Goal: Task Accomplishment & Management: Manage account settings

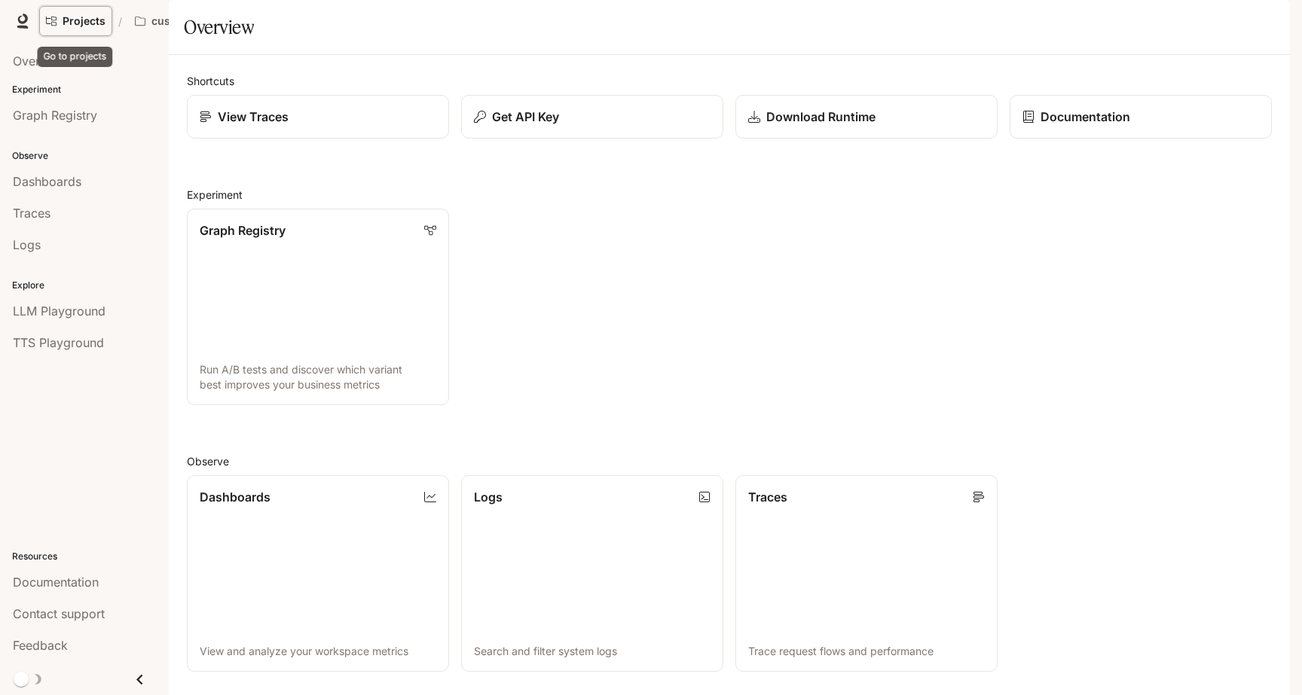
click at [82, 29] on link "Projects" at bounding box center [75, 21] width 73 height 30
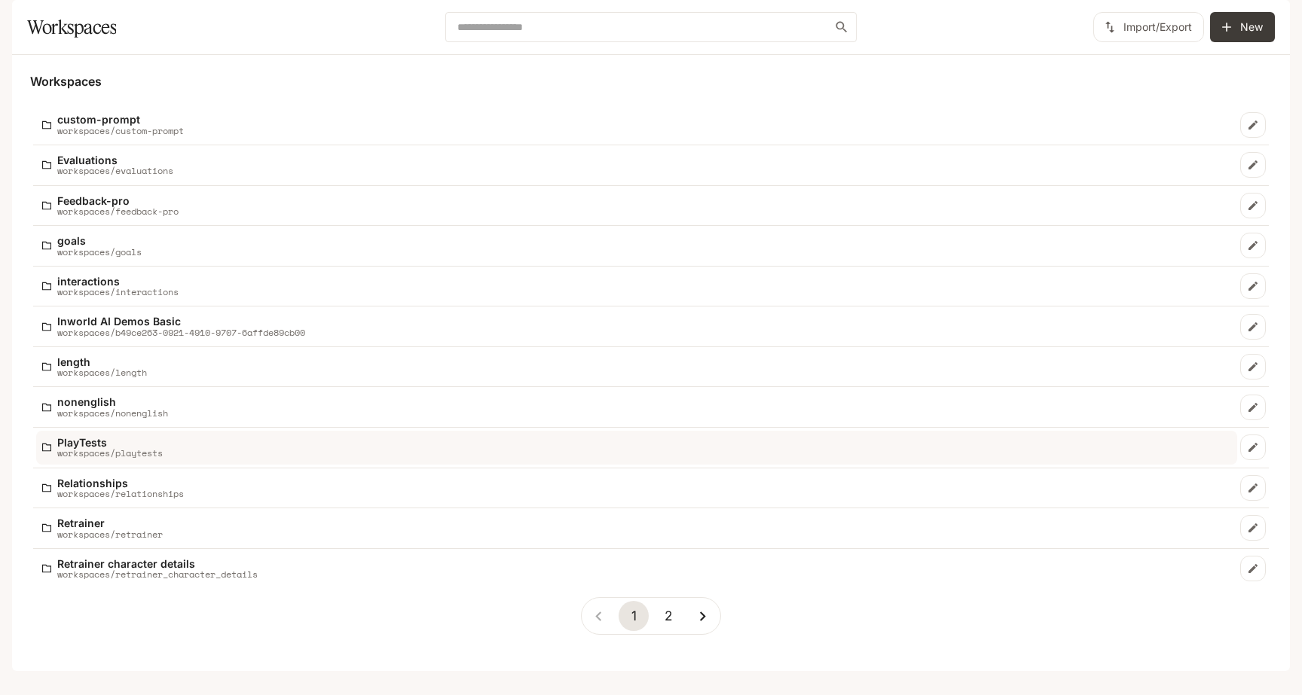
scroll to position [29, 0]
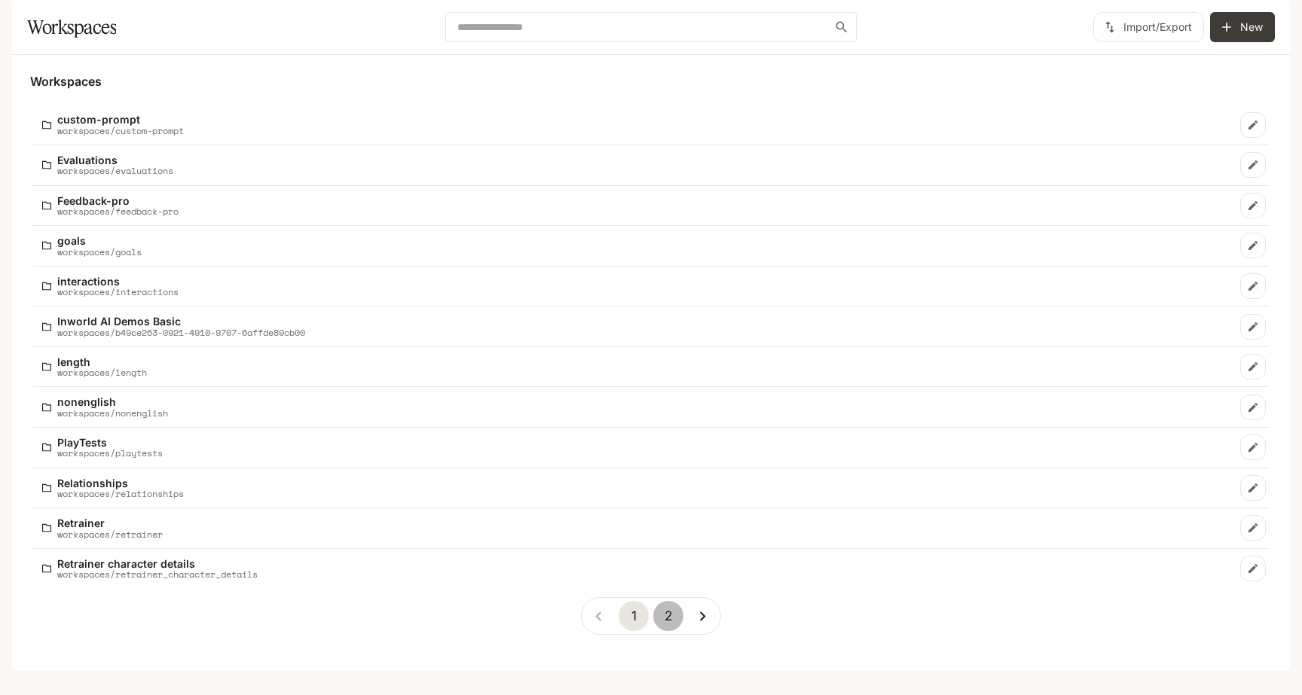
click at [670, 630] on button "2" at bounding box center [668, 616] width 30 height 30
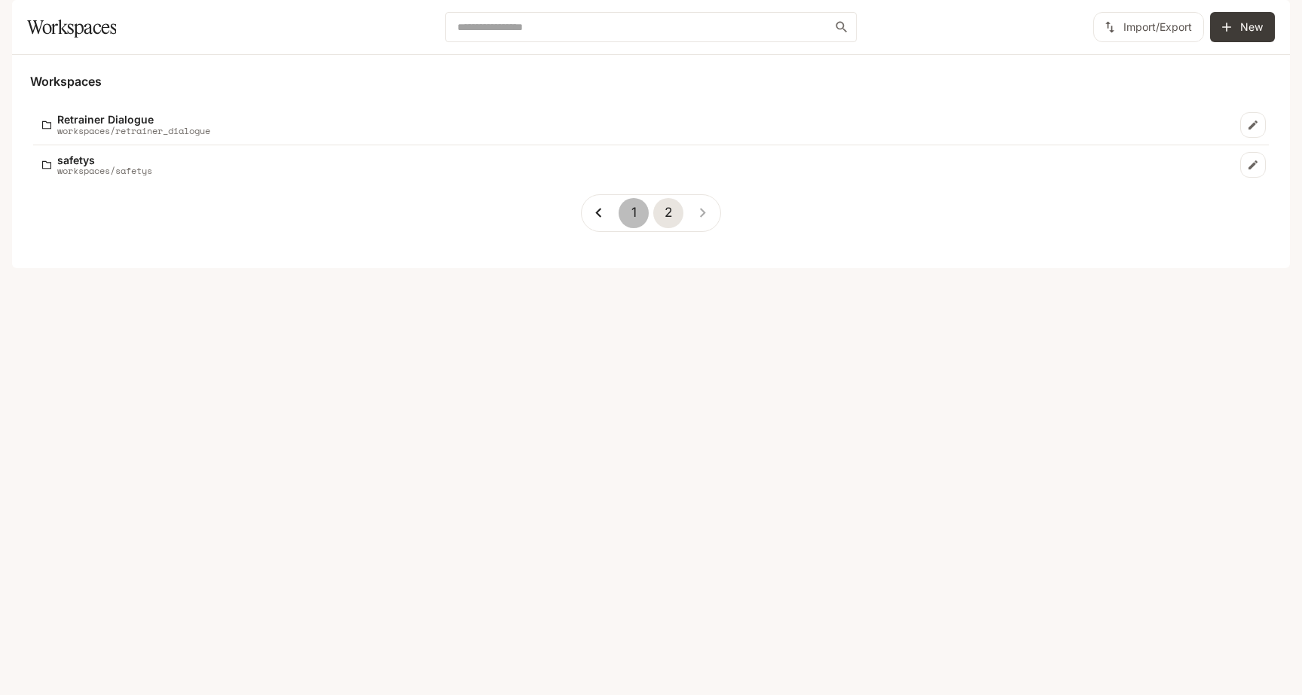
click at [628, 228] on button "1" at bounding box center [633, 213] width 30 height 30
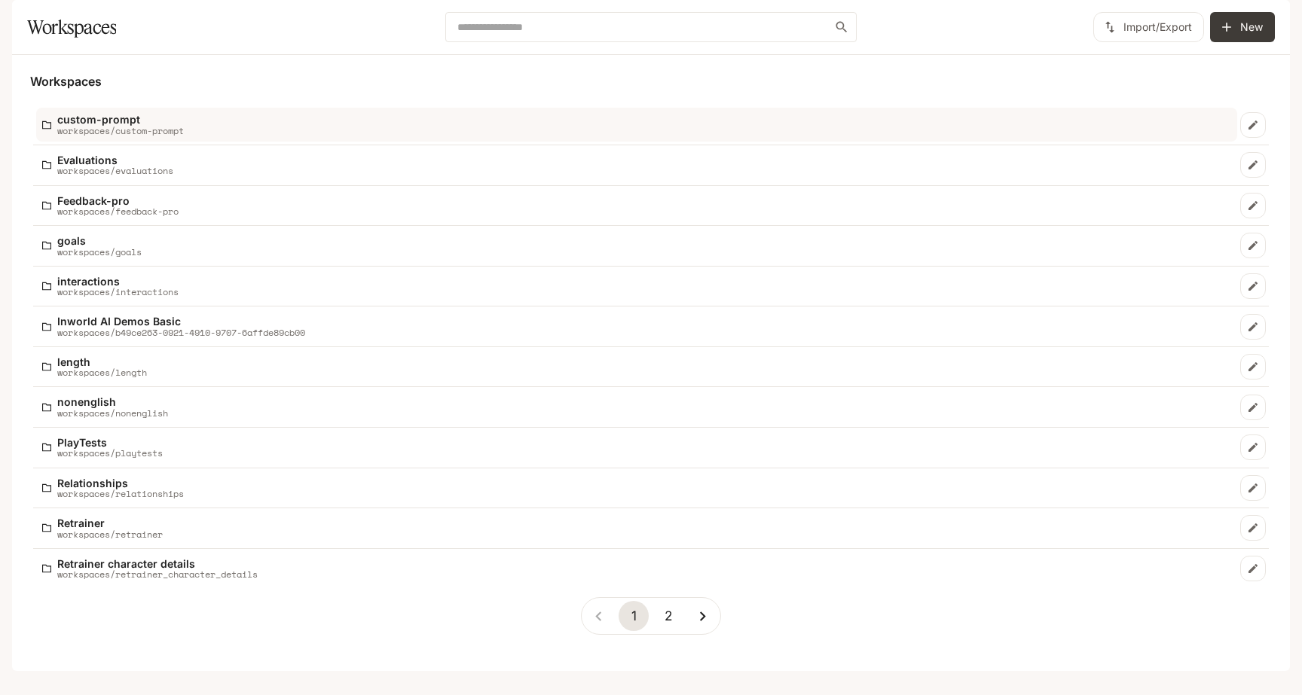
click at [285, 142] on link "custom-prompt workspaces/custom-prompt" at bounding box center [636, 125] width 1201 height 34
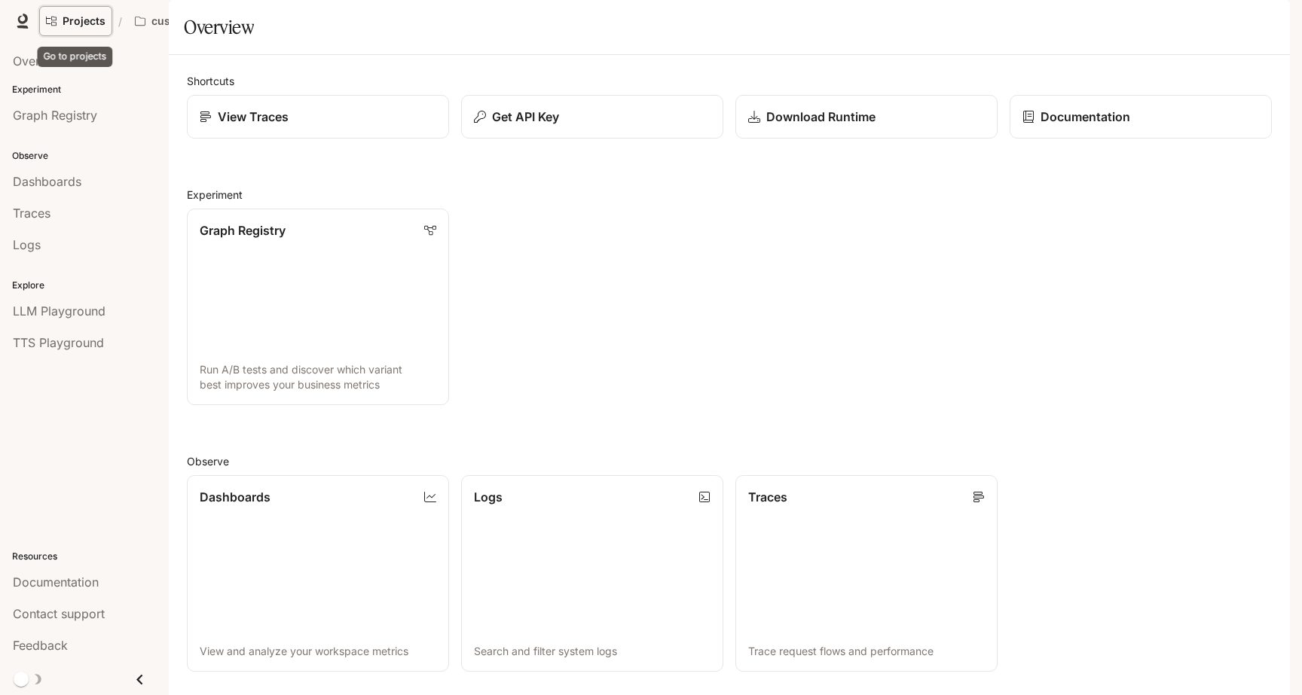
click at [98, 29] on link "Projects" at bounding box center [75, 21] width 73 height 30
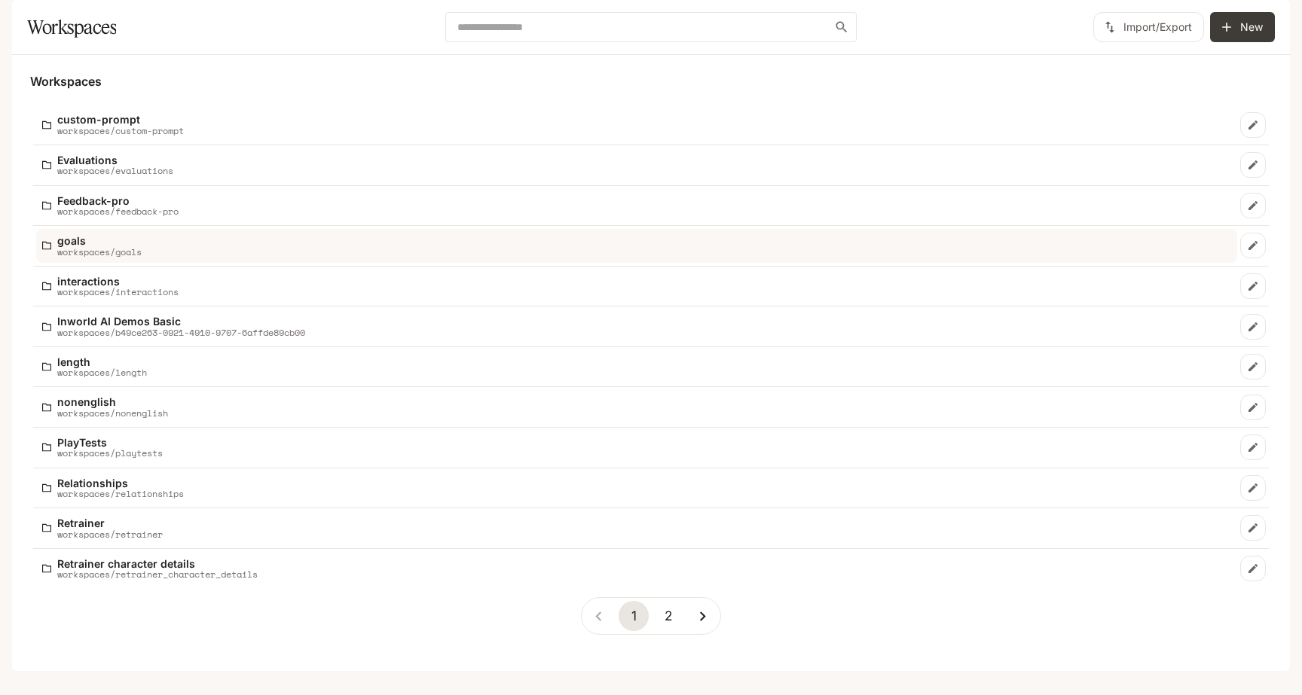
click at [152, 257] on div "goals workspaces/goals" at bounding box center [636, 246] width 1189 height 22
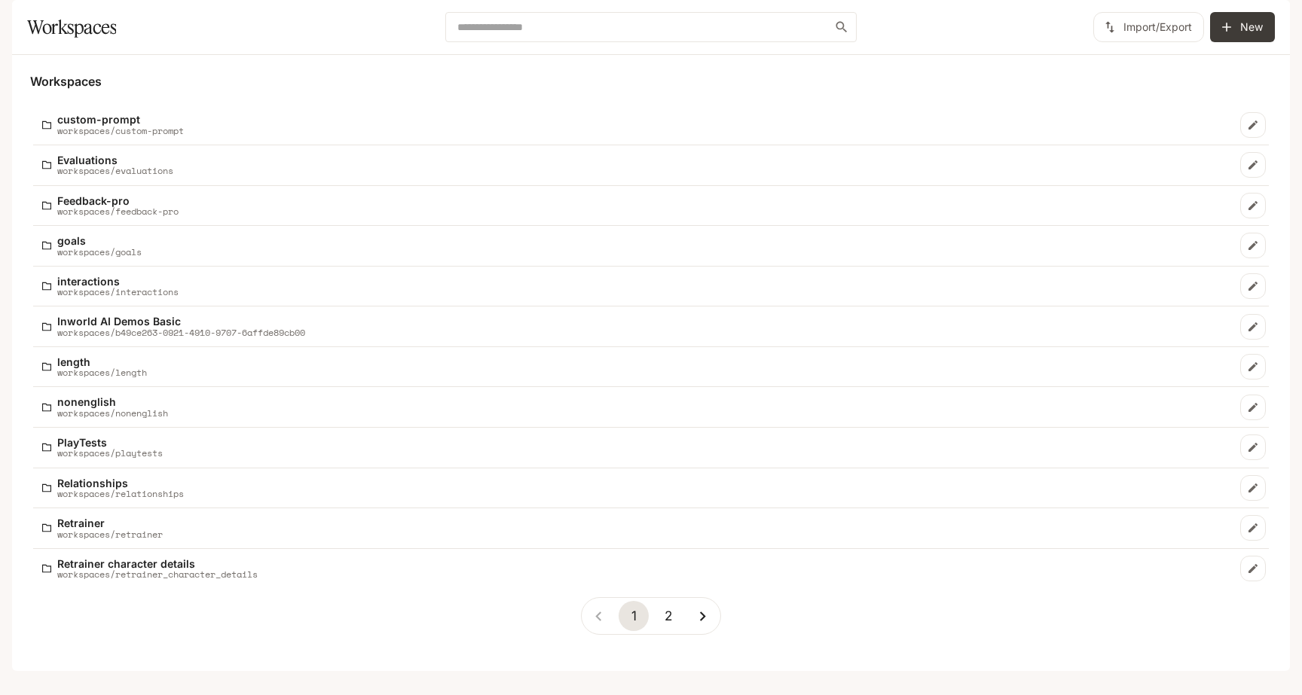
scroll to position [29, 0]
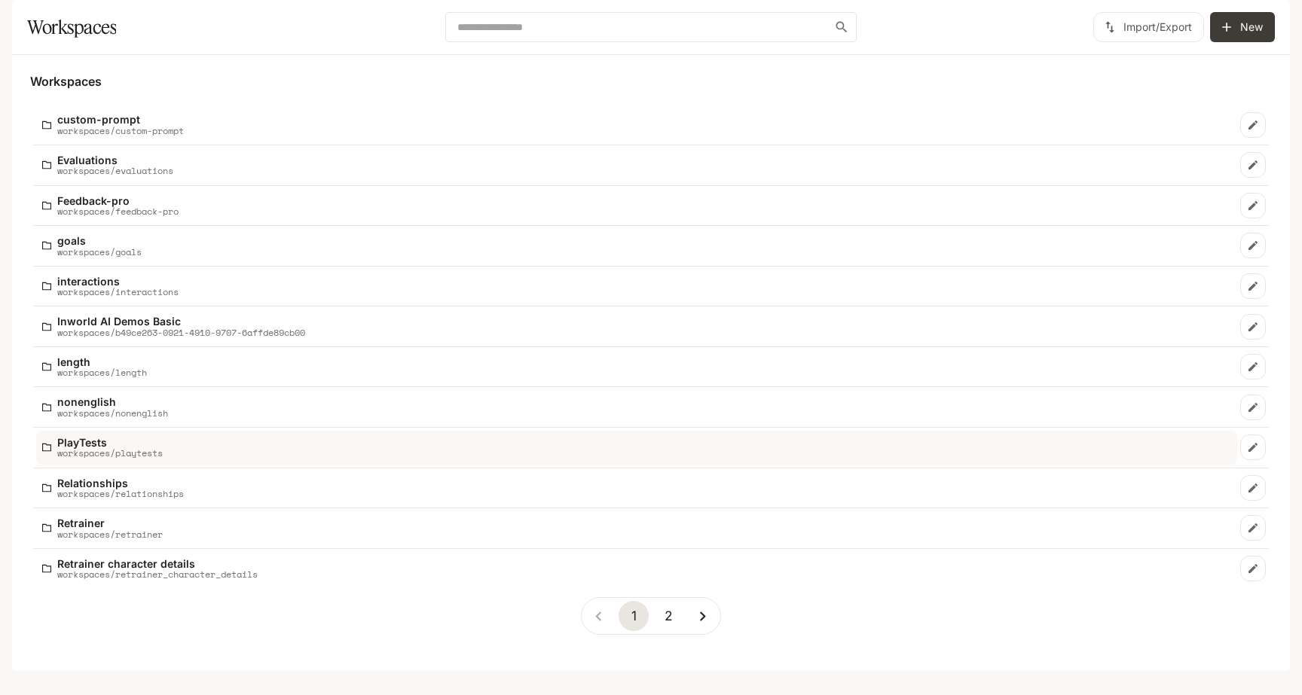
click at [194, 459] on div "PlayTests workspaces/playtests" at bounding box center [636, 448] width 1189 height 22
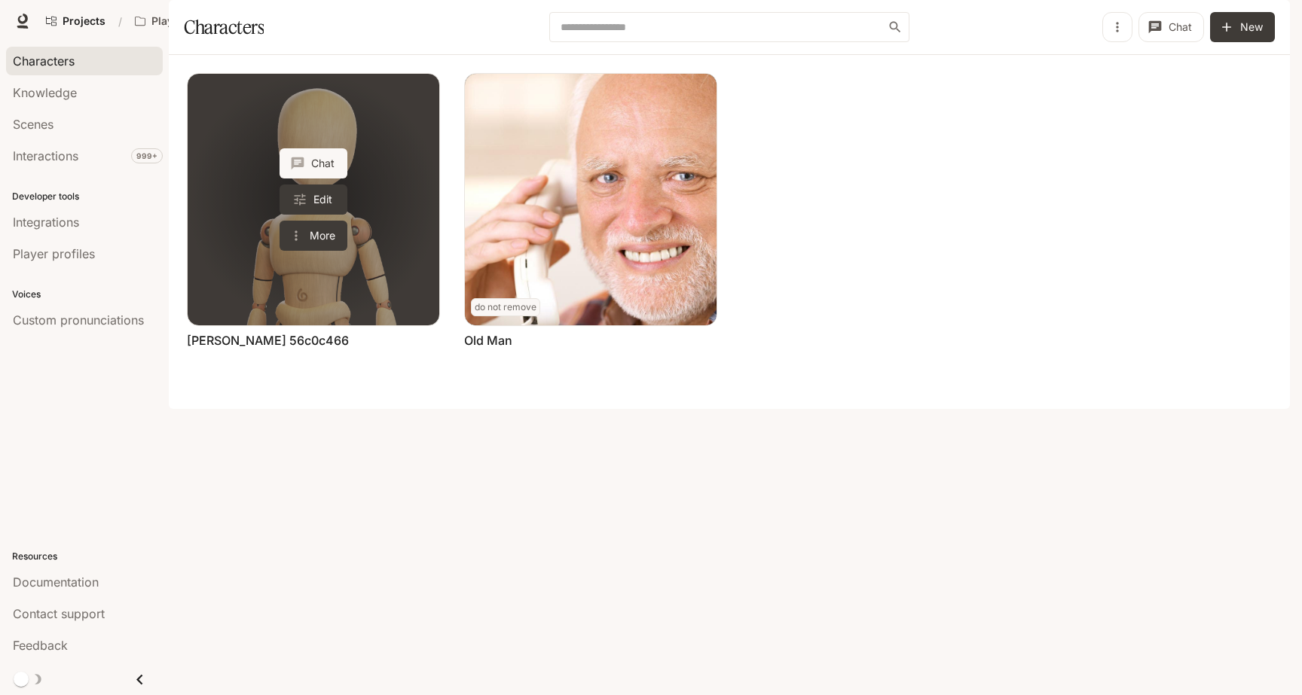
click at [352, 325] on link "Johnny 56c0c466" at bounding box center [314, 200] width 252 height 252
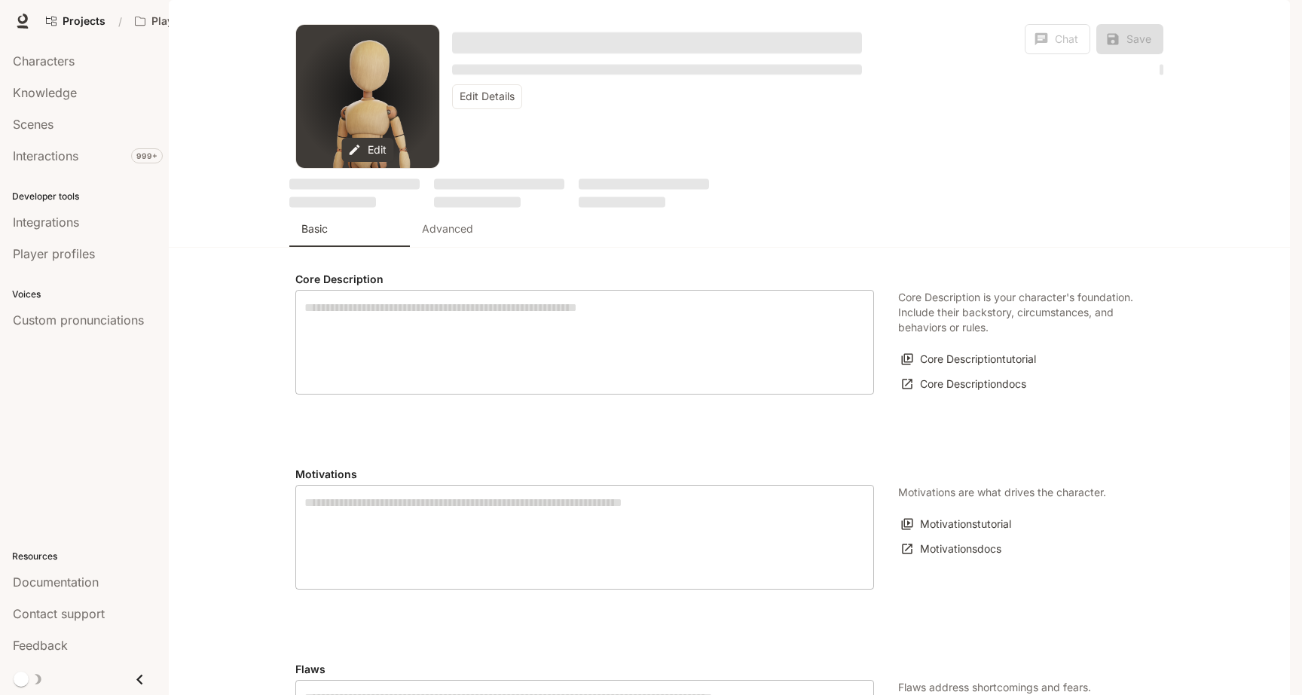
type input "*"
type input "**********"
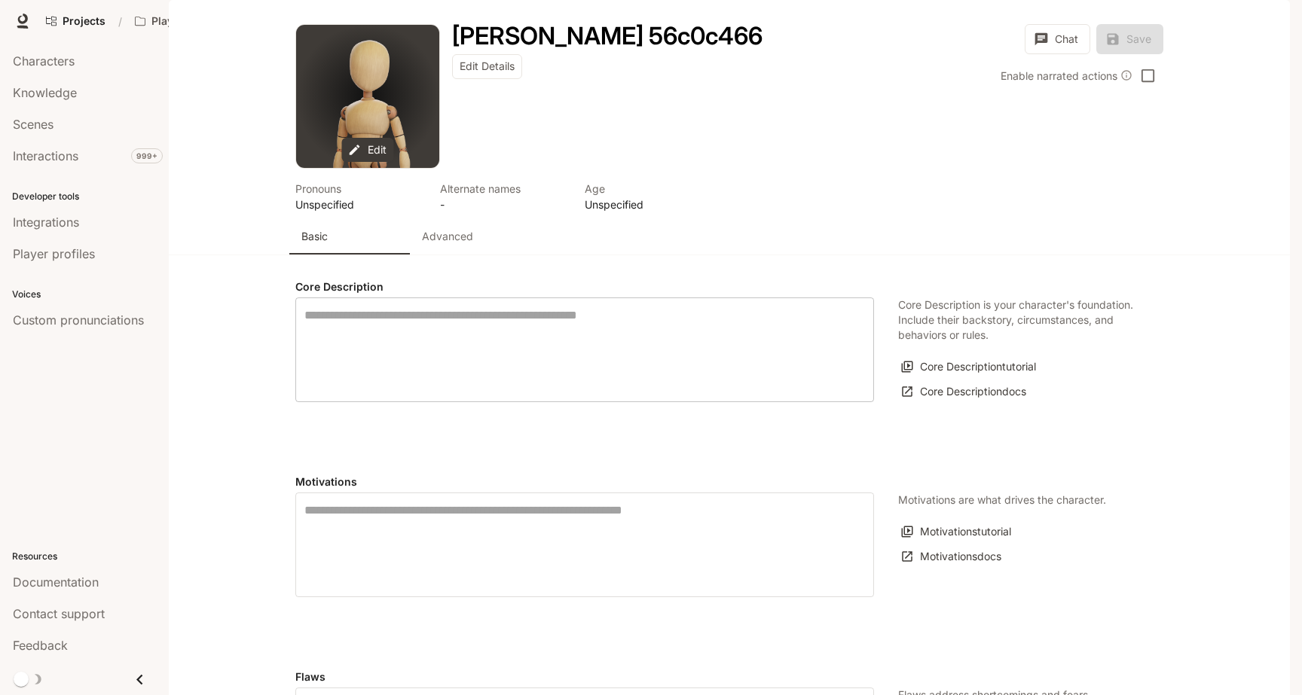
click at [384, 358] on textarea "label" at bounding box center [584, 350] width 560 height 87
click at [489, 347] on div "* ​" at bounding box center [584, 350] width 579 height 105
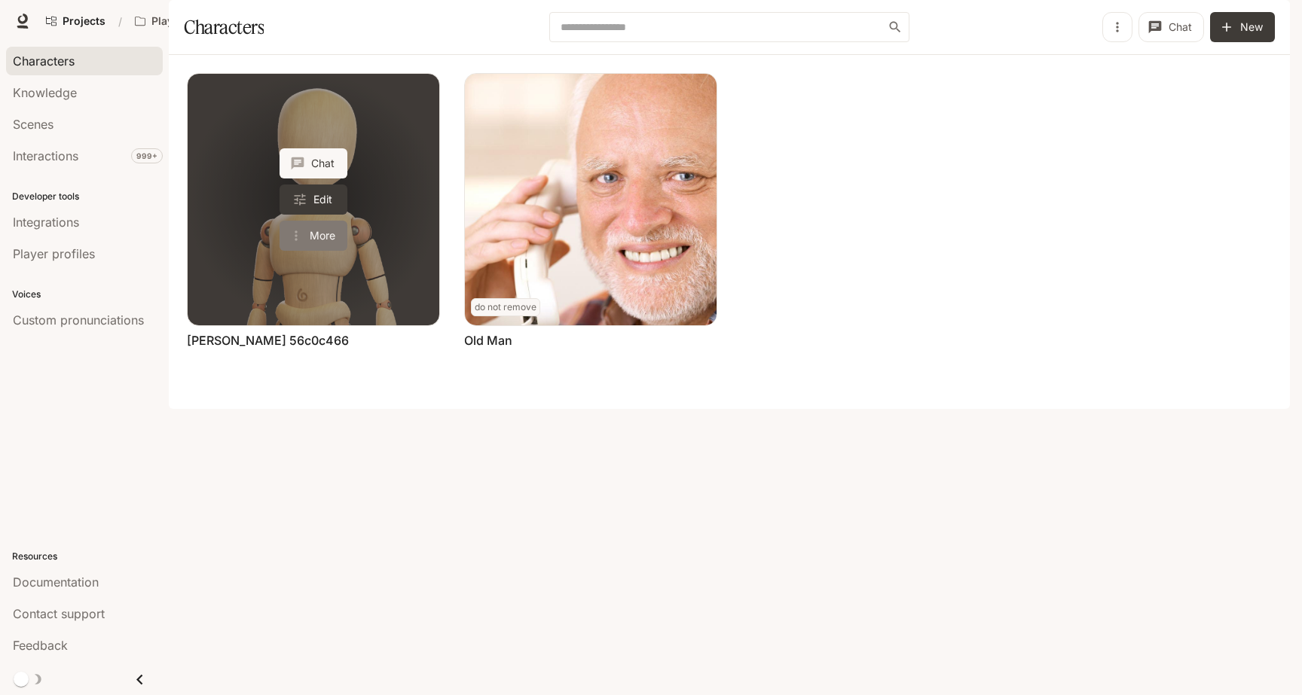
click at [334, 251] on button "More" at bounding box center [313, 236] width 68 height 30
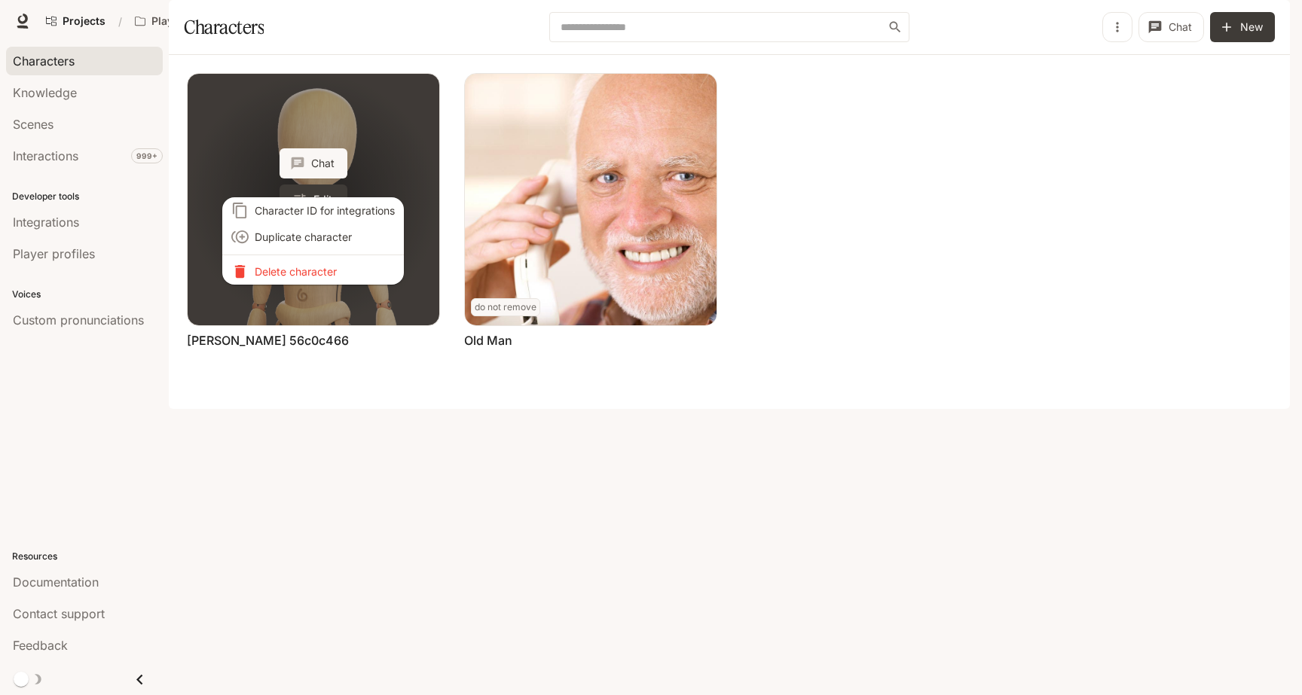
click at [334, 279] on p "Delete character" at bounding box center [325, 272] width 140 height 16
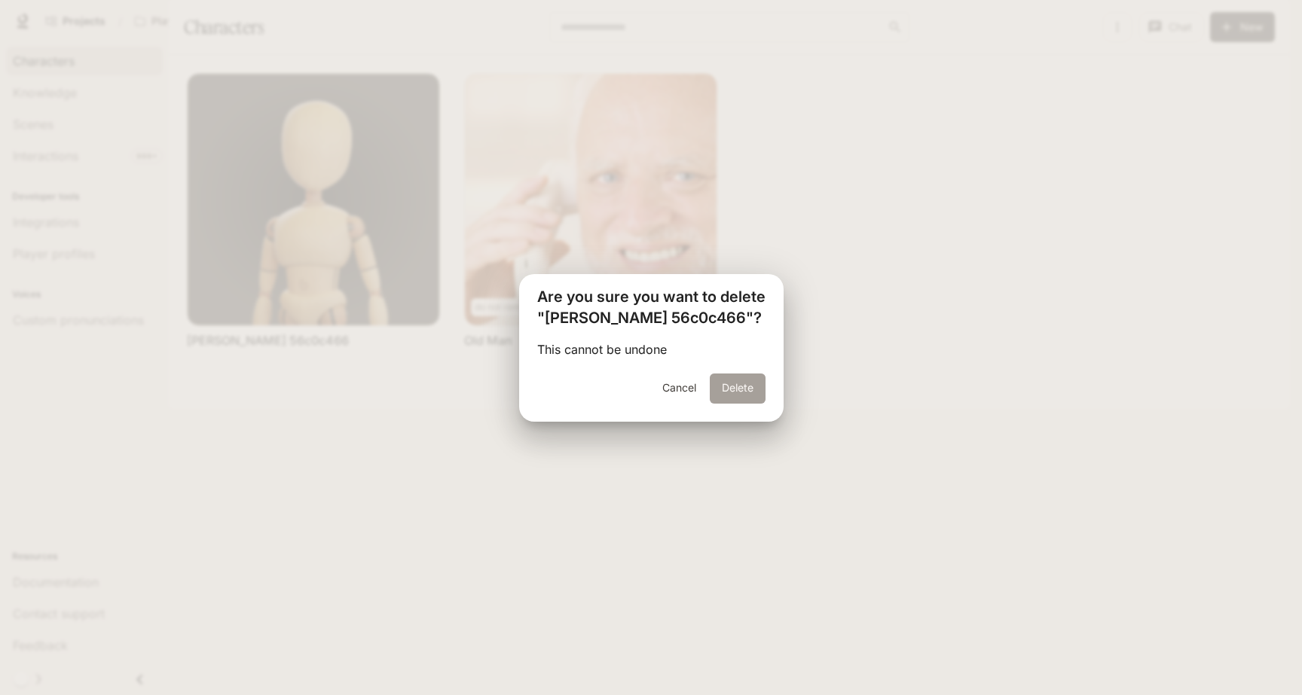
click at [732, 393] on button "Delete" at bounding box center [738, 389] width 56 height 30
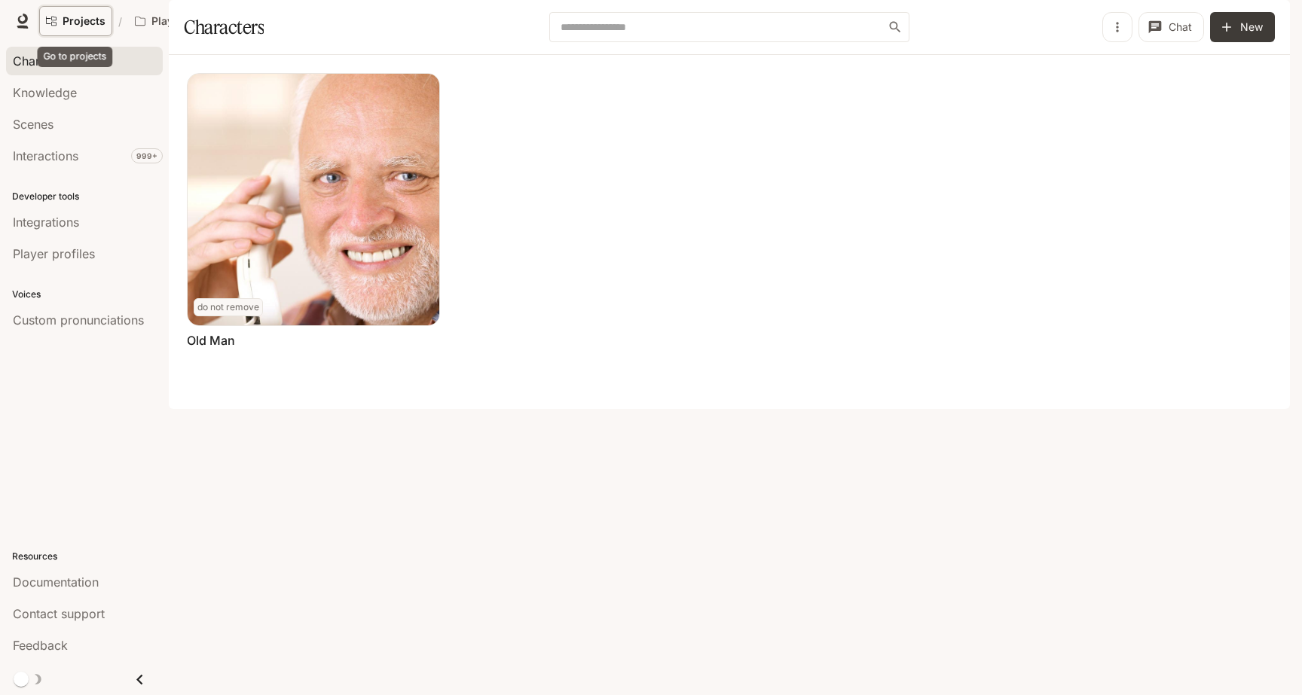
click at [74, 16] on span "Projects" at bounding box center [84, 21] width 43 height 13
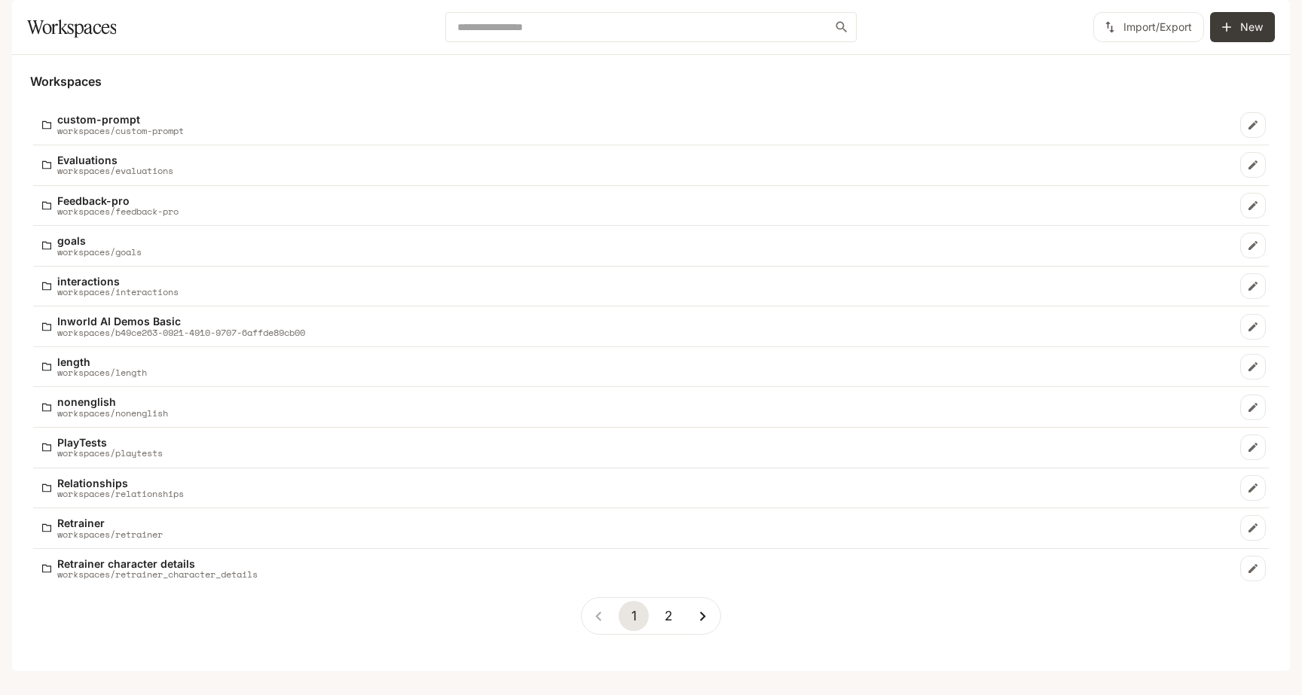
click at [176, 615] on div "1 2" at bounding box center [650, 616] width 1241 height 62
click at [176, 600] on div "1 2" at bounding box center [650, 616] width 1241 height 62
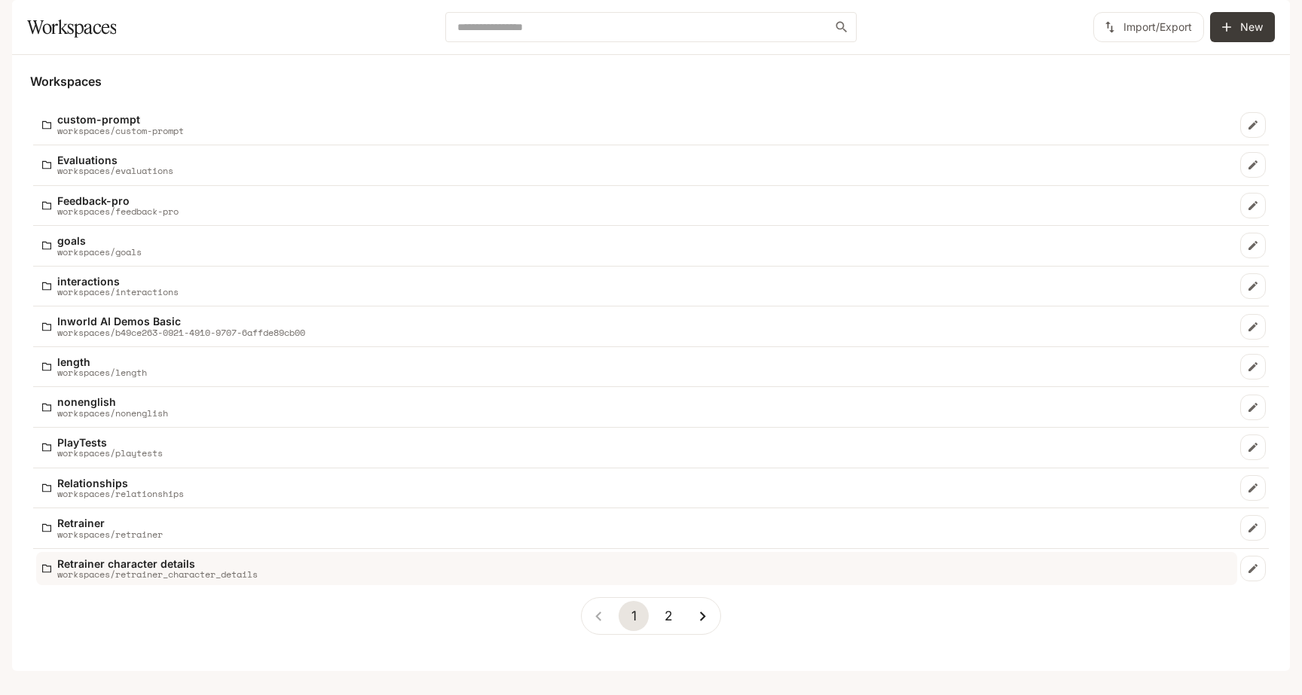
click at [173, 569] on p "Retrainer character details" at bounding box center [157, 563] width 200 height 11
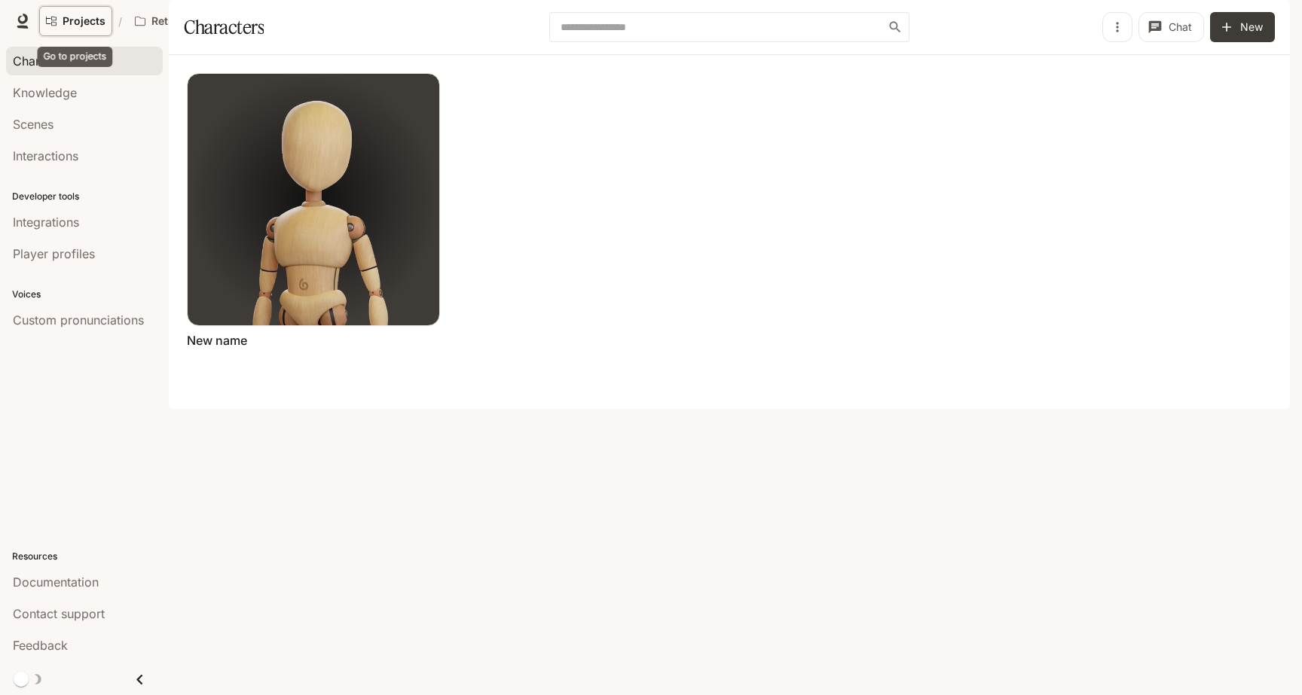
click at [72, 29] on link "Projects" at bounding box center [75, 21] width 73 height 30
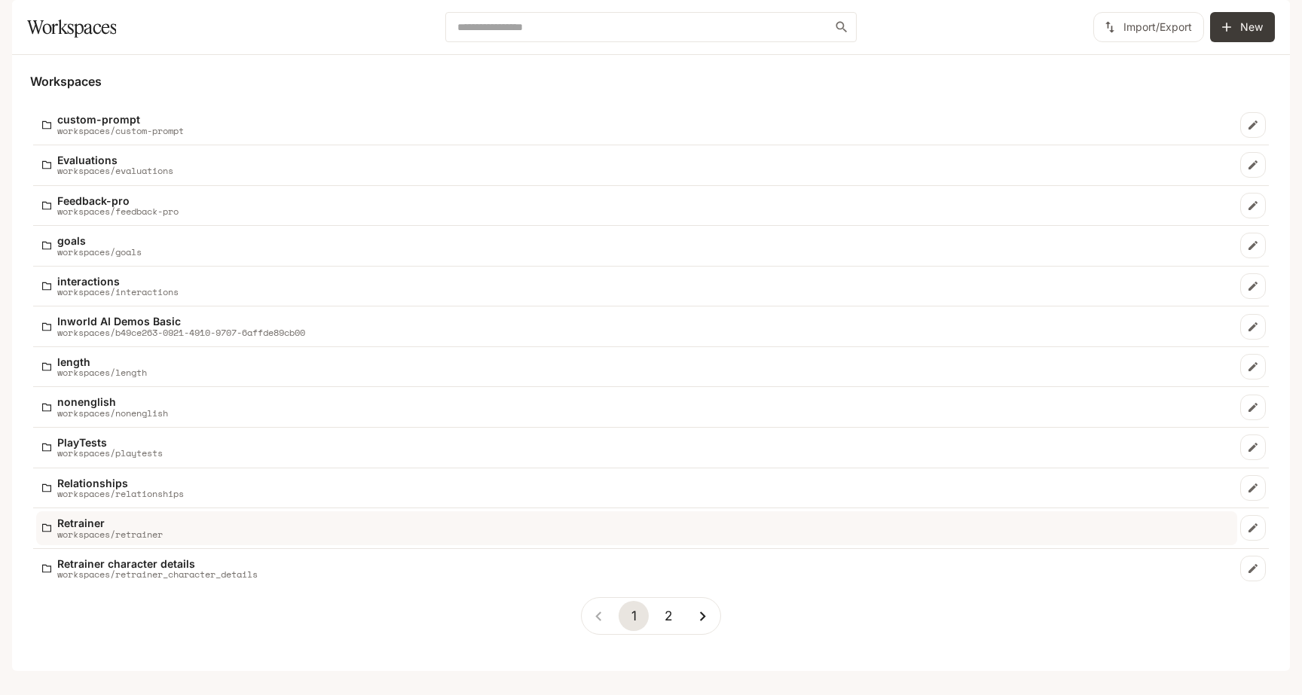
click at [93, 539] on p "workspaces/retrainer" at bounding box center [109, 535] width 105 height 10
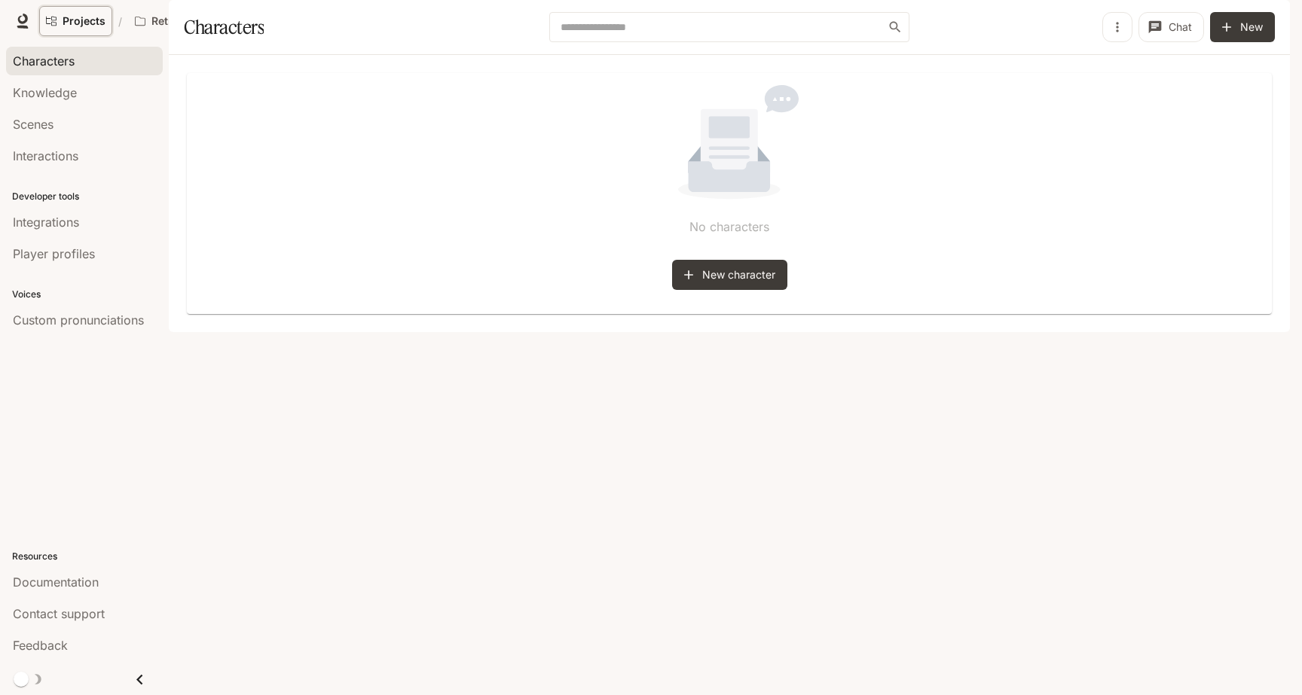
click at [90, 32] on link "Projects" at bounding box center [75, 21] width 73 height 30
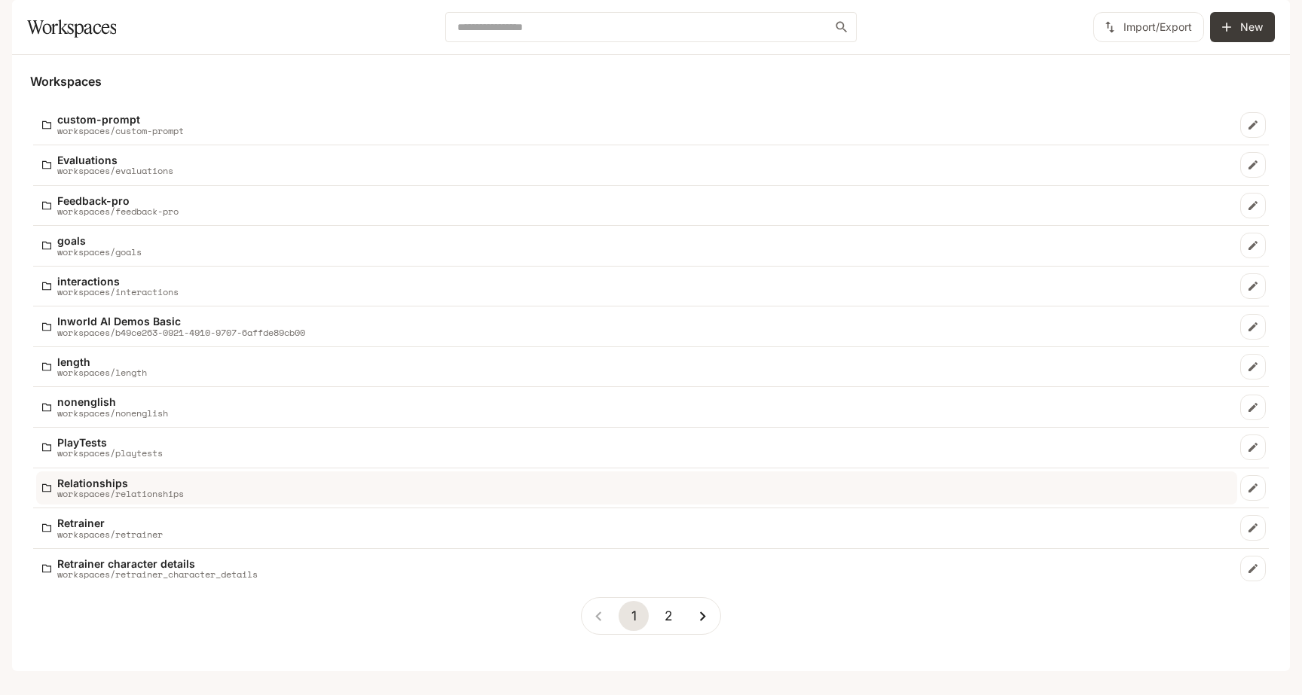
click at [94, 489] on p "Relationships" at bounding box center [120, 483] width 127 height 11
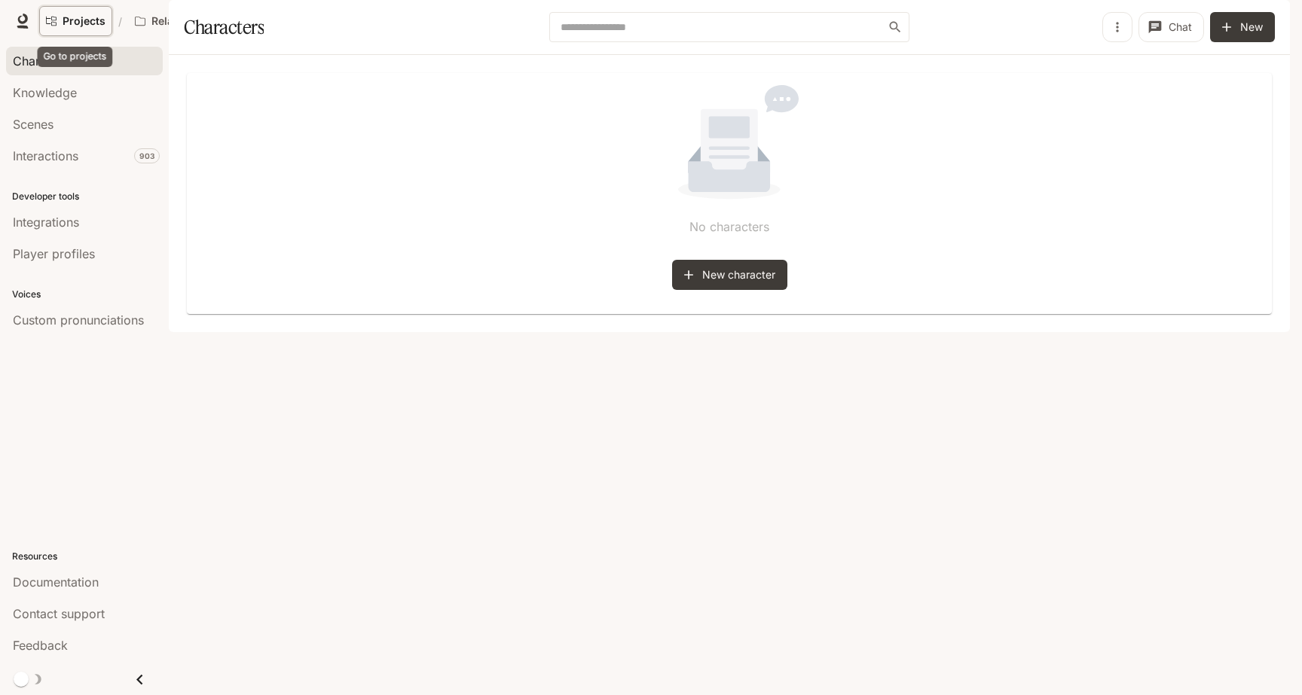
click at [60, 18] on link "Projects" at bounding box center [75, 21] width 73 height 30
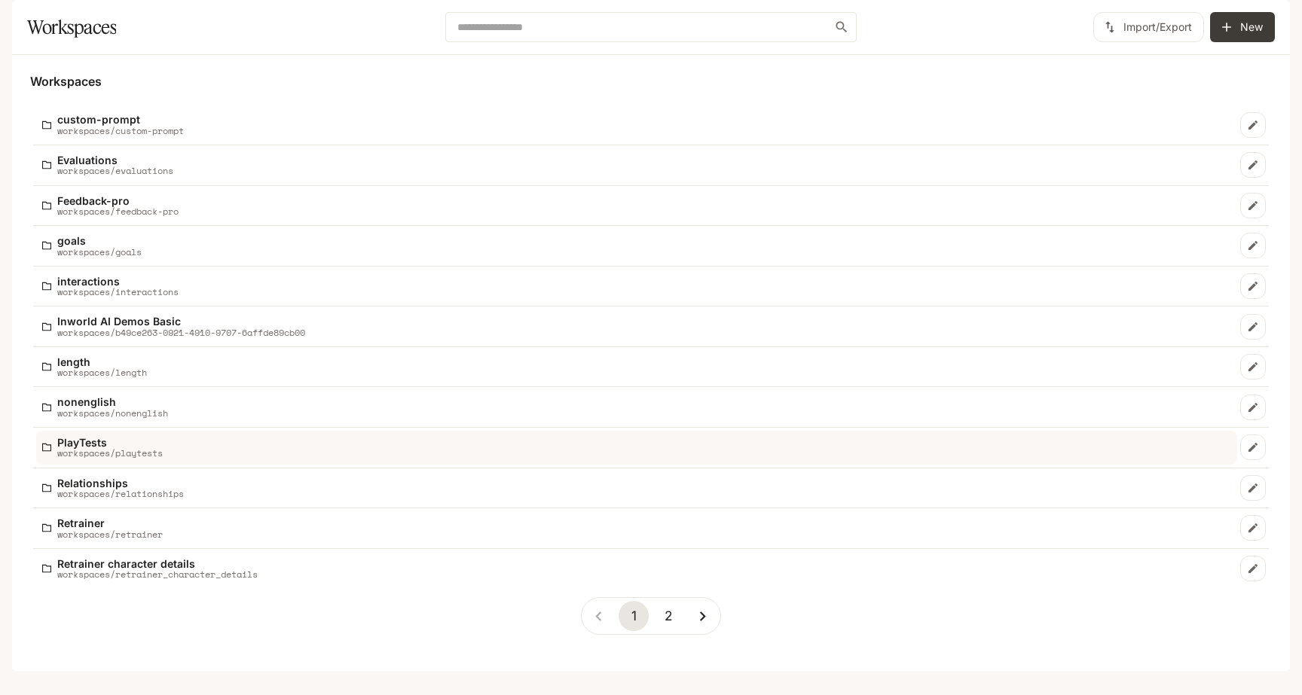
click at [83, 458] on p "workspaces/playtests" at bounding box center [109, 453] width 105 height 10
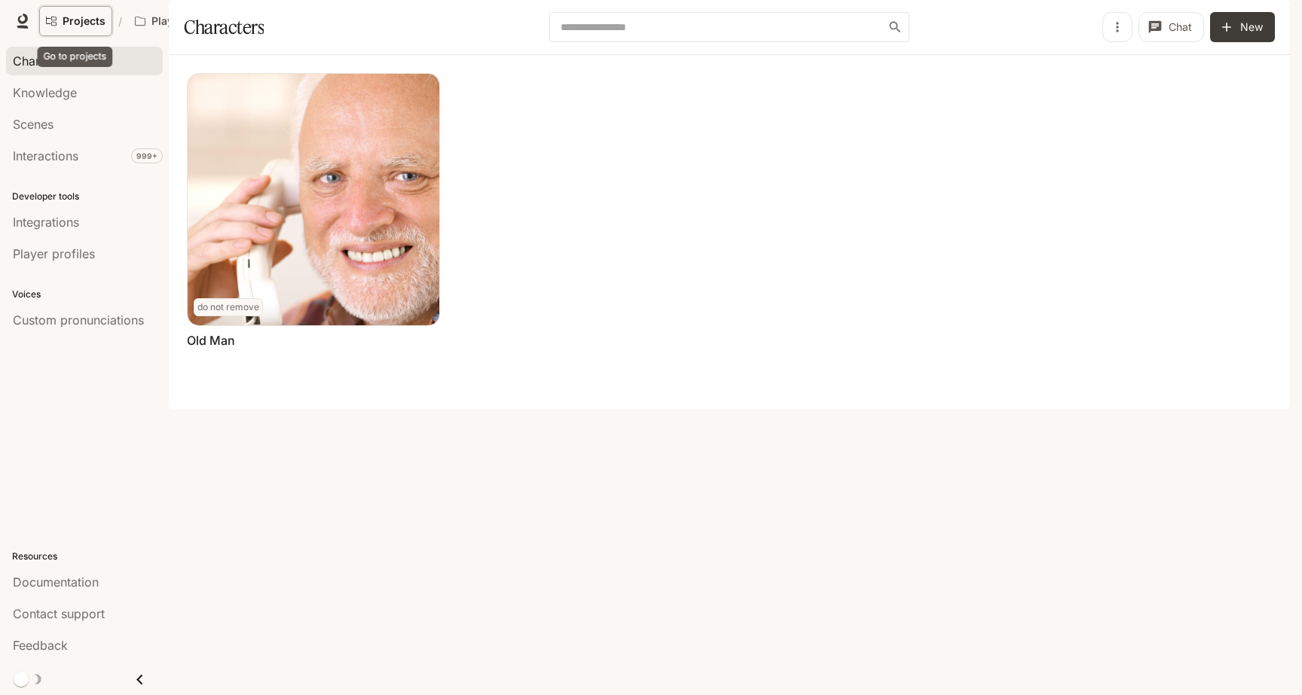
click at [70, 23] on span "Projects" at bounding box center [84, 21] width 43 height 13
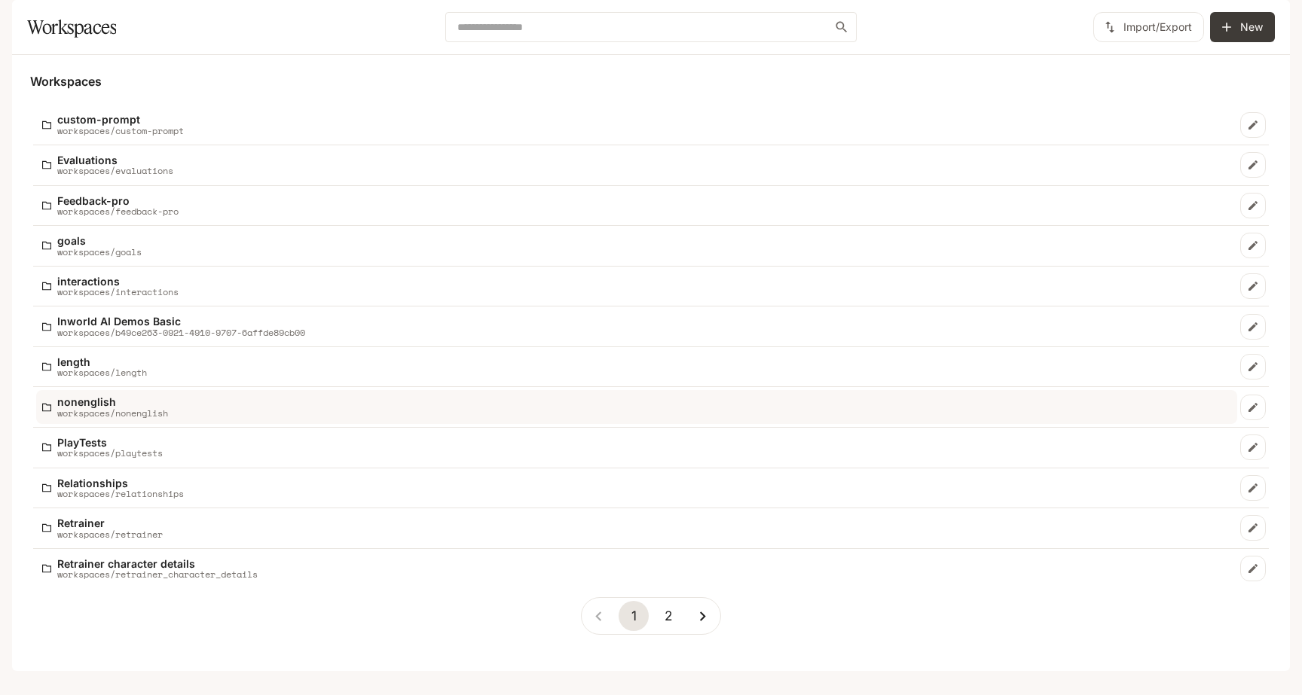
click at [93, 408] on p "nonenglish" at bounding box center [112, 401] width 111 height 11
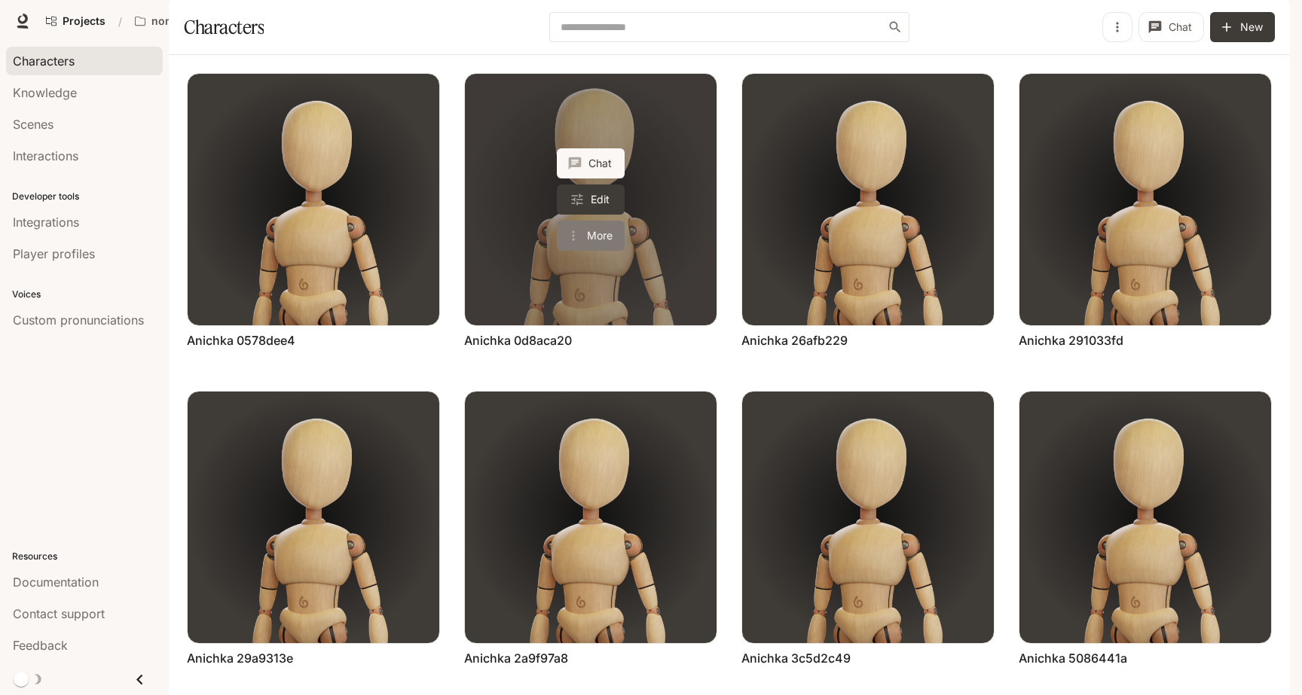
click at [593, 251] on button "More" at bounding box center [591, 236] width 68 height 30
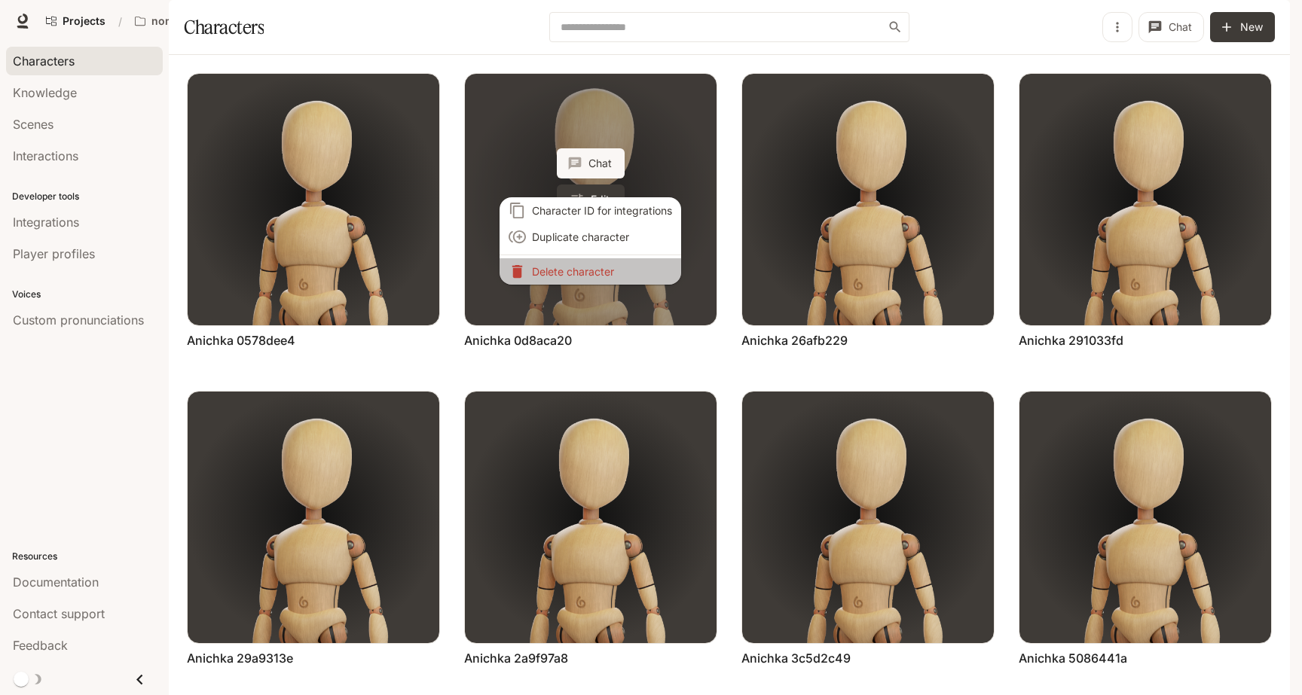
click at [593, 271] on p "Delete character" at bounding box center [602, 272] width 140 height 16
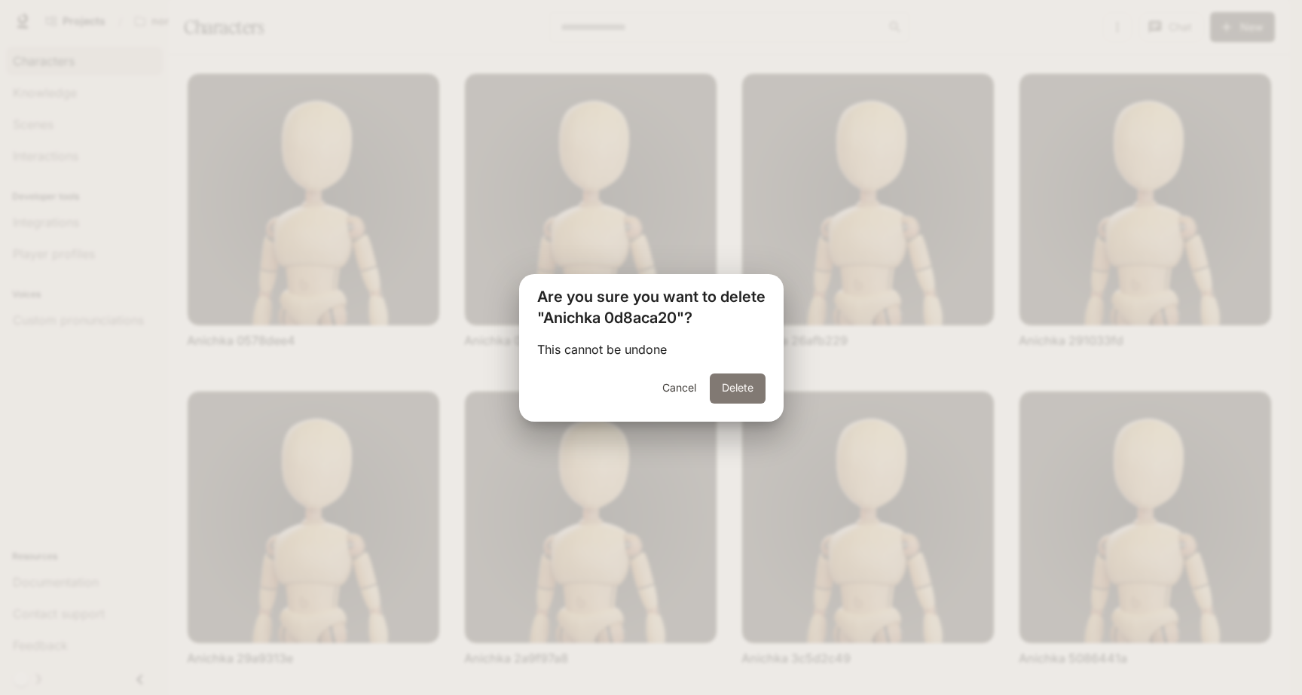
click at [725, 380] on button "Delete" at bounding box center [738, 389] width 56 height 30
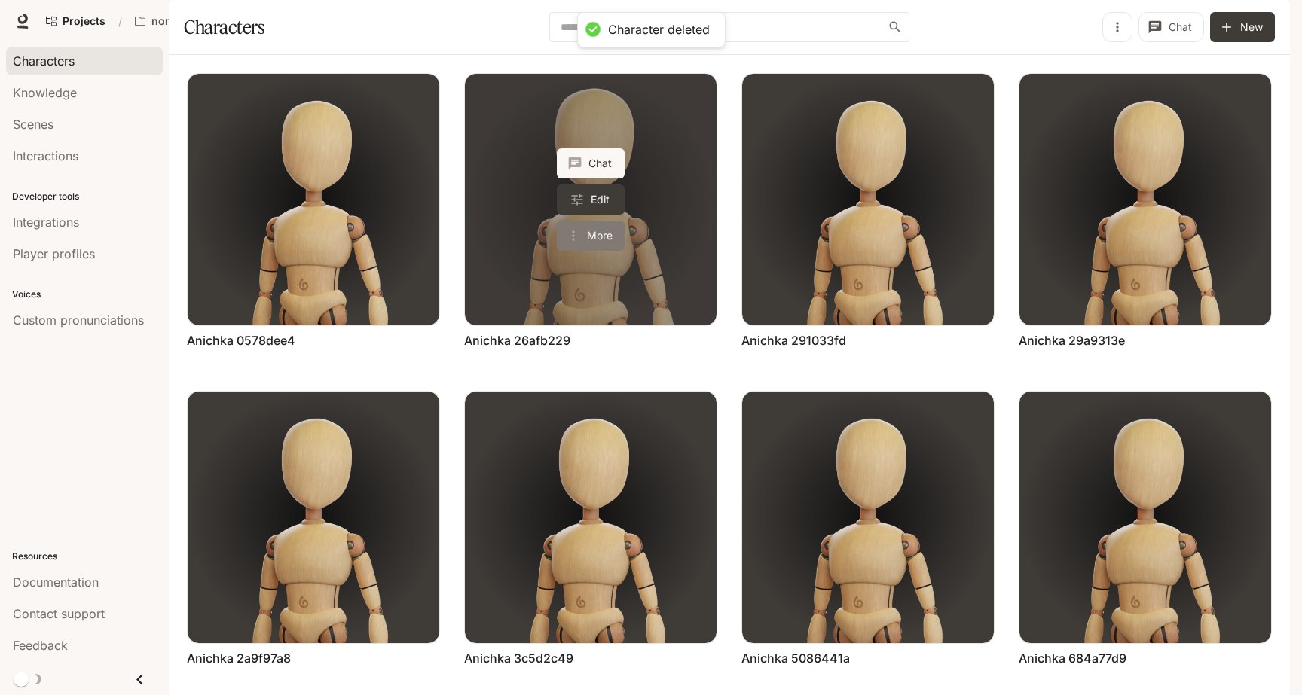
click at [589, 251] on button "More" at bounding box center [591, 236] width 68 height 30
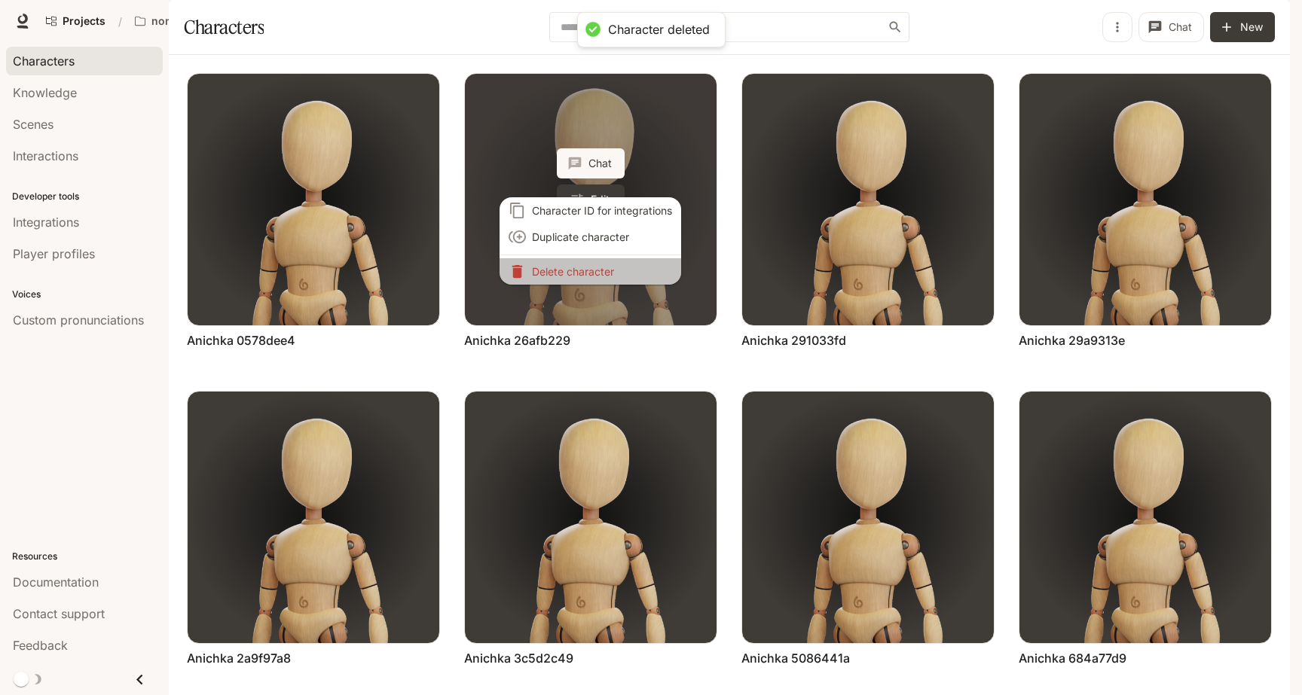
click at [589, 270] on p "Delete character" at bounding box center [602, 272] width 140 height 16
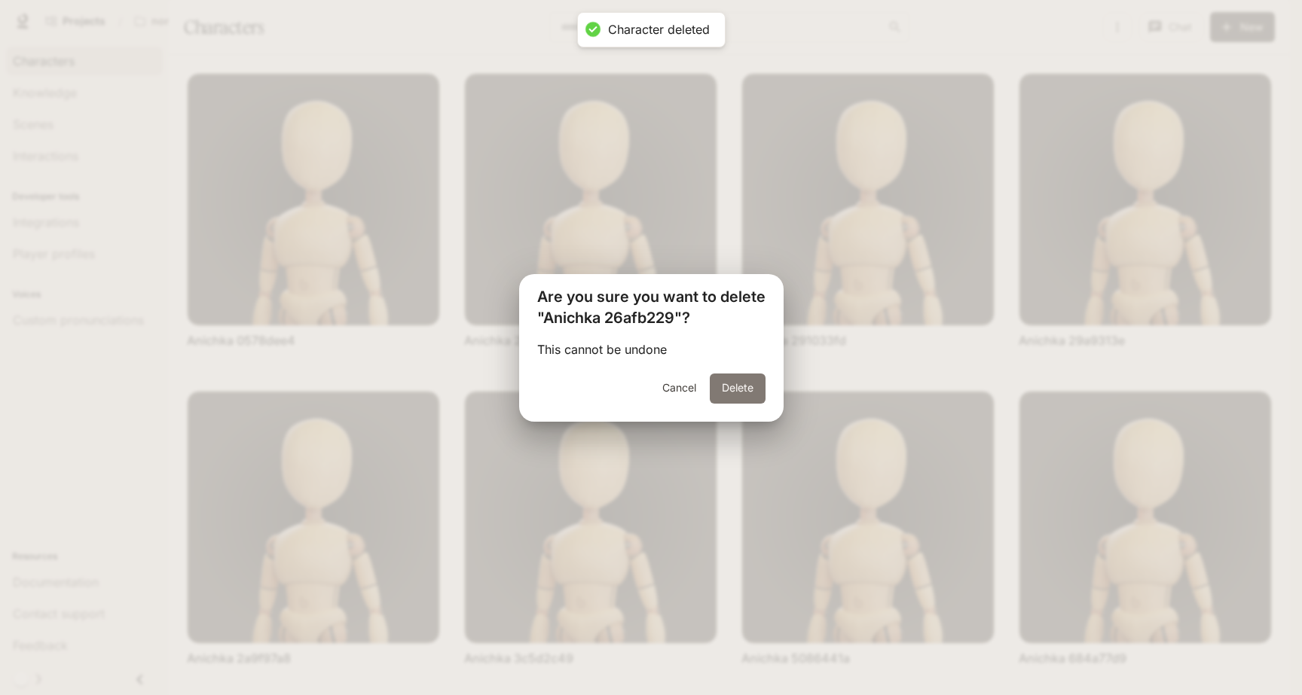
click at [732, 396] on button "Delete" at bounding box center [738, 389] width 56 height 30
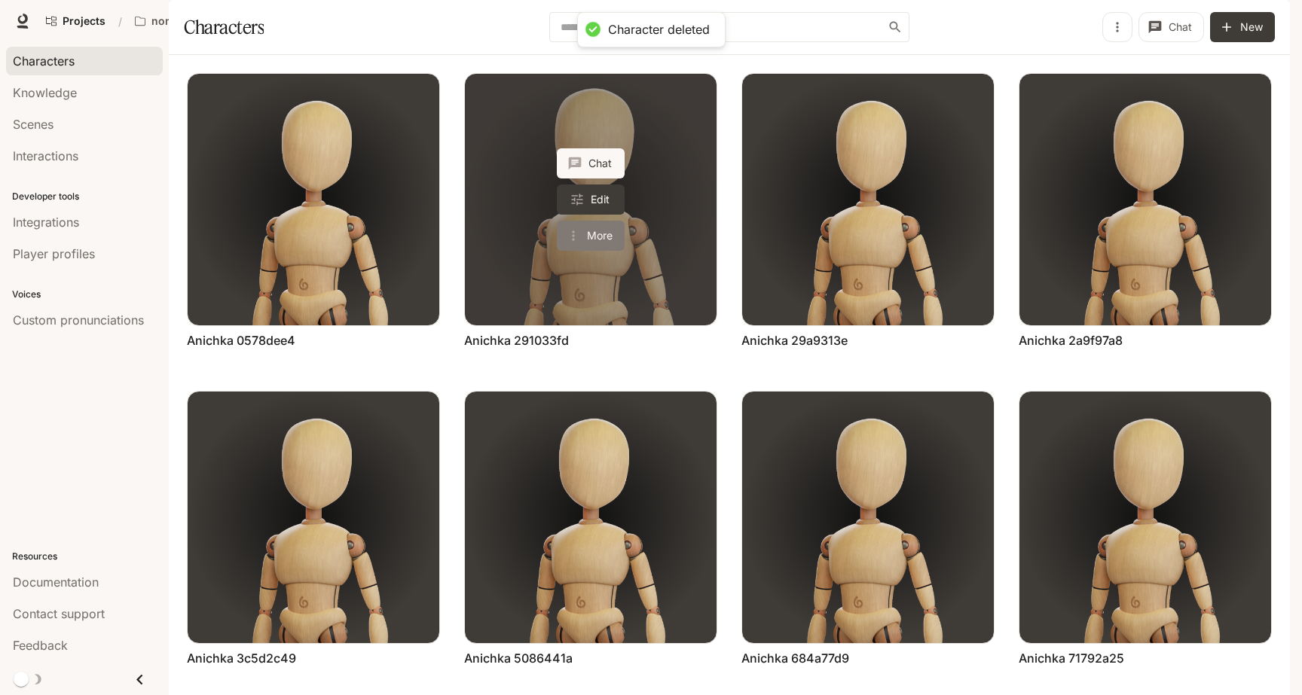
click at [596, 251] on button "More" at bounding box center [591, 236] width 68 height 30
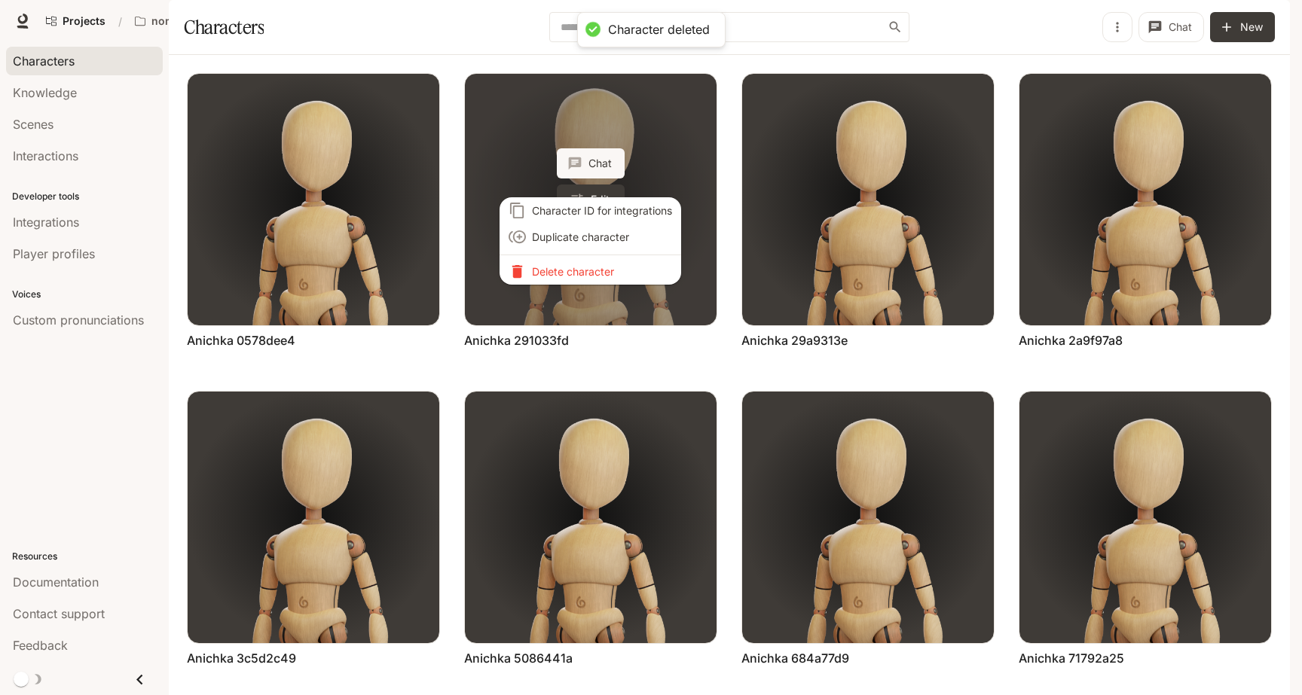
click at [596, 279] on div "Character ID for integrations Duplicate character Delete character" at bounding box center [651, 347] width 1302 height 695
click at [618, 274] on p "Delete character" at bounding box center [602, 272] width 140 height 16
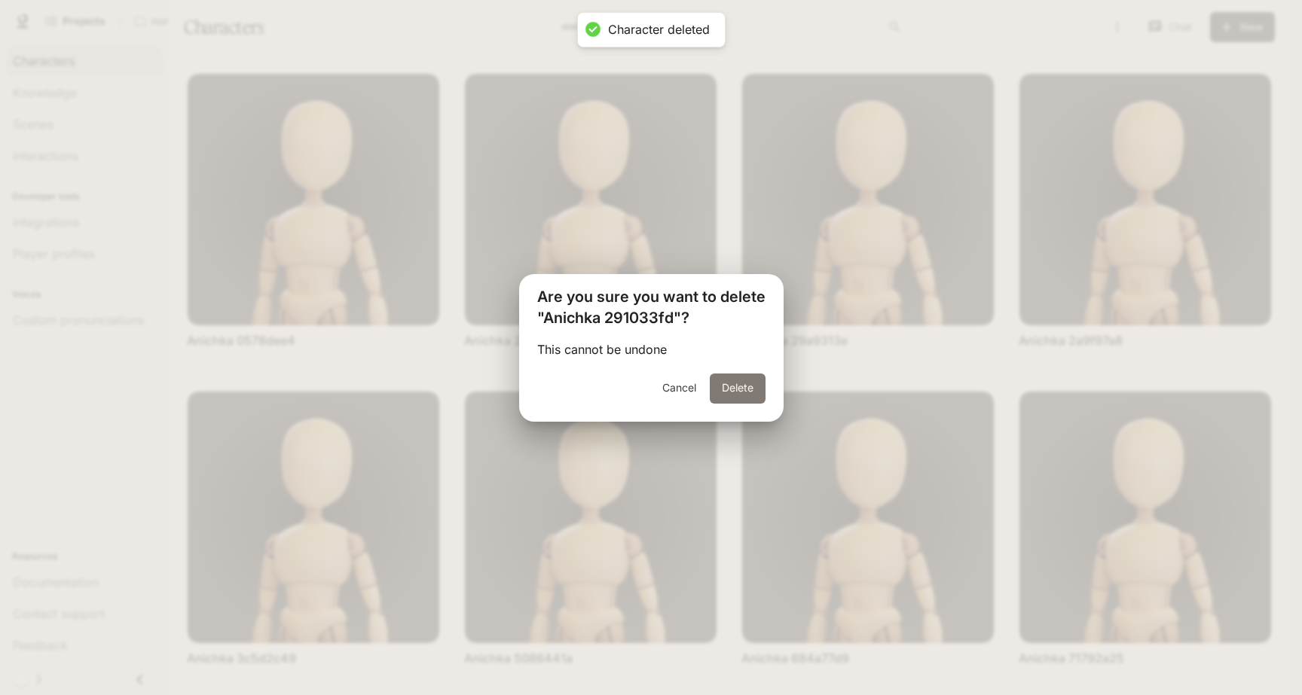
click at [726, 386] on button "Delete" at bounding box center [738, 389] width 56 height 30
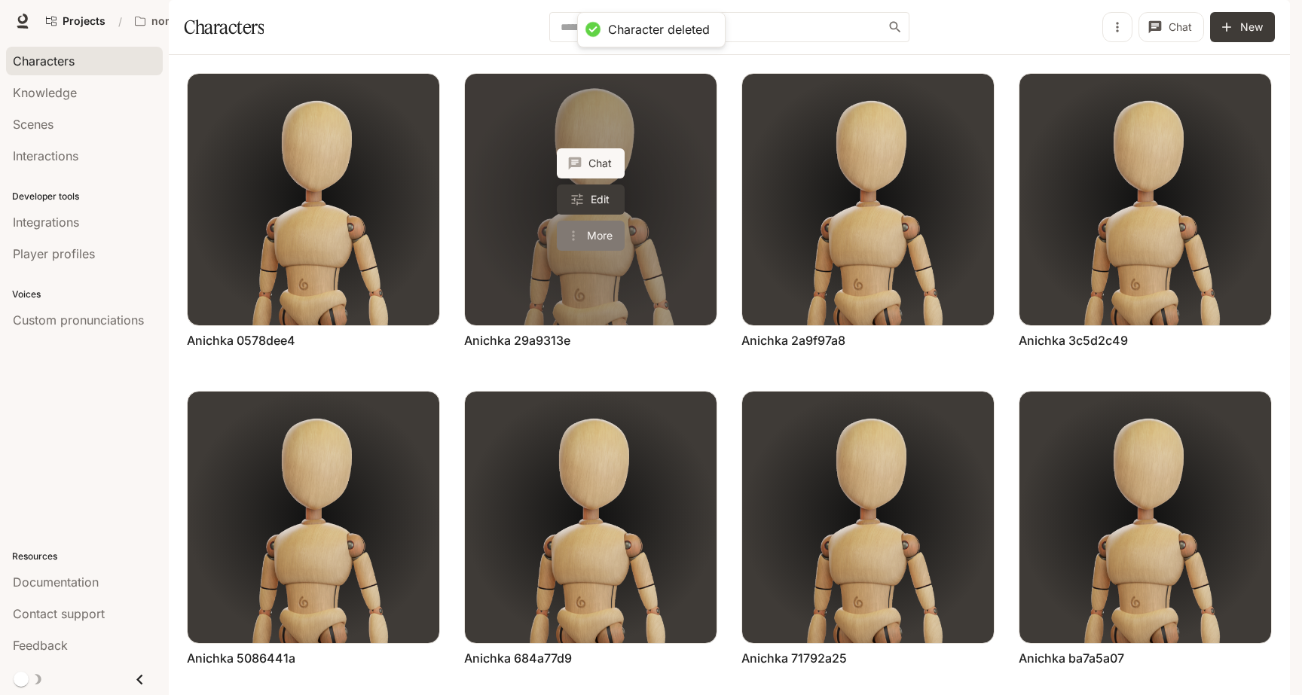
click at [600, 251] on button "More" at bounding box center [591, 236] width 68 height 30
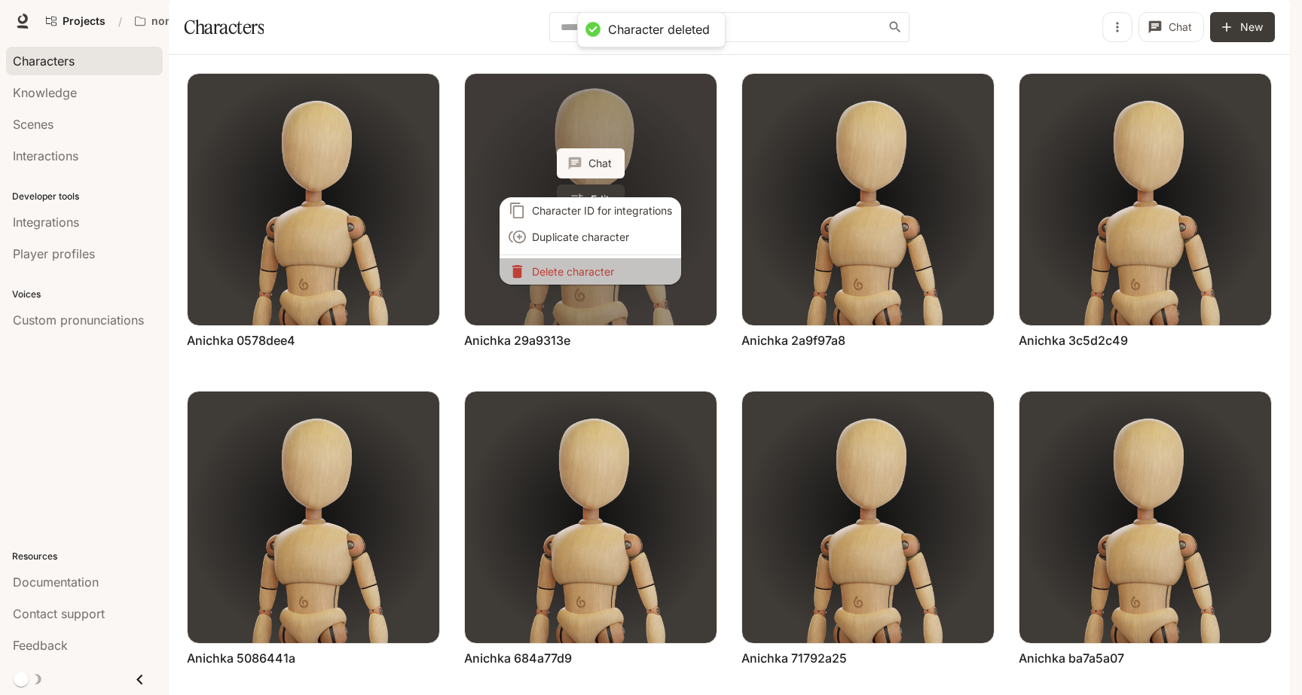
click at [600, 271] on p "Delete character" at bounding box center [602, 272] width 140 height 16
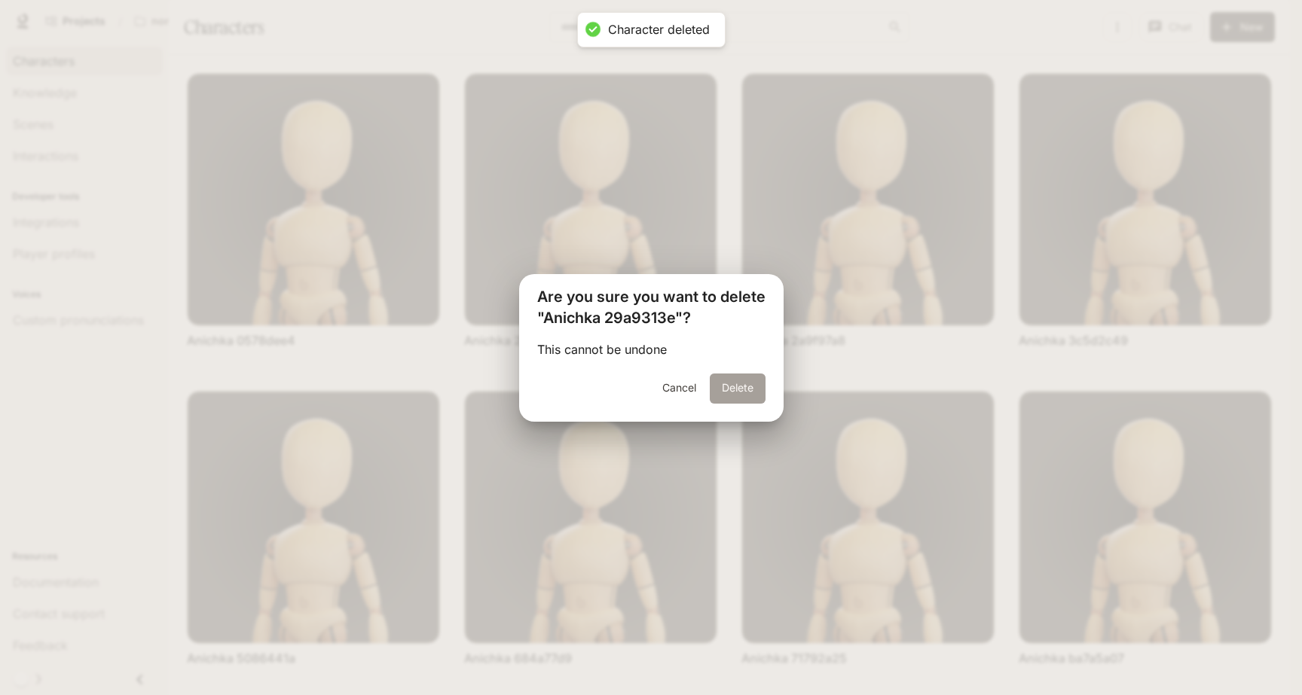
click at [718, 374] on button "Delete" at bounding box center [738, 389] width 56 height 30
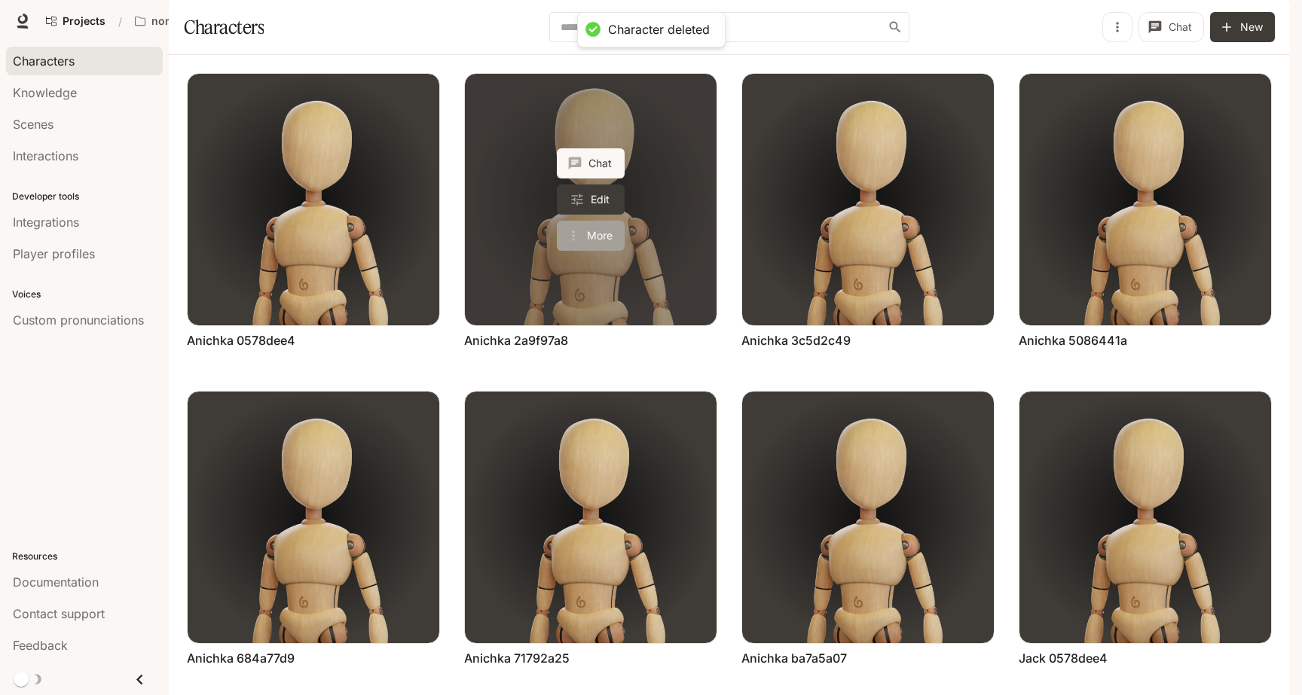
click at [603, 251] on button "More" at bounding box center [591, 236] width 68 height 30
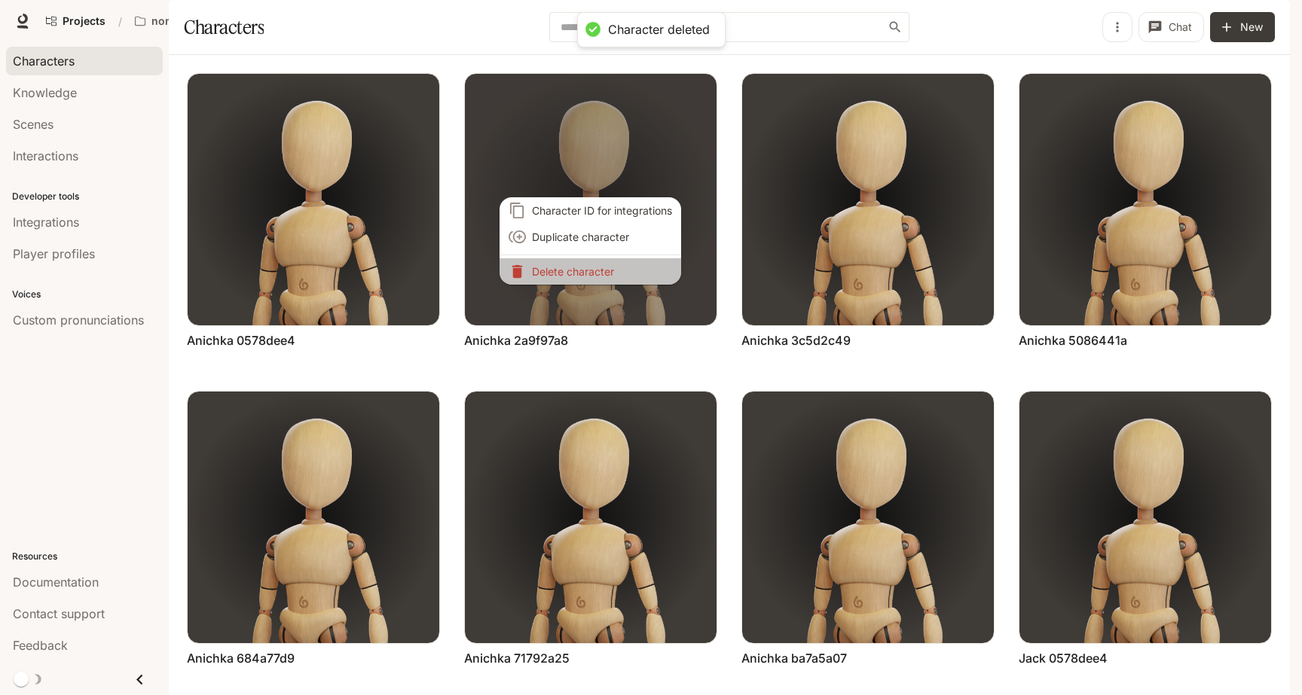
click at [626, 270] on p "Delete character" at bounding box center [602, 272] width 140 height 16
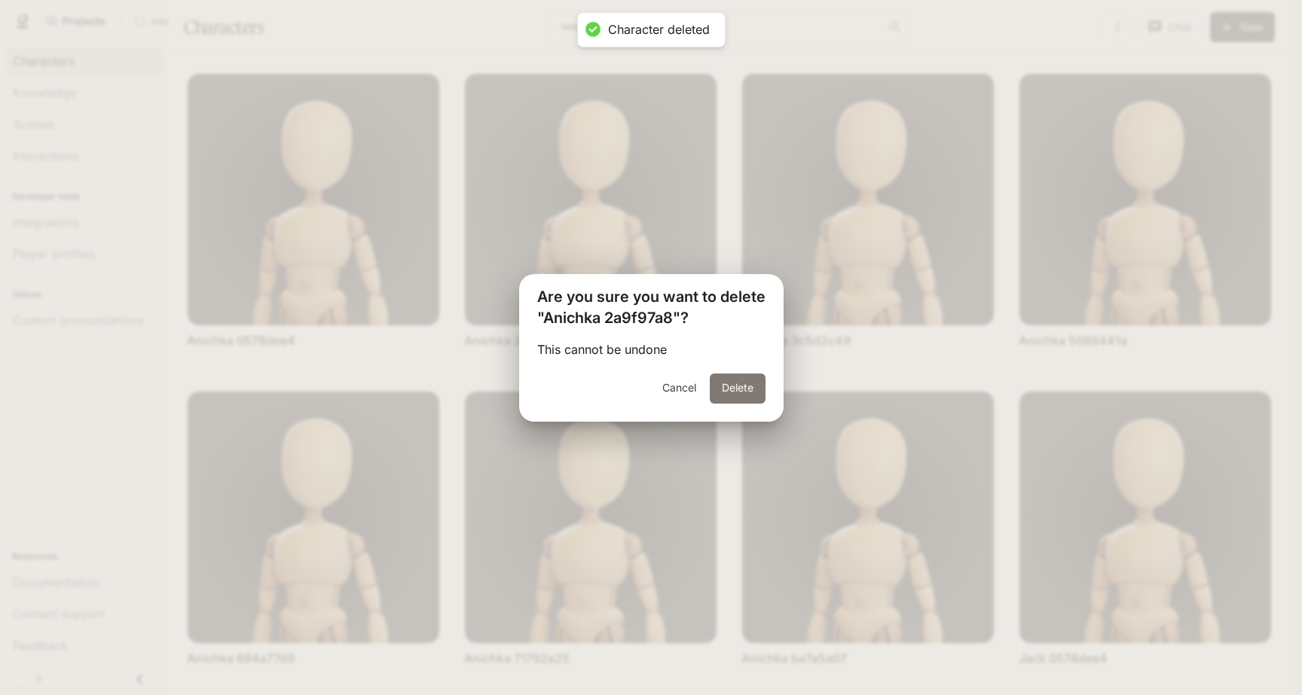
click at [733, 386] on button "Delete" at bounding box center [738, 389] width 56 height 30
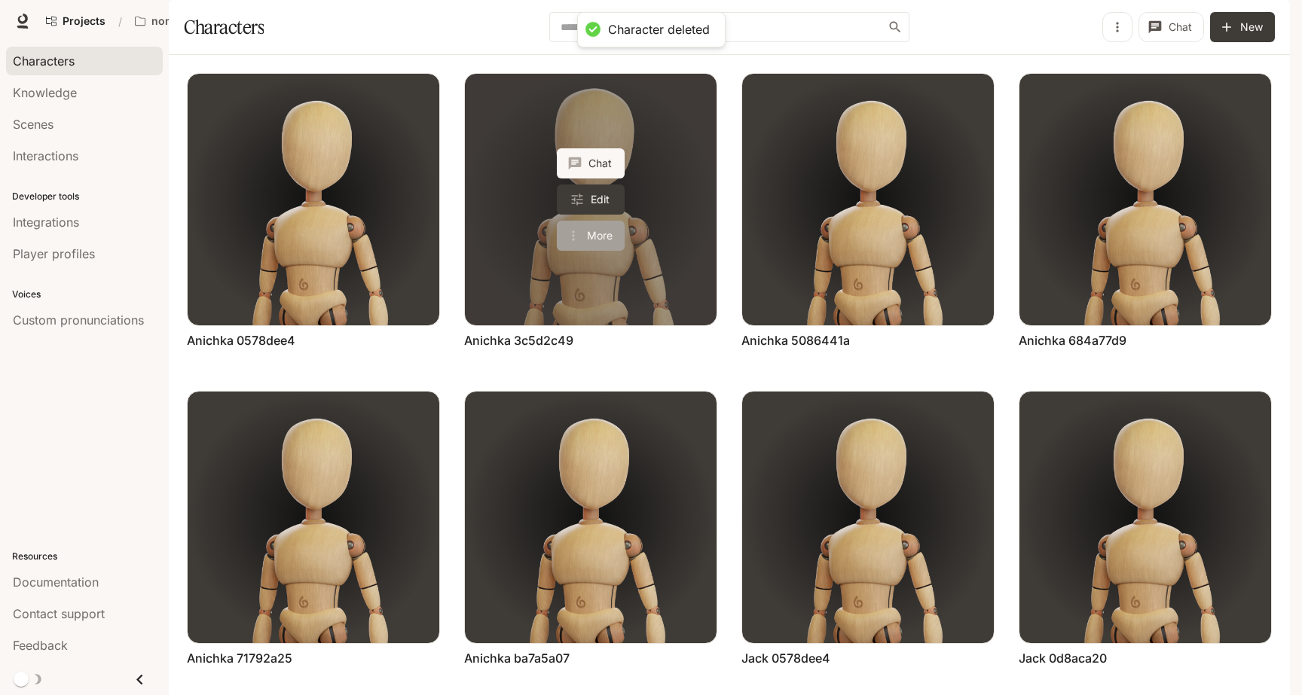
click at [597, 251] on button "More" at bounding box center [591, 236] width 68 height 30
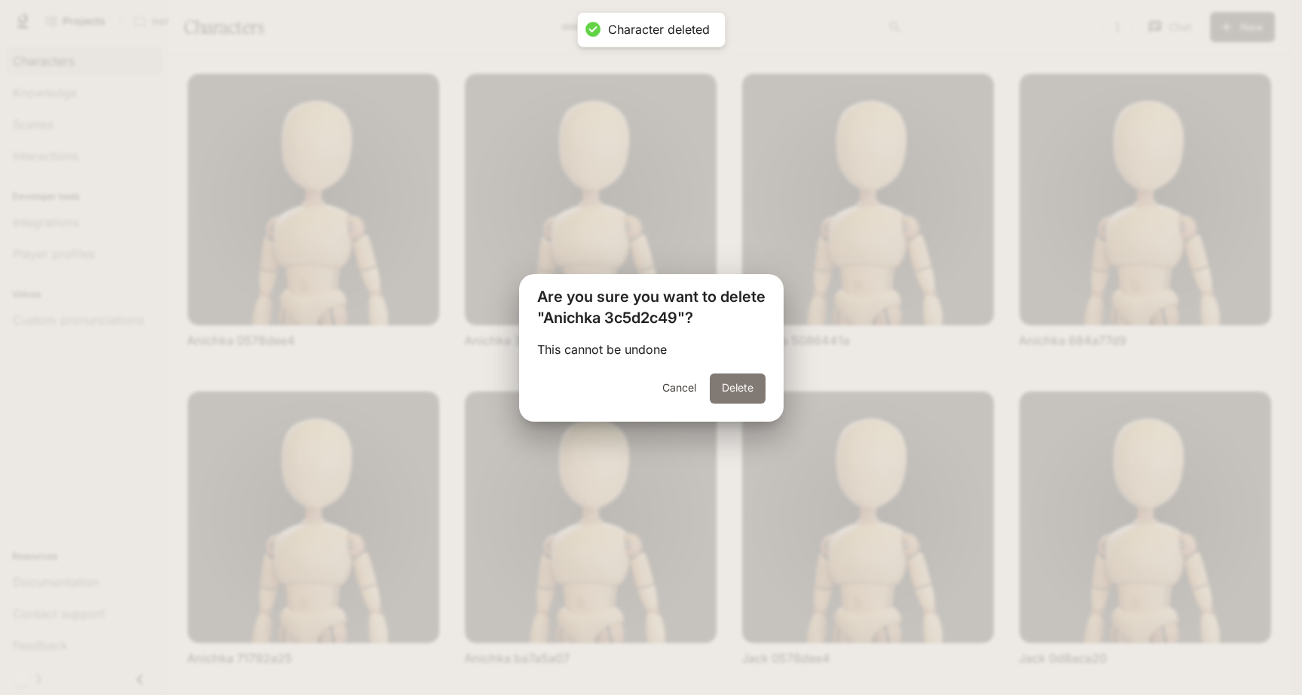
click at [722, 389] on button "Delete" at bounding box center [738, 389] width 56 height 30
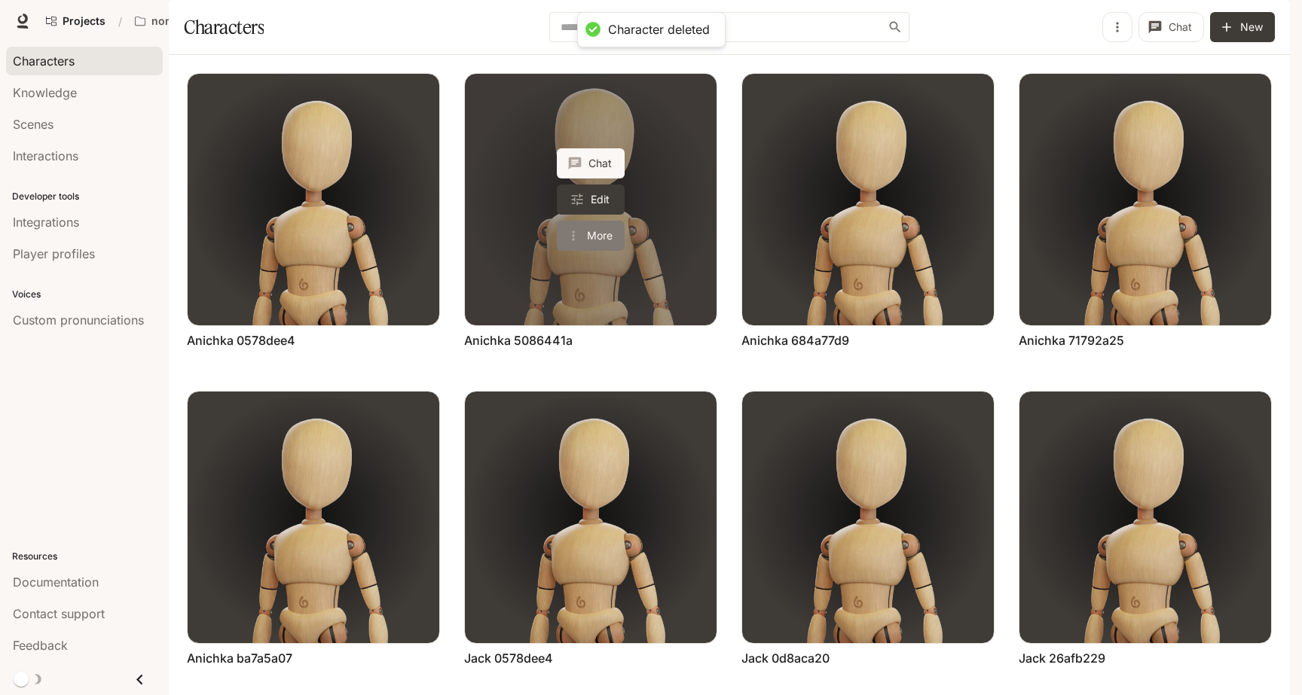
click at [594, 251] on button "More" at bounding box center [591, 236] width 68 height 30
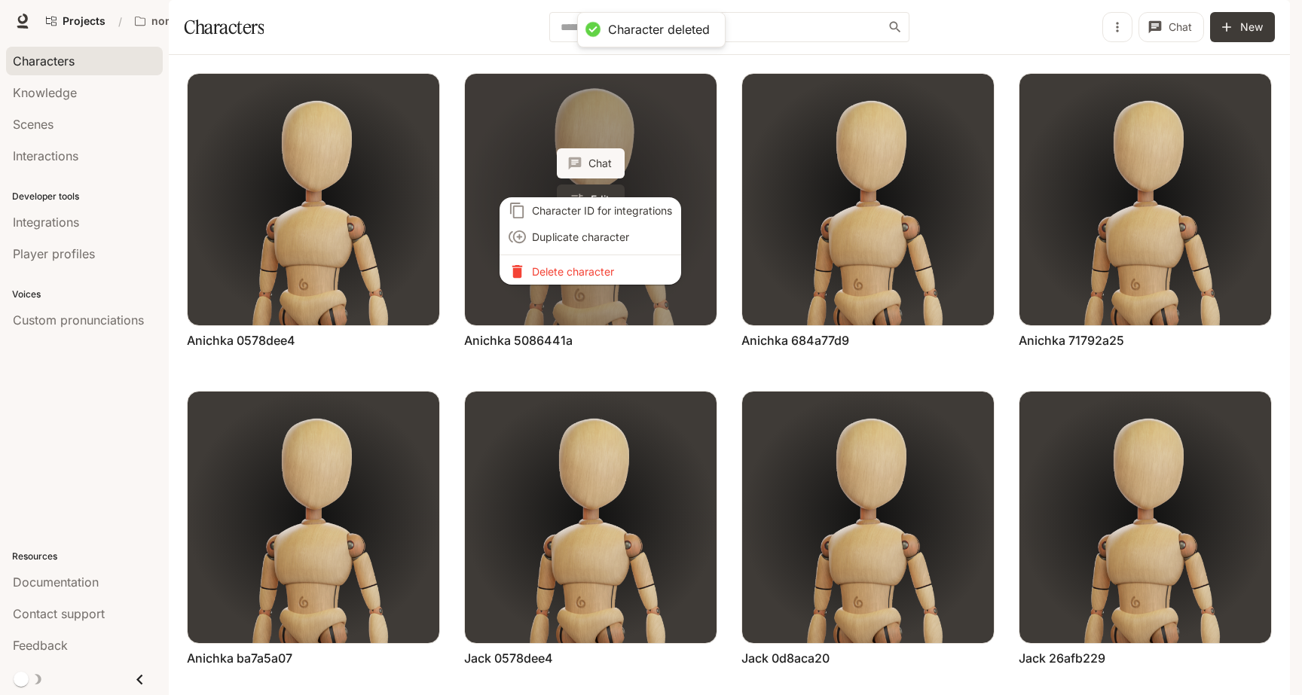
click at [594, 275] on p "Delete character" at bounding box center [602, 272] width 140 height 16
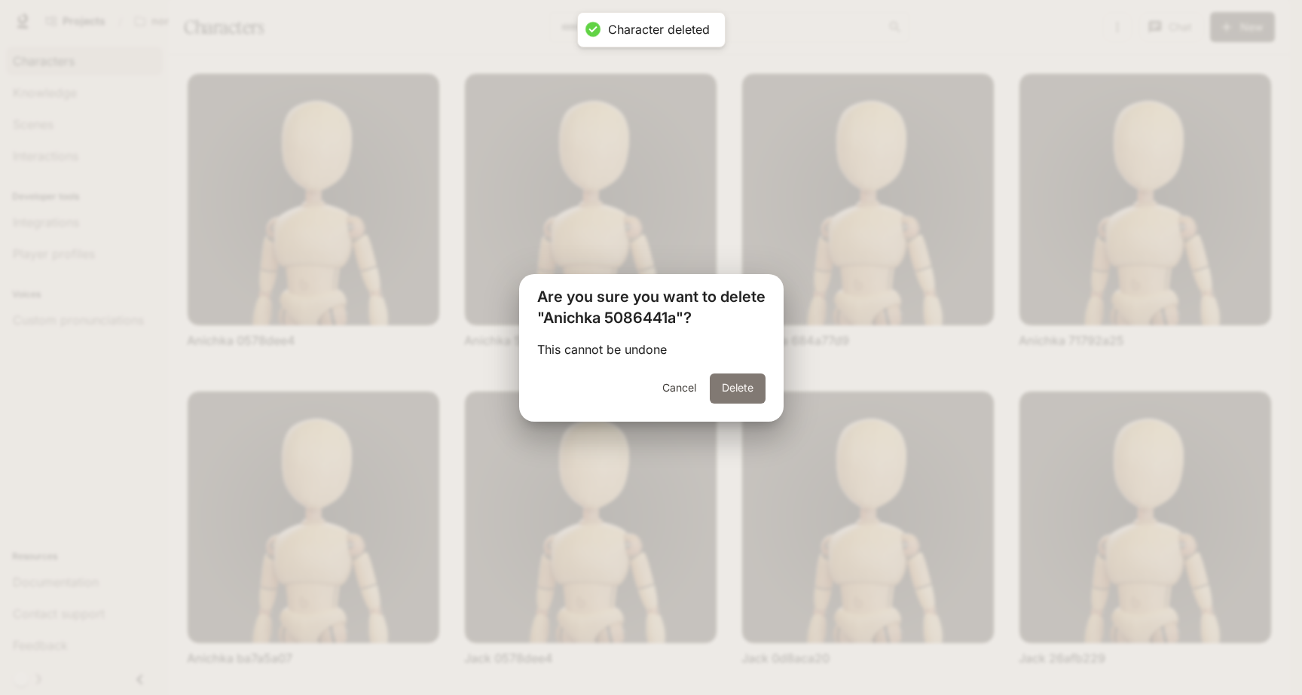
click at [727, 389] on button "Delete" at bounding box center [738, 389] width 56 height 30
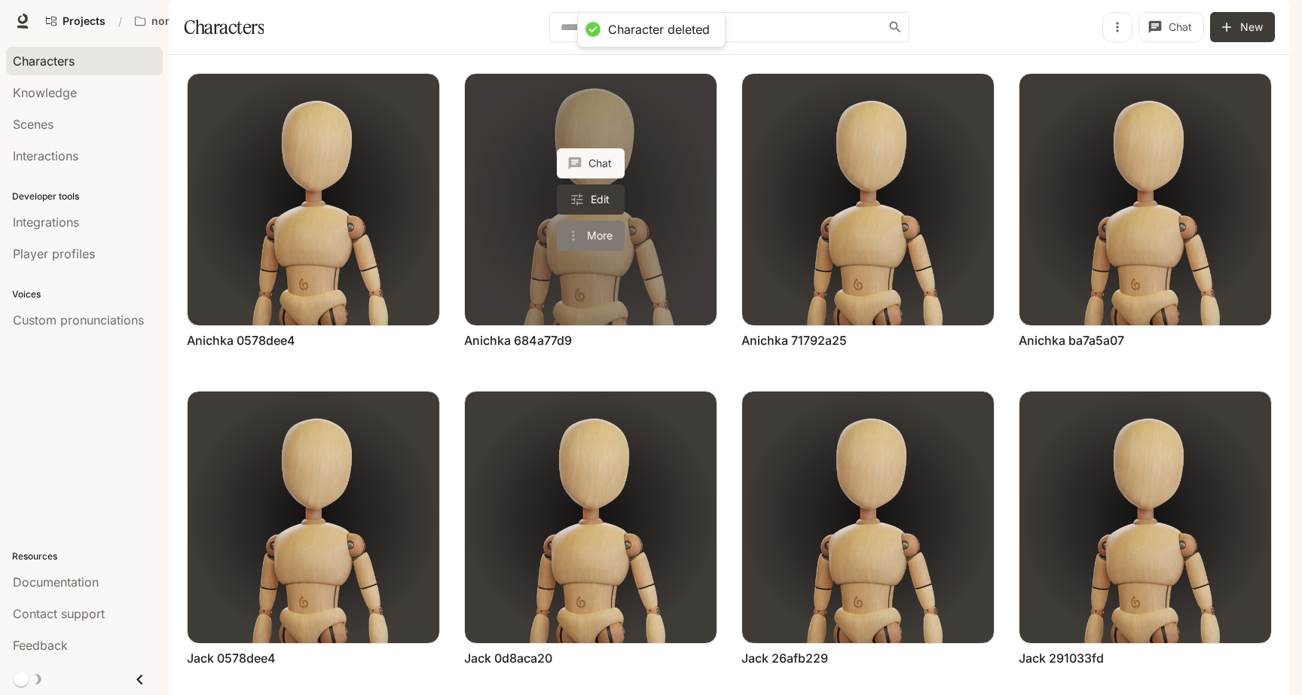
click at [593, 251] on button "More" at bounding box center [591, 236] width 68 height 30
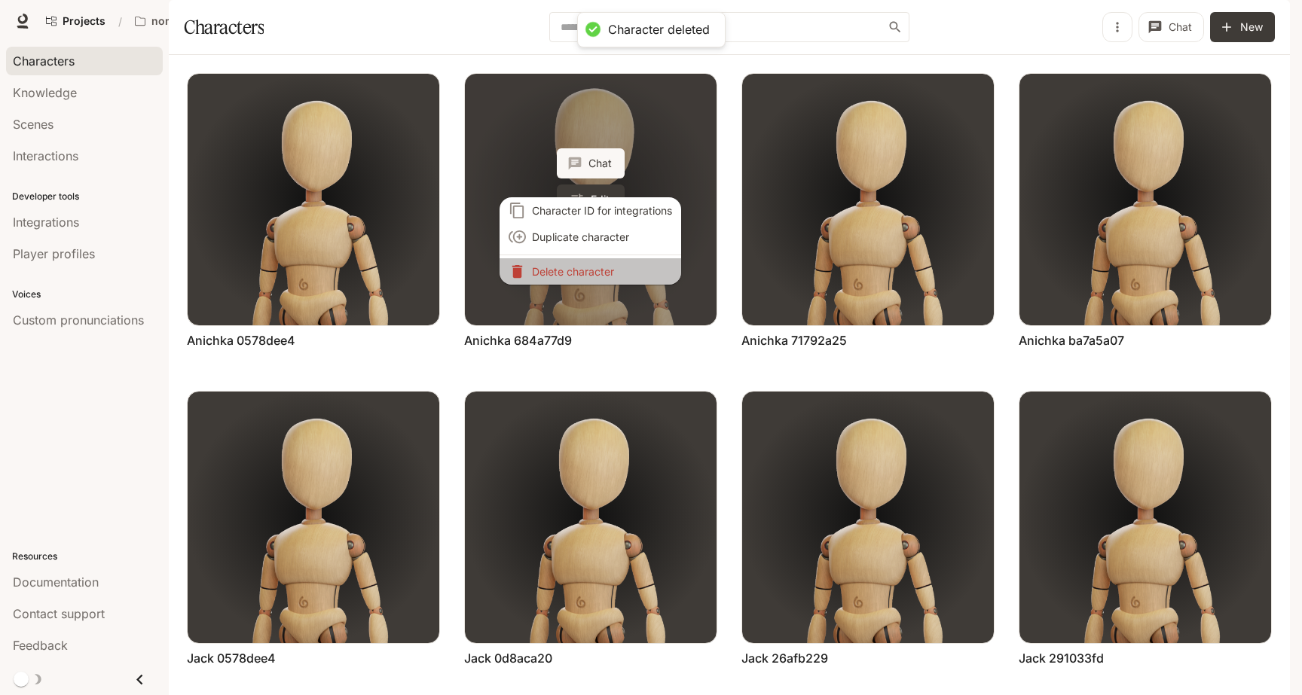
click at [593, 276] on li "Delete character" at bounding box center [590, 271] width 182 height 26
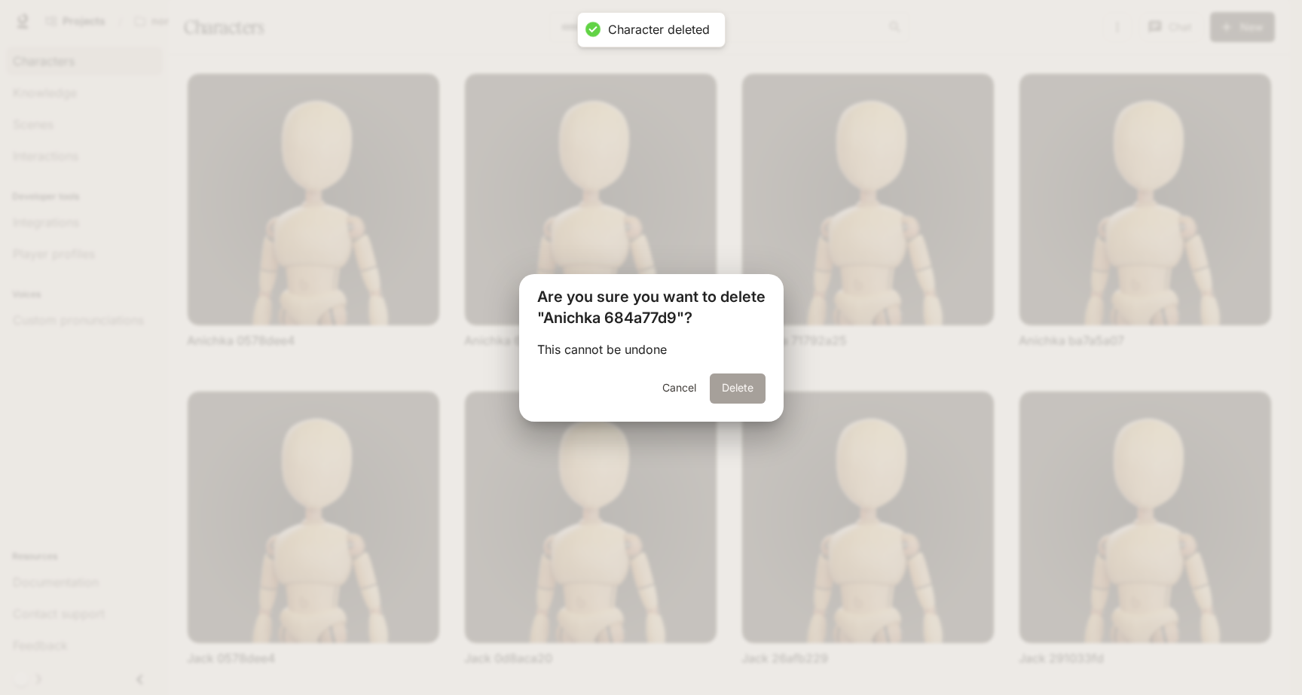
click at [726, 376] on button "Delete" at bounding box center [738, 389] width 56 height 30
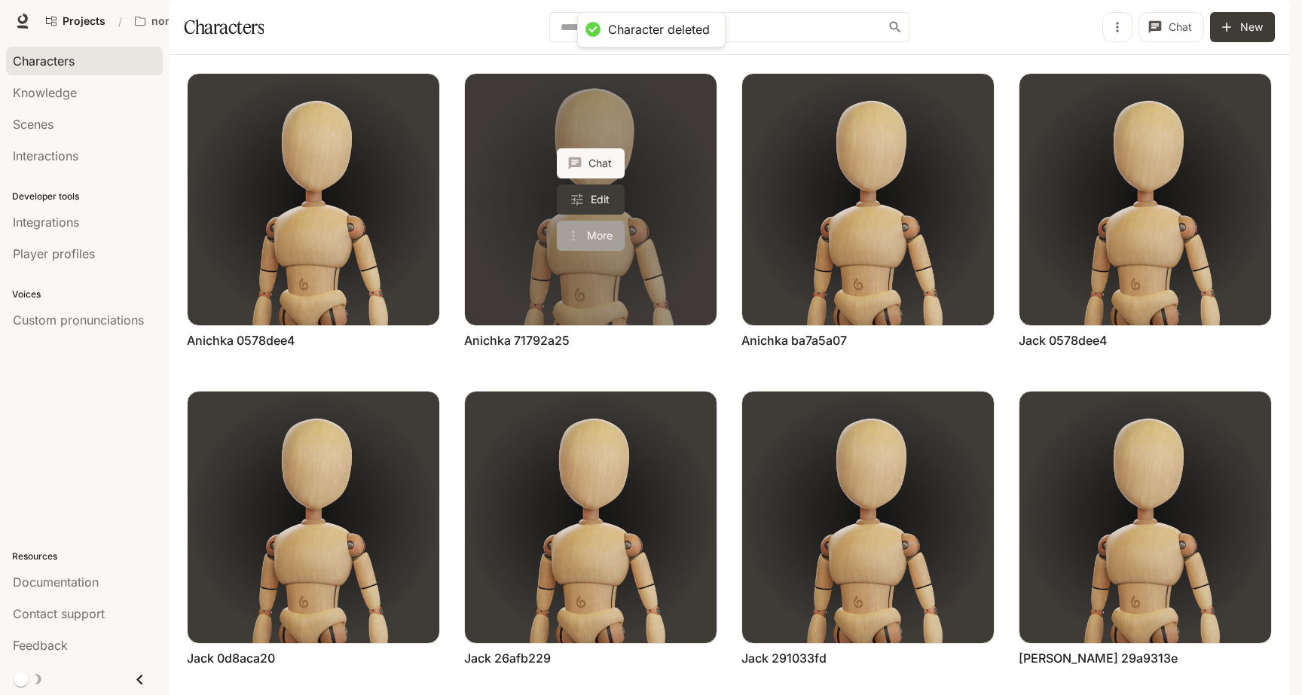
click at [588, 251] on button "More" at bounding box center [591, 236] width 68 height 30
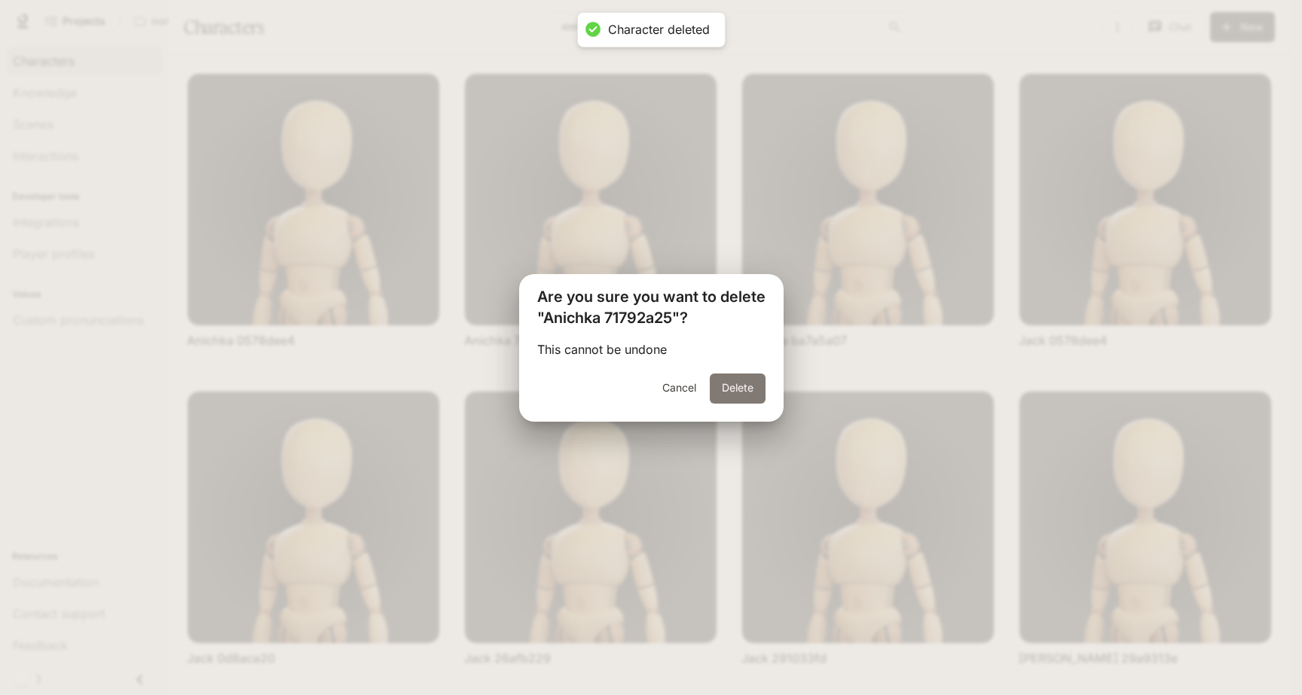
click at [754, 380] on button "Delete" at bounding box center [738, 389] width 56 height 30
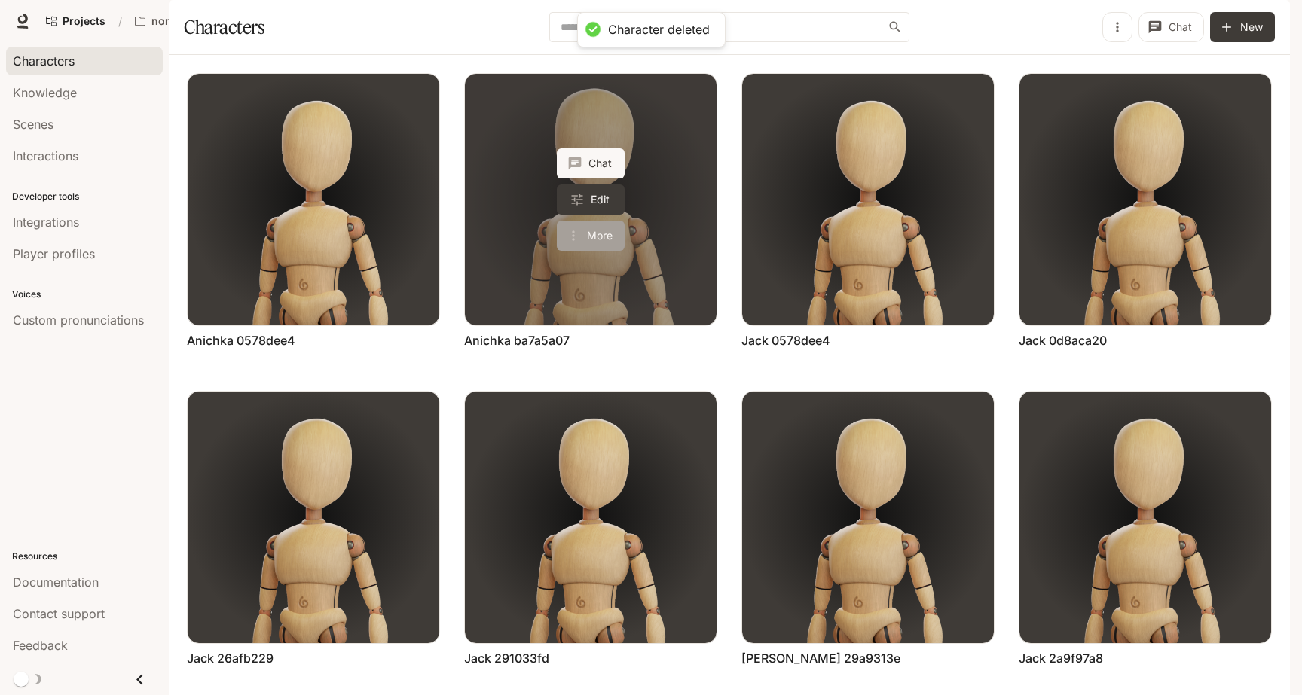
click at [603, 251] on button "More" at bounding box center [591, 236] width 68 height 30
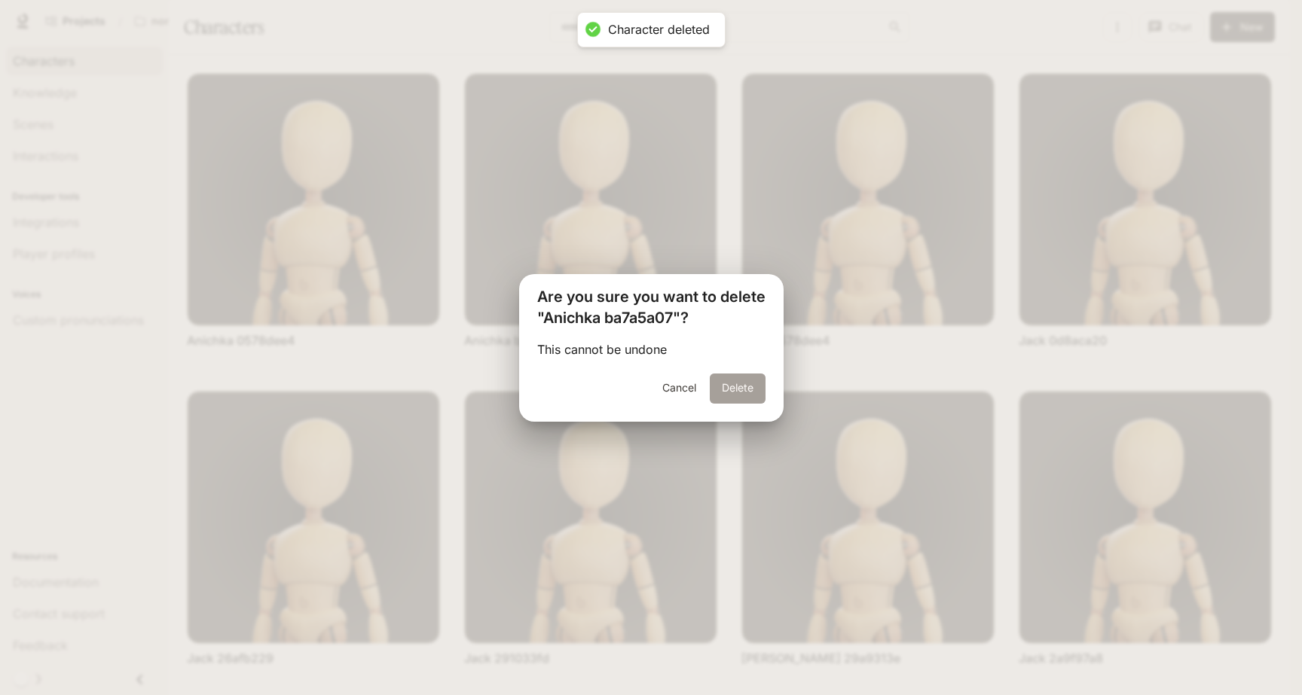
click at [712, 395] on button "Delete" at bounding box center [738, 389] width 56 height 30
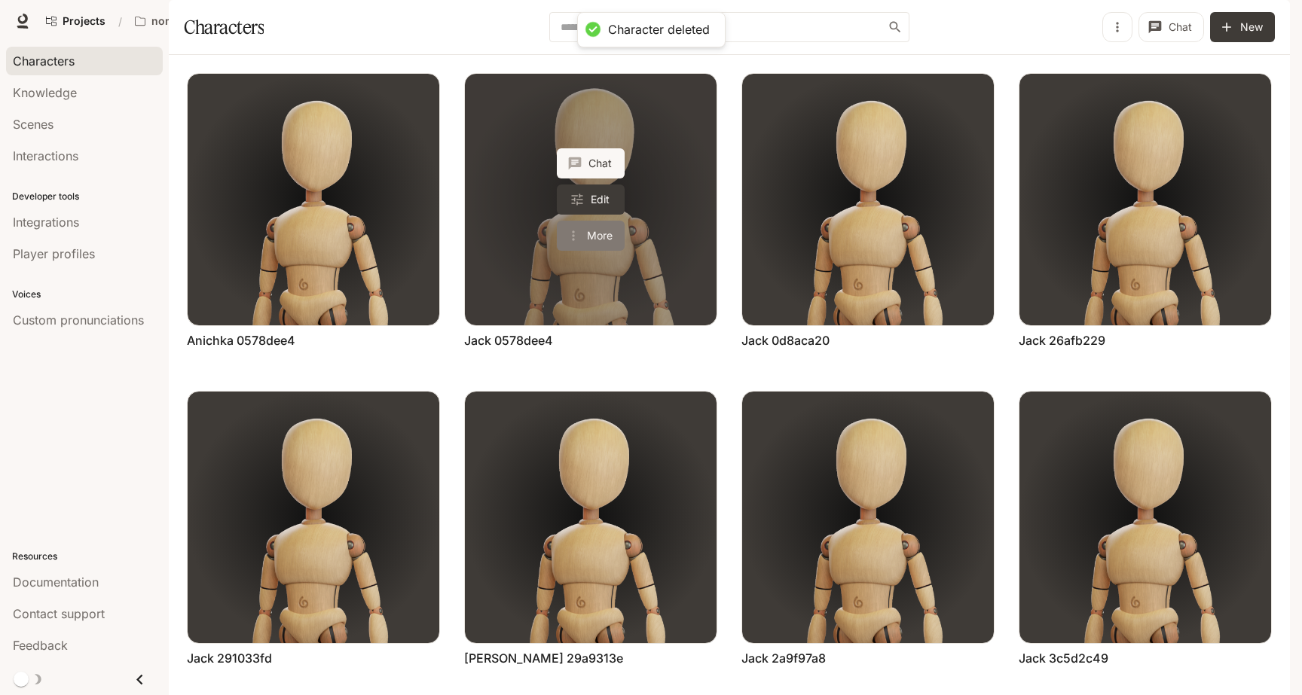
click at [585, 251] on button "More" at bounding box center [591, 236] width 68 height 30
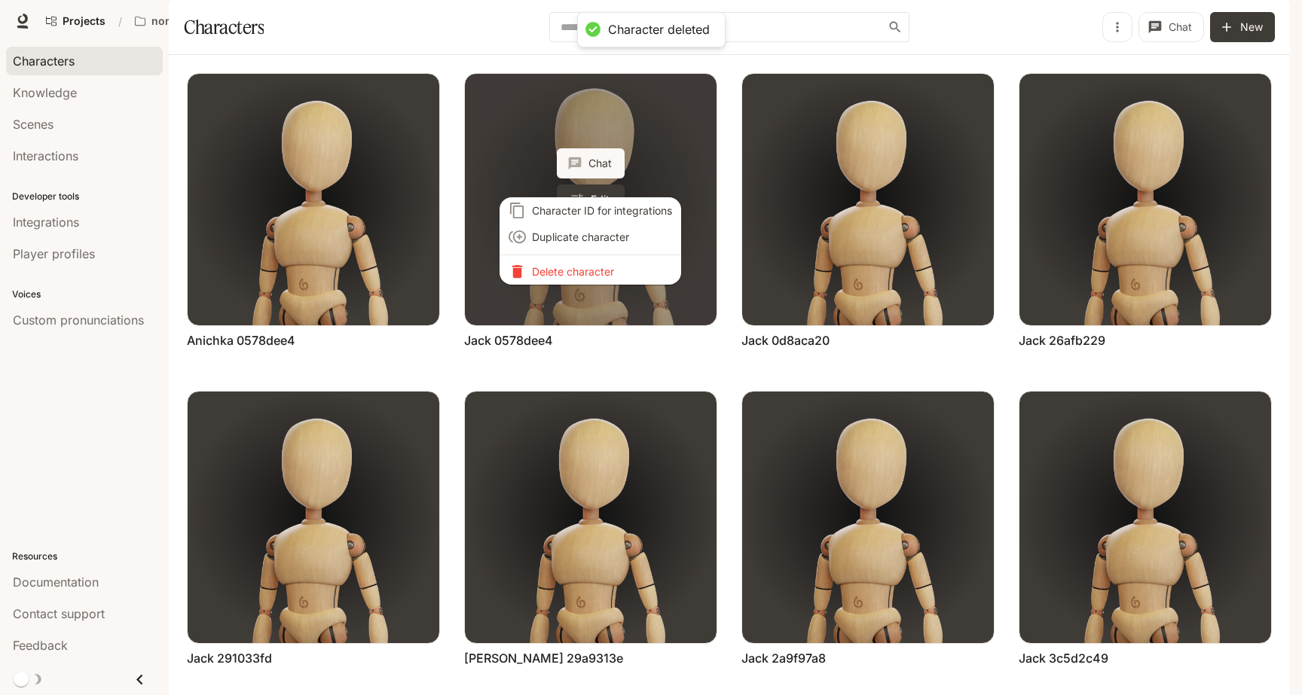
click at [585, 275] on p "Delete character" at bounding box center [602, 272] width 140 height 16
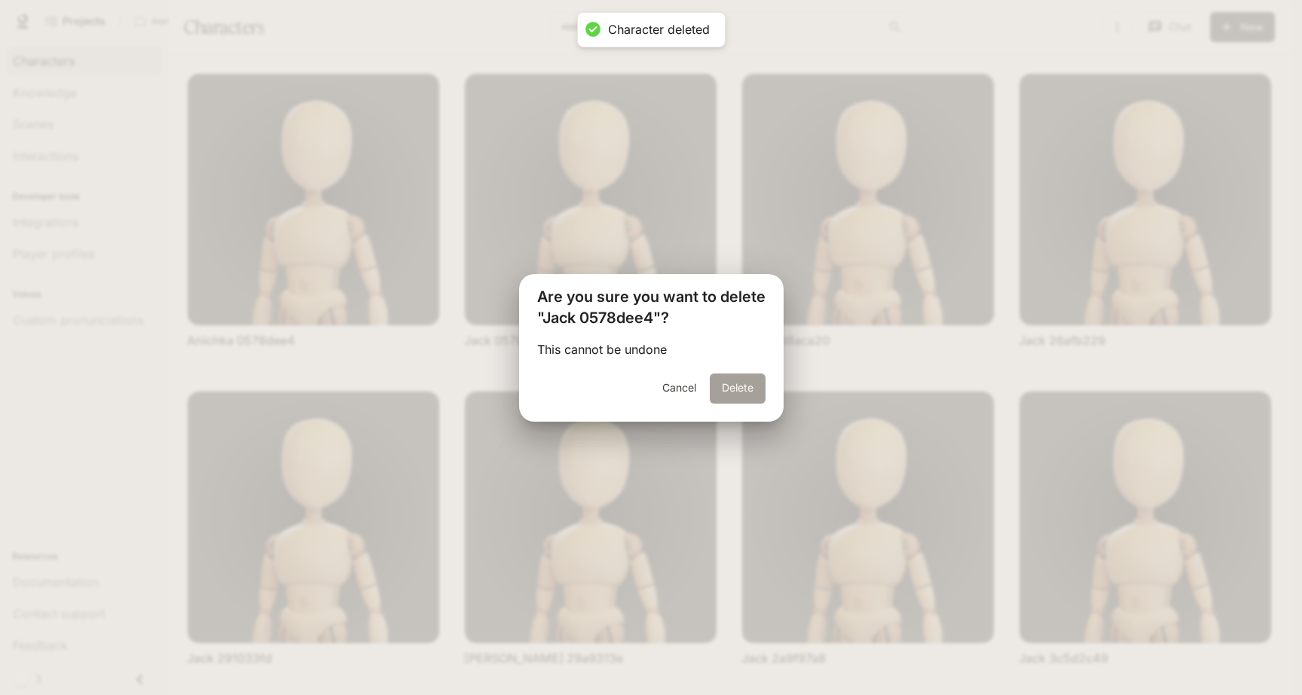
click at [716, 401] on button "Delete" at bounding box center [738, 389] width 56 height 30
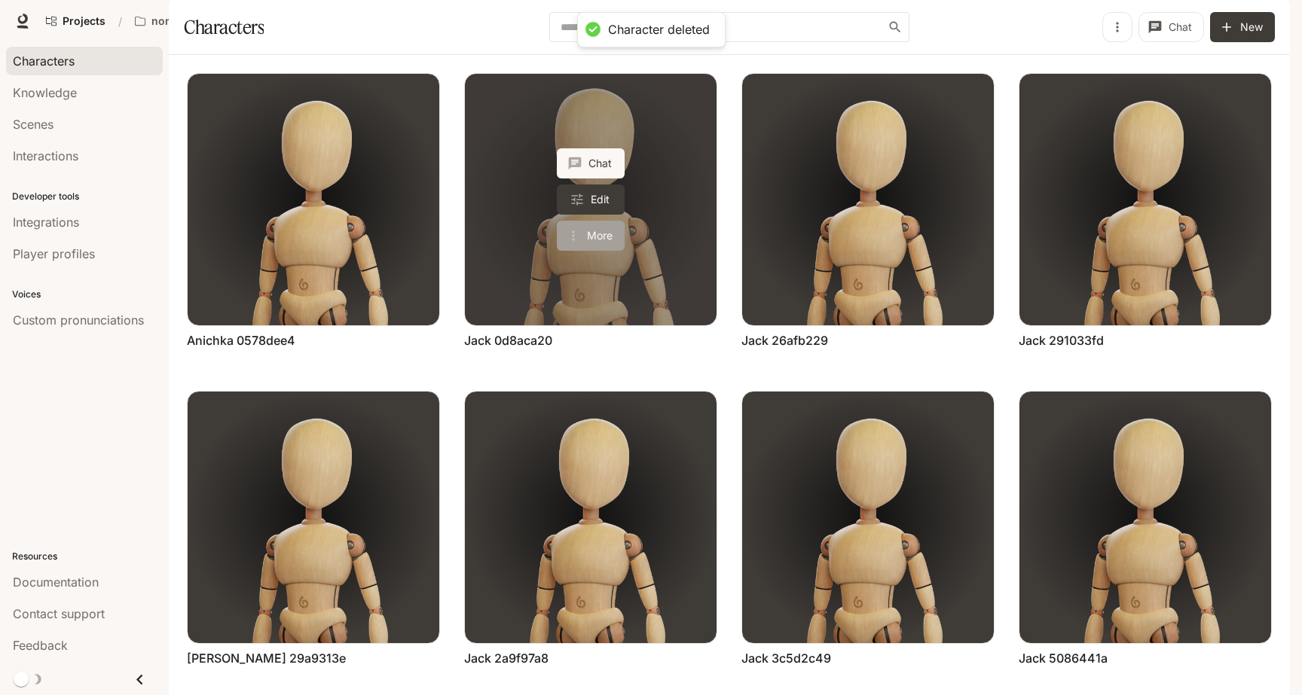
click at [582, 251] on button "More" at bounding box center [591, 236] width 68 height 30
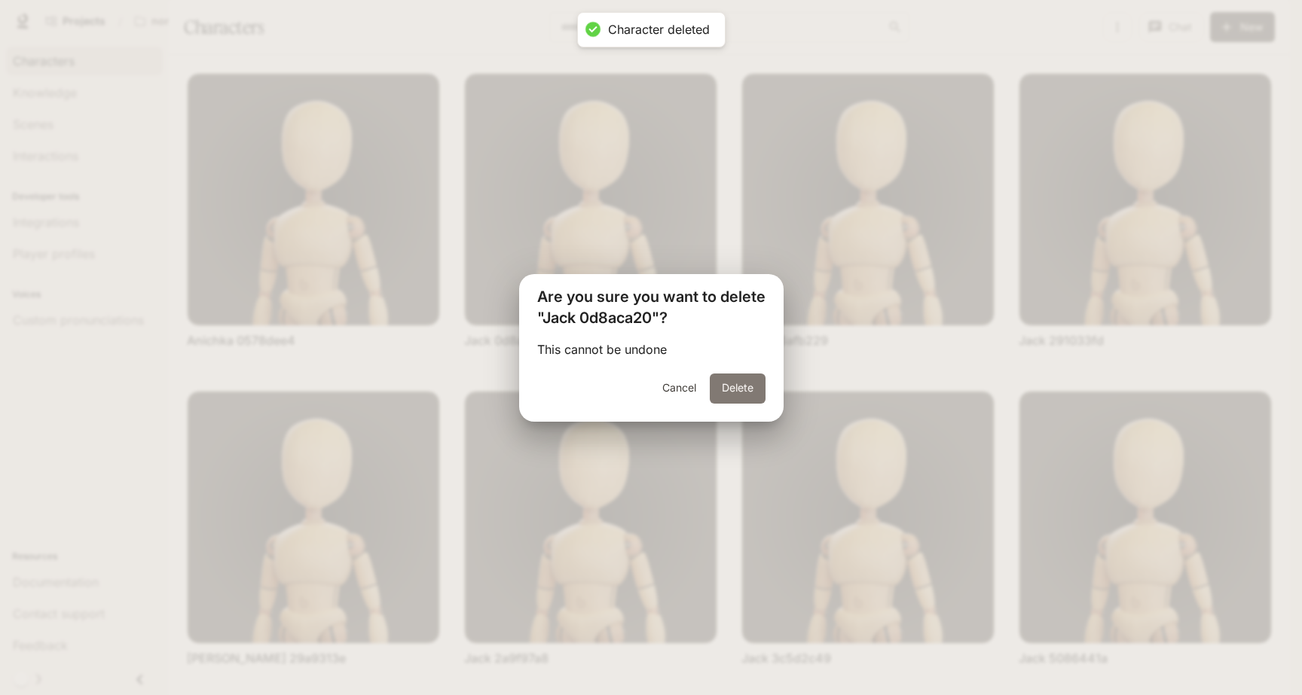
click at [716, 386] on button "Delete" at bounding box center [738, 389] width 56 height 30
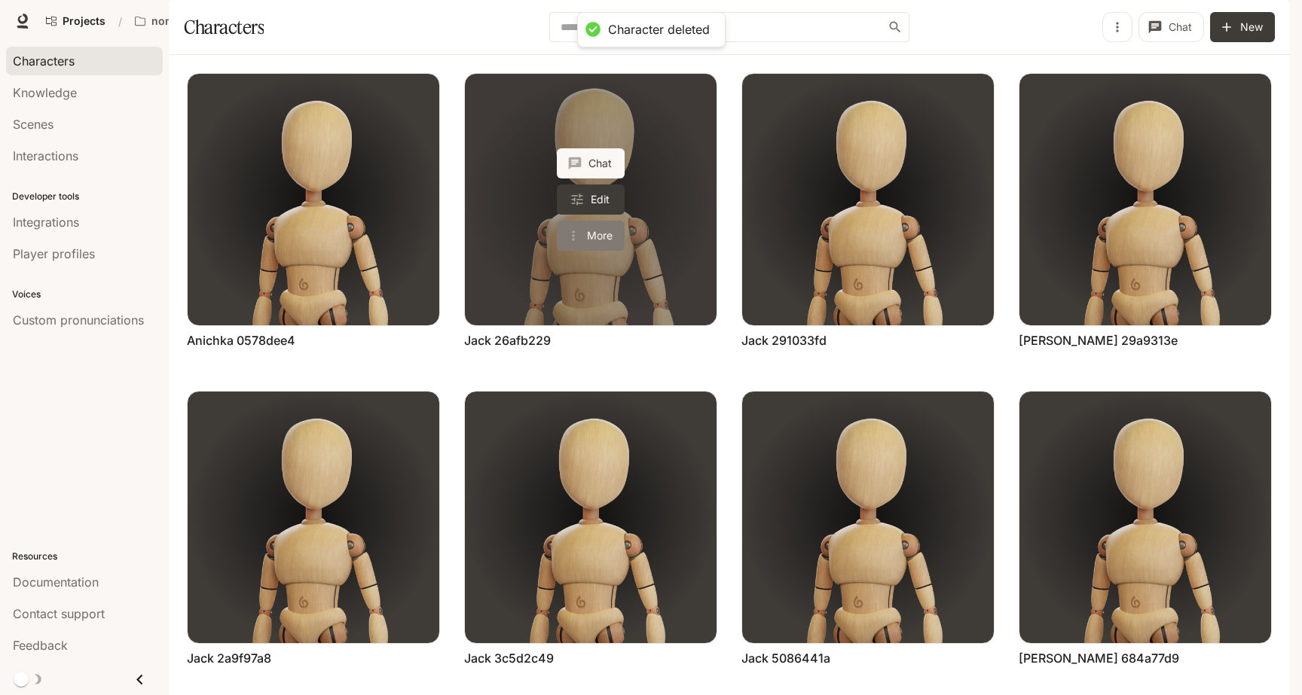
click at [584, 251] on button "More" at bounding box center [591, 236] width 68 height 30
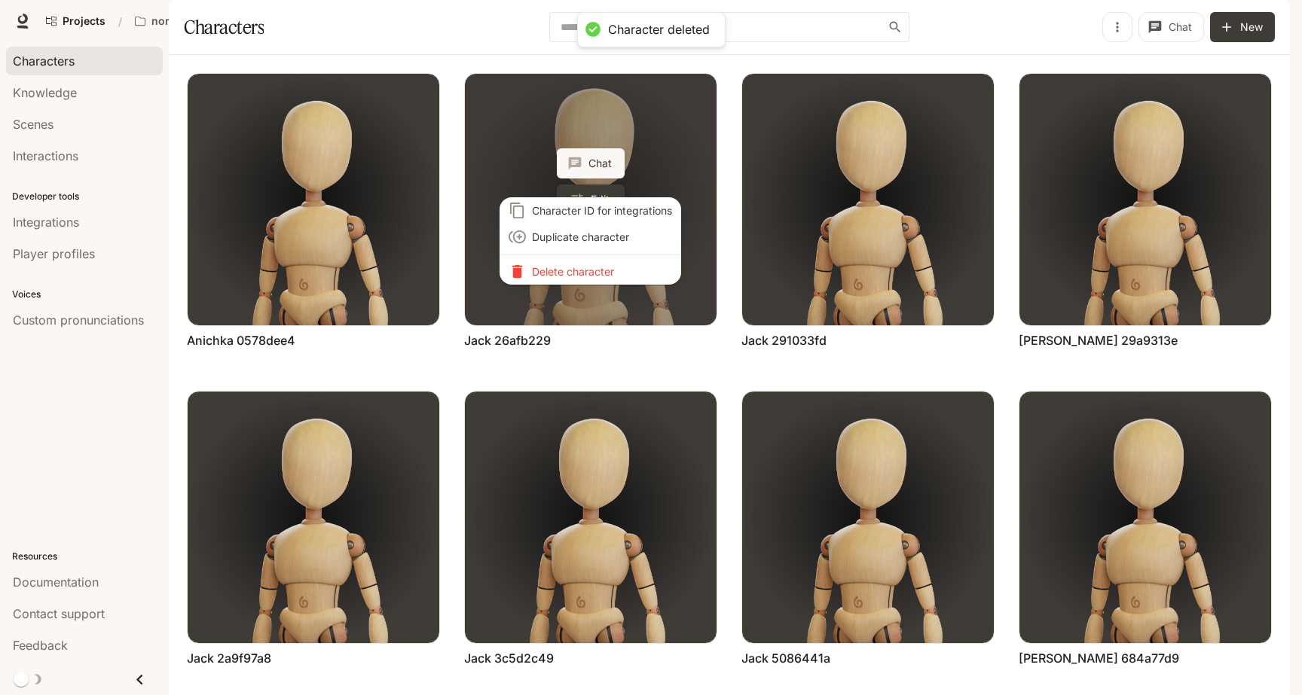
click at [584, 271] on p "Delete character" at bounding box center [602, 272] width 140 height 16
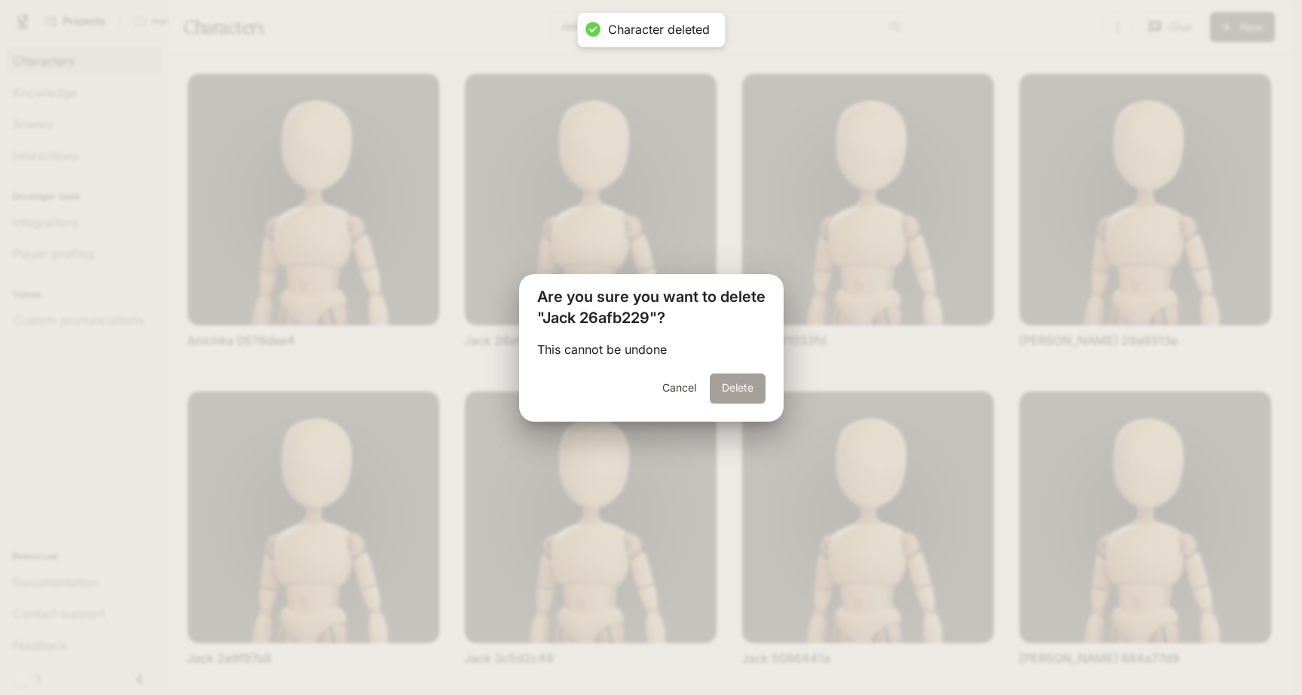
click at [723, 383] on button "Delete" at bounding box center [738, 389] width 56 height 30
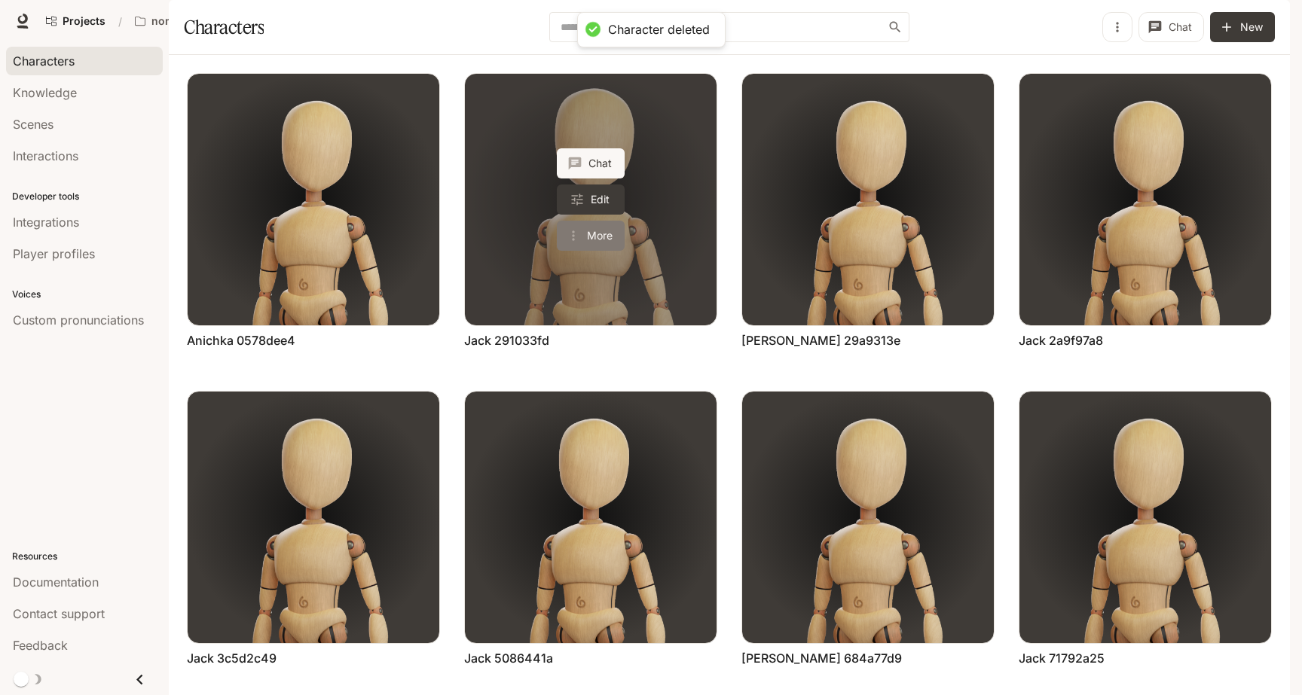
click at [597, 251] on button "More" at bounding box center [591, 236] width 68 height 30
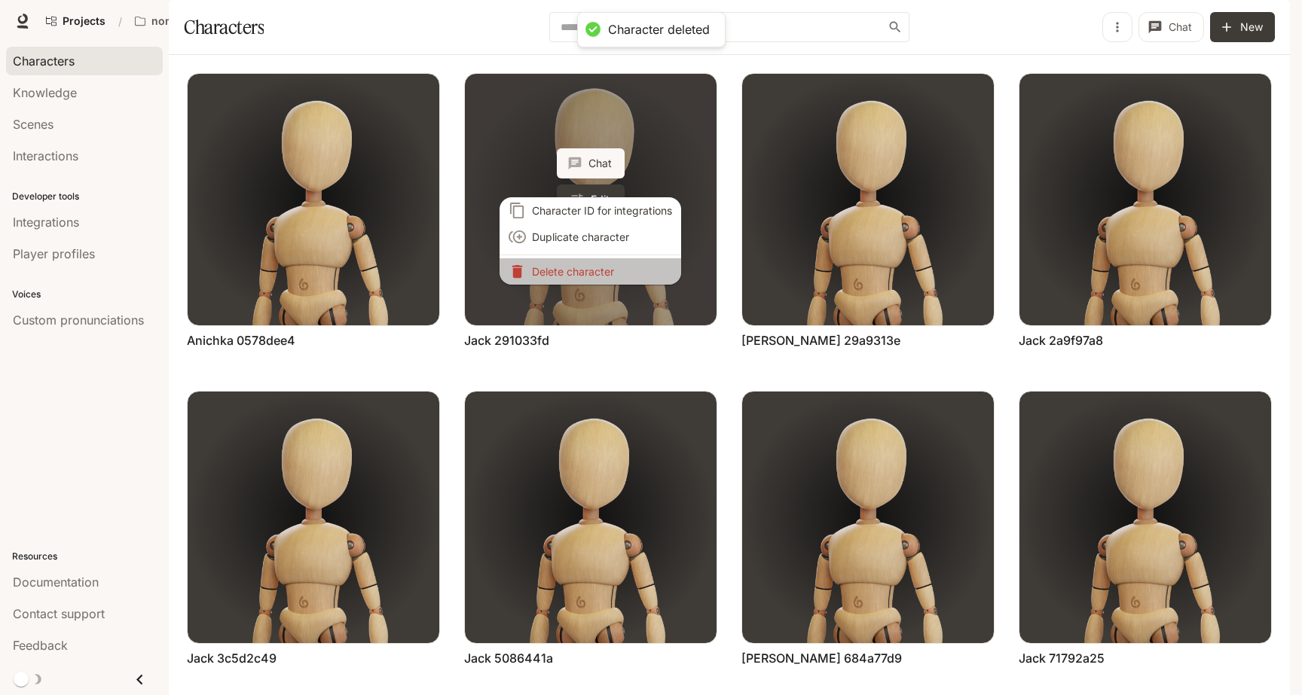
click at [597, 275] on li "Delete character" at bounding box center [590, 271] width 182 height 26
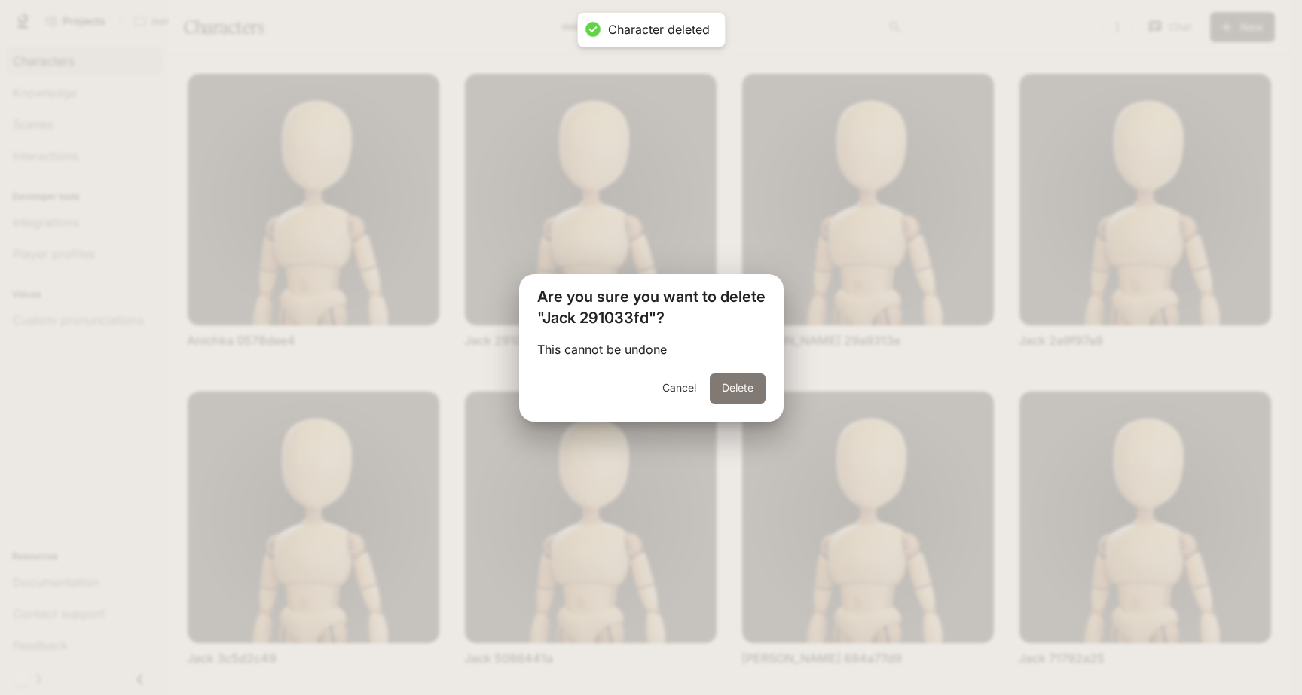
click at [739, 383] on button "Delete" at bounding box center [738, 389] width 56 height 30
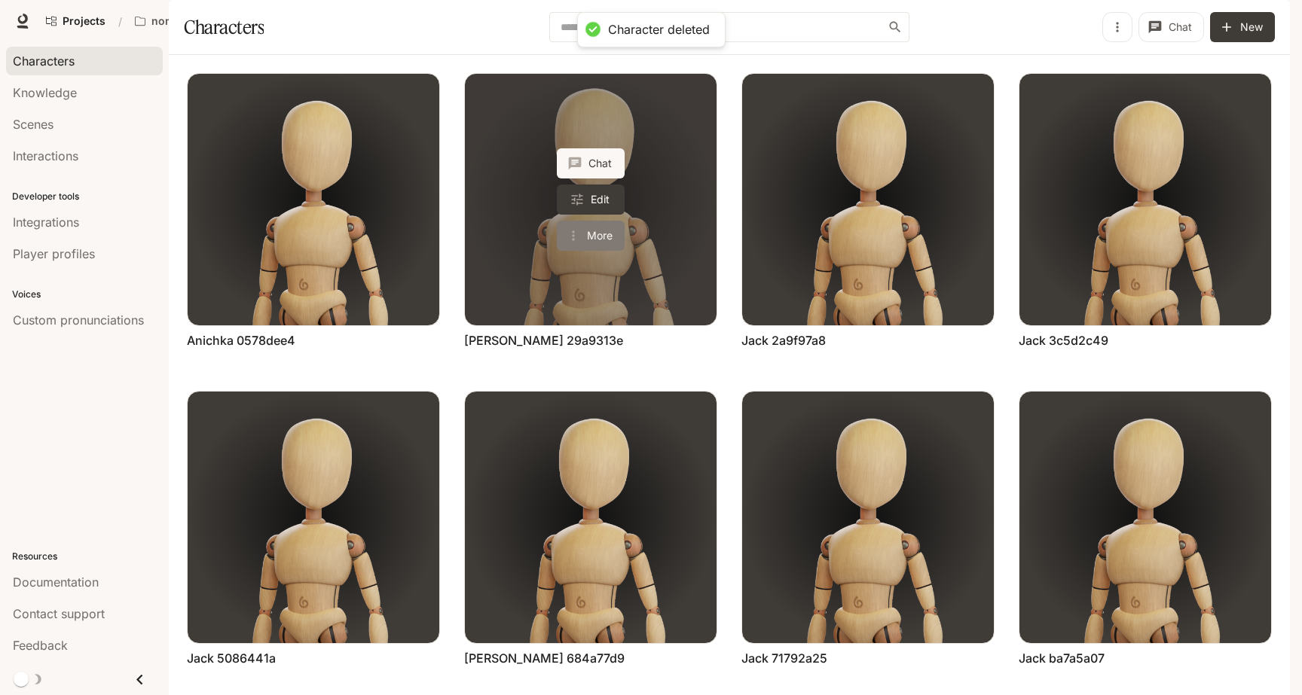
click at [588, 251] on button "More" at bounding box center [591, 236] width 68 height 30
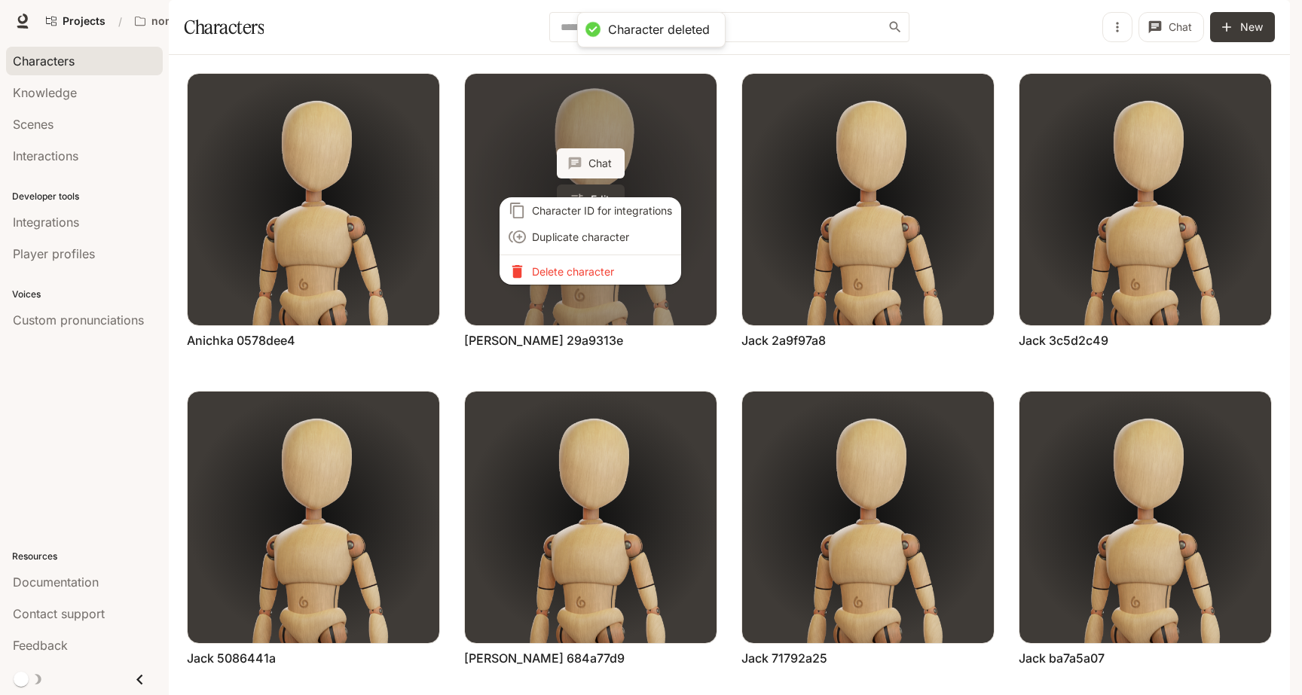
click at [588, 277] on li "Delete character" at bounding box center [590, 271] width 182 height 26
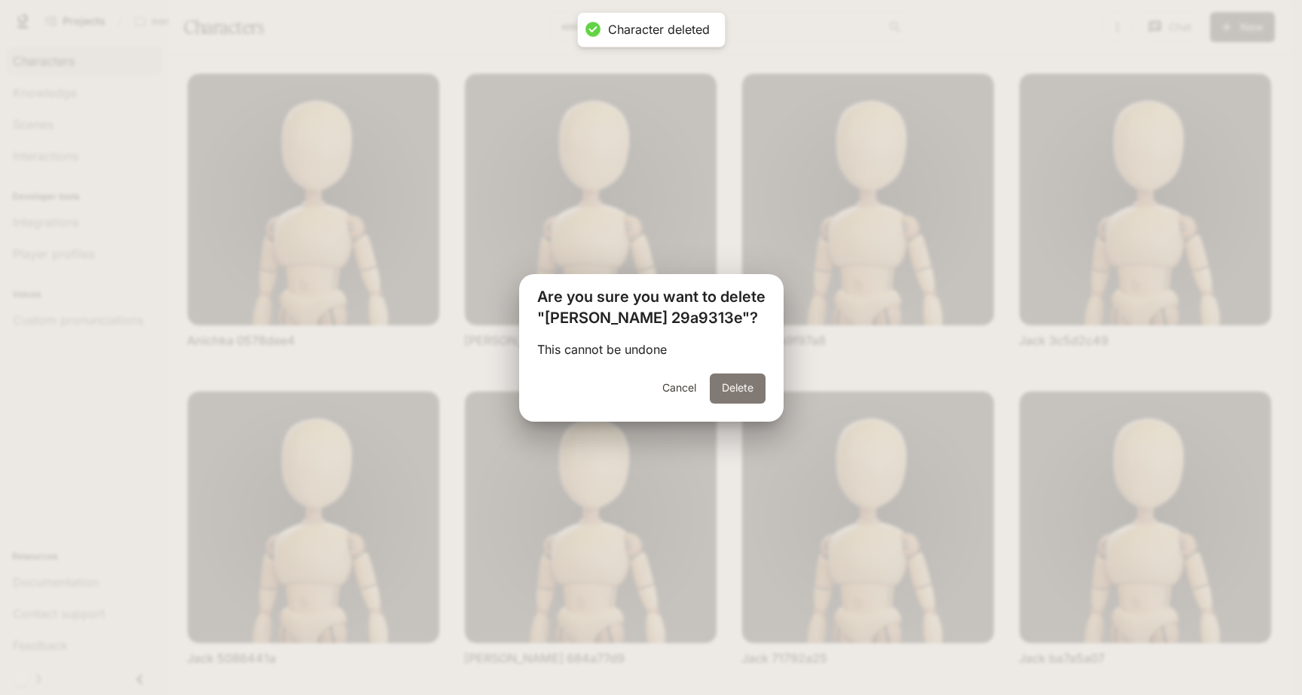
click at [719, 386] on button "Delete" at bounding box center [738, 389] width 56 height 30
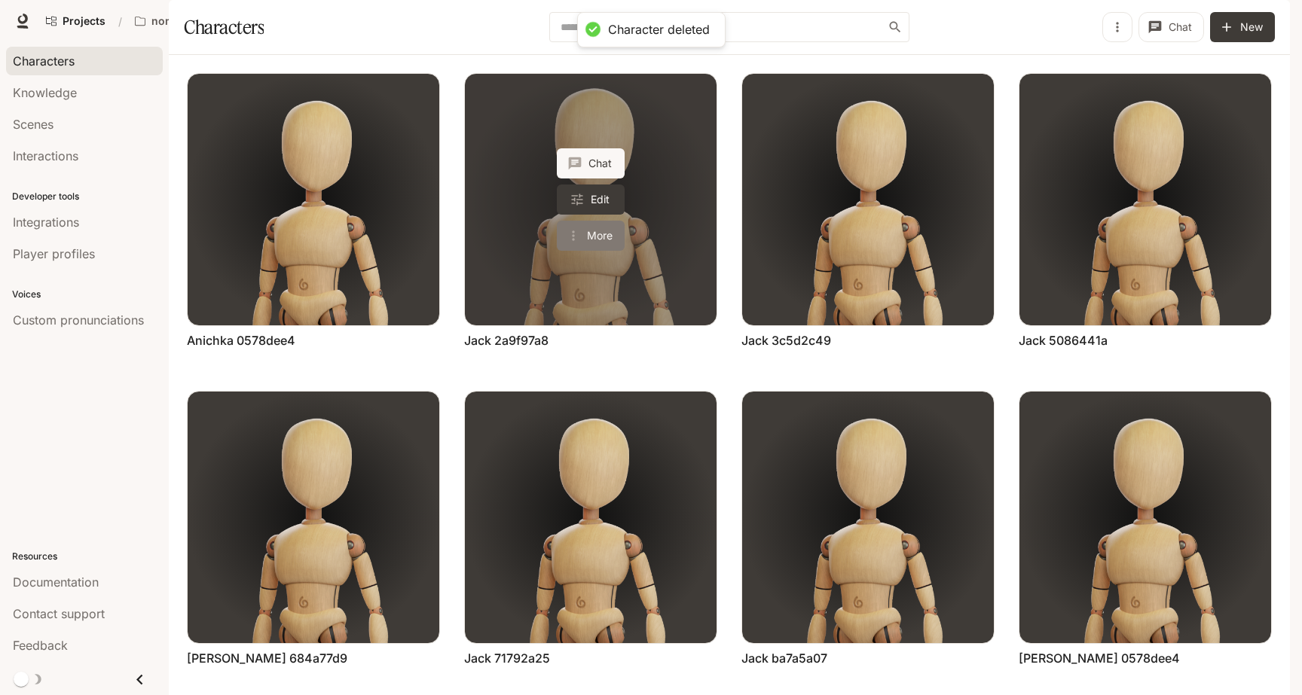
click at [596, 251] on button "More" at bounding box center [591, 236] width 68 height 30
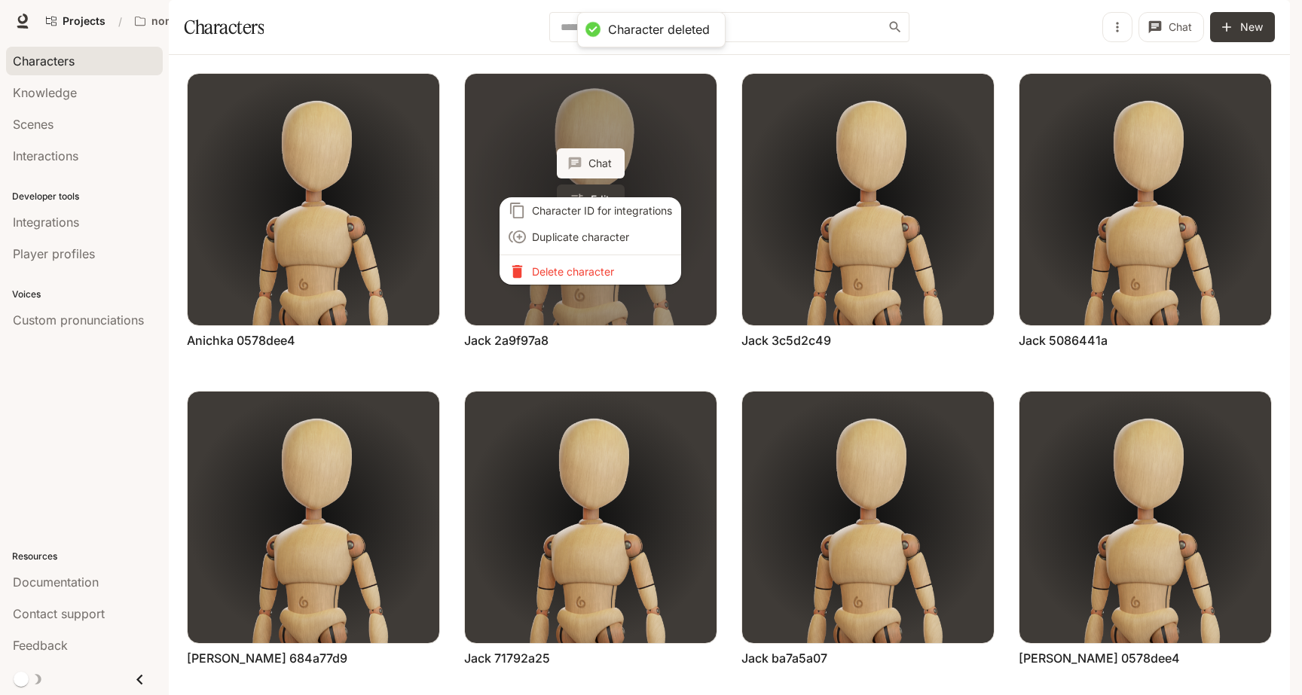
click at [596, 272] on p "Delete character" at bounding box center [602, 272] width 140 height 16
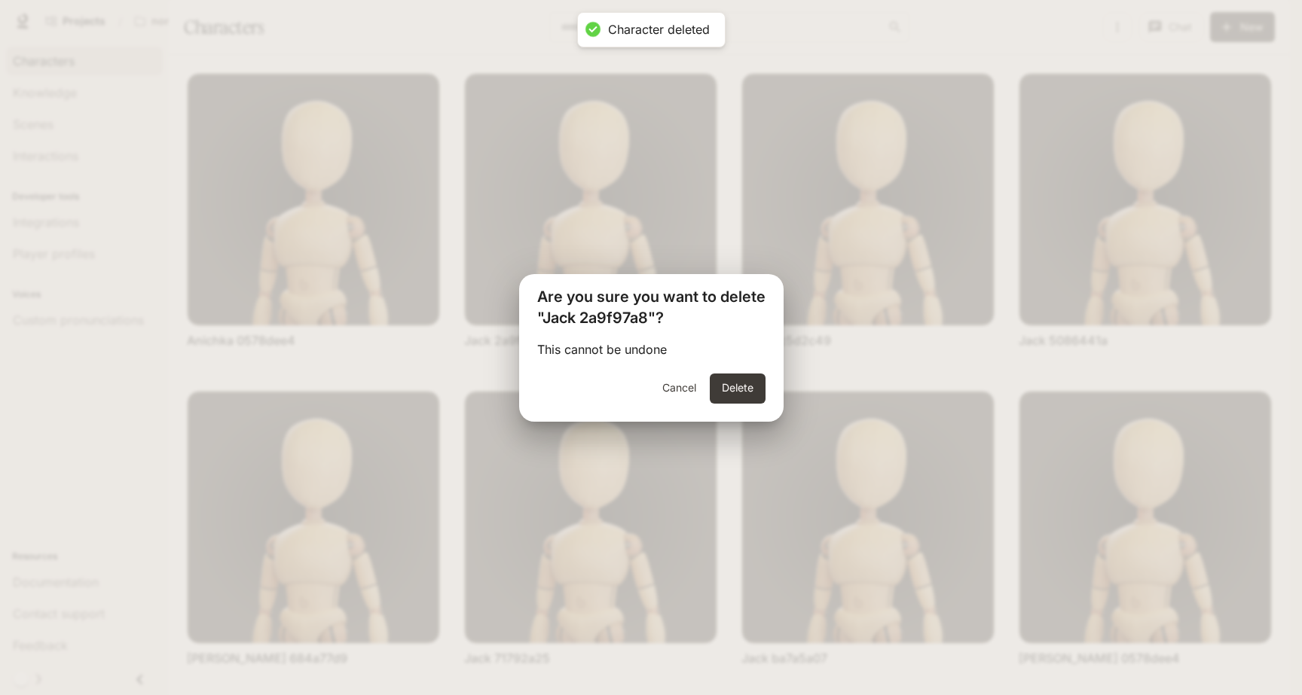
click at [730, 369] on div "This cannot be undone" at bounding box center [651, 356] width 264 height 33
click at [730, 378] on button "Delete" at bounding box center [738, 389] width 56 height 30
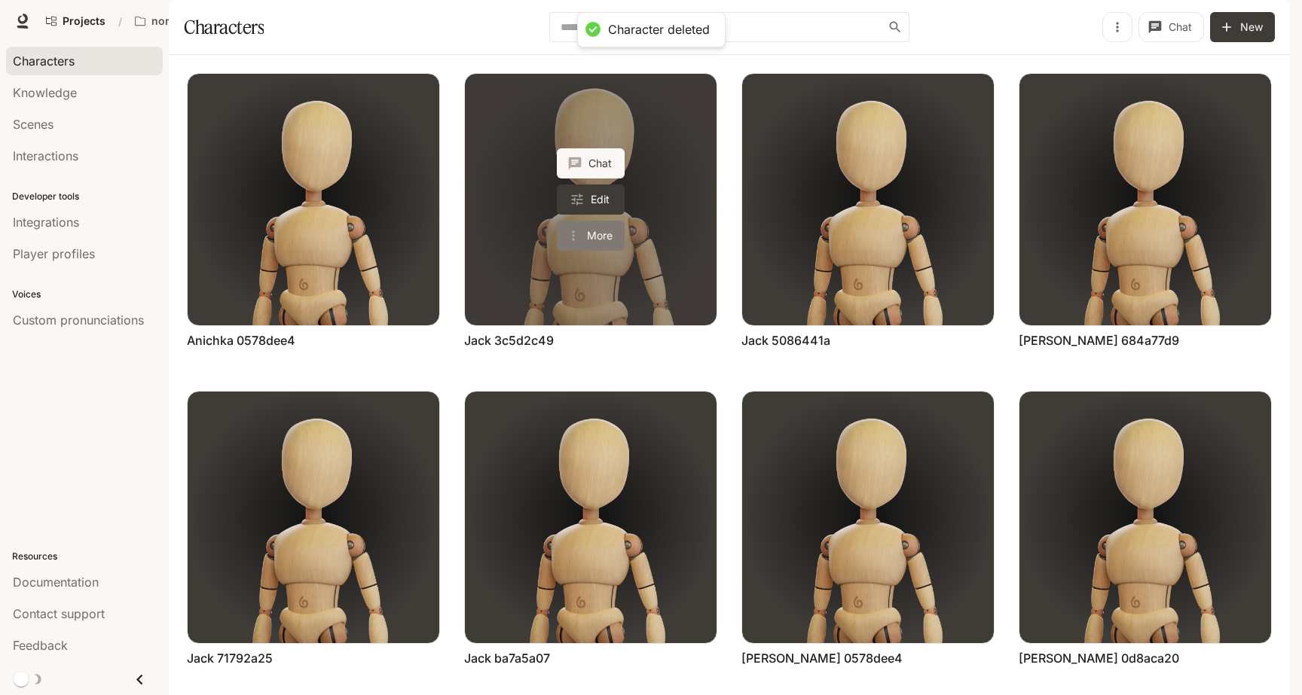
click at [595, 251] on button "More" at bounding box center [591, 236] width 68 height 30
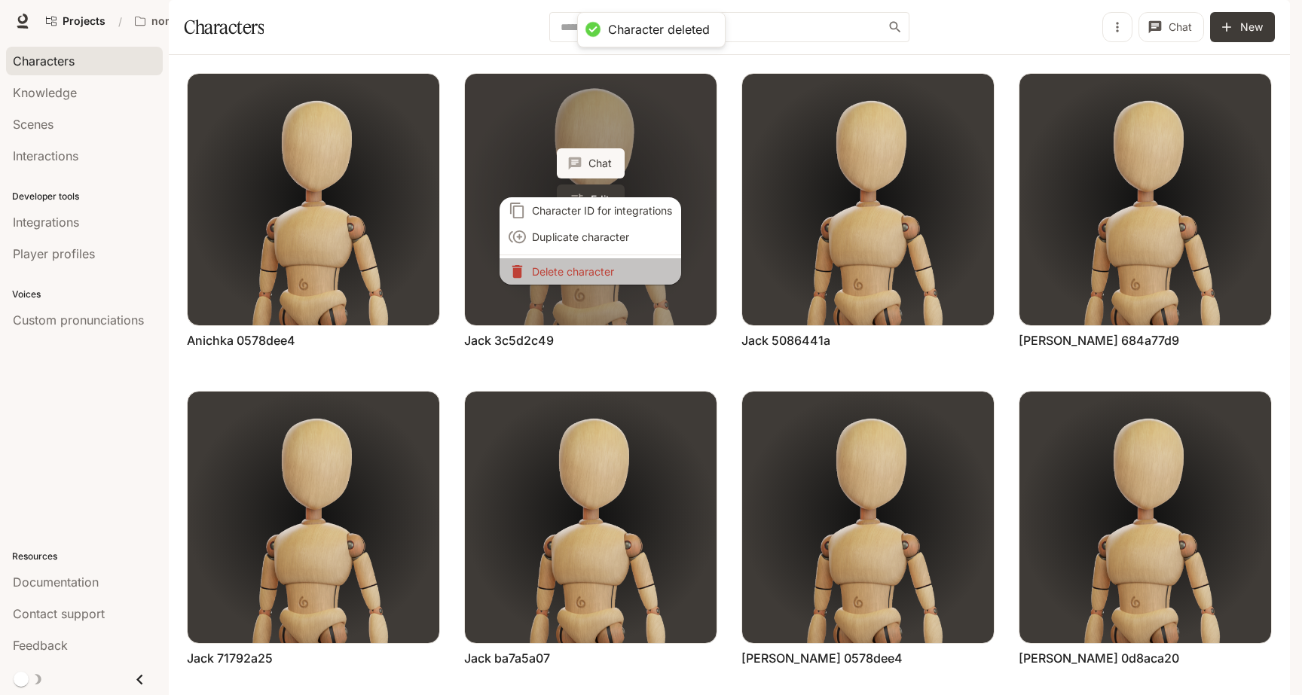
click at [595, 277] on li "Delete character" at bounding box center [590, 271] width 182 height 26
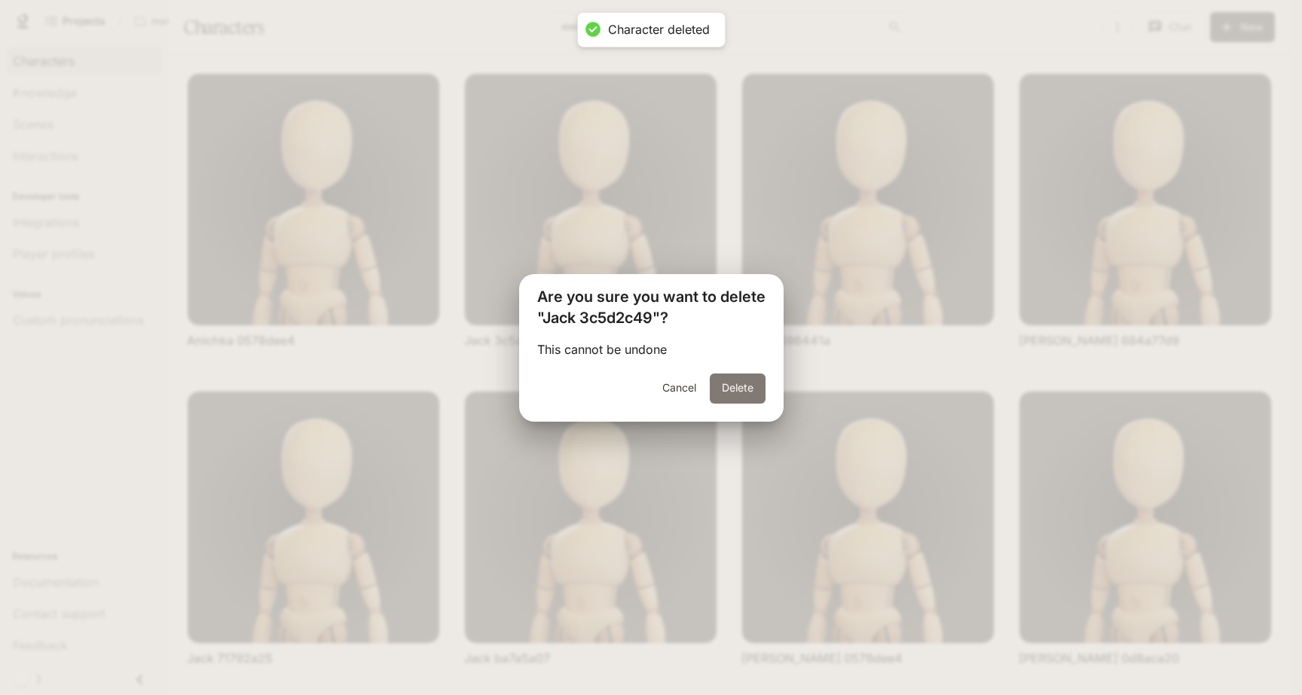
click at [734, 386] on button "Delete" at bounding box center [738, 389] width 56 height 30
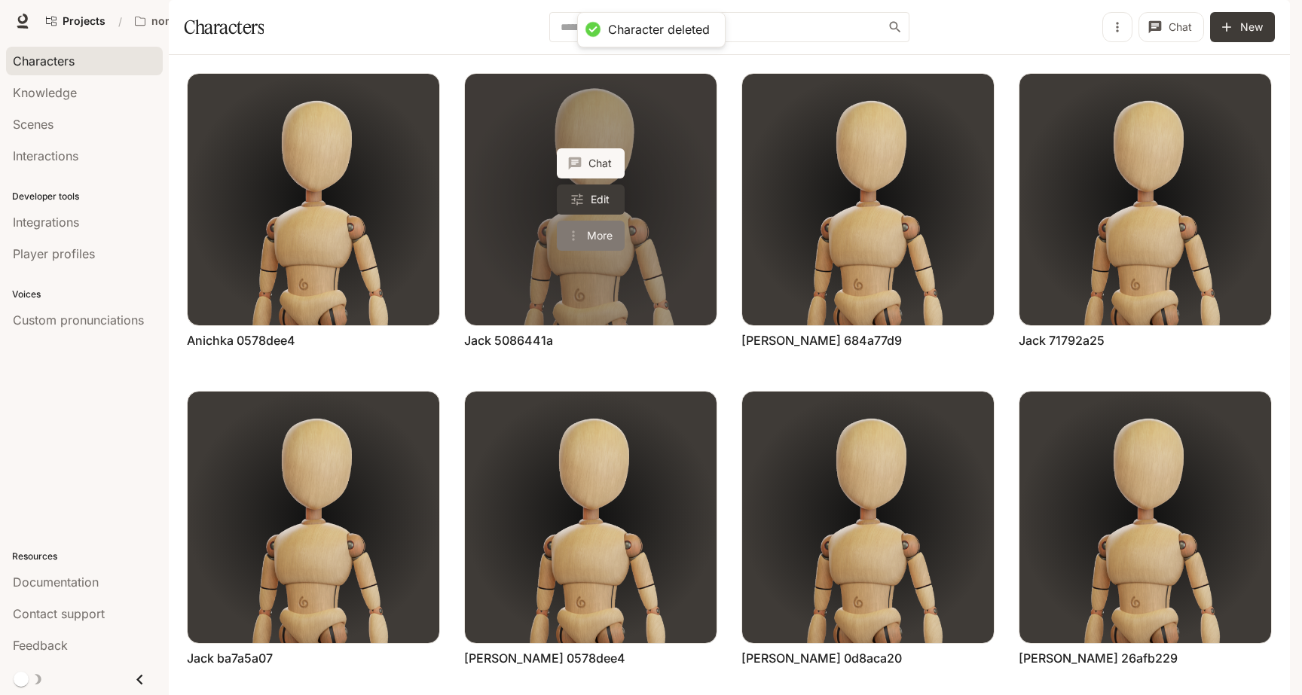
click at [584, 251] on button "More" at bounding box center [591, 236] width 68 height 30
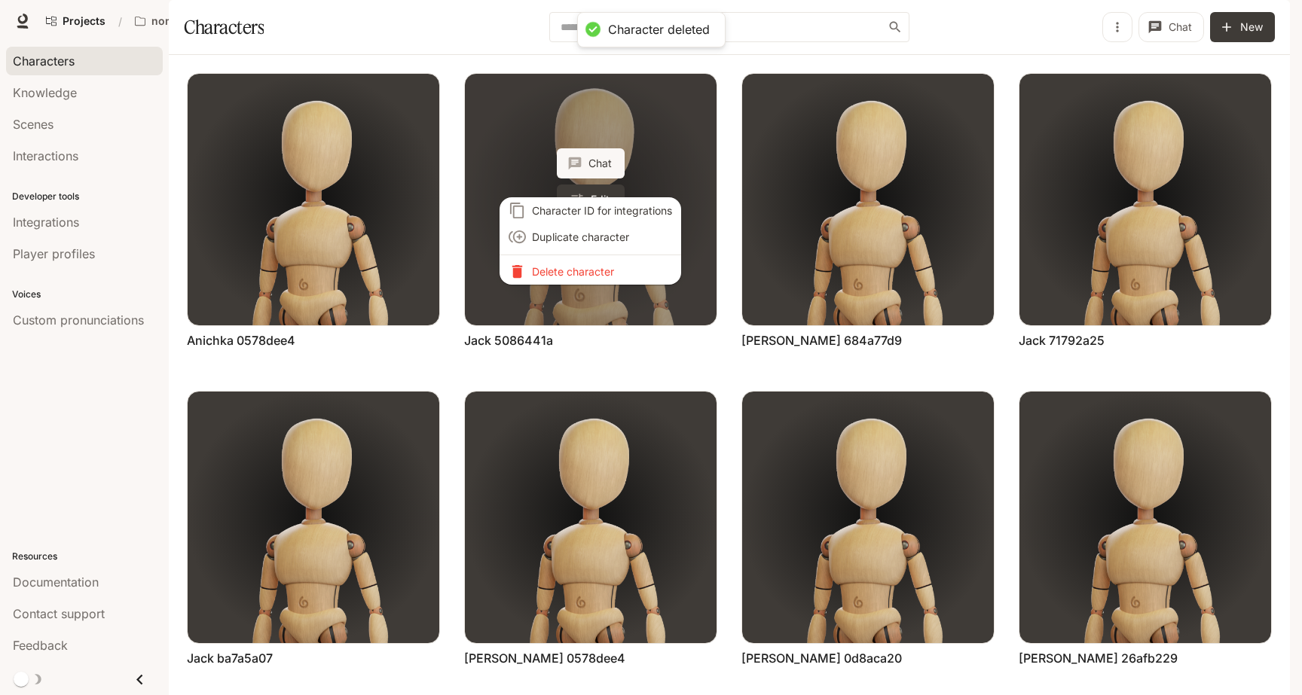
click at [584, 281] on li "Delete character" at bounding box center [590, 271] width 182 height 26
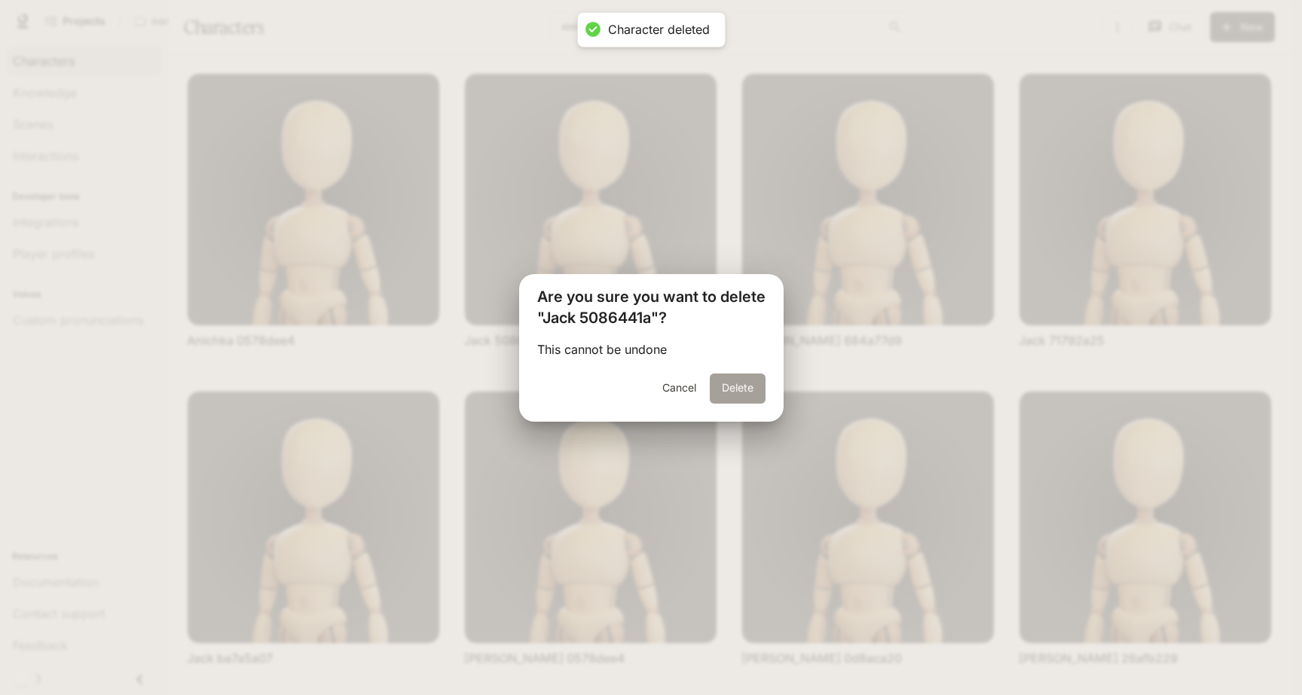
click at [713, 388] on button "Delete" at bounding box center [738, 389] width 56 height 30
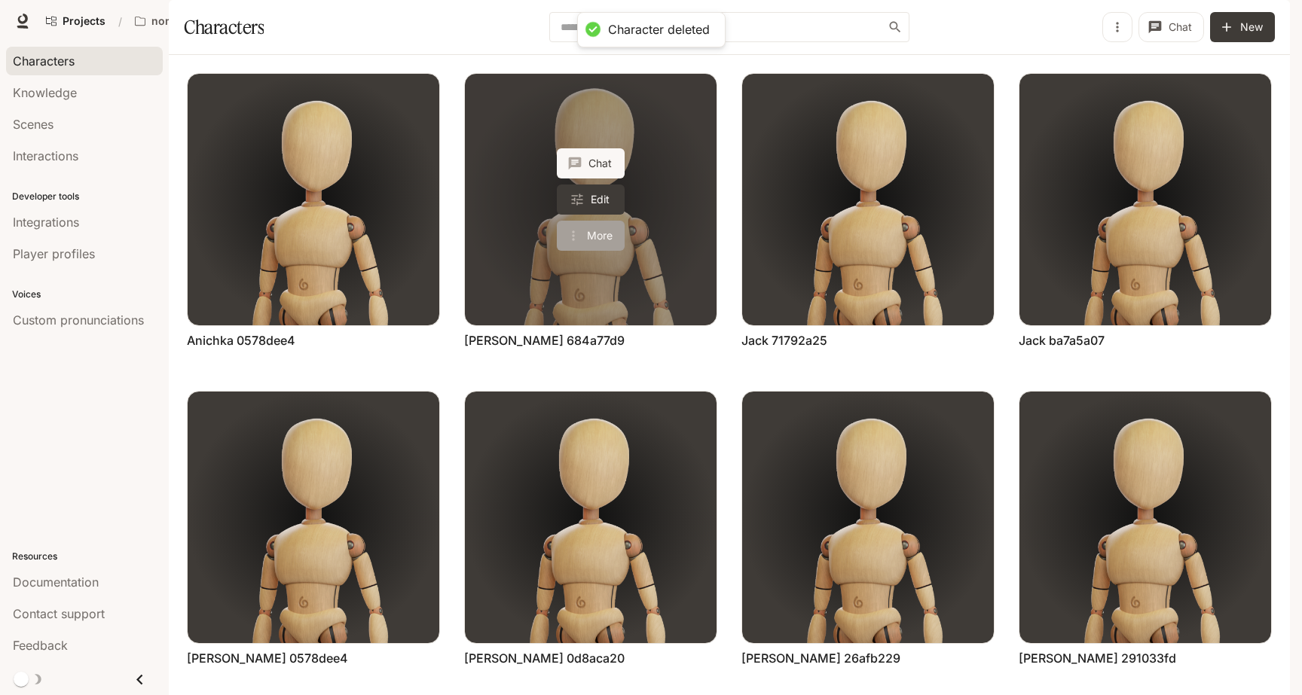
click at [585, 251] on button "More" at bounding box center [591, 236] width 68 height 30
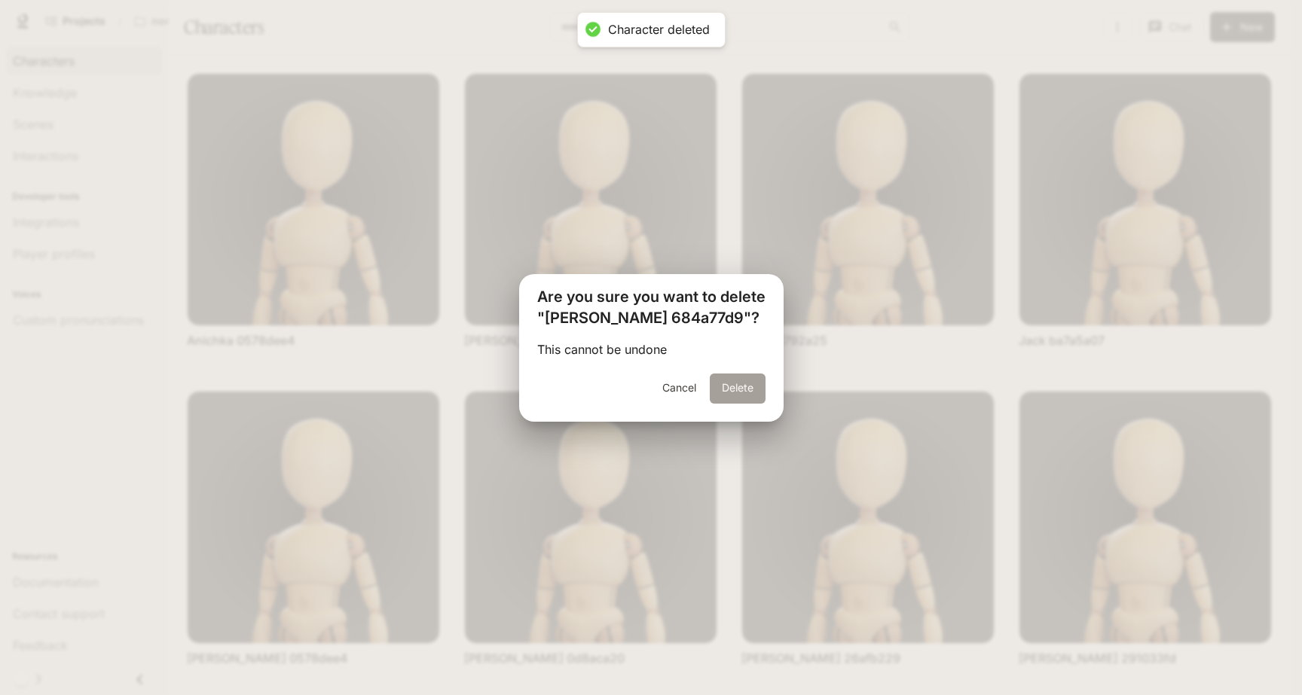
click at [730, 398] on button "Delete" at bounding box center [738, 389] width 56 height 30
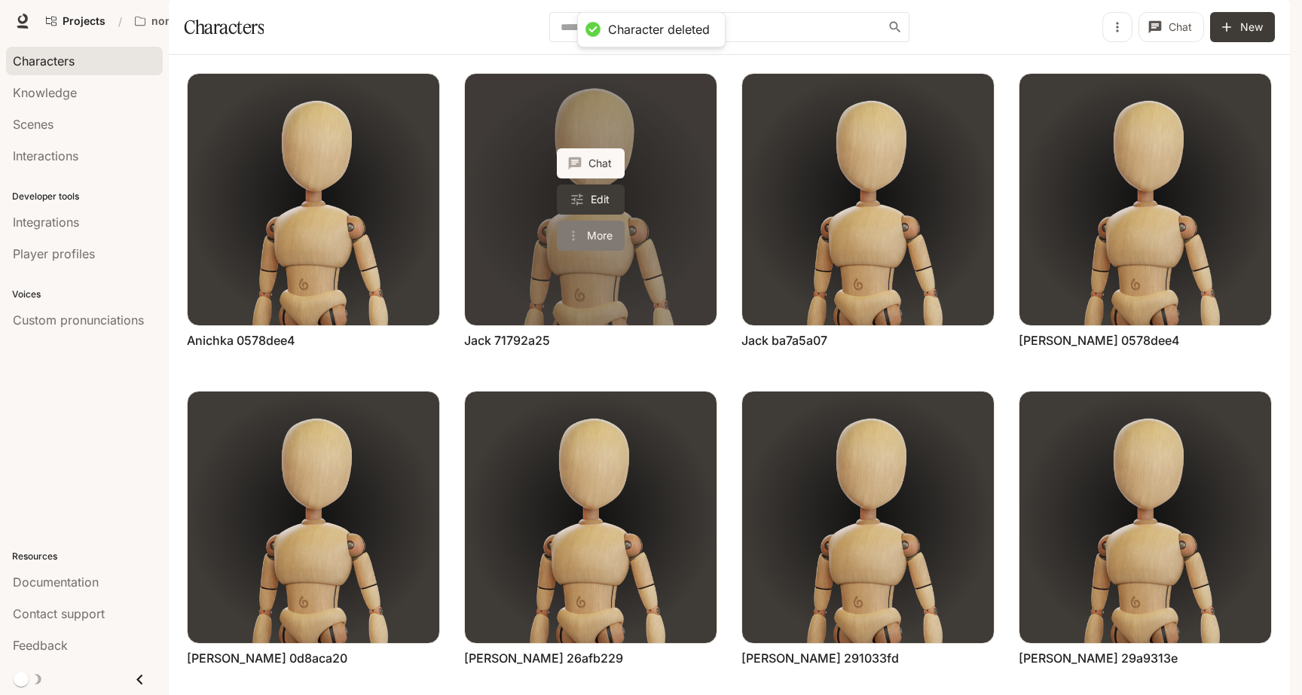
click at [595, 251] on button "More" at bounding box center [591, 236] width 68 height 30
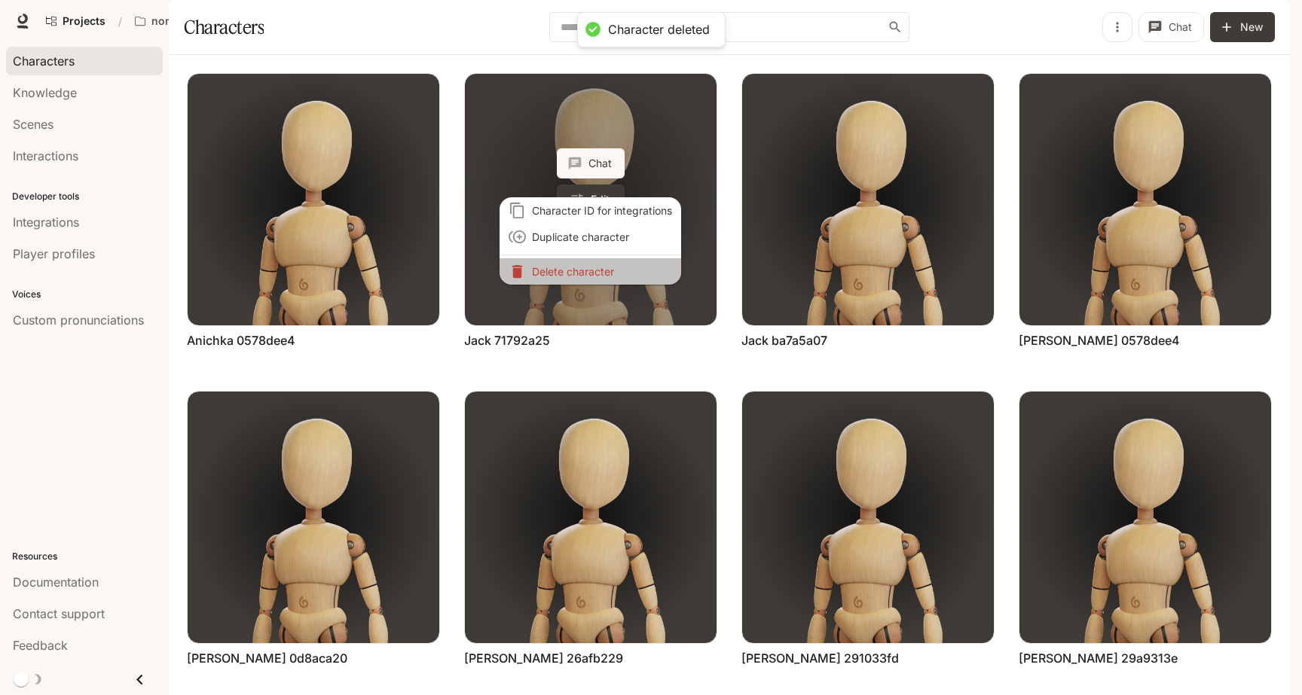
click at [595, 277] on li "Delete character" at bounding box center [590, 271] width 182 height 26
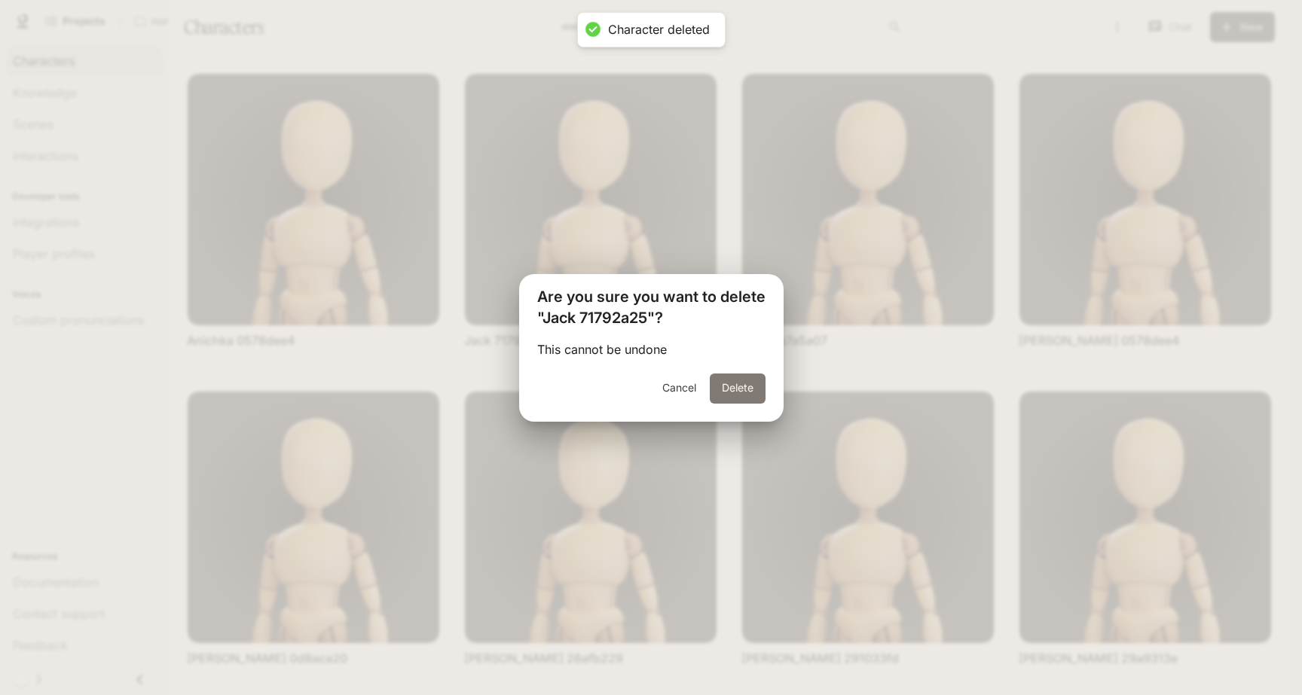
click at [720, 392] on button "Delete" at bounding box center [738, 389] width 56 height 30
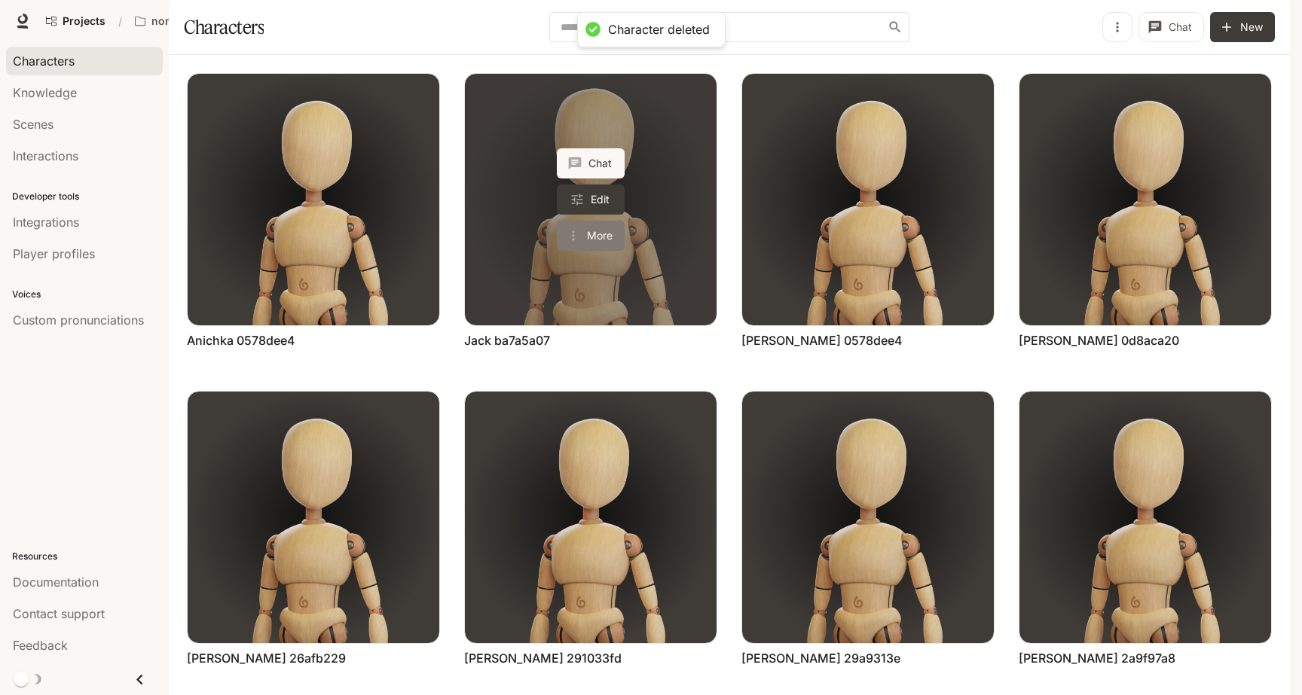
click at [586, 251] on button "More" at bounding box center [591, 236] width 68 height 30
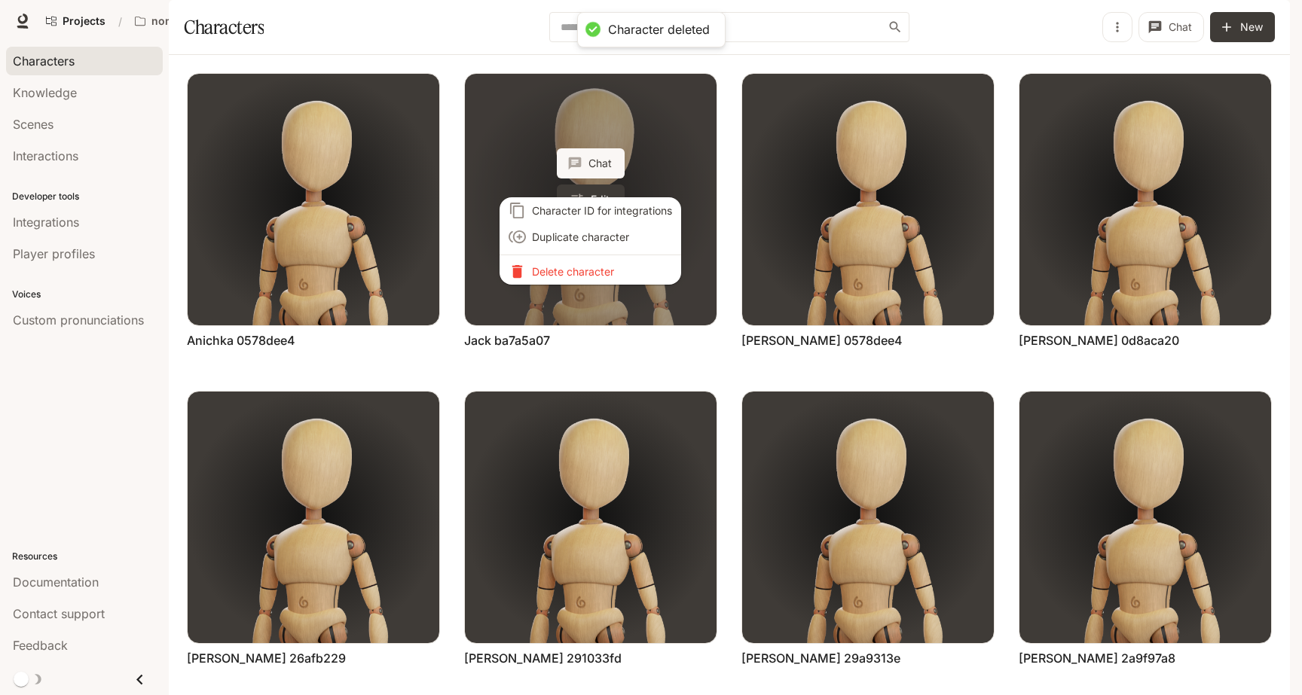
click at [586, 281] on div "Character ID for integrations Duplicate character Delete character" at bounding box center [651, 347] width 1302 height 695
click at [616, 261] on li "Delete character" at bounding box center [590, 271] width 182 height 26
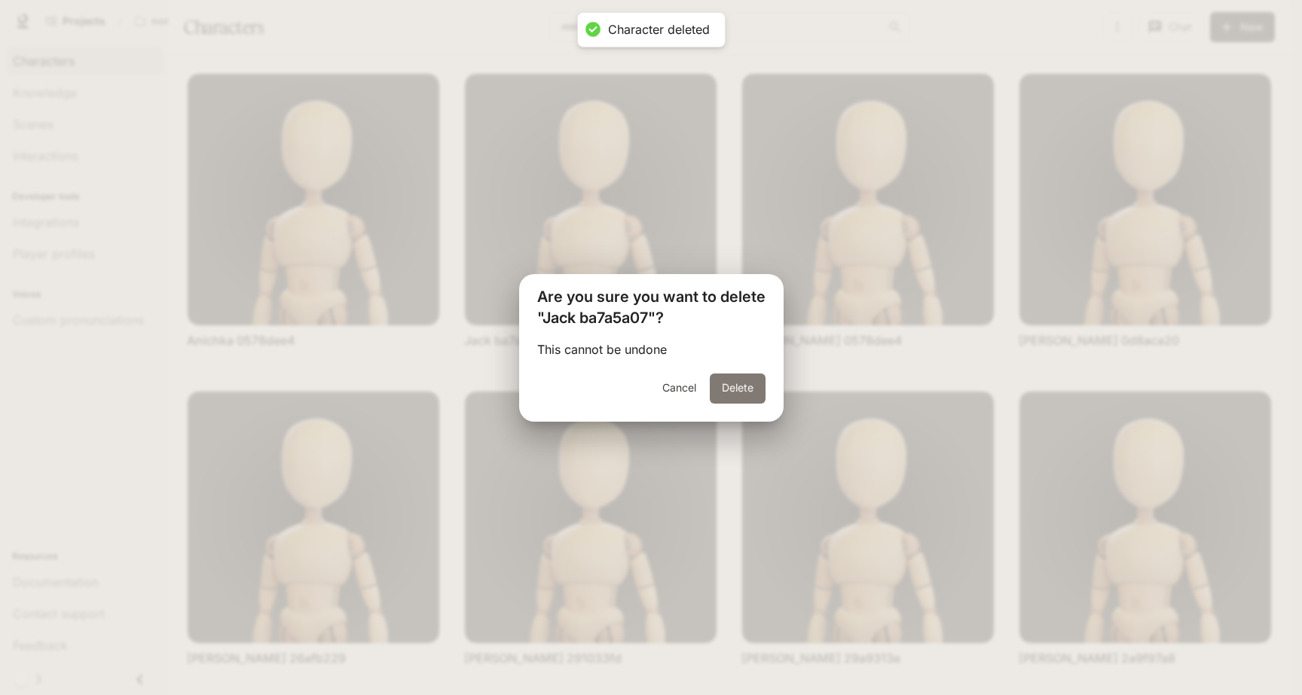
click at [747, 384] on button "Delete" at bounding box center [738, 389] width 56 height 30
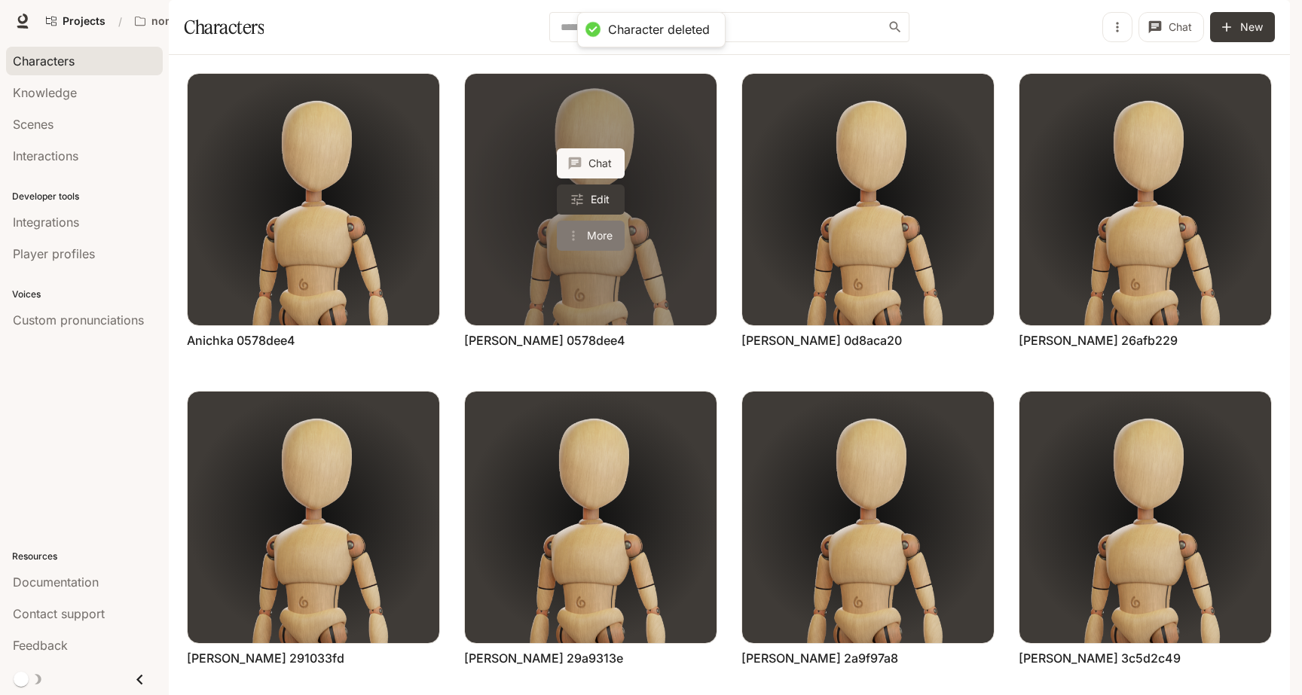
click at [602, 251] on button "More" at bounding box center [591, 236] width 68 height 30
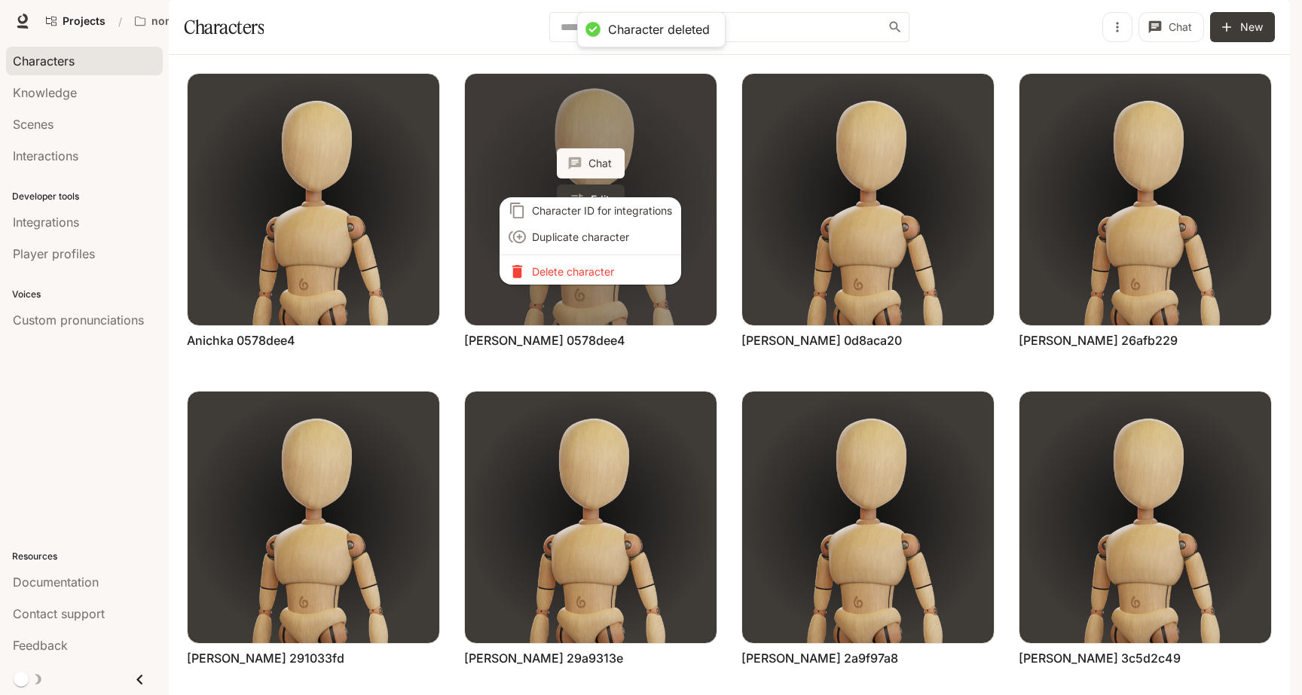
click at [602, 277] on li "Delete character" at bounding box center [590, 271] width 182 height 26
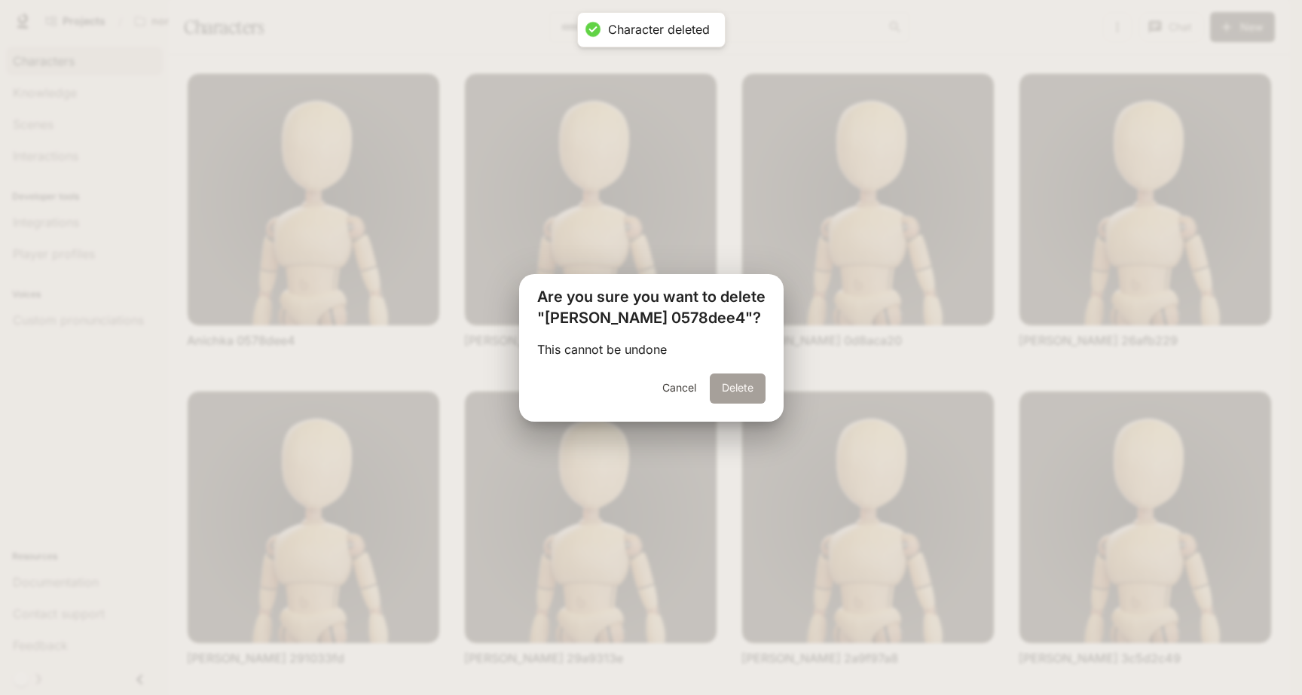
click at [739, 389] on button "Delete" at bounding box center [738, 389] width 56 height 30
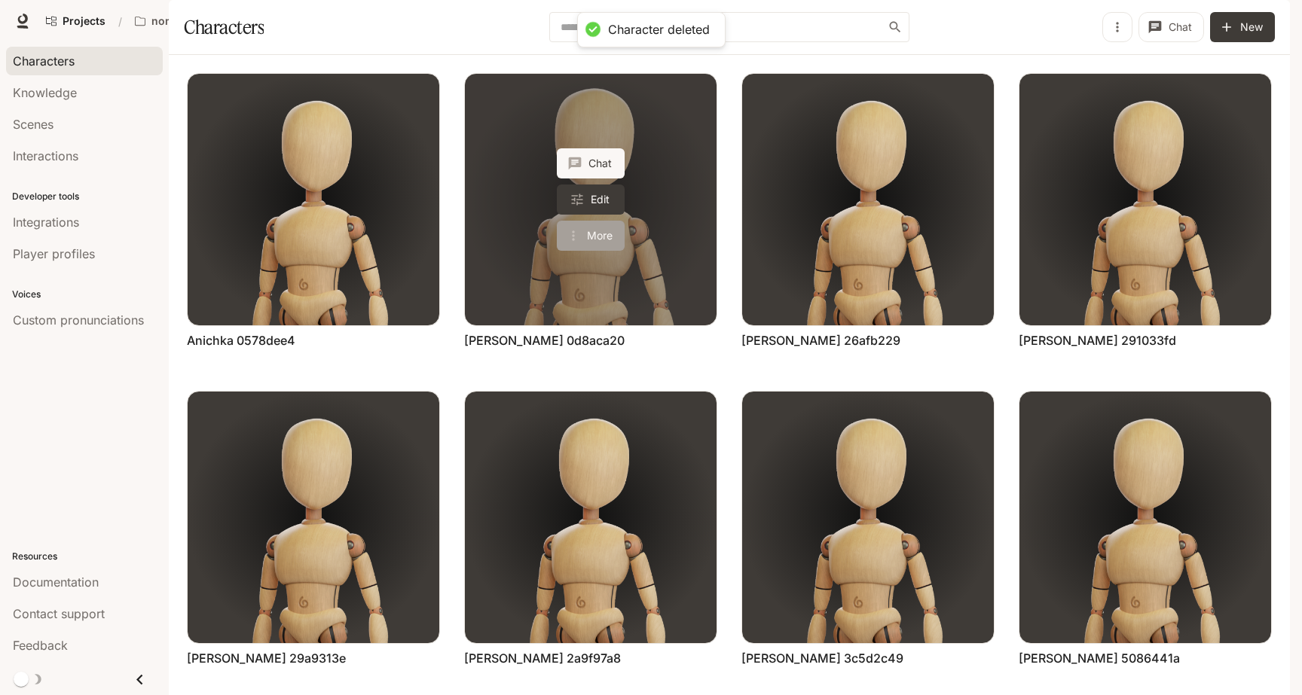
click at [601, 251] on button "More" at bounding box center [591, 236] width 68 height 30
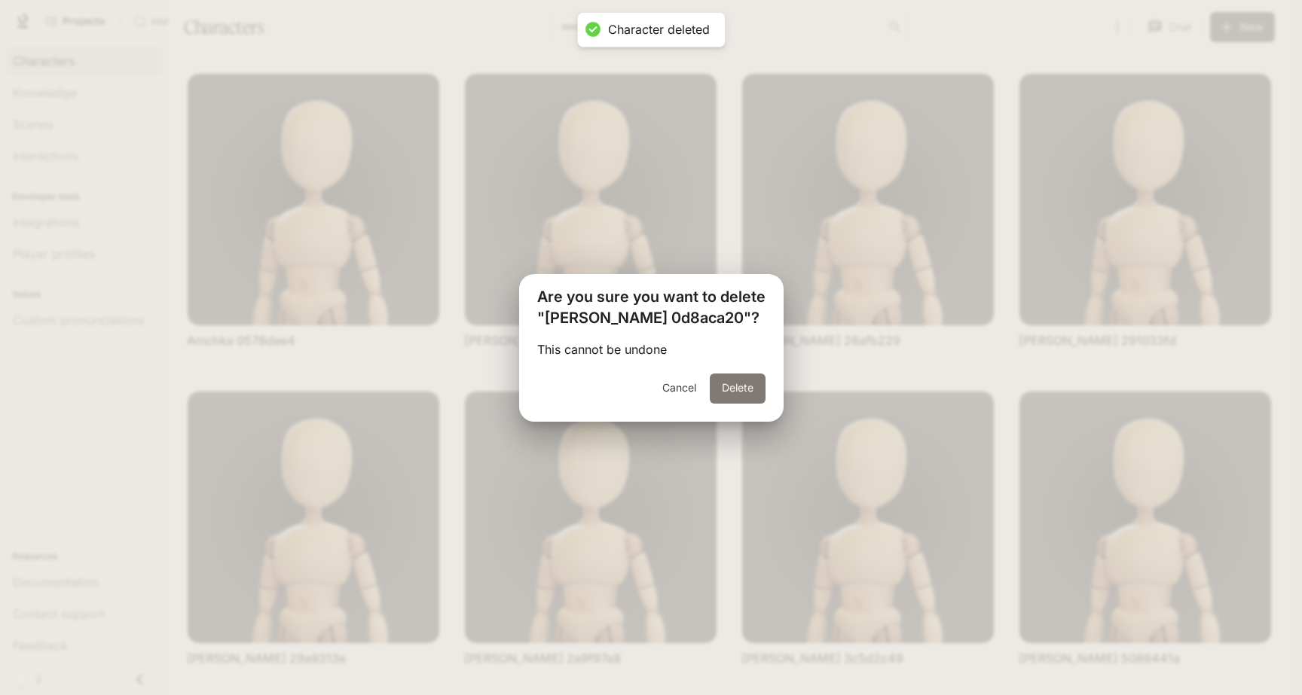
click at [718, 382] on button "Delete" at bounding box center [738, 389] width 56 height 30
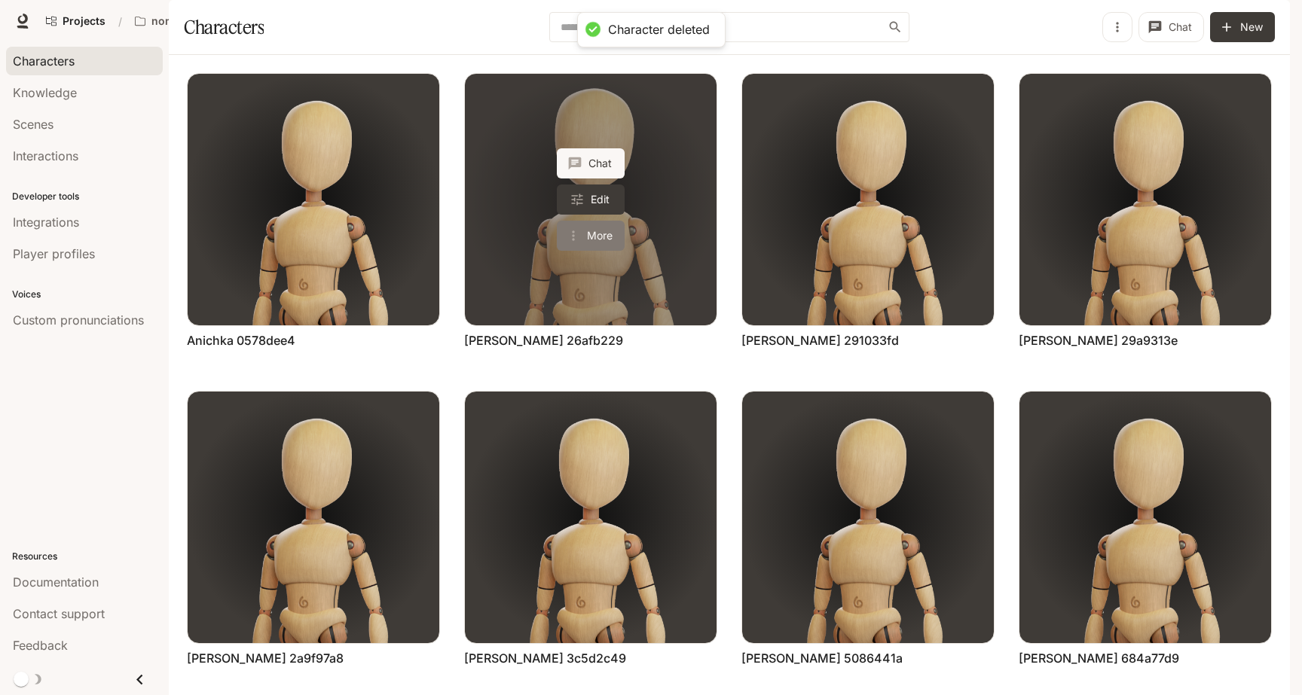
click at [582, 251] on button "More" at bounding box center [591, 236] width 68 height 30
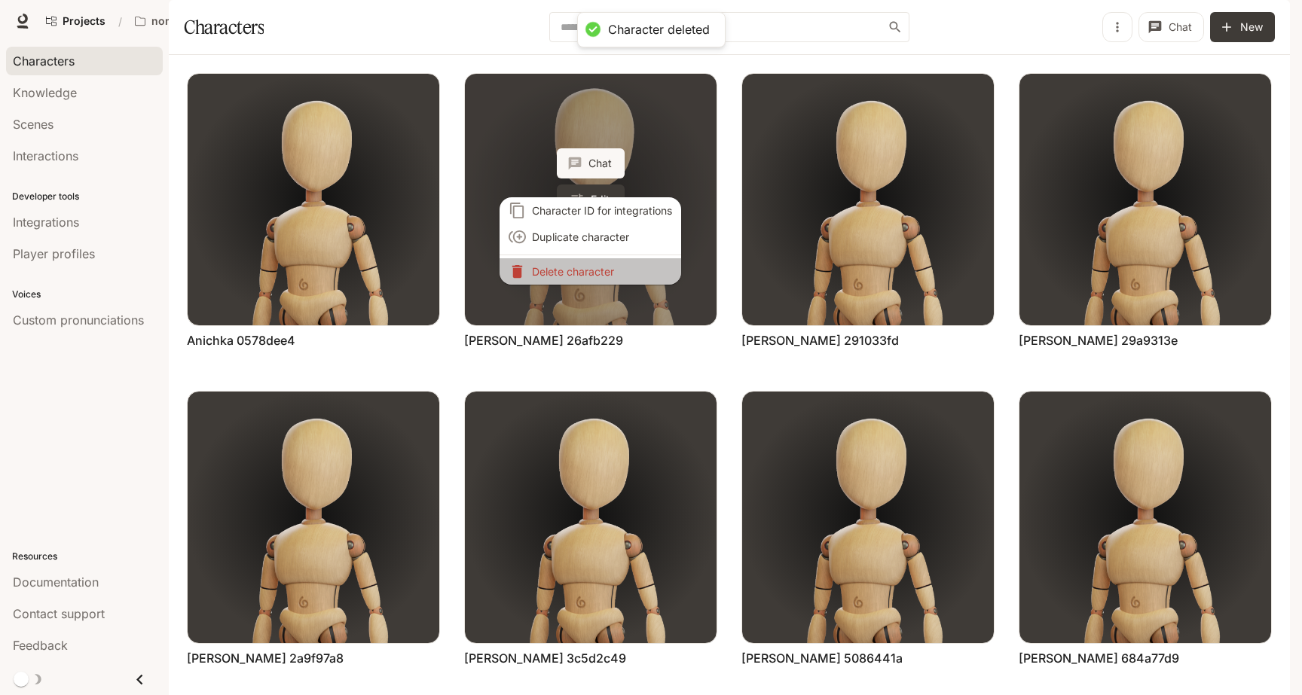
click at [582, 271] on p "Delete character" at bounding box center [602, 272] width 140 height 16
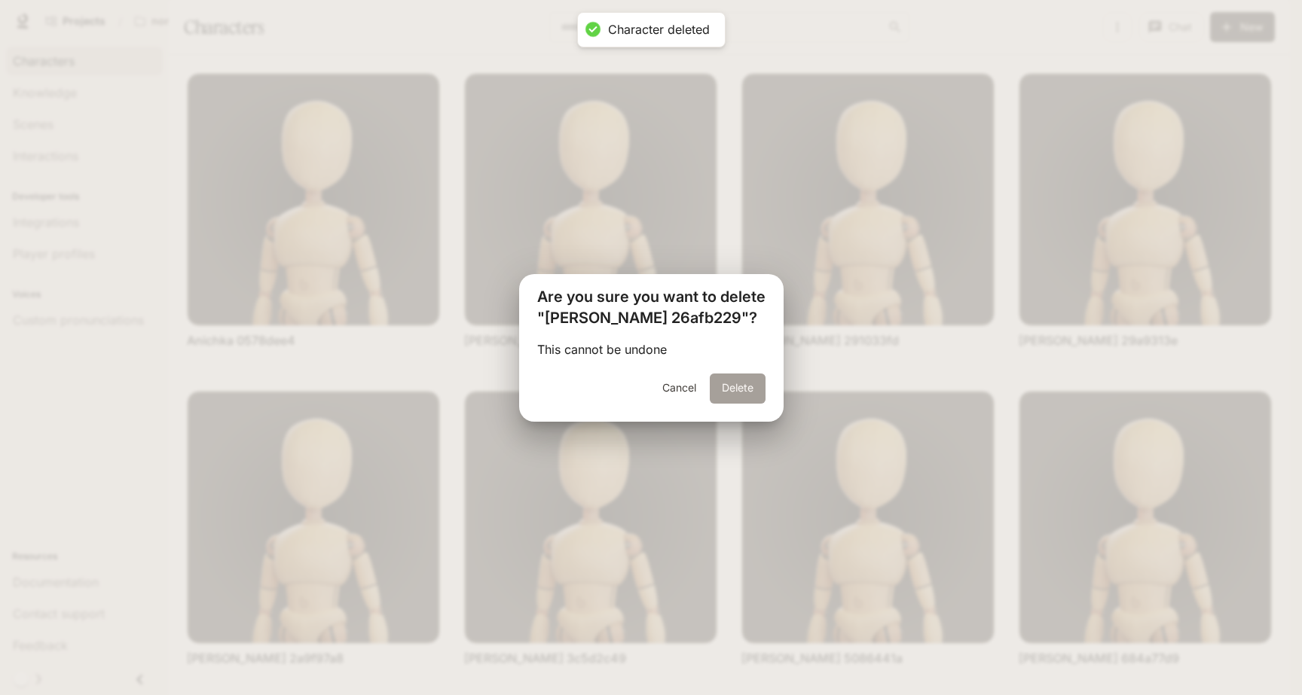
click at [725, 387] on button "Delete" at bounding box center [738, 389] width 56 height 30
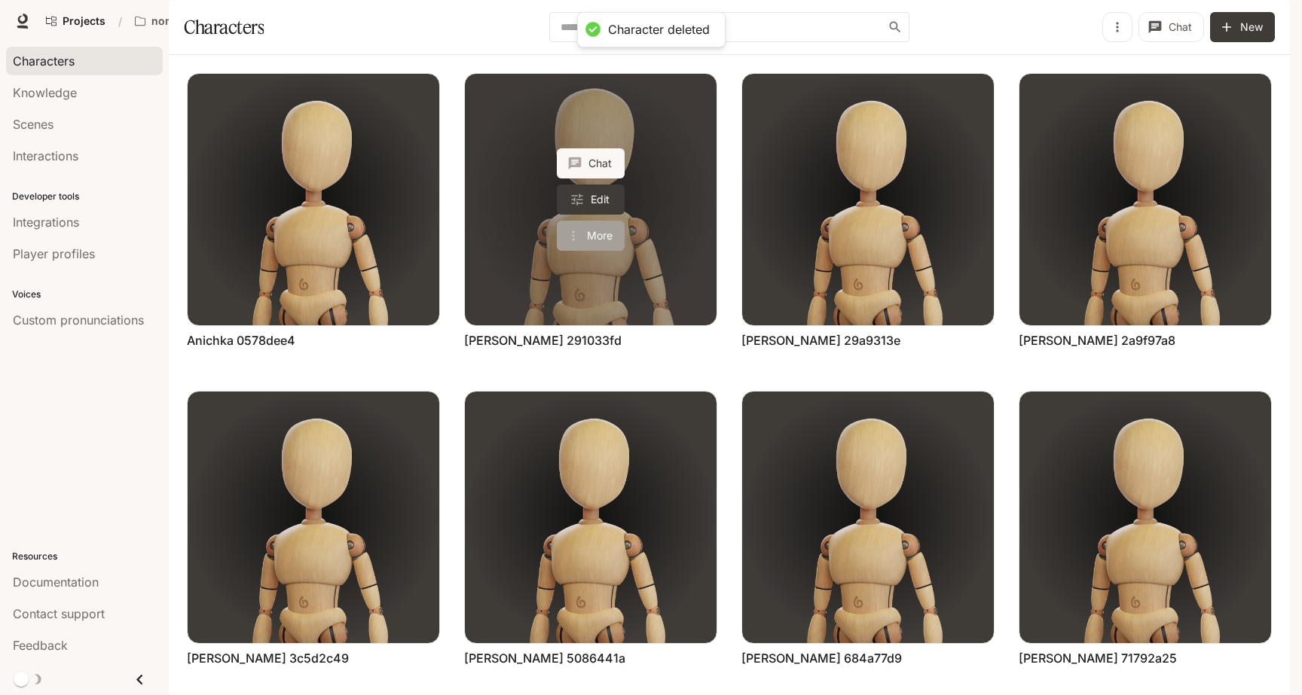
click at [586, 251] on button "More" at bounding box center [591, 236] width 68 height 30
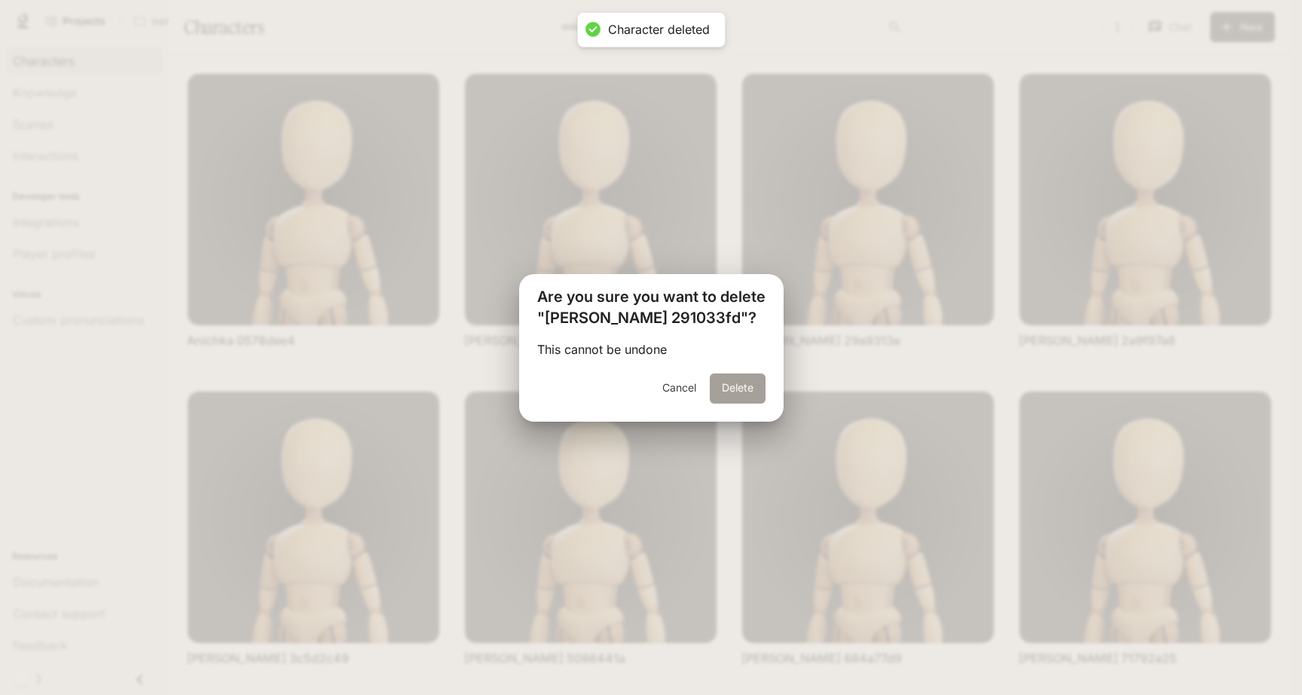
click at [731, 380] on button "Delete" at bounding box center [738, 389] width 56 height 30
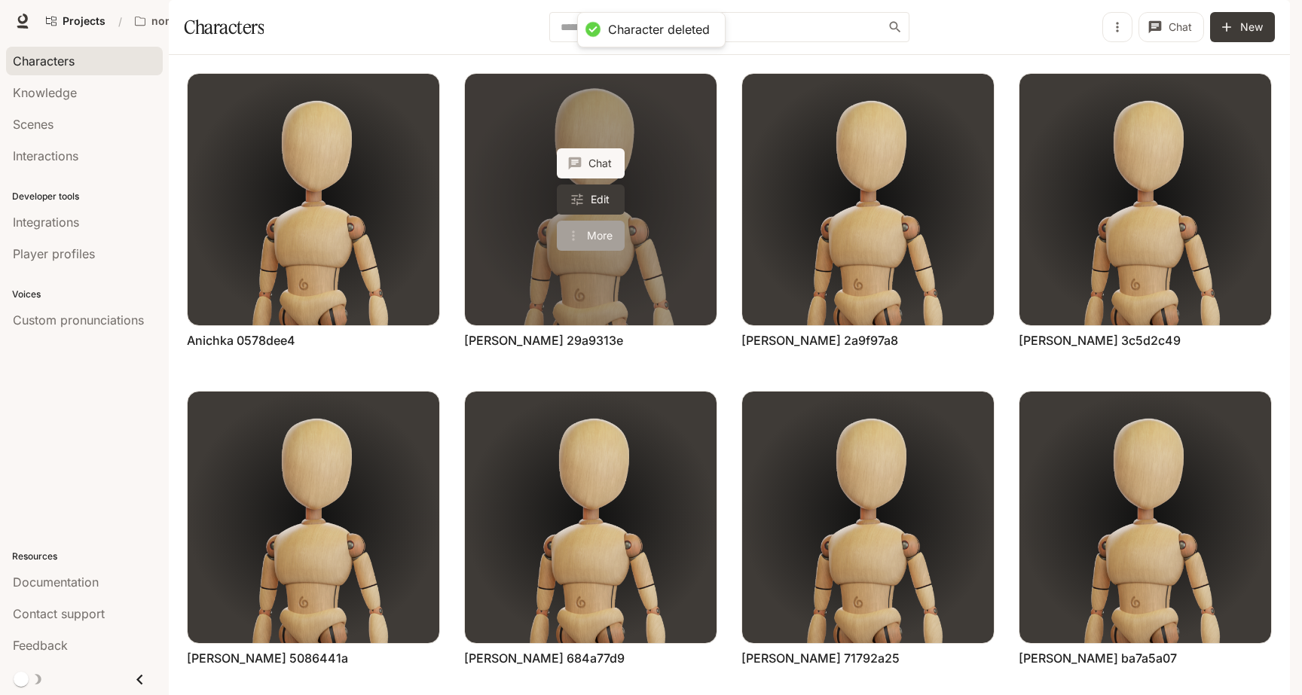
click at [585, 251] on button "More" at bounding box center [591, 236] width 68 height 30
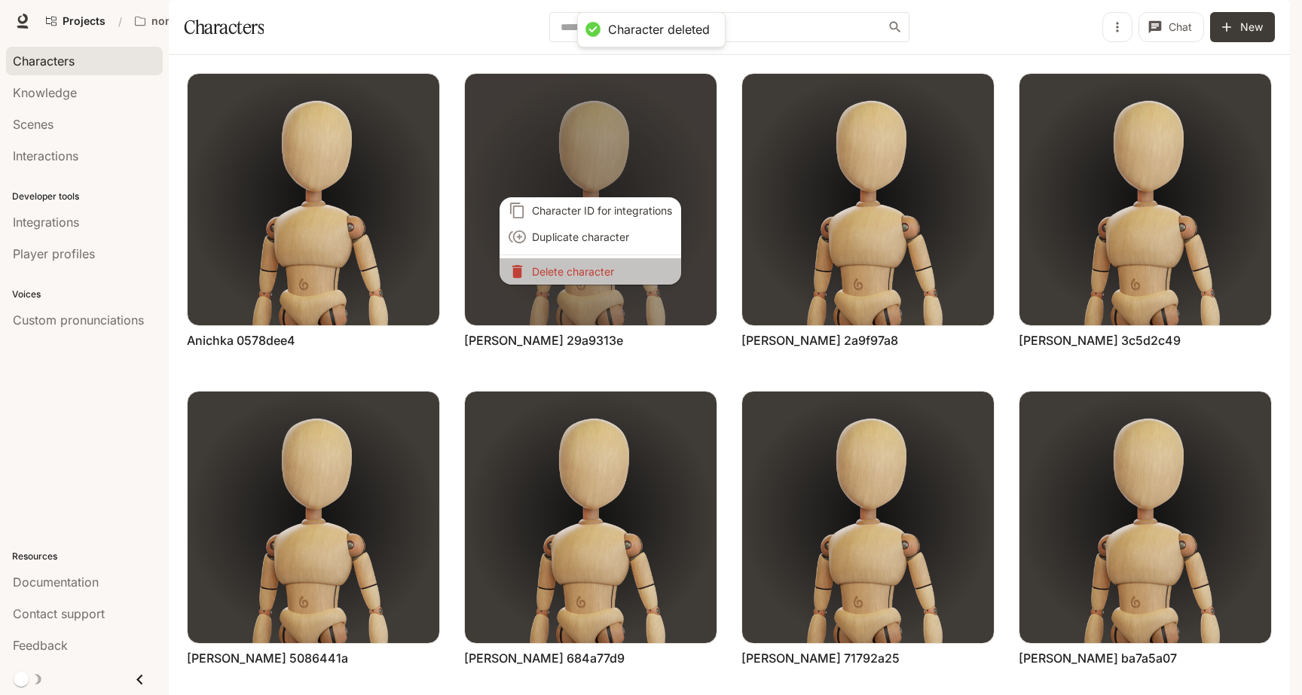
click at [615, 277] on p "Delete character" at bounding box center [602, 272] width 140 height 16
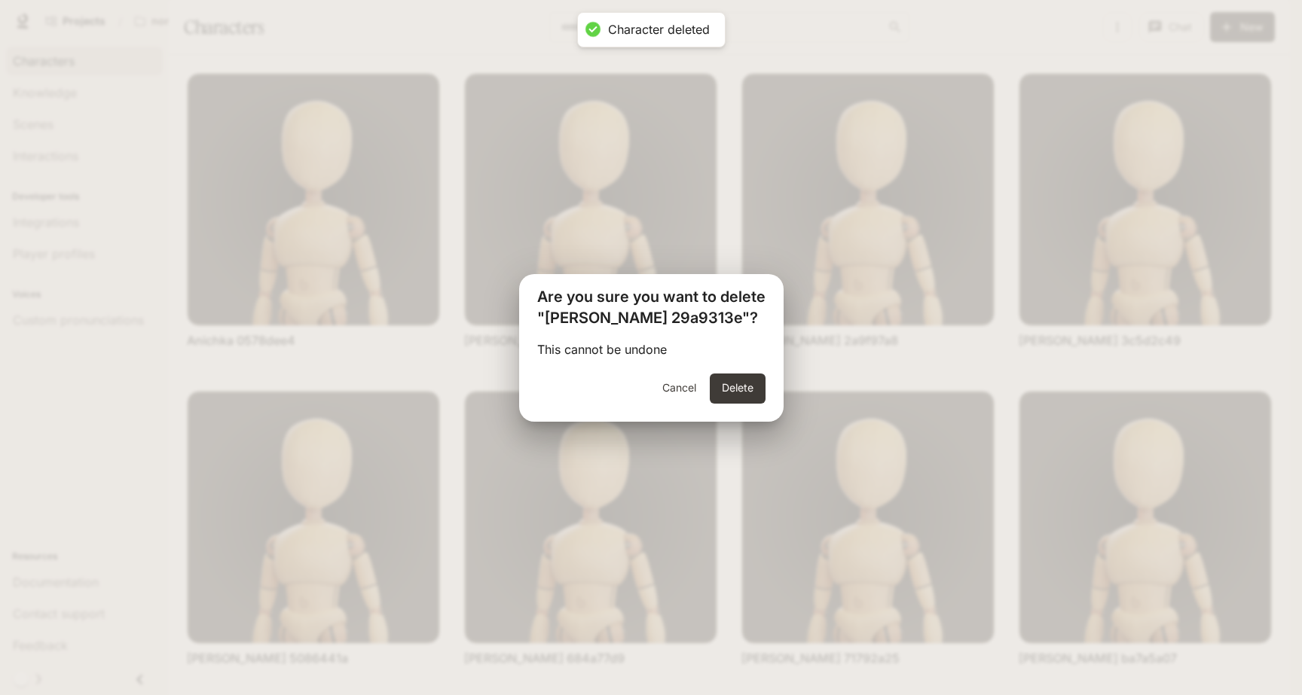
click at [718, 358] on div "This cannot be undone" at bounding box center [651, 356] width 264 height 33
click at [718, 374] on button "Delete" at bounding box center [738, 389] width 56 height 30
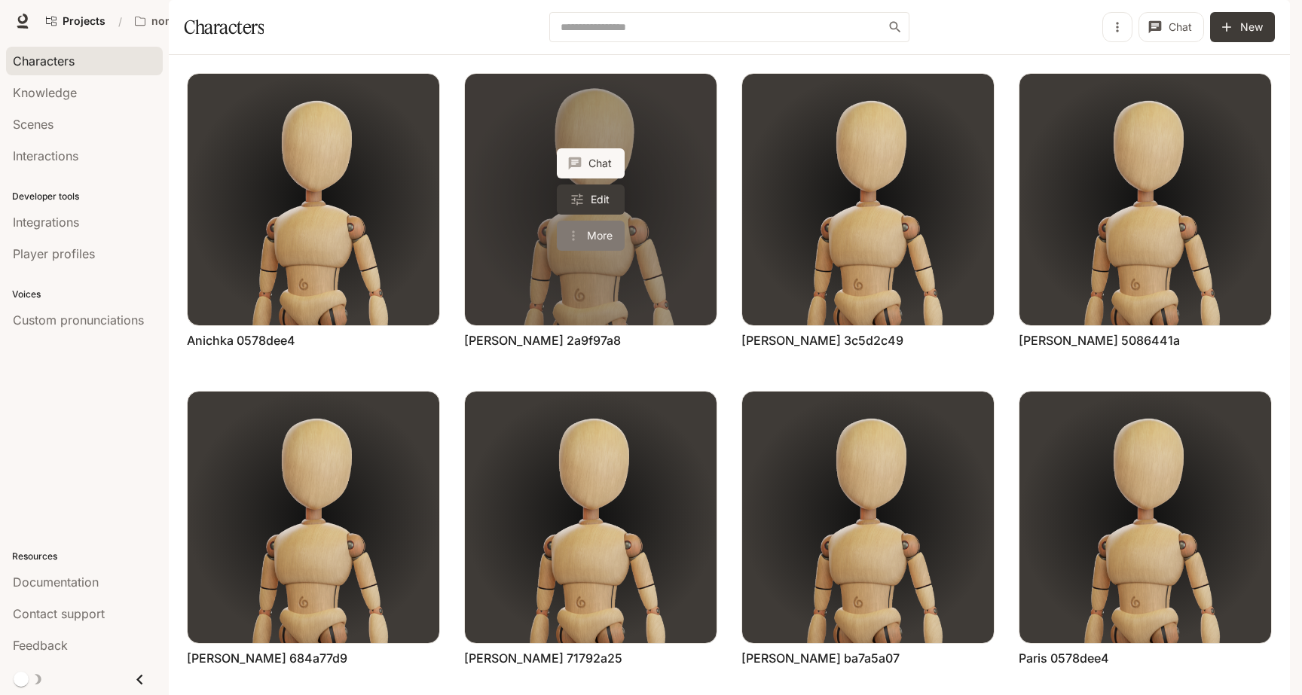
click at [597, 251] on button "More" at bounding box center [591, 236] width 68 height 30
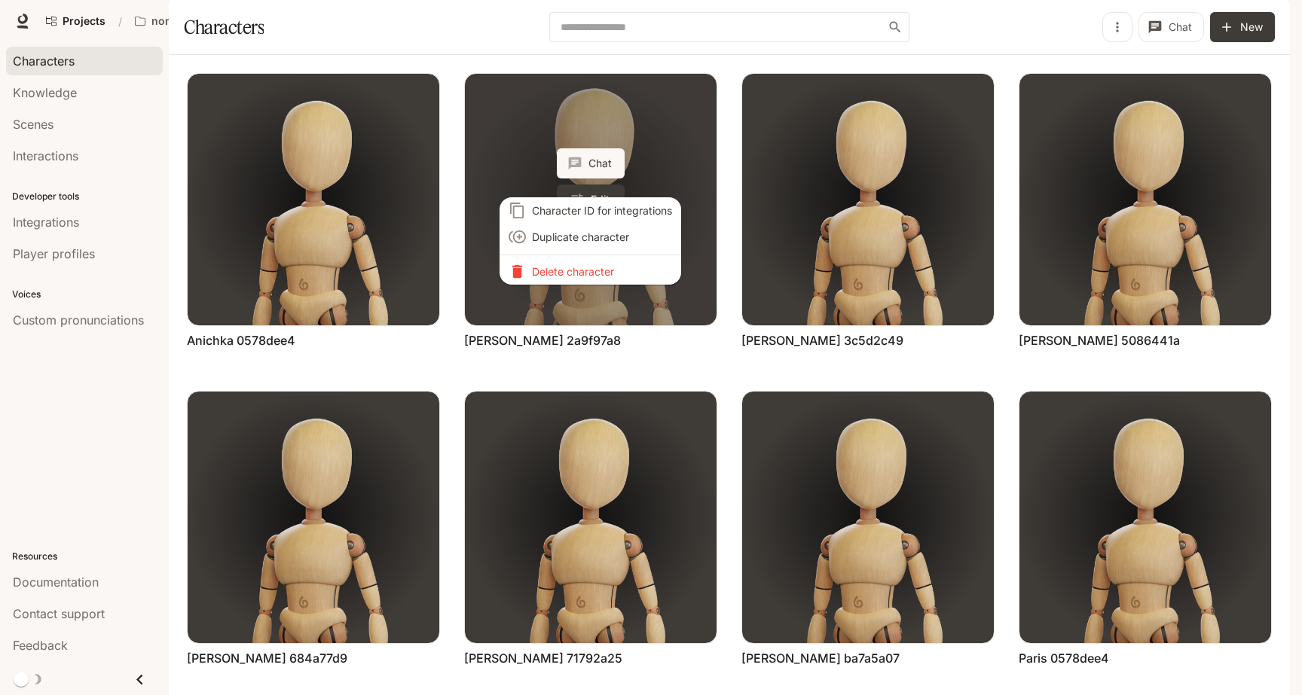
click at [597, 267] on p "Delete character" at bounding box center [602, 272] width 140 height 16
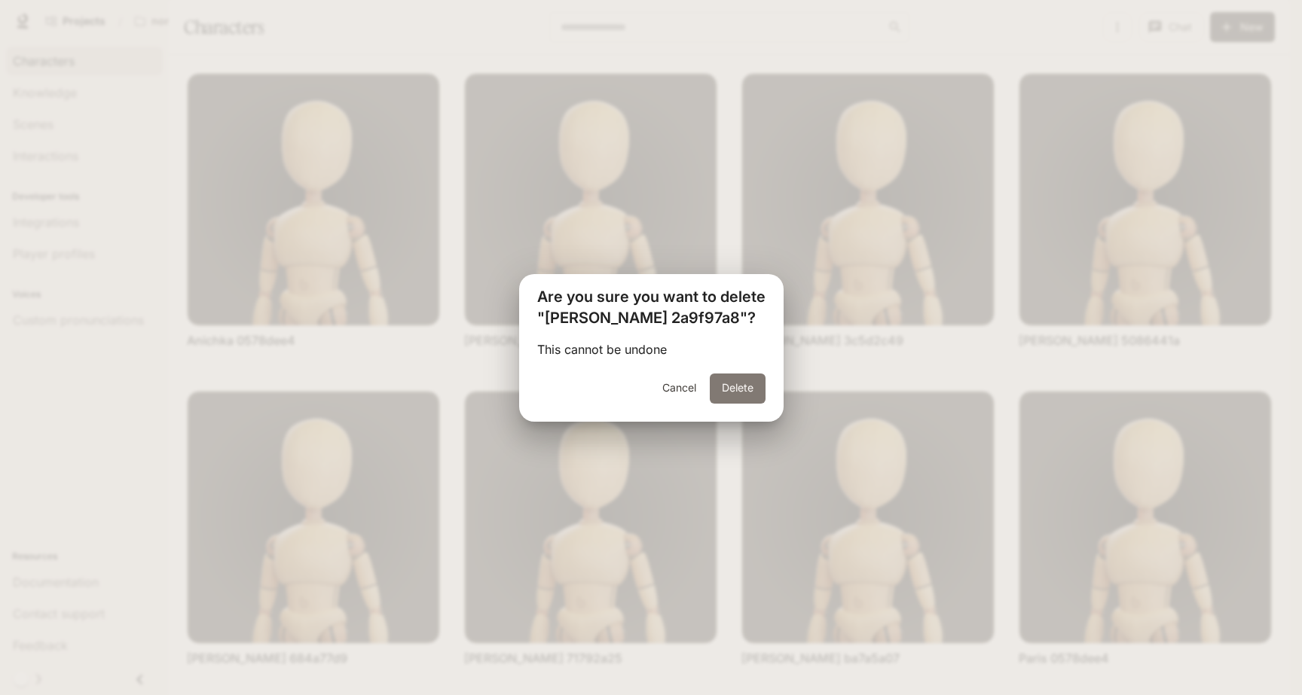
click at [724, 398] on button "Delete" at bounding box center [738, 389] width 56 height 30
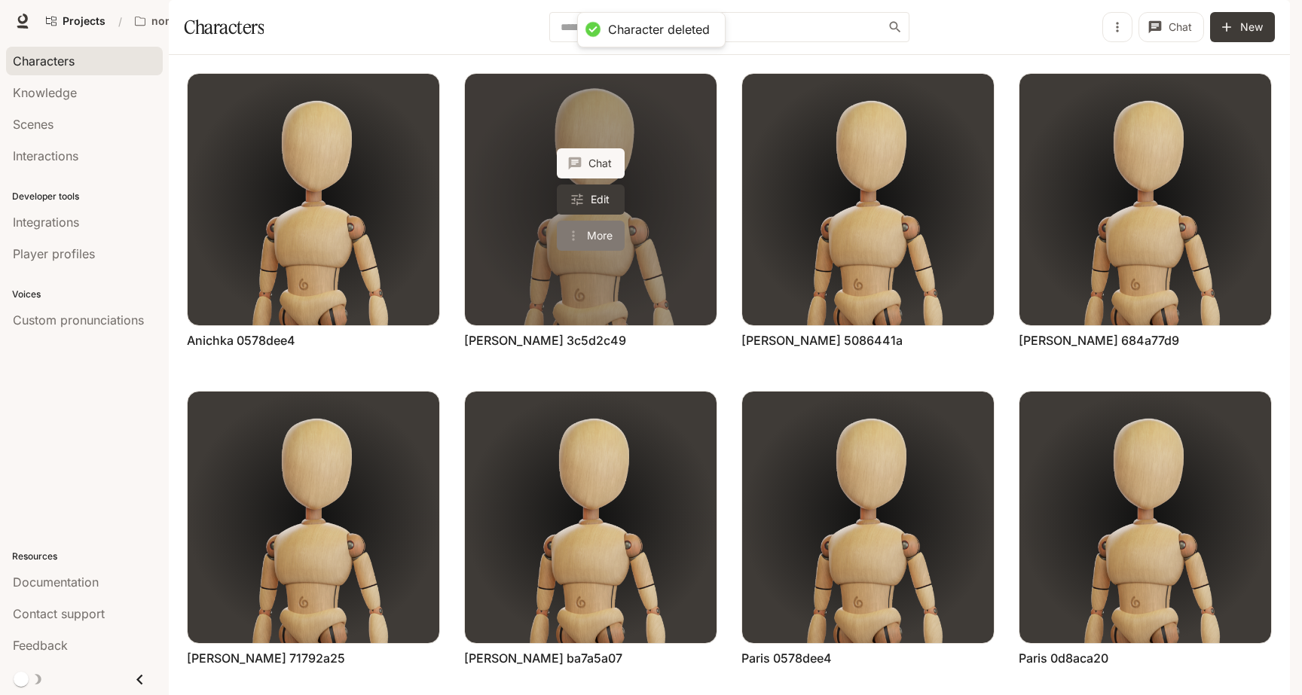
click at [588, 251] on button "More" at bounding box center [591, 236] width 68 height 30
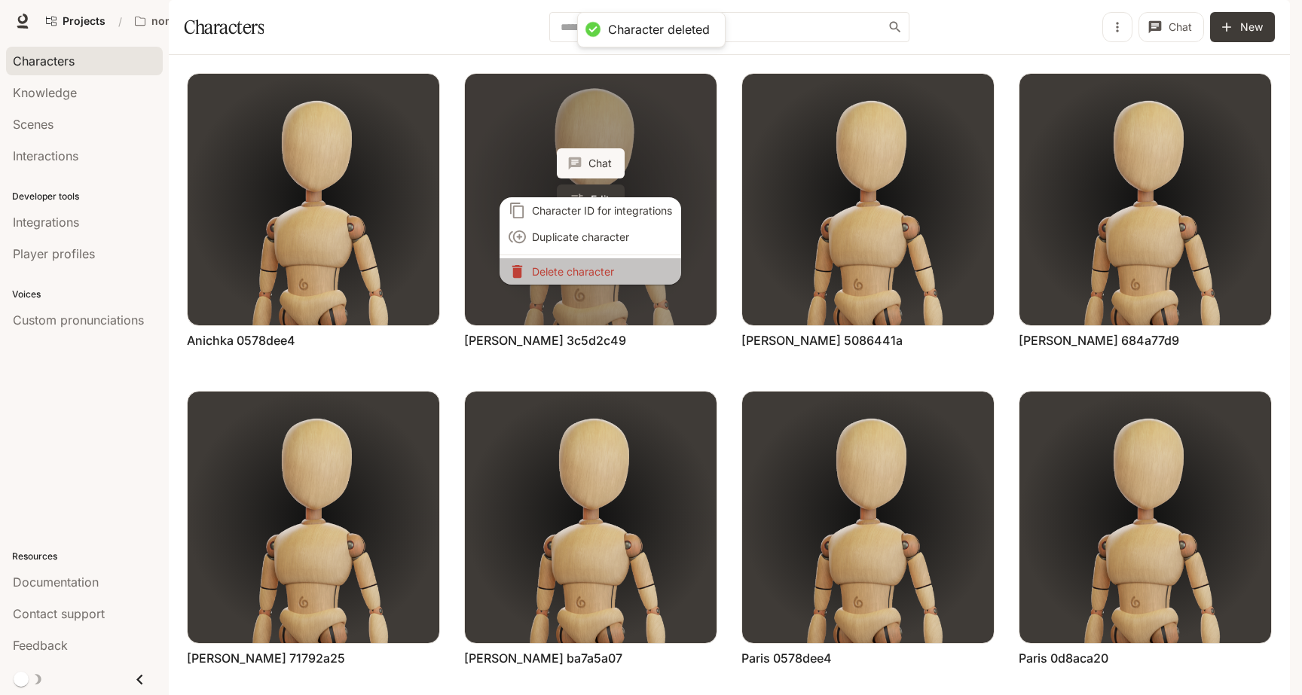
click at [588, 270] on p "Delete character" at bounding box center [602, 272] width 140 height 16
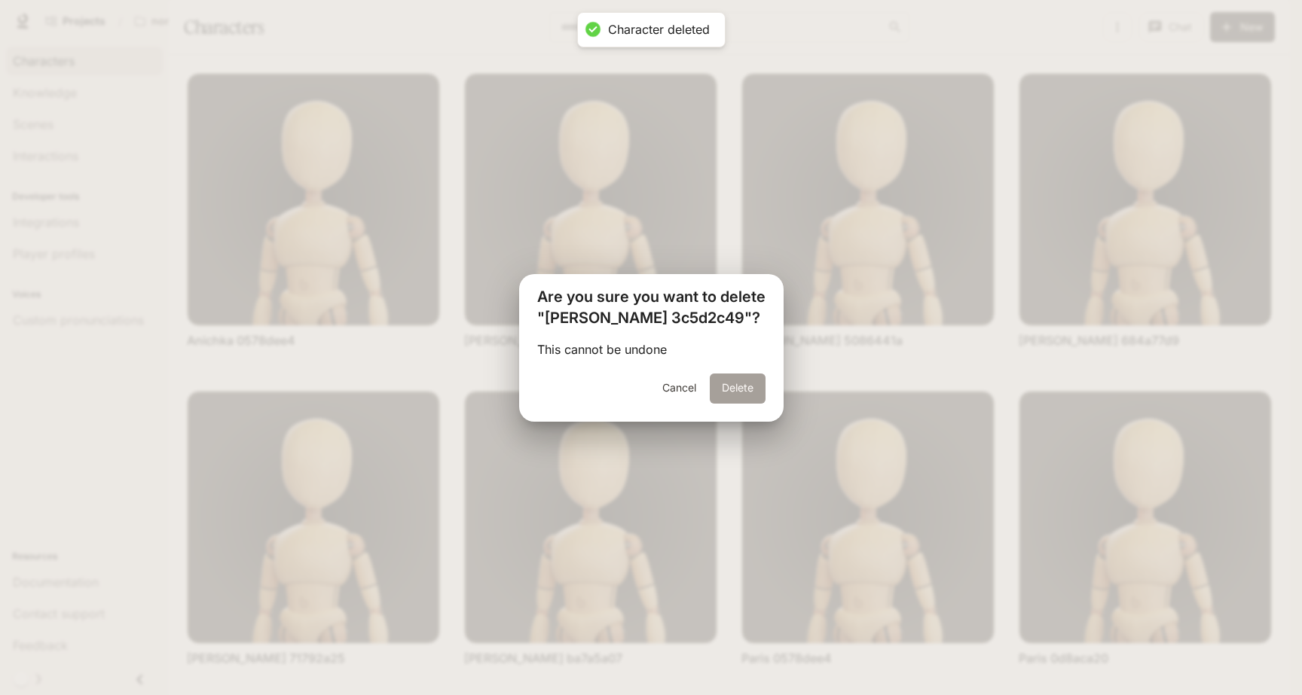
click at [733, 392] on button "Delete" at bounding box center [738, 389] width 56 height 30
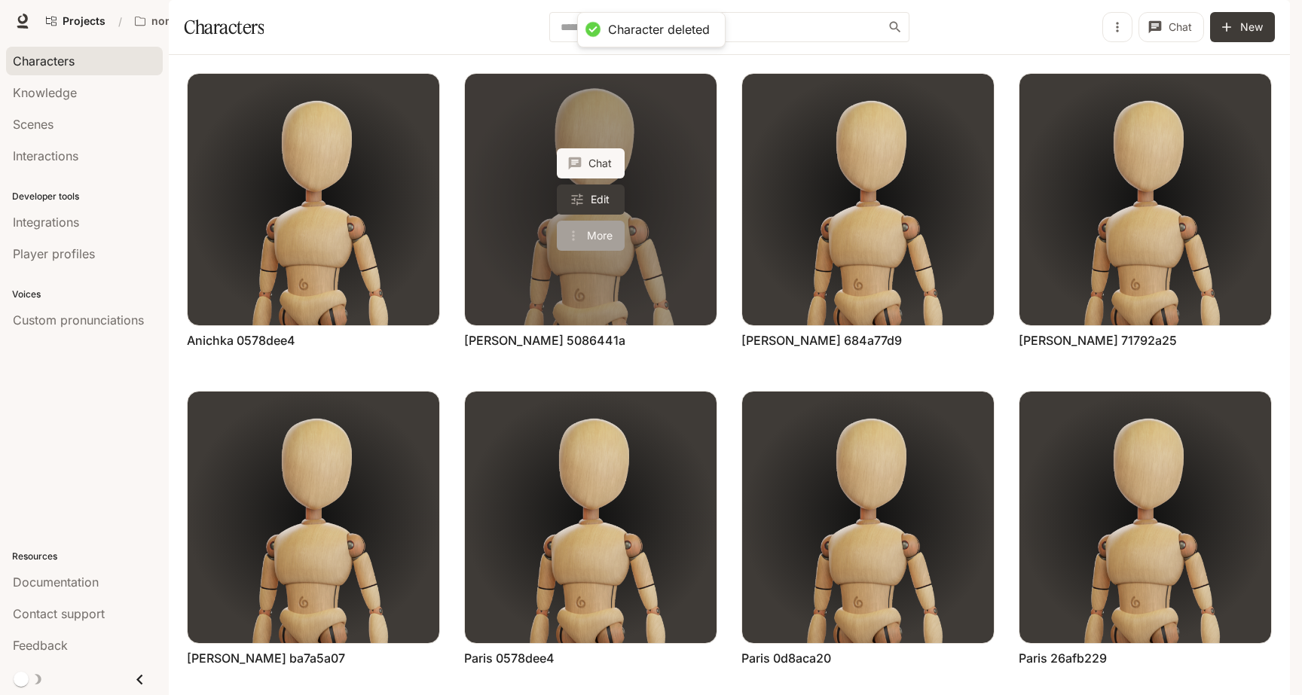
click at [599, 251] on button "More" at bounding box center [591, 236] width 68 height 30
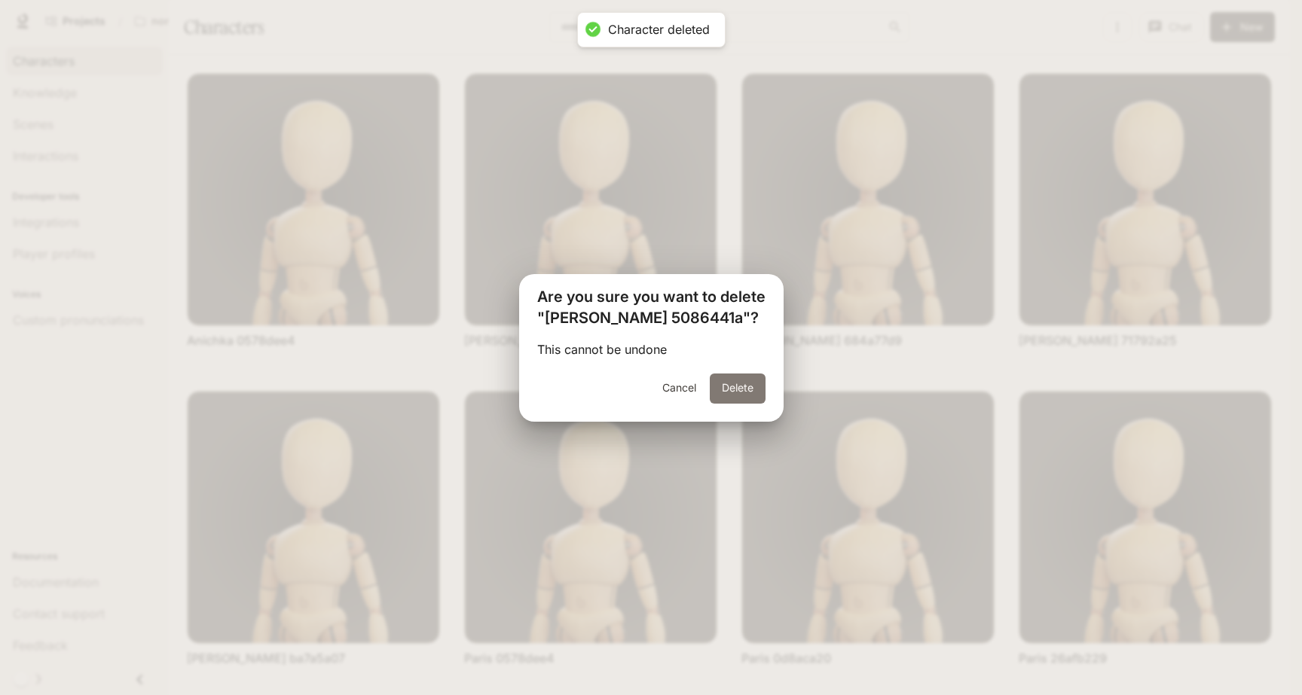
click at [740, 387] on button "Delete" at bounding box center [738, 389] width 56 height 30
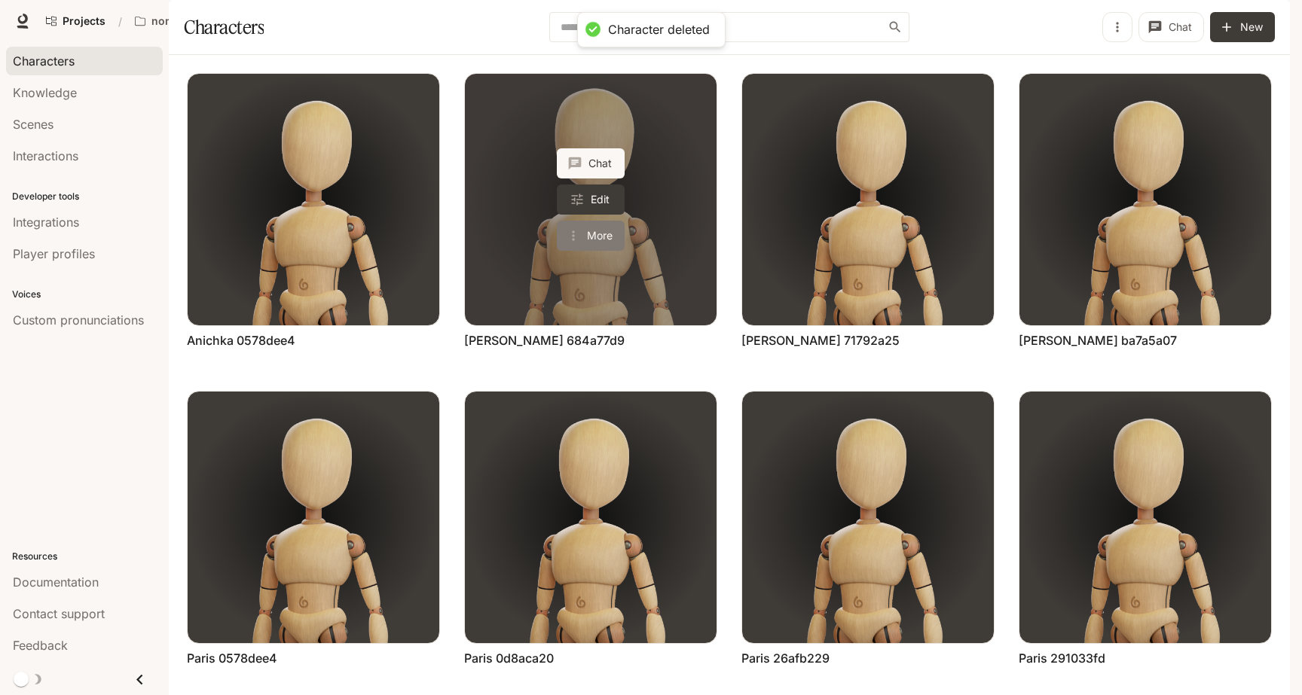
click at [588, 251] on button "More" at bounding box center [591, 236] width 68 height 30
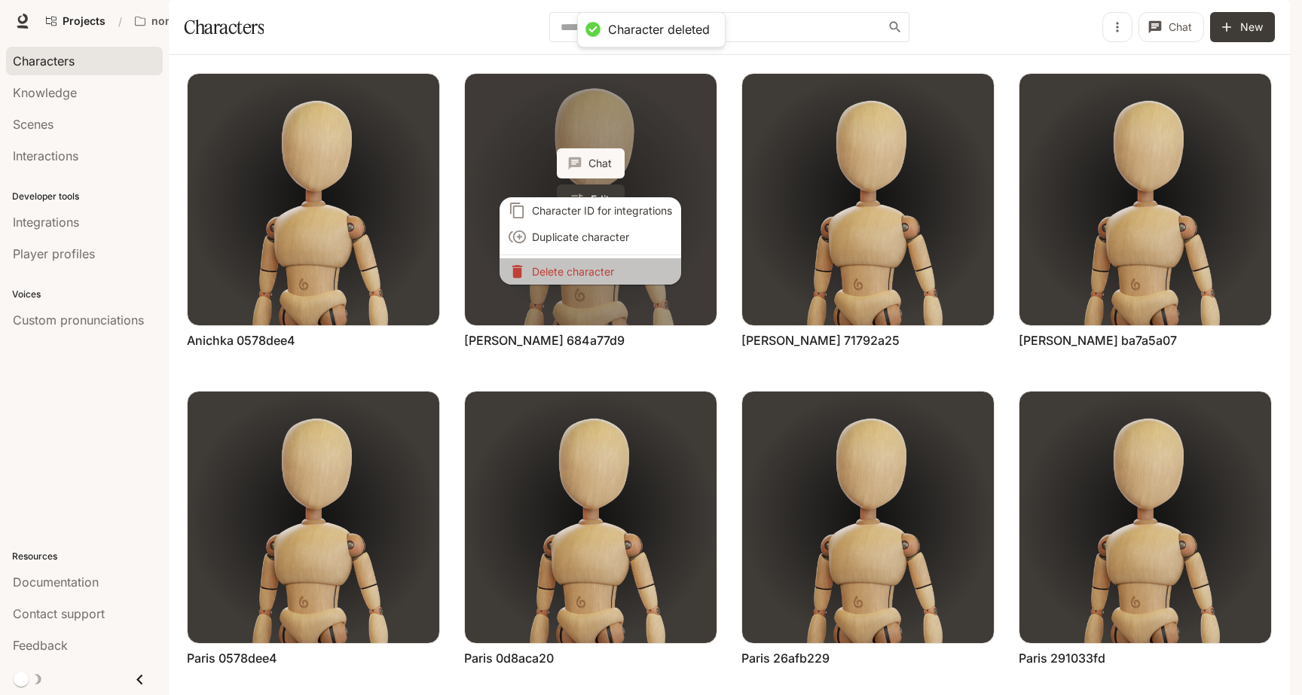
click at [588, 272] on p "Delete character" at bounding box center [602, 272] width 140 height 16
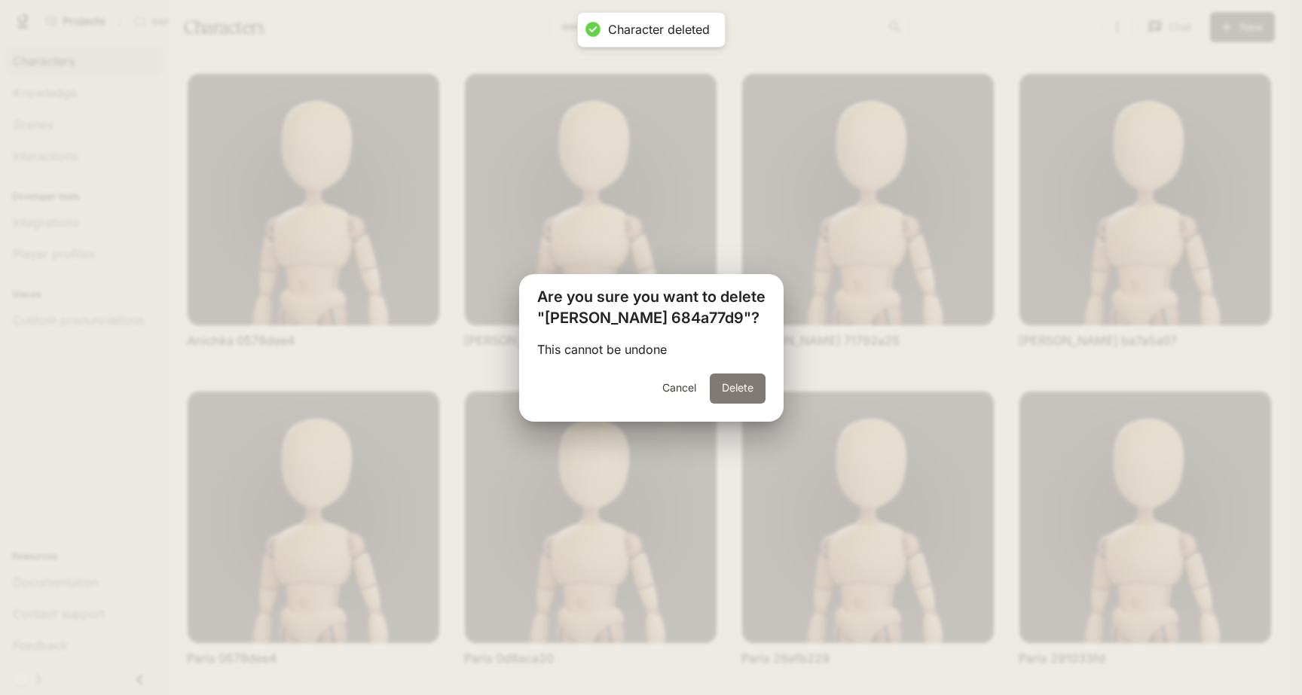
click at [722, 383] on button "Delete" at bounding box center [738, 389] width 56 height 30
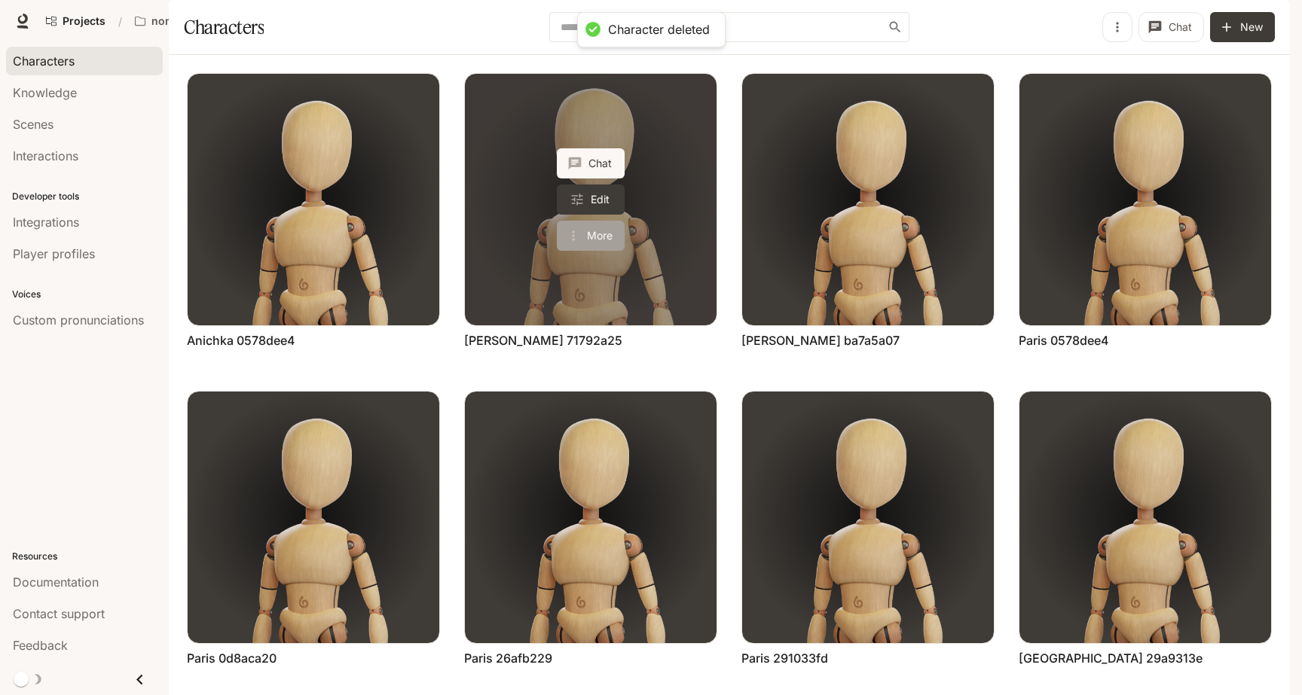
click at [585, 251] on button "More" at bounding box center [591, 236] width 68 height 30
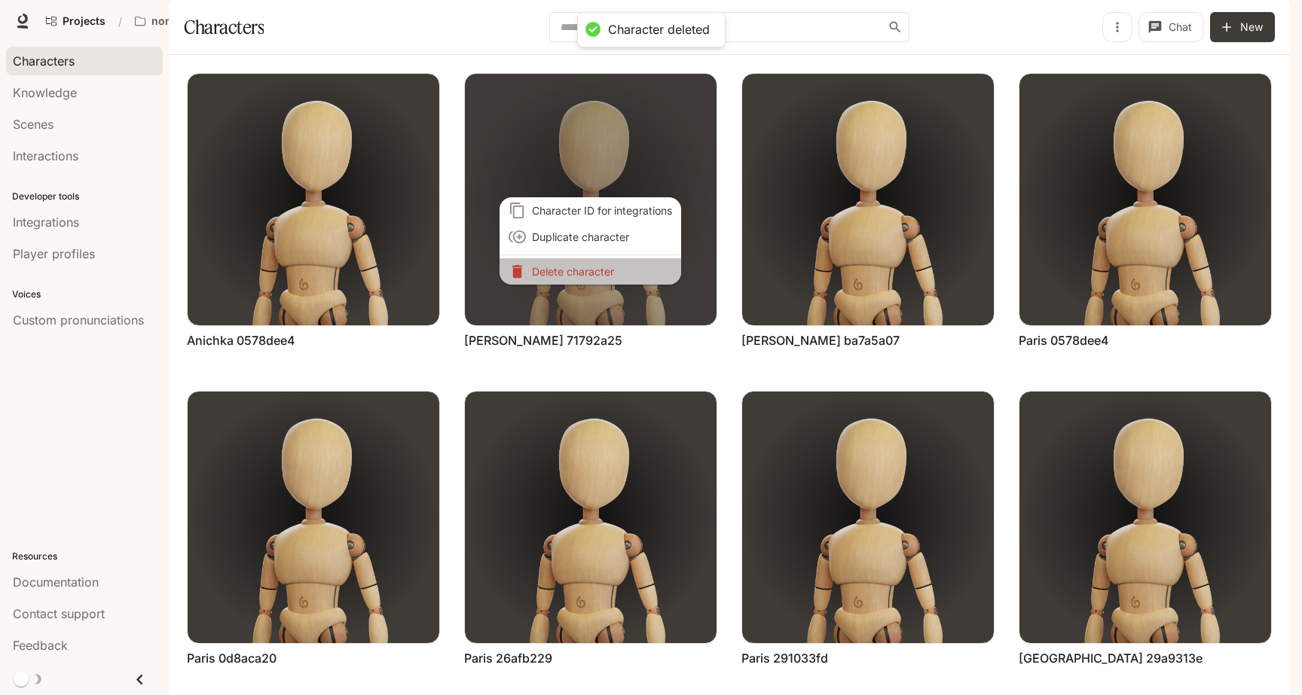
click at [631, 269] on p "Delete character" at bounding box center [602, 272] width 140 height 16
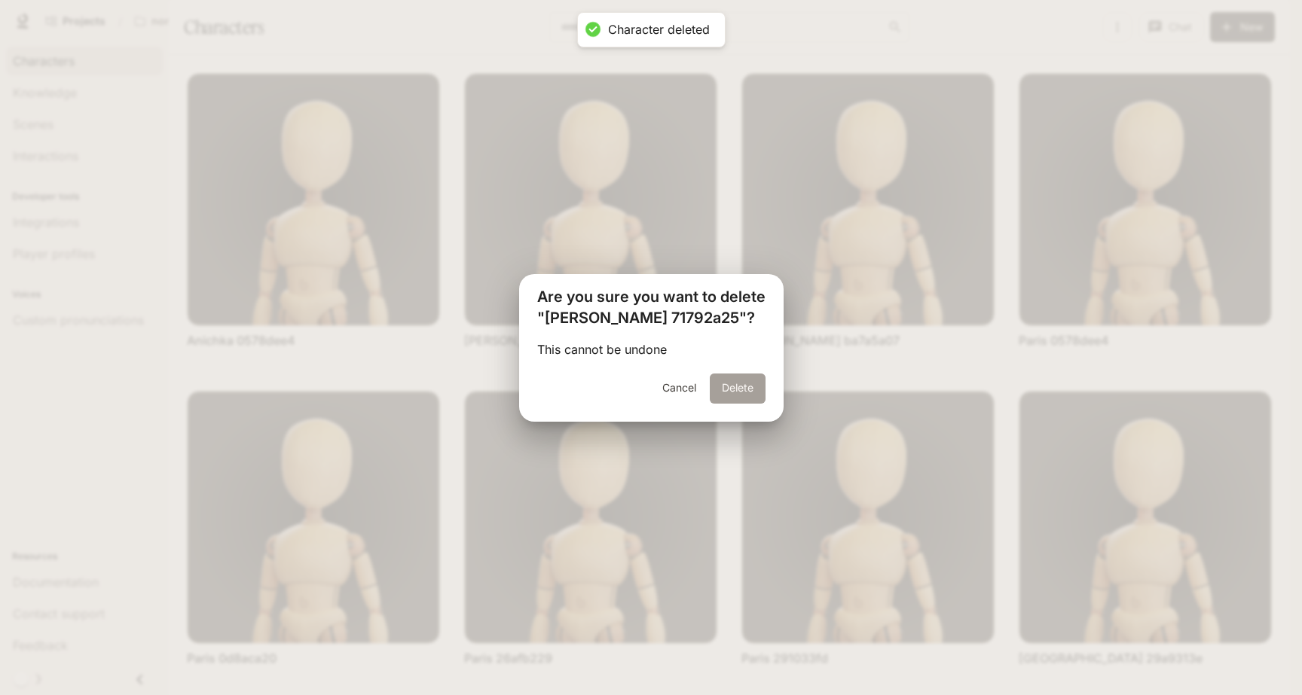
click at [727, 389] on button "Delete" at bounding box center [738, 389] width 56 height 30
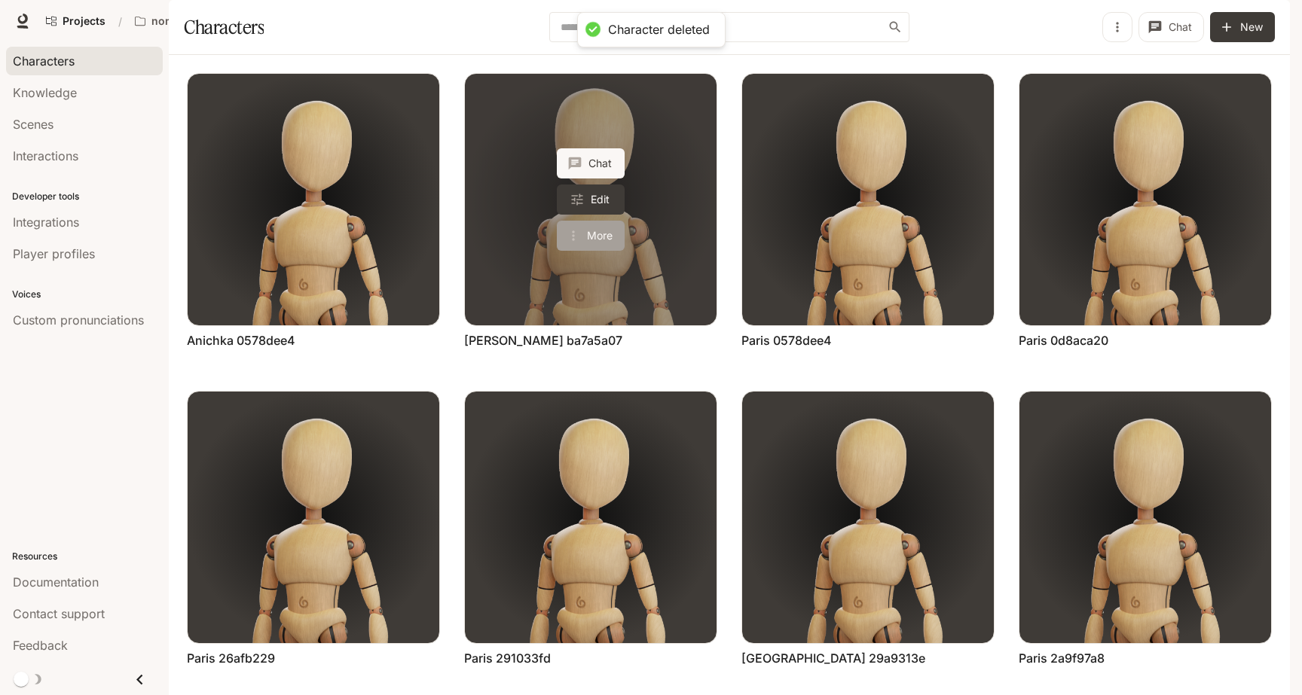
click at [589, 251] on button "More" at bounding box center [591, 236] width 68 height 30
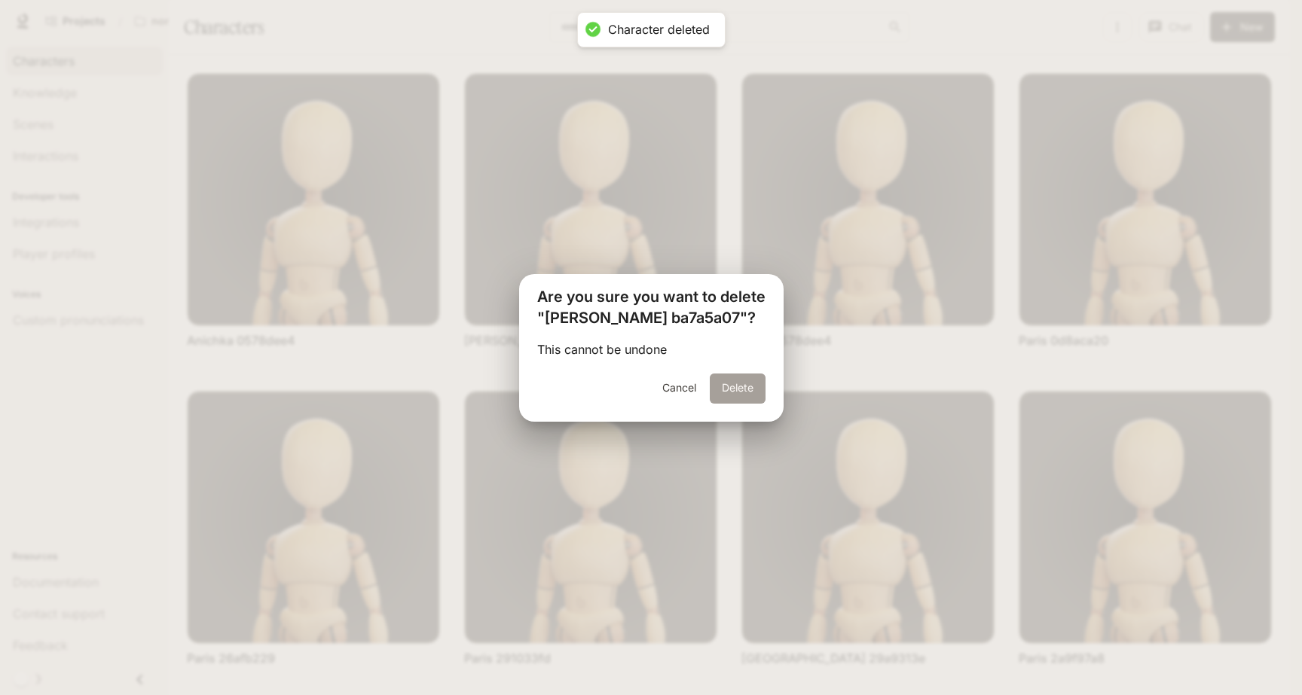
click at [722, 386] on button "Delete" at bounding box center [738, 389] width 56 height 30
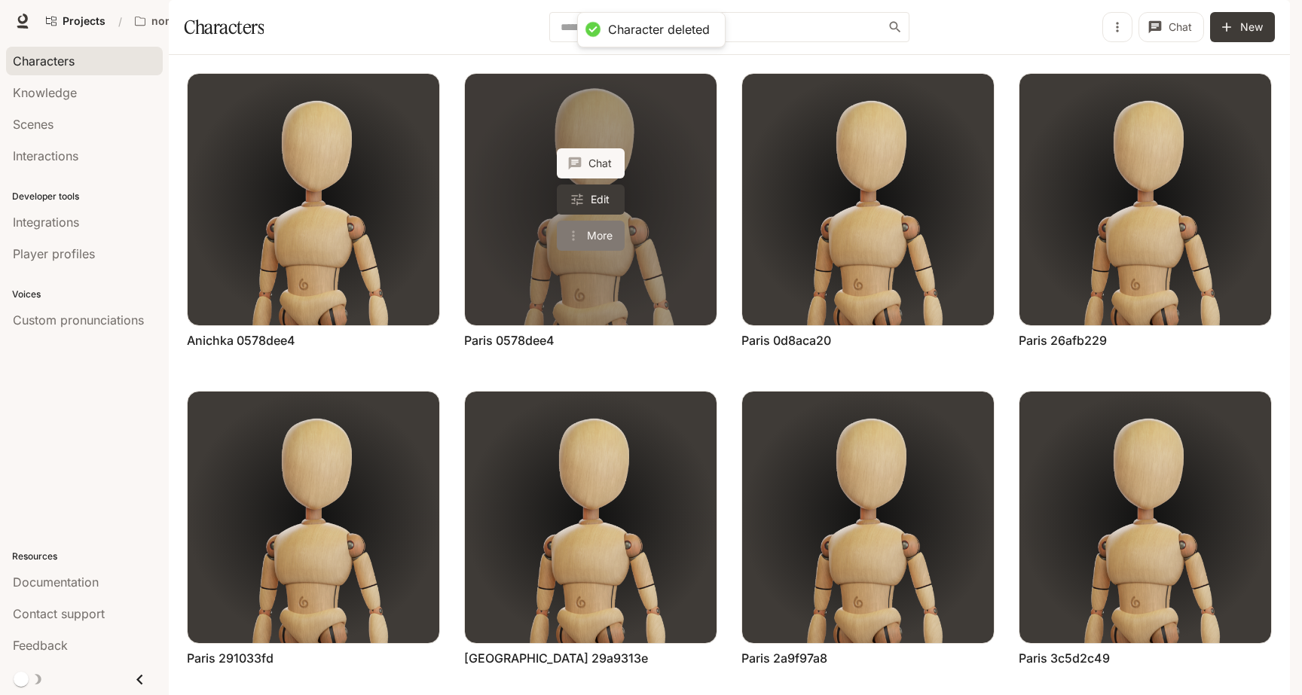
click at [563, 251] on button "More" at bounding box center [591, 236] width 68 height 30
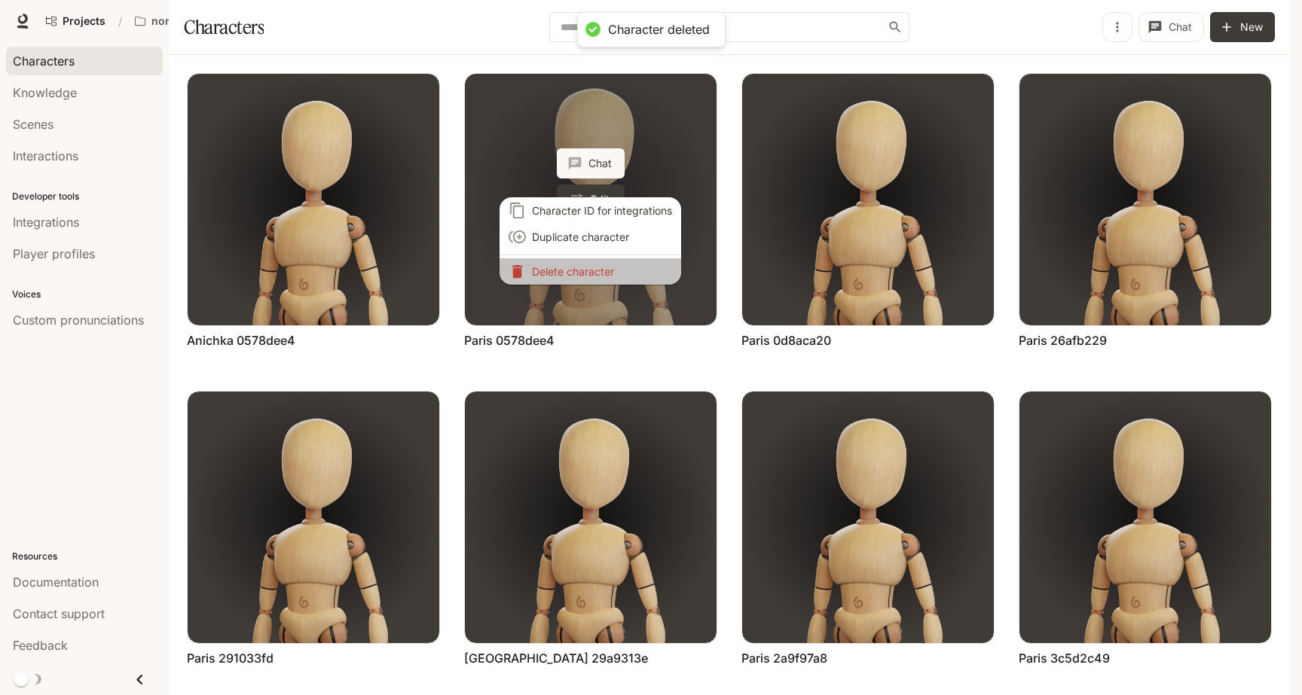
click at [563, 276] on li "Delete character" at bounding box center [590, 271] width 182 height 26
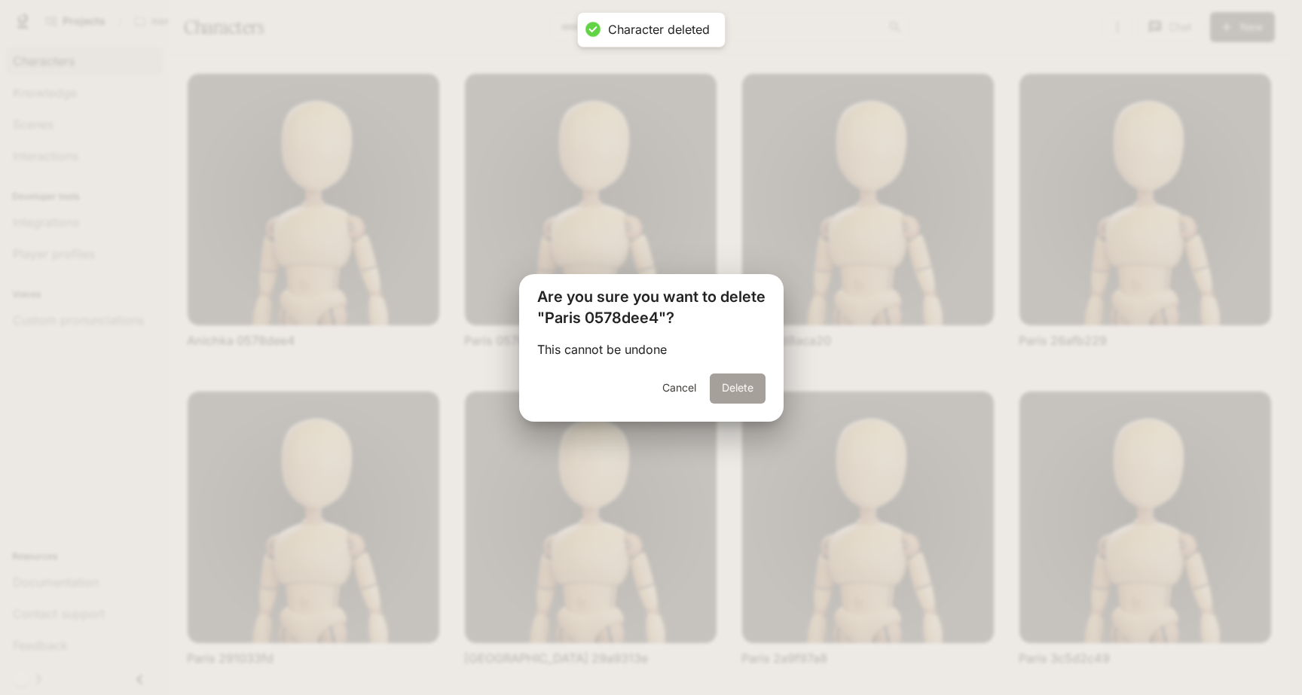
click at [716, 383] on button "Delete" at bounding box center [738, 389] width 56 height 30
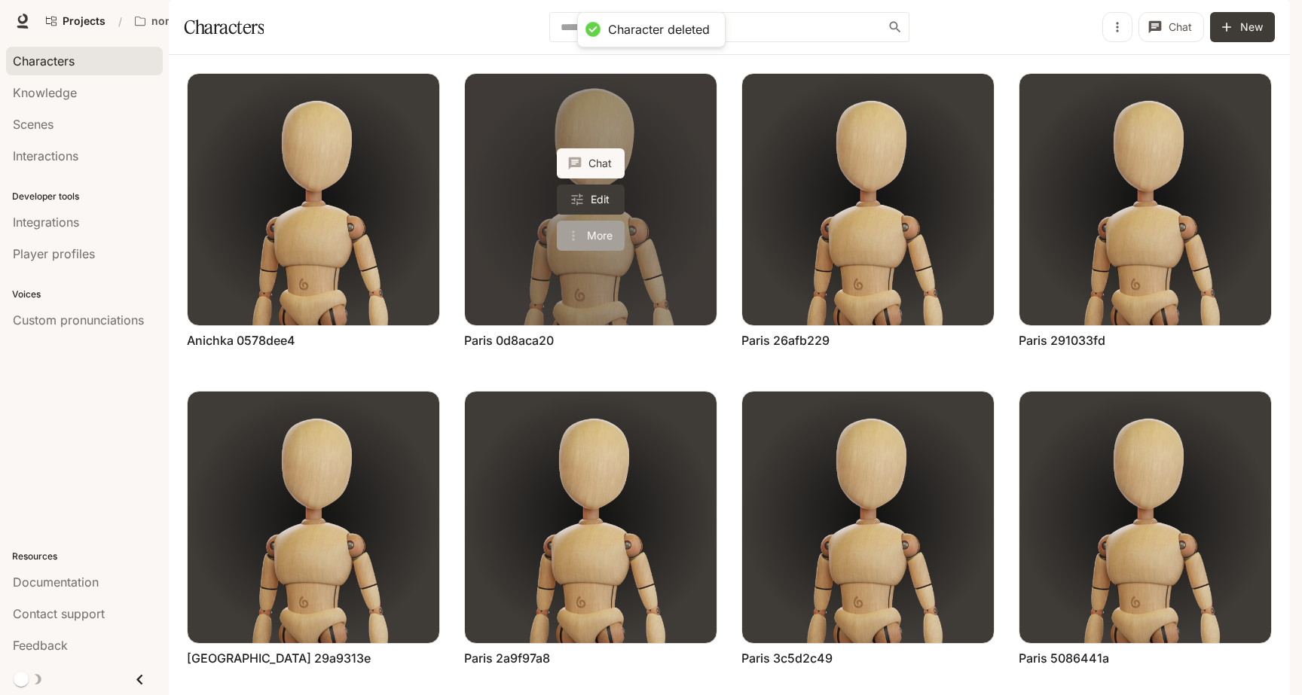
click at [582, 251] on button "More" at bounding box center [591, 236] width 68 height 30
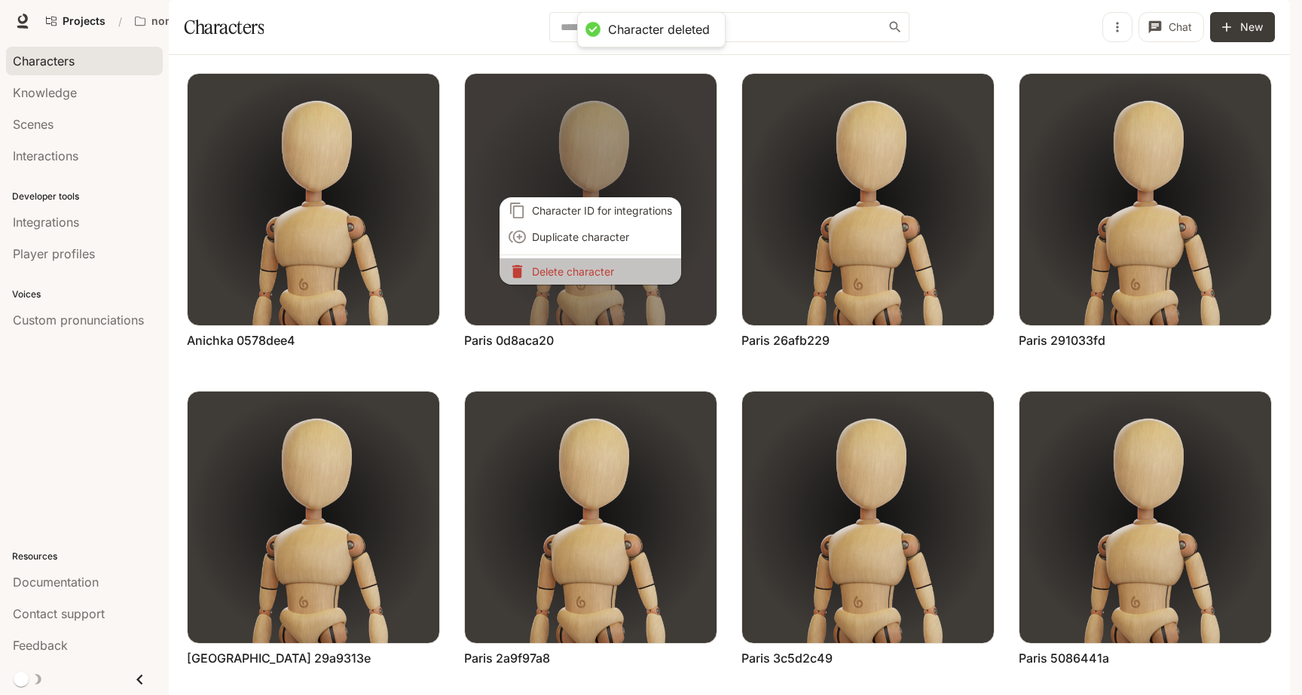
click at [606, 260] on li "Delete character" at bounding box center [590, 271] width 182 height 26
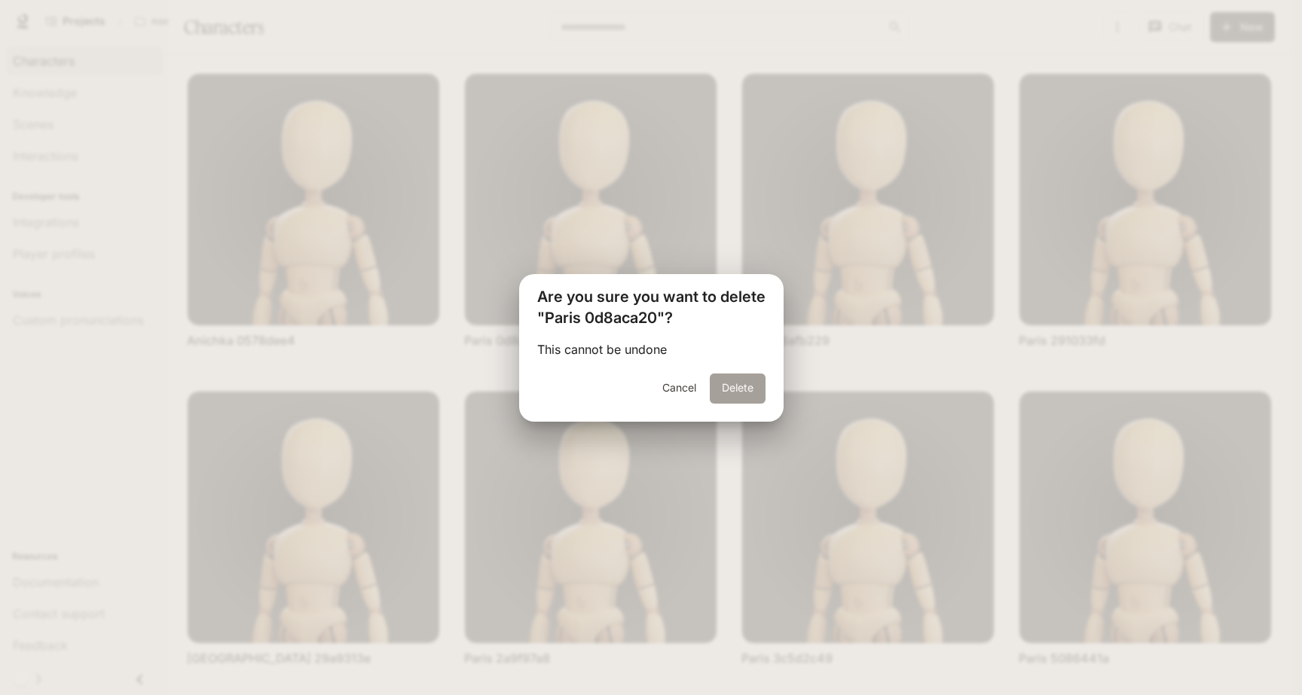
click at [732, 391] on button "Delete" at bounding box center [738, 389] width 56 height 30
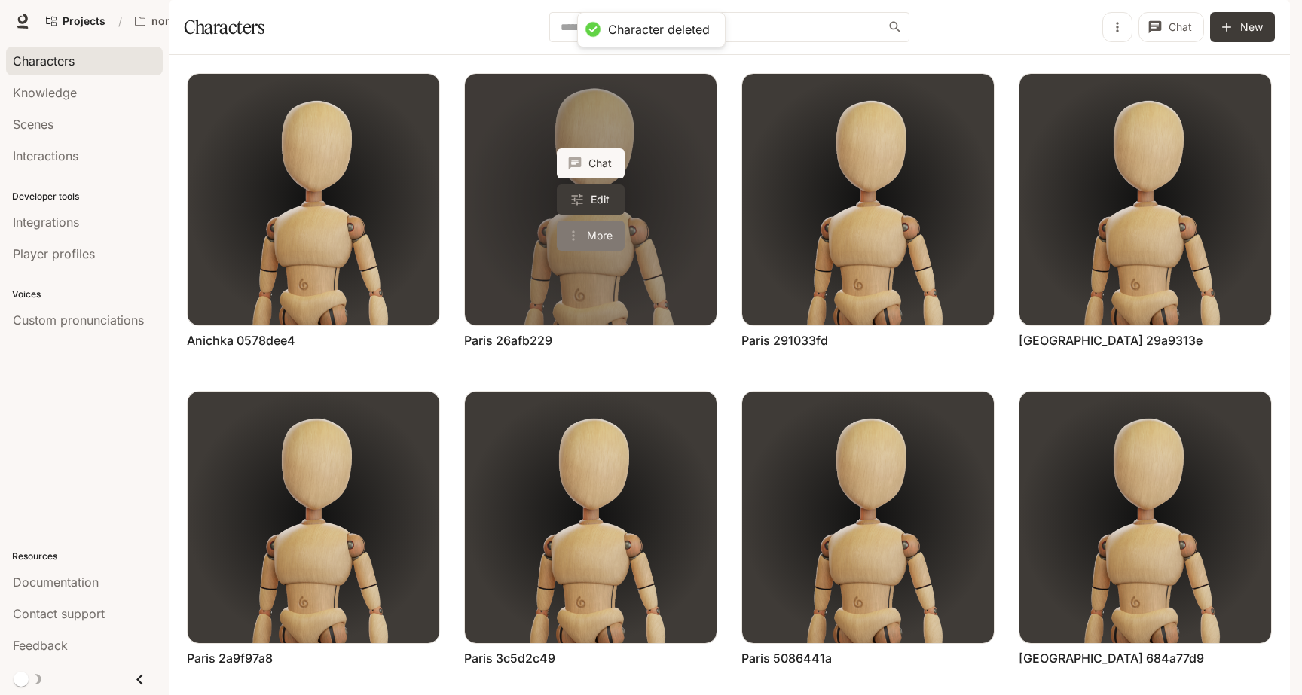
click at [609, 251] on button "More" at bounding box center [591, 236] width 68 height 30
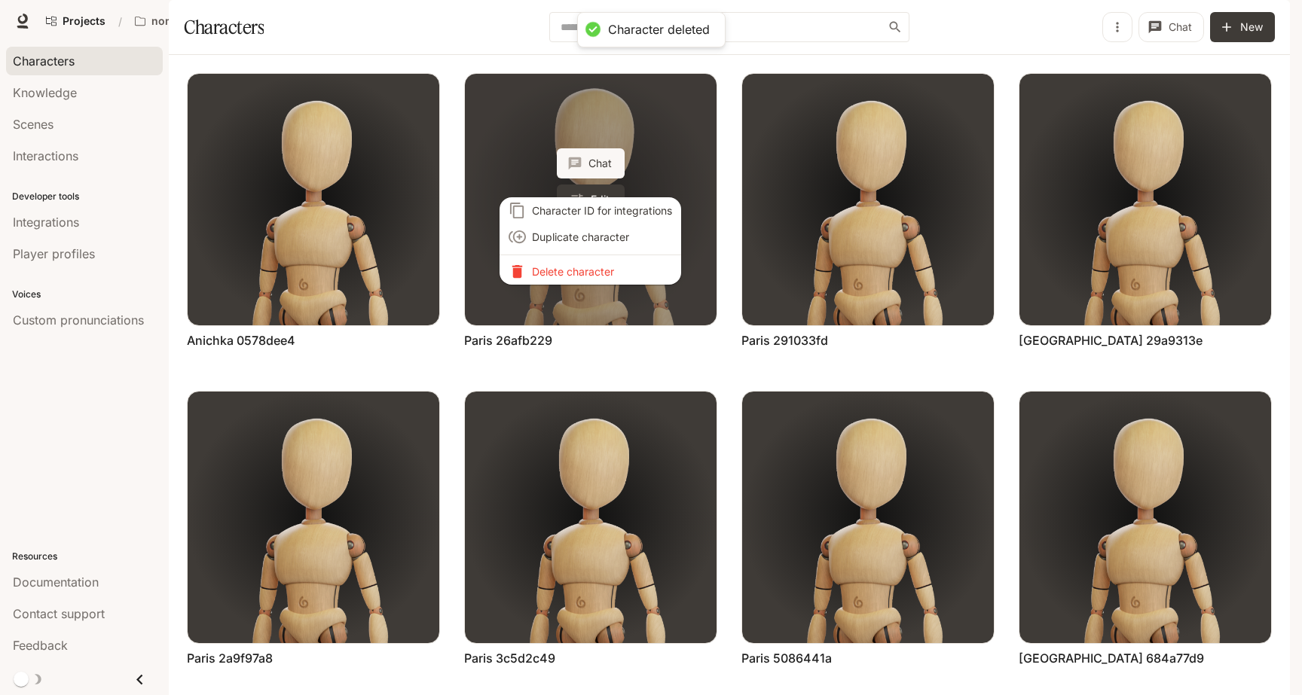
click at [609, 273] on p "Delete character" at bounding box center [602, 272] width 140 height 16
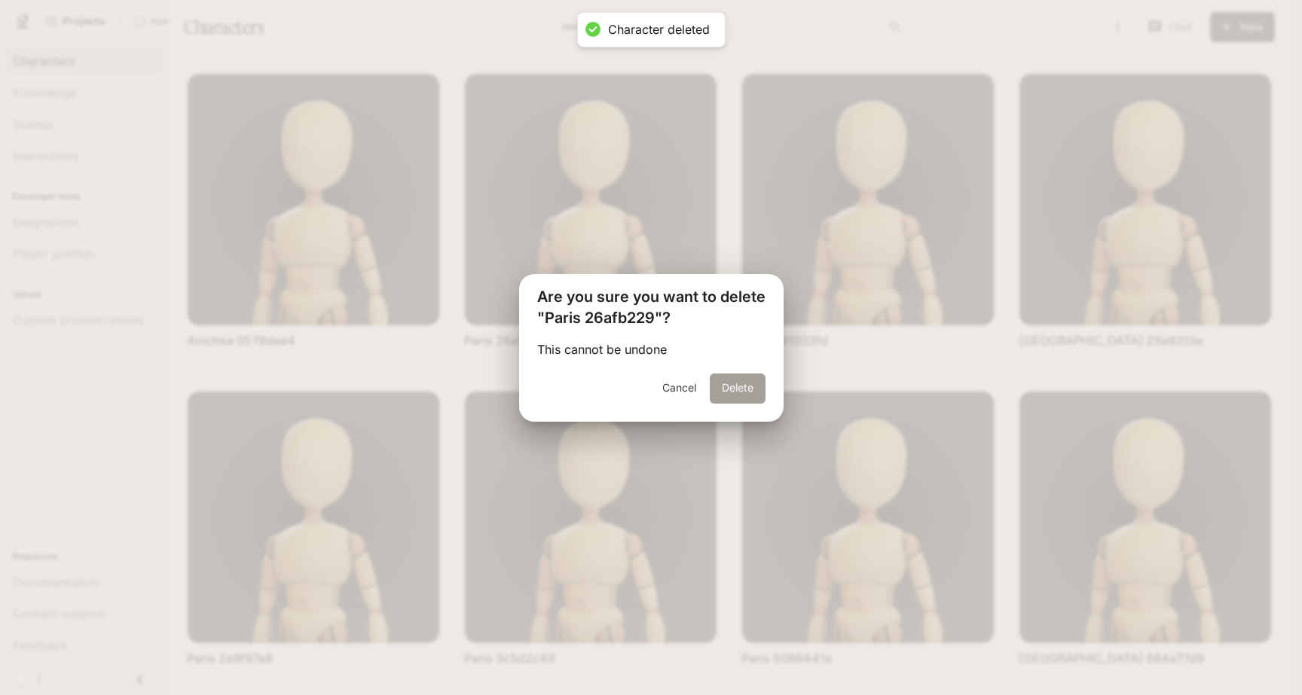
click at [748, 389] on button "Delete" at bounding box center [738, 389] width 56 height 30
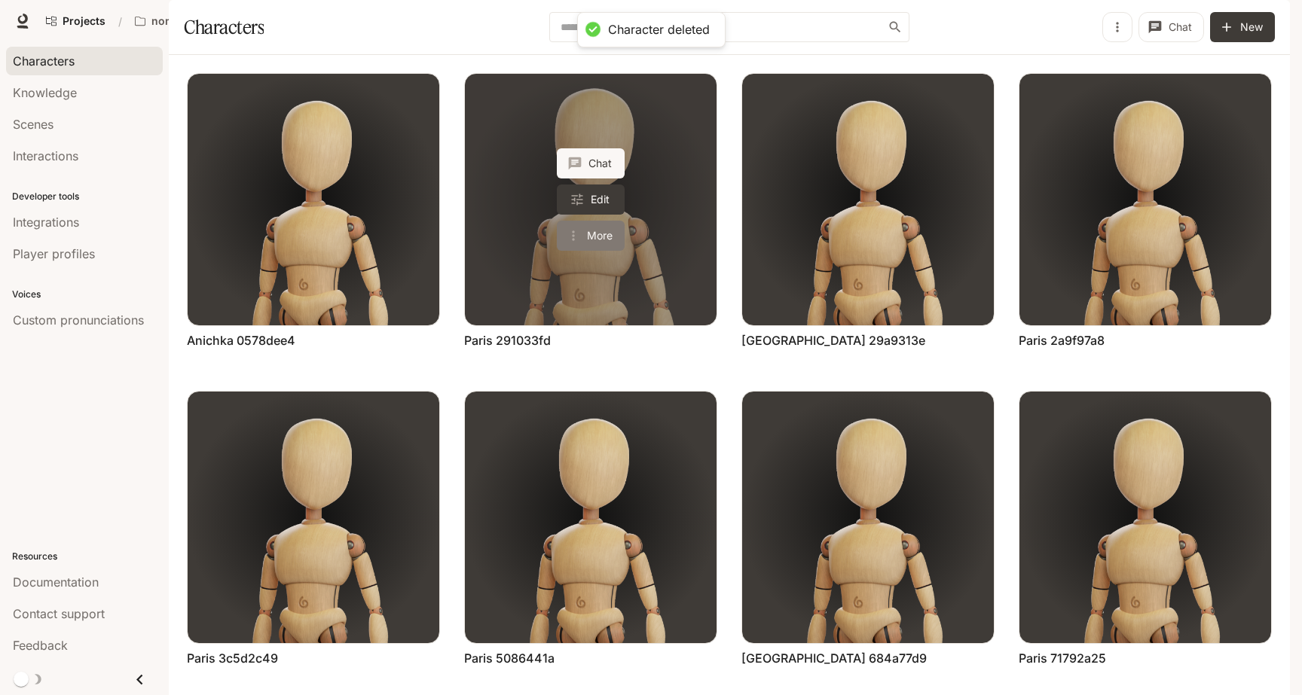
click at [597, 251] on button "More" at bounding box center [591, 236] width 68 height 30
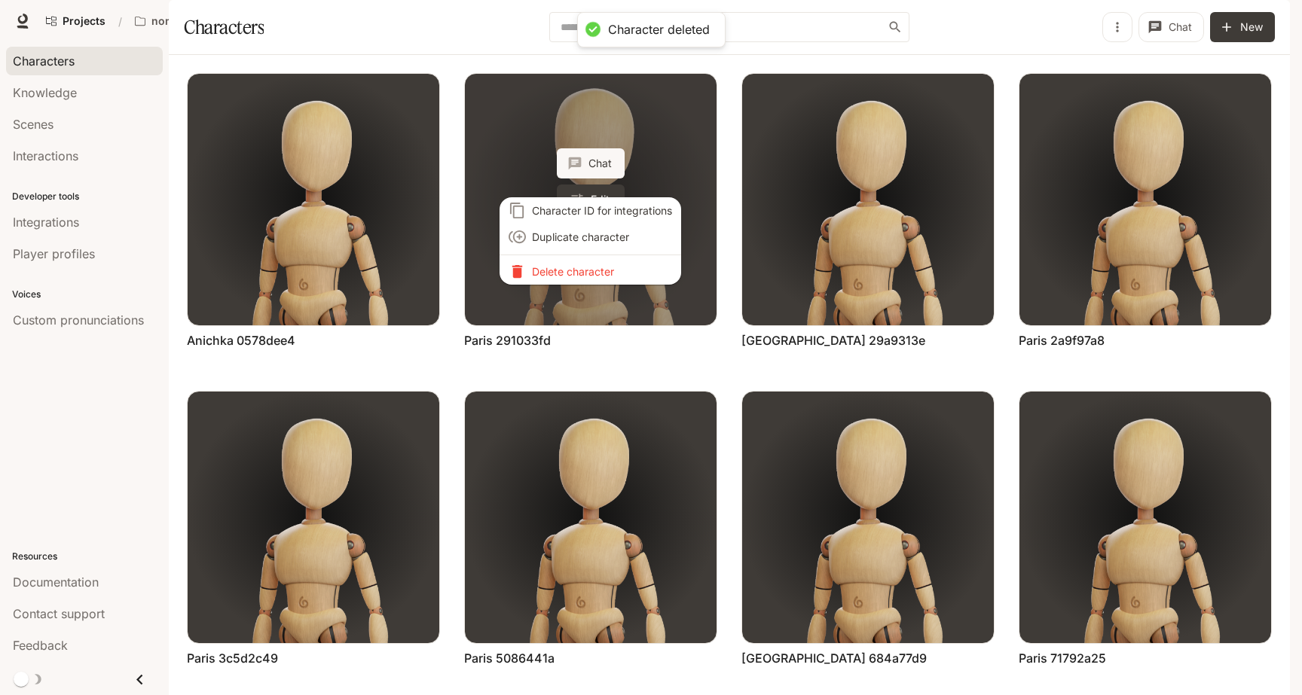
click at [597, 278] on li "Delete character" at bounding box center [590, 271] width 182 height 26
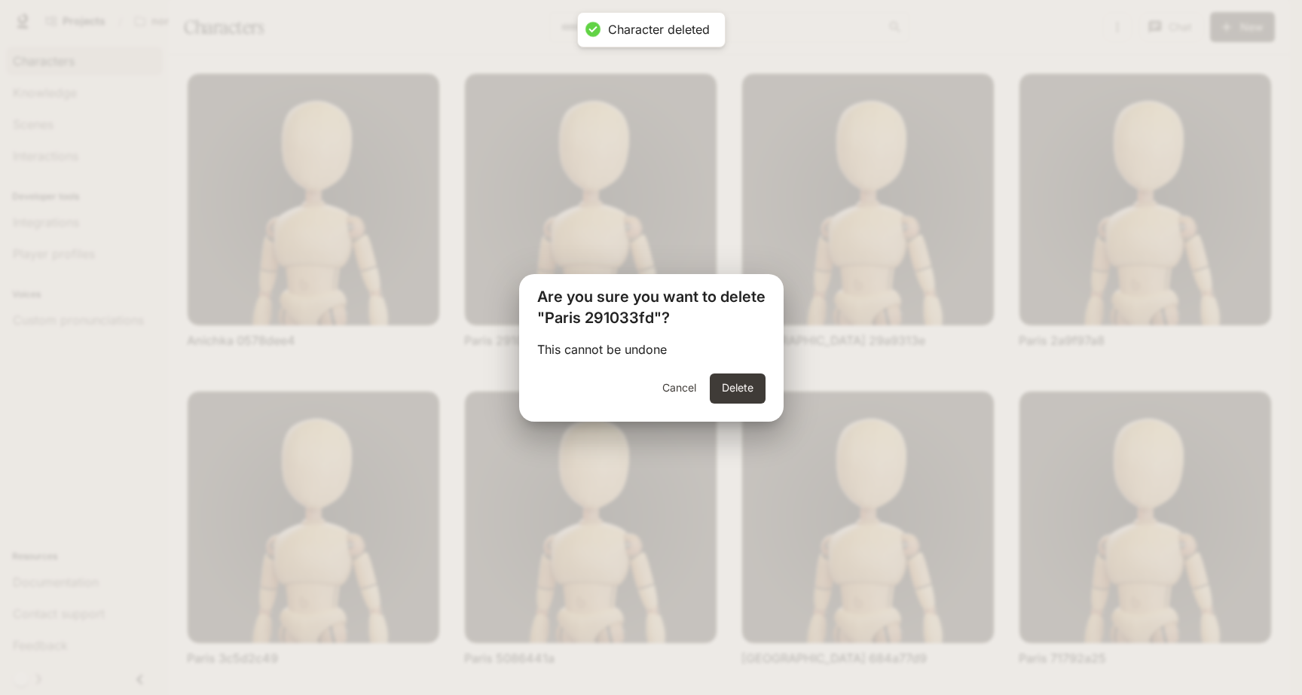
click at [736, 403] on div "Cancel Delete" at bounding box center [651, 398] width 264 height 48
click at [731, 391] on button "Delete" at bounding box center [738, 389] width 56 height 30
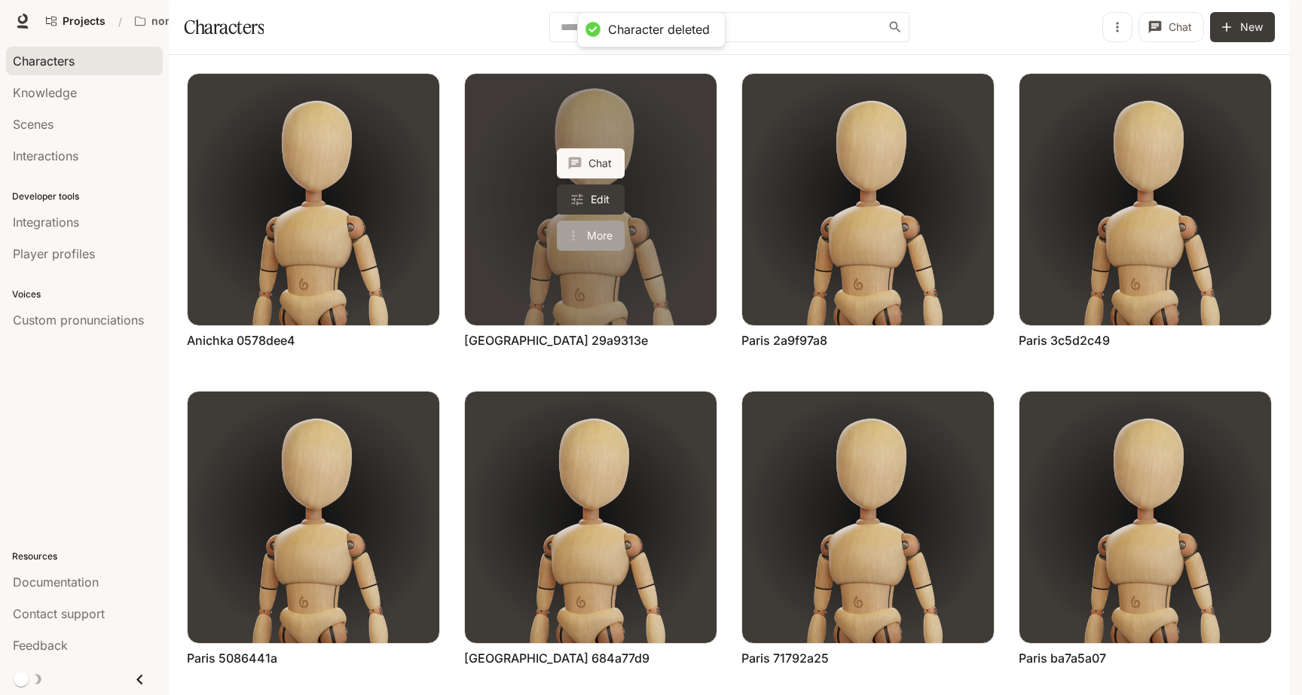
click at [605, 251] on button "More" at bounding box center [591, 236] width 68 height 30
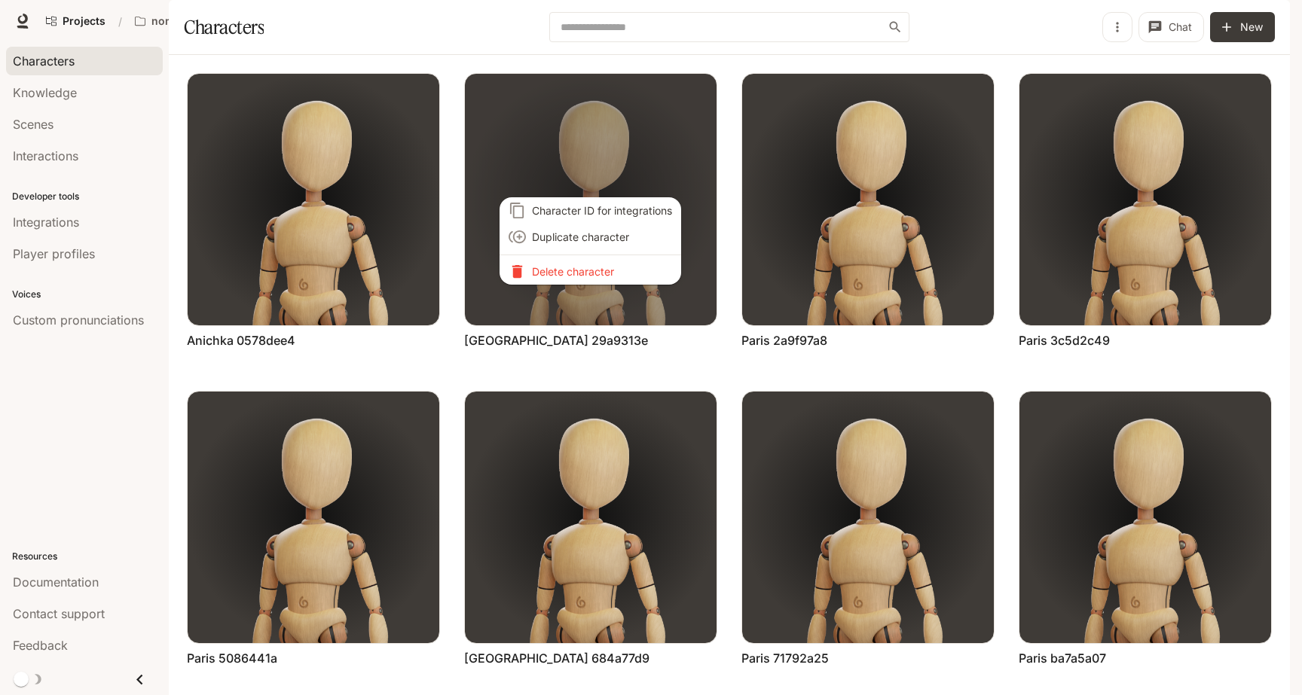
click at [600, 273] on p "Delete character" at bounding box center [602, 272] width 140 height 16
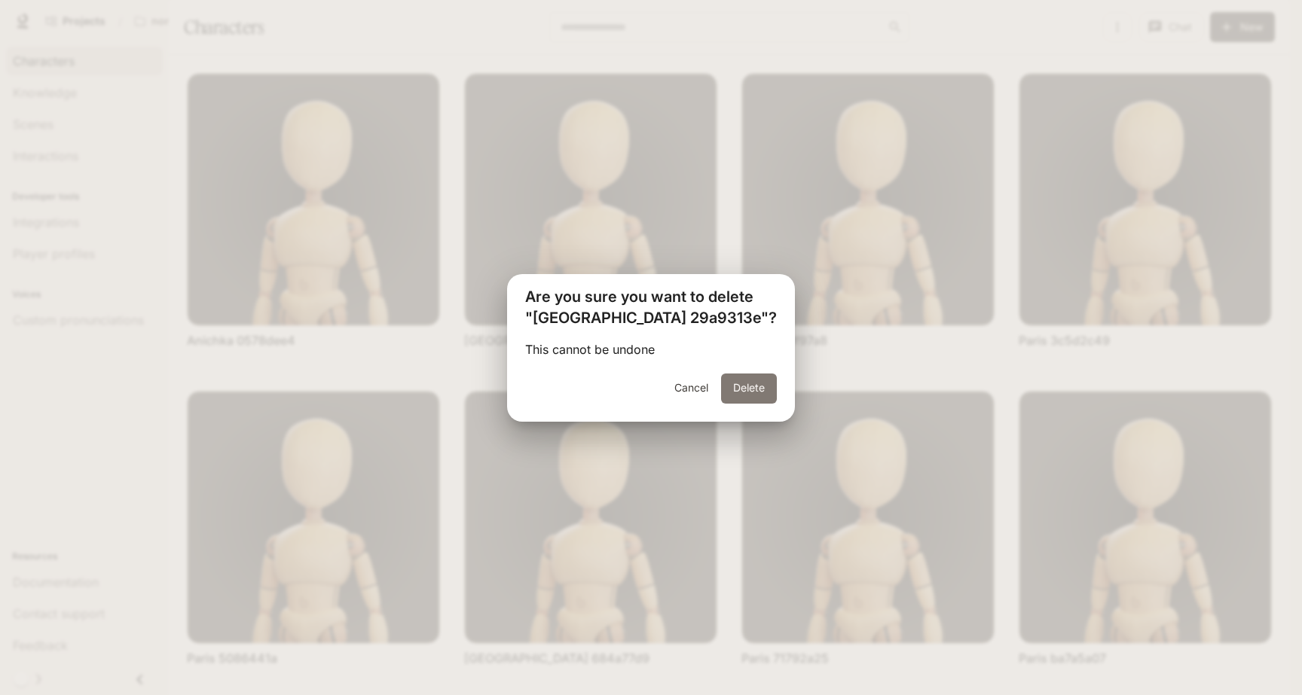
click at [734, 399] on button "Delete" at bounding box center [749, 389] width 56 height 30
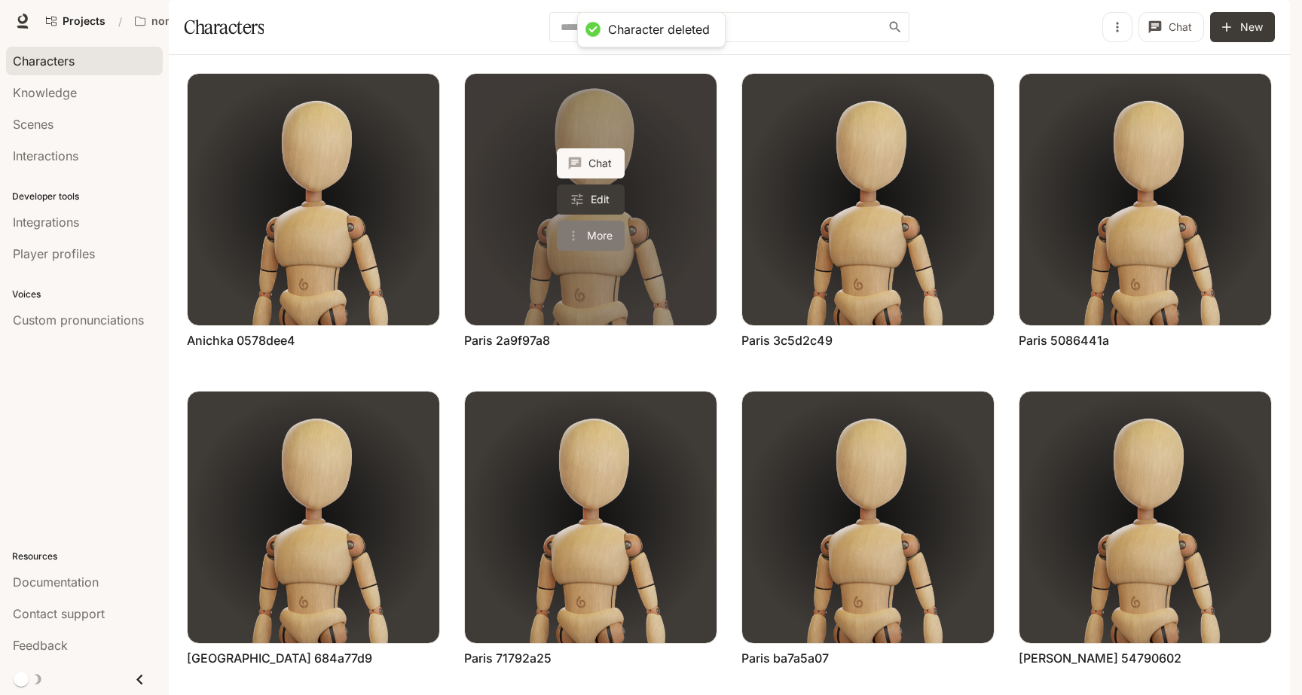
click at [590, 251] on button "More" at bounding box center [591, 236] width 68 height 30
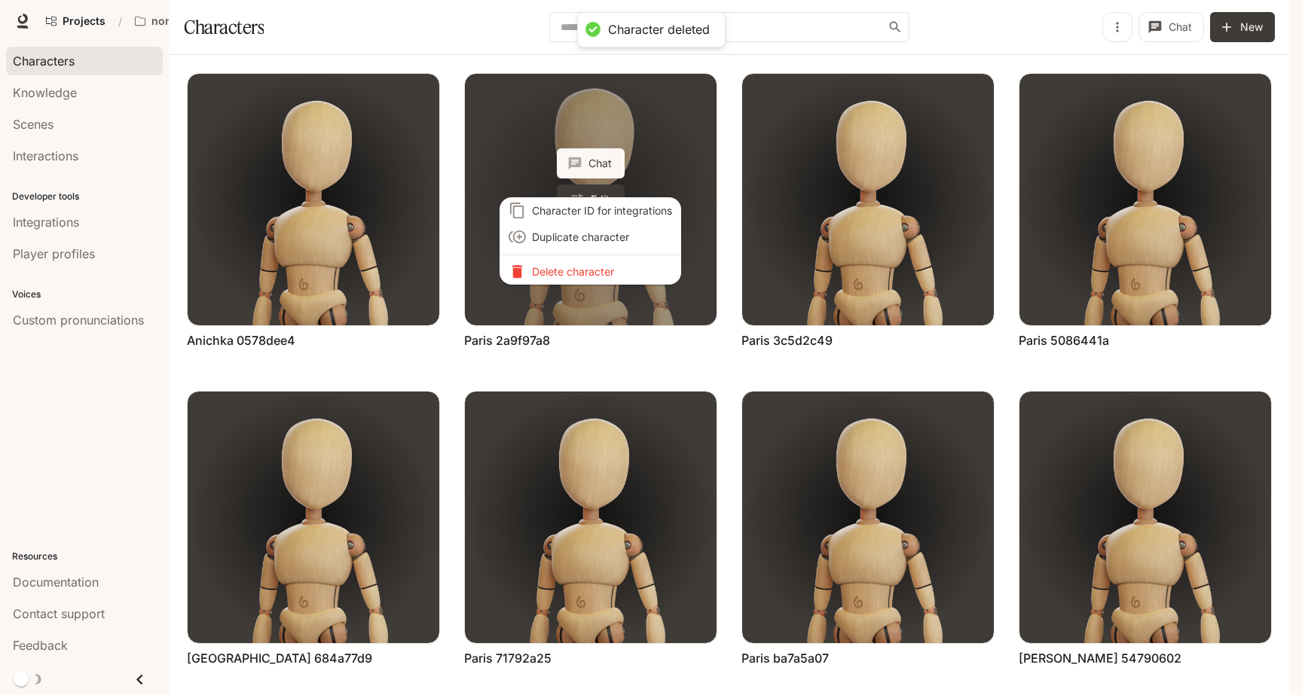
click at [590, 280] on div "Character ID for integrations Duplicate character Delete character" at bounding box center [651, 347] width 1302 height 695
click at [591, 271] on p "Delete character" at bounding box center [602, 272] width 140 height 16
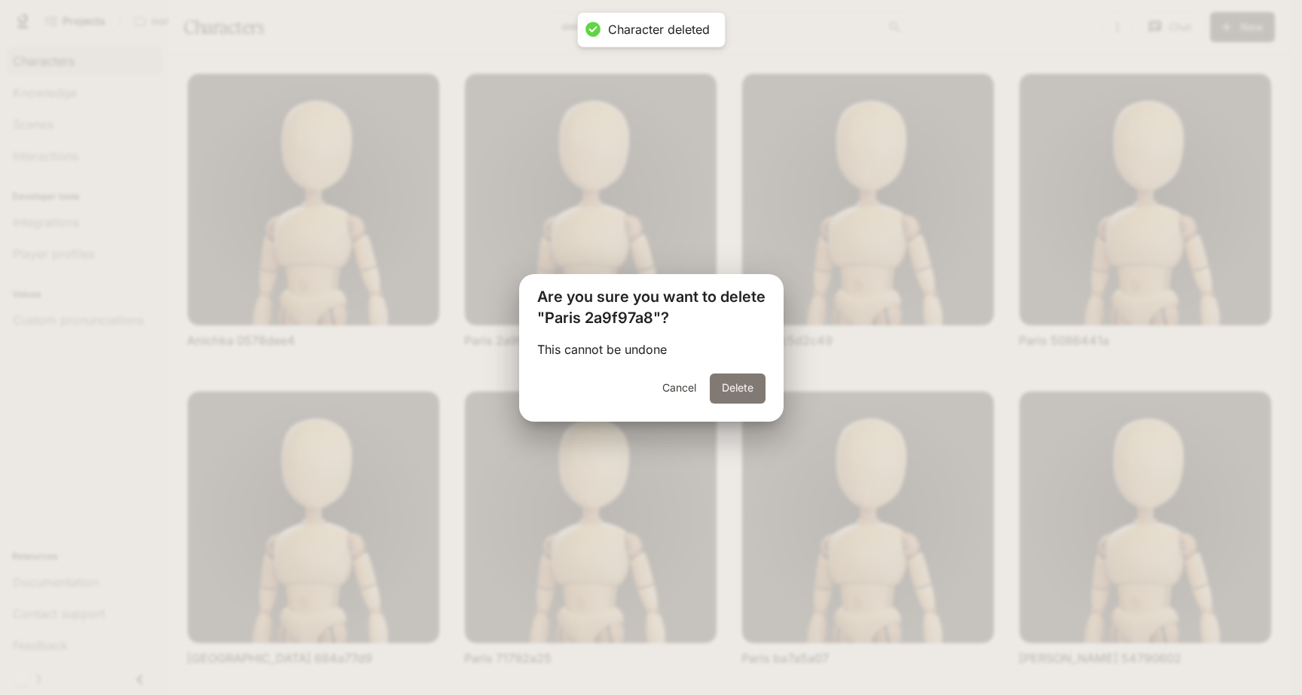
click at [752, 385] on button "Delete" at bounding box center [738, 389] width 56 height 30
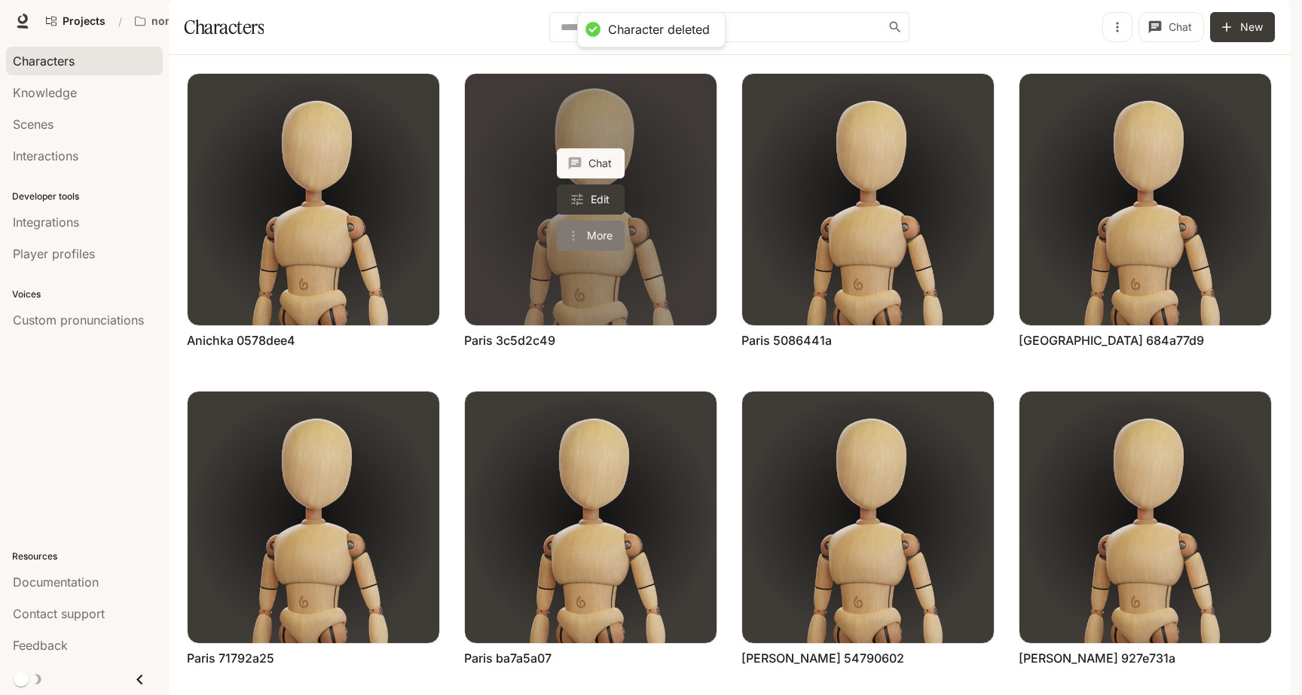
click at [591, 251] on button "More" at bounding box center [591, 236] width 68 height 30
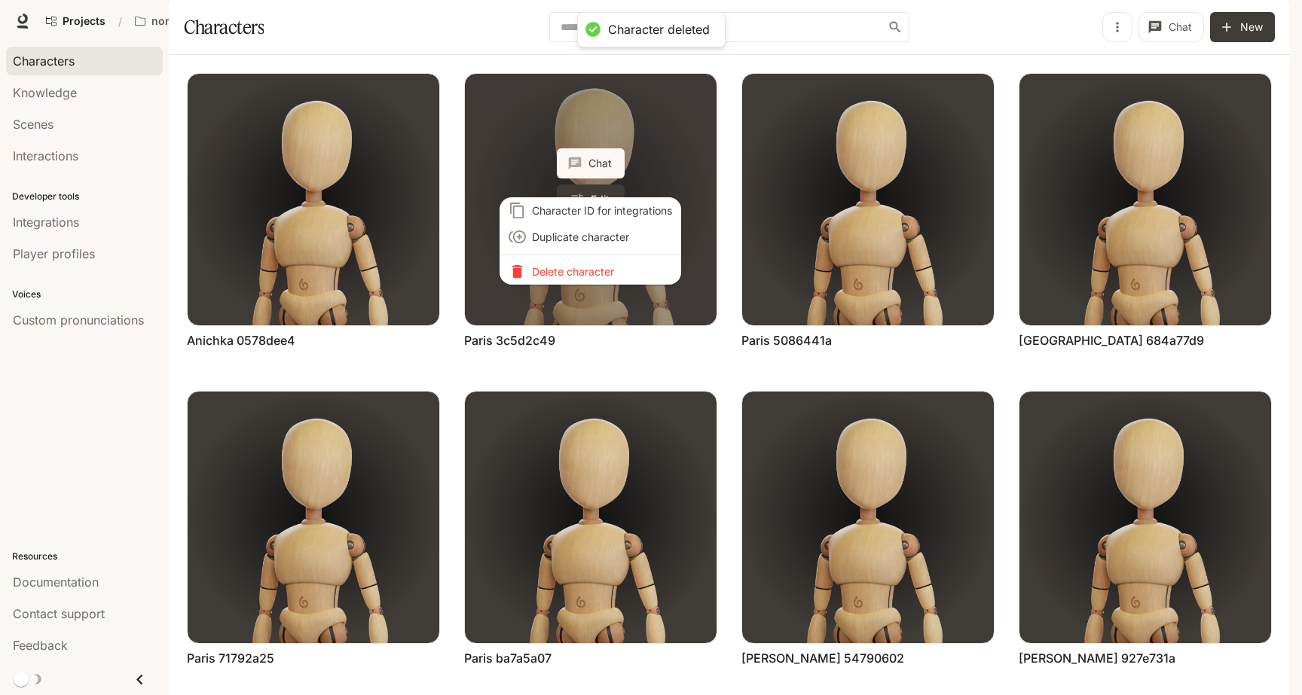
click at [591, 277] on li "Delete character" at bounding box center [590, 271] width 182 height 26
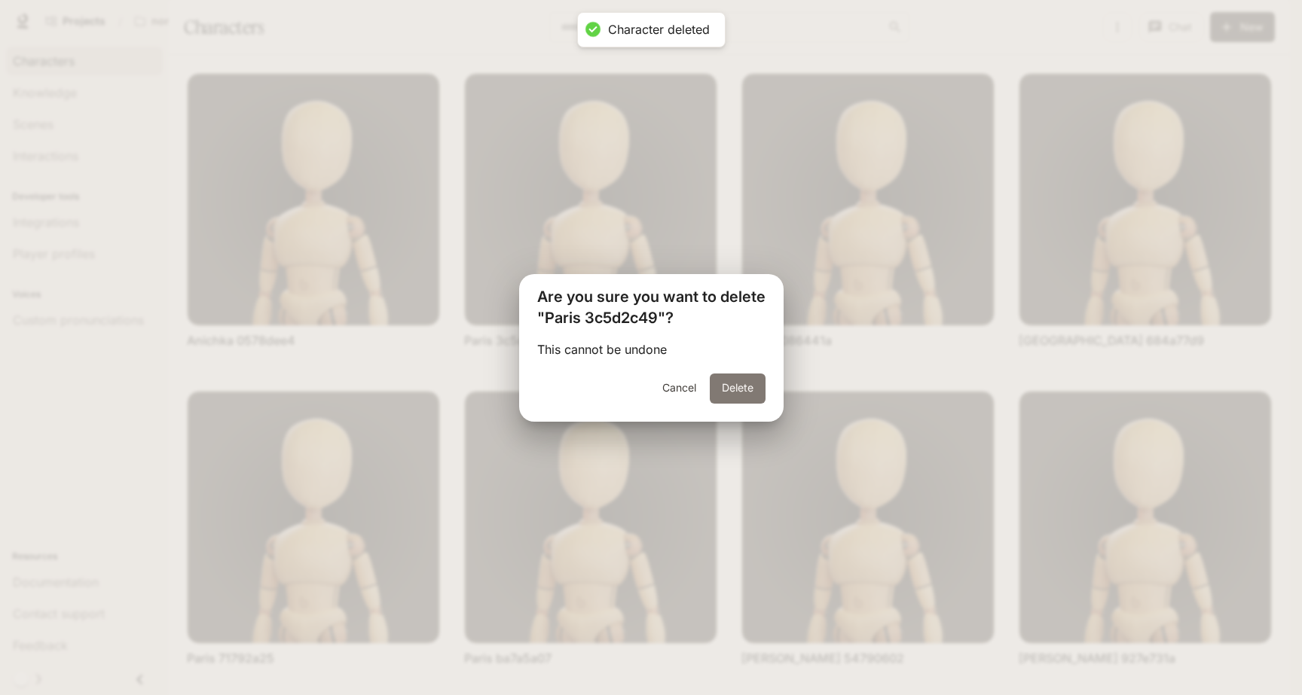
click at [734, 389] on button "Delete" at bounding box center [738, 389] width 56 height 30
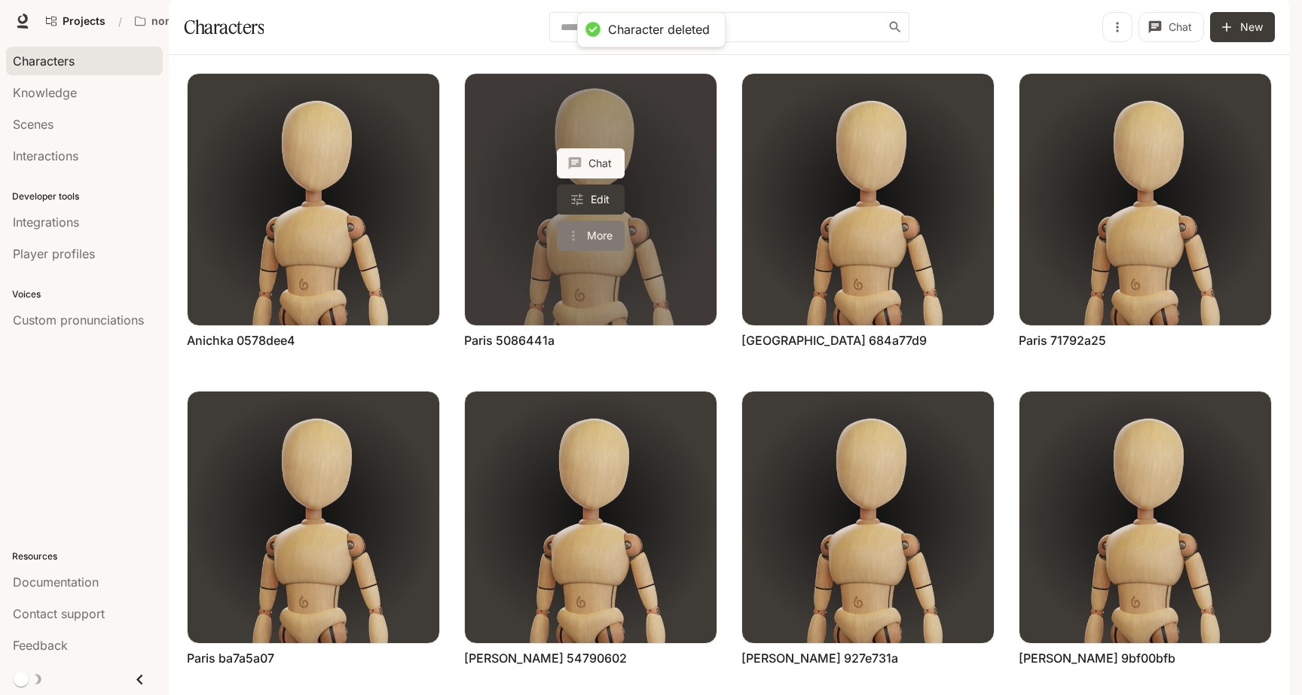
click at [581, 251] on button "More" at bounding box center [591, 236] width 68 height 30
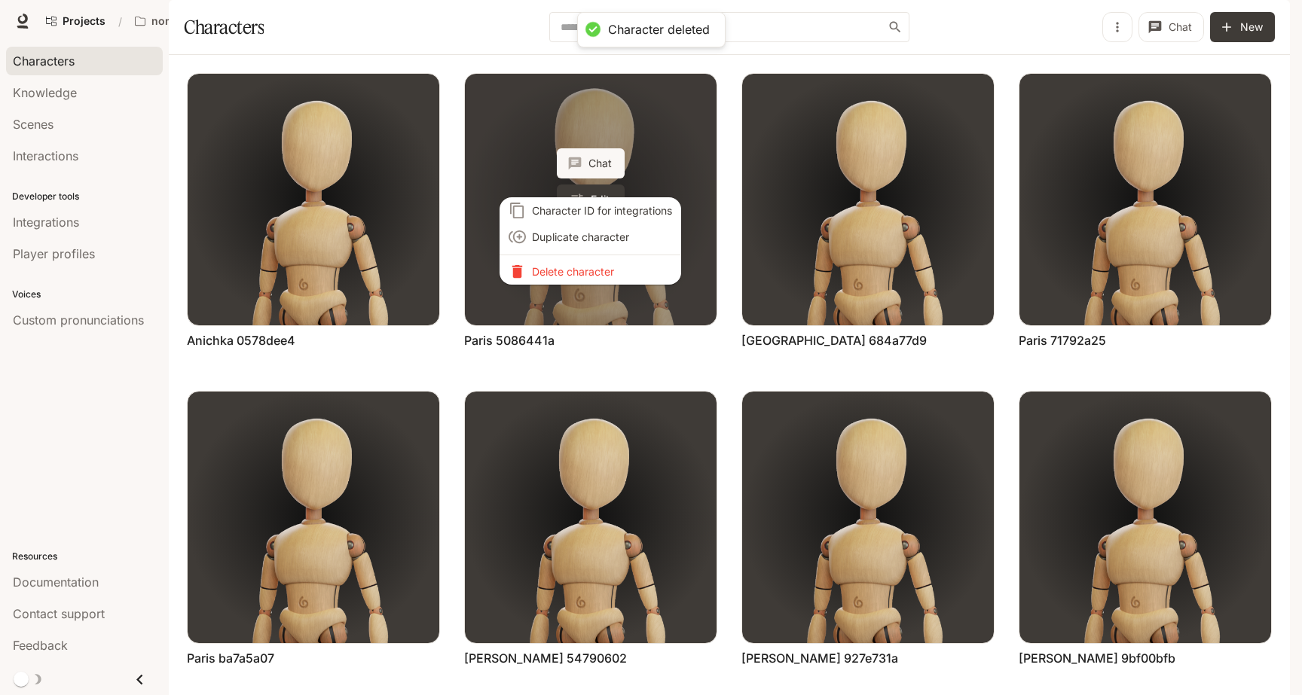
click at [581, 276] on p "Delete character" at bounding box center [602, 272] width 140 height 16
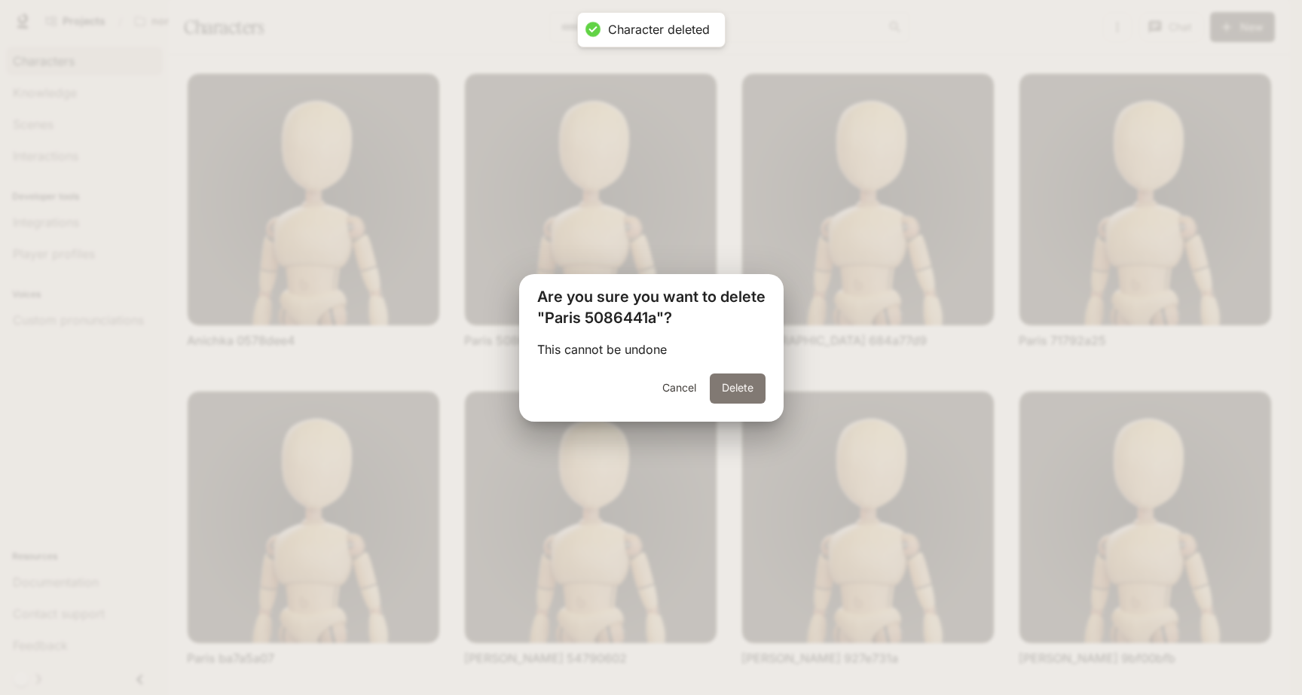
click at [718, 377] on button "Delete" at bounding box center [738, 389] width 56 height 30
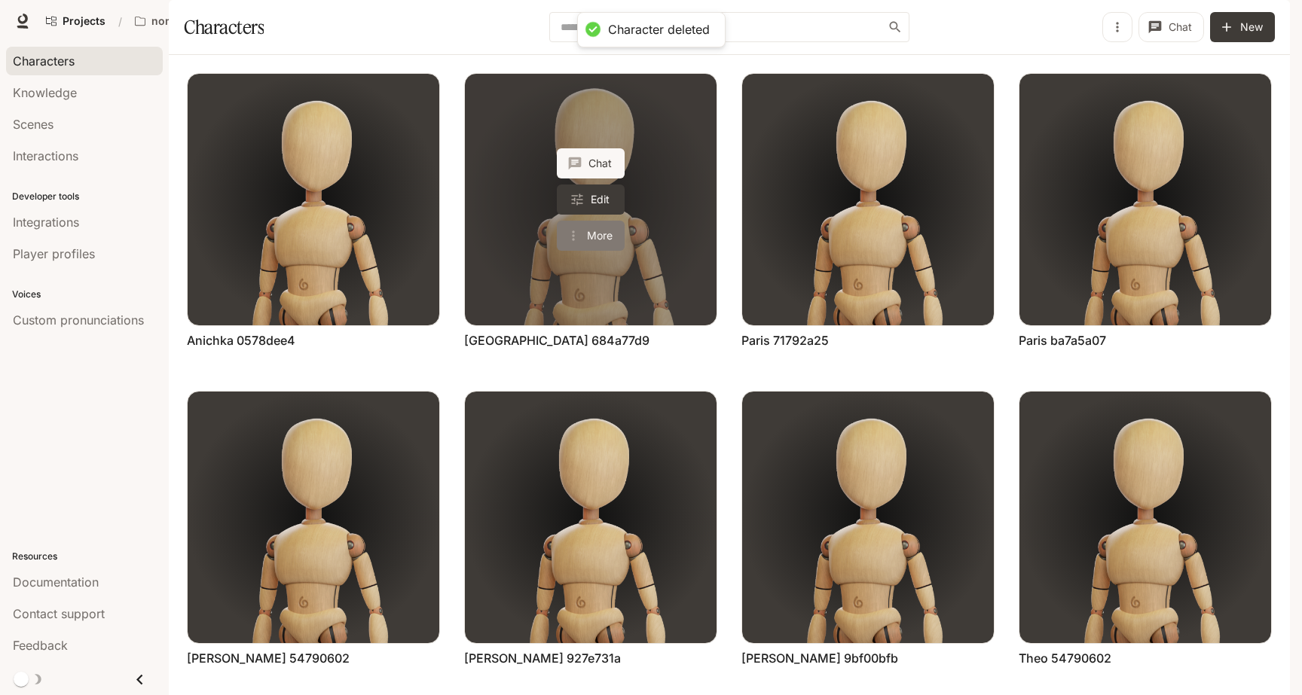
click at [600, 251] on button "More" at bounding box center [591, 236] width 68 height 30
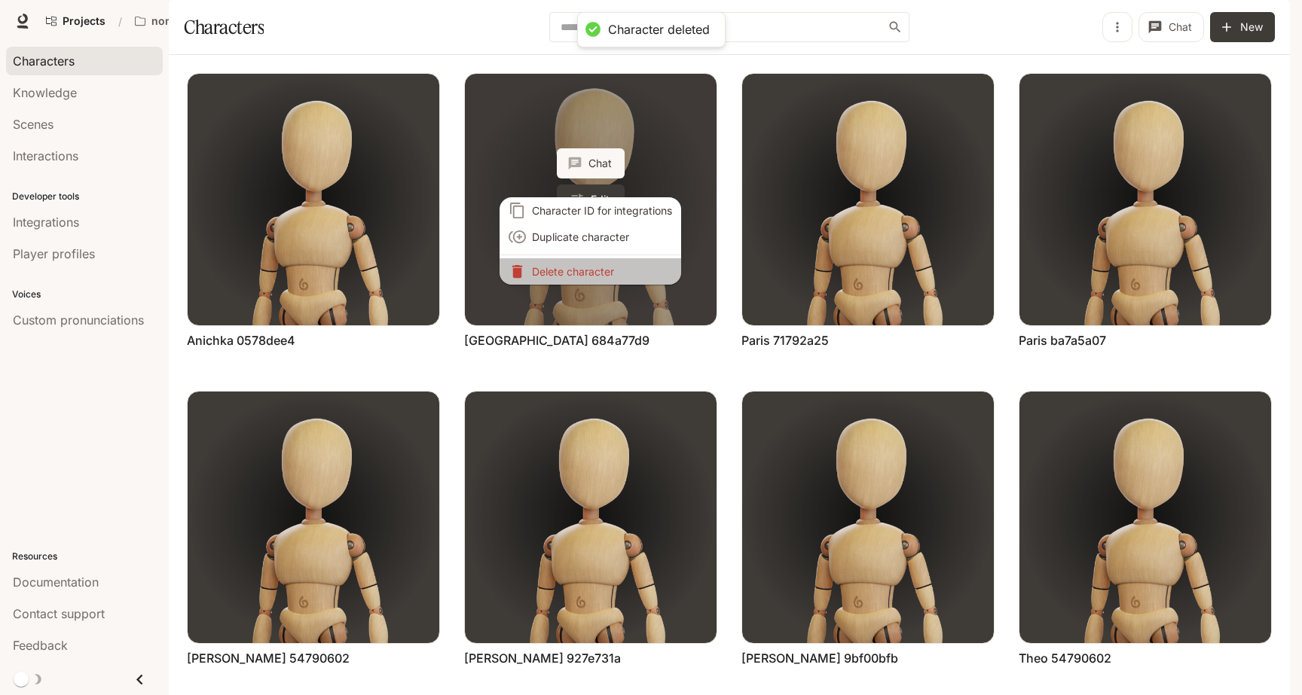
click at [600, 276] on li "Delete character" at bounding box center [590, 271] width 182 height 26
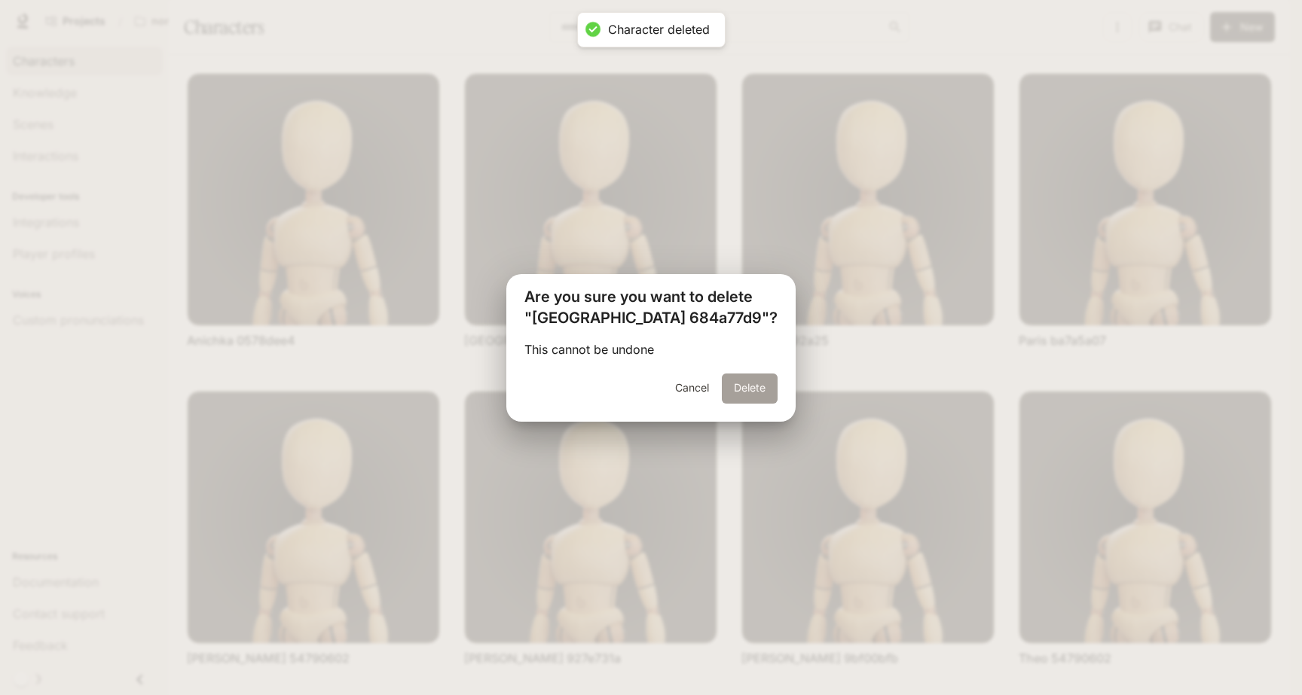
click at [732, 389] on button "Delete" at bounding box center [750, 389] width 56 height 30
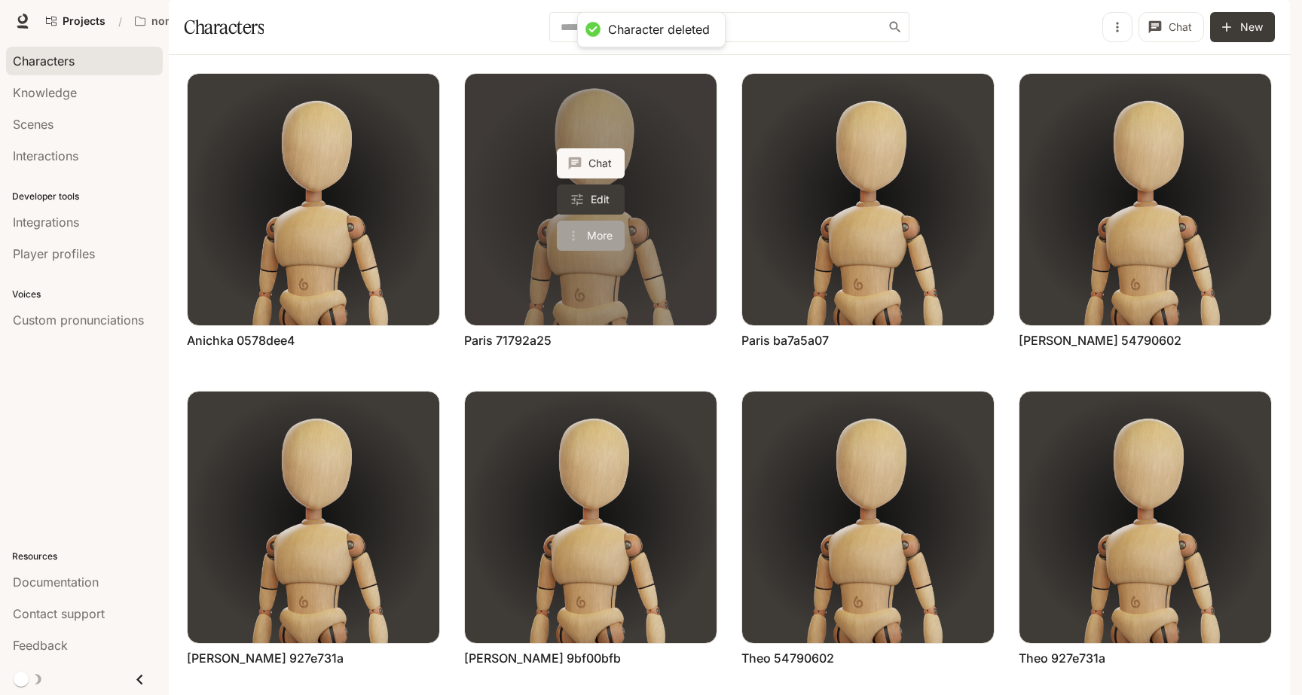
click at [603, 251] on button "More" at bounding box center [591, 236] width 68 height 30
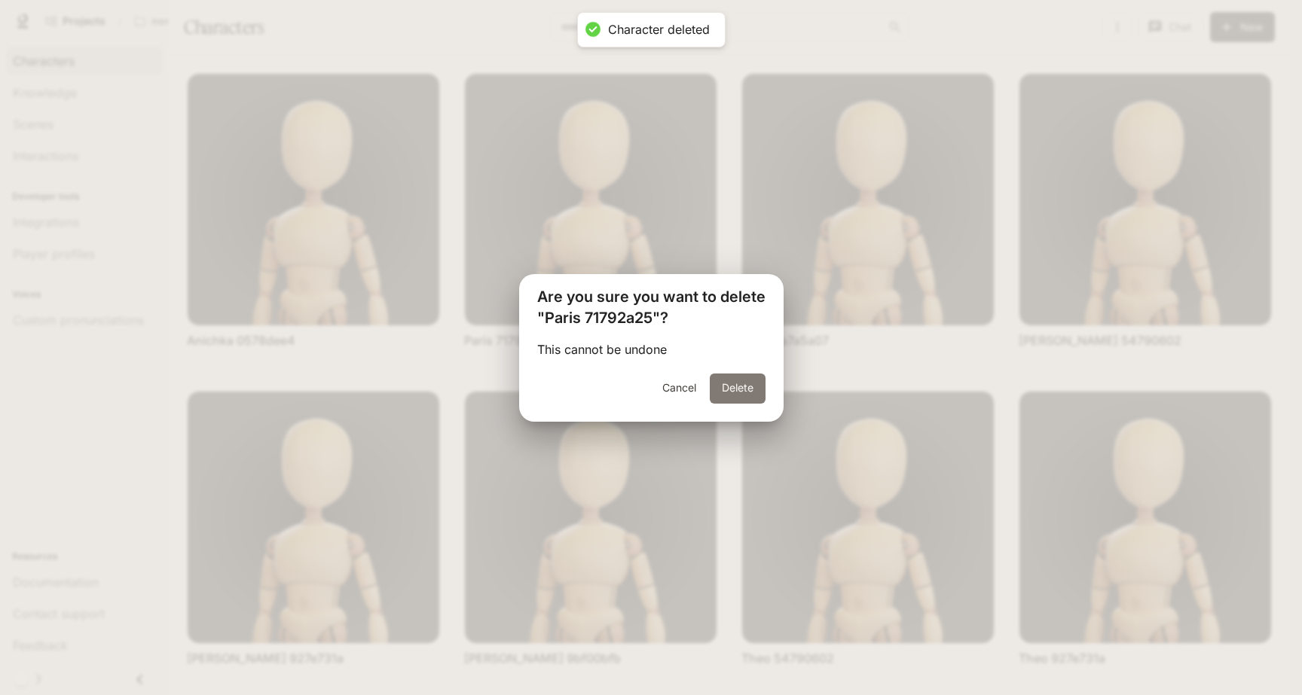
click at [731, 383] on button "Delete" at bounding box center [738, 389] width 56 height 30
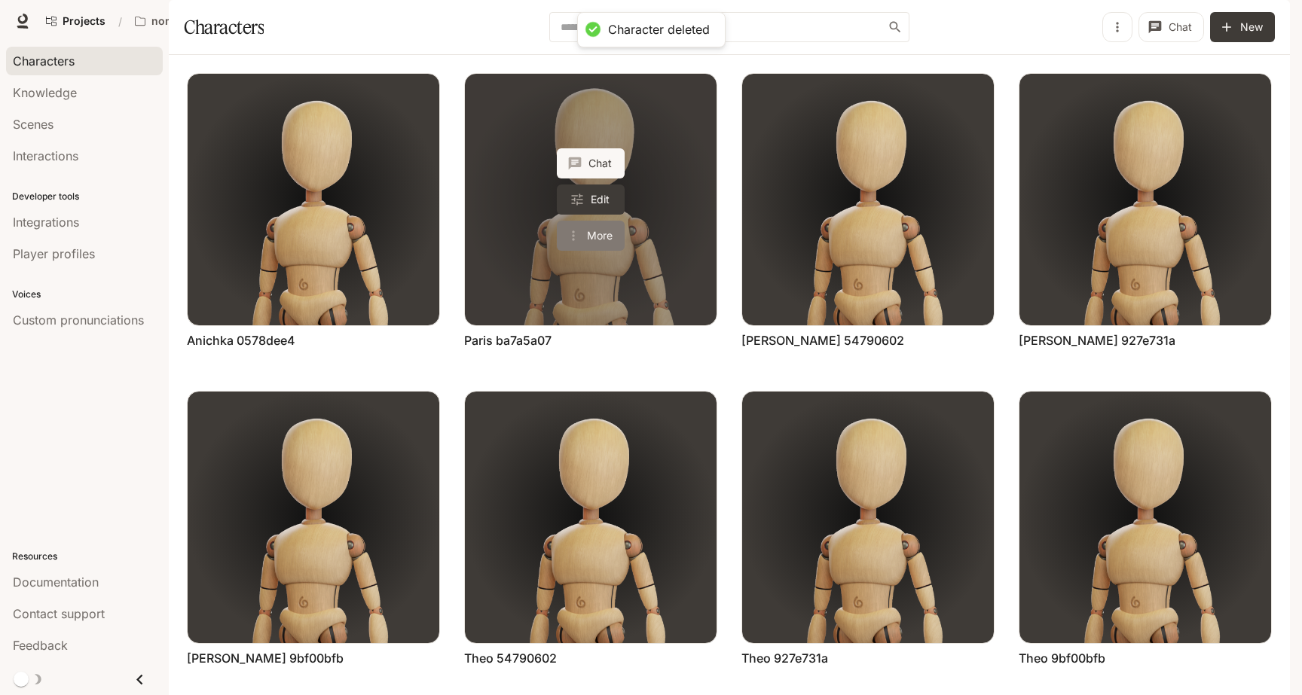
click at [592, 251] on button "More" at bounding box center [591, 236] width 68 height 30
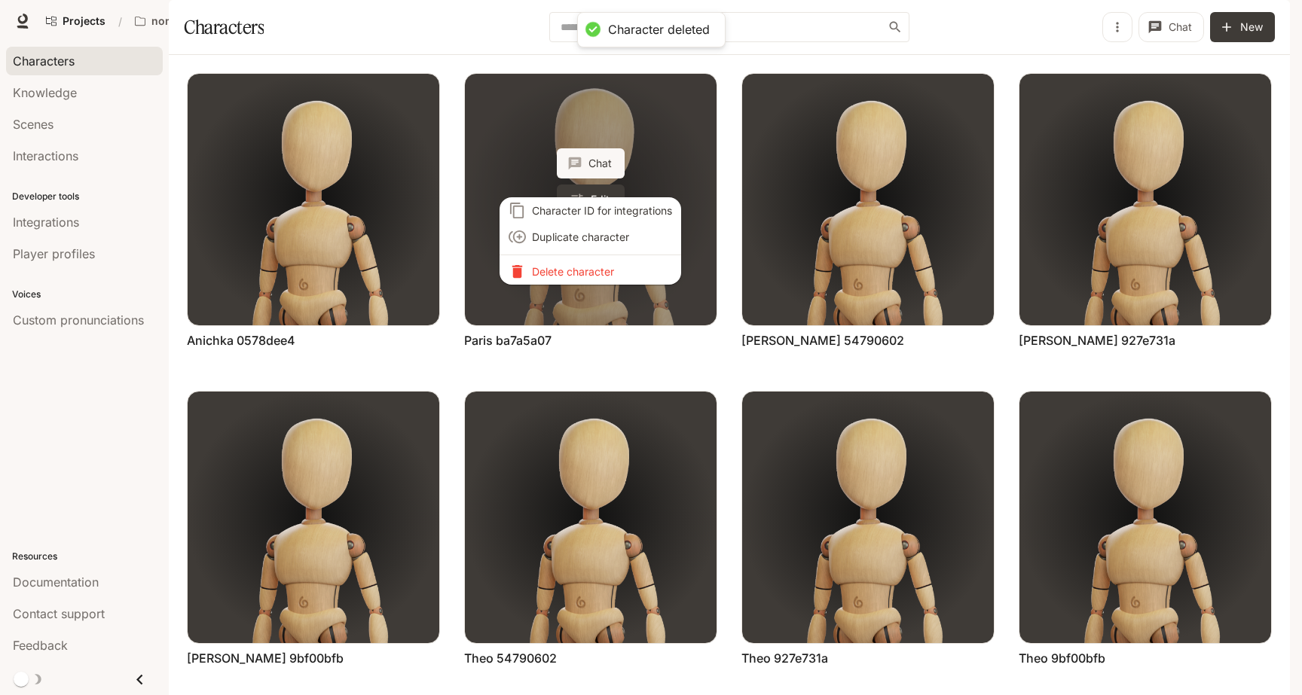
click at [592, 277] on p "Delete character" at bounding box center [602, 272] width 140 height 16
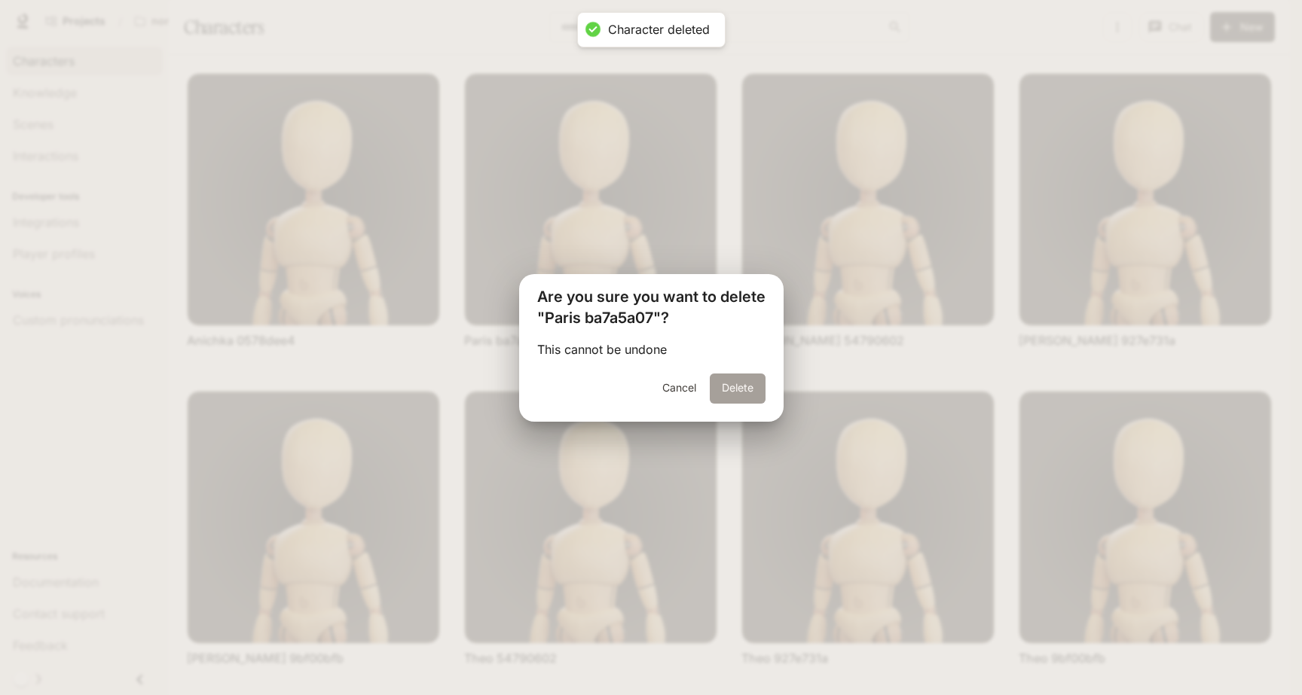
click at [723, 386] on button "Delete" at bounding box center [738, 389] width 56 height 30
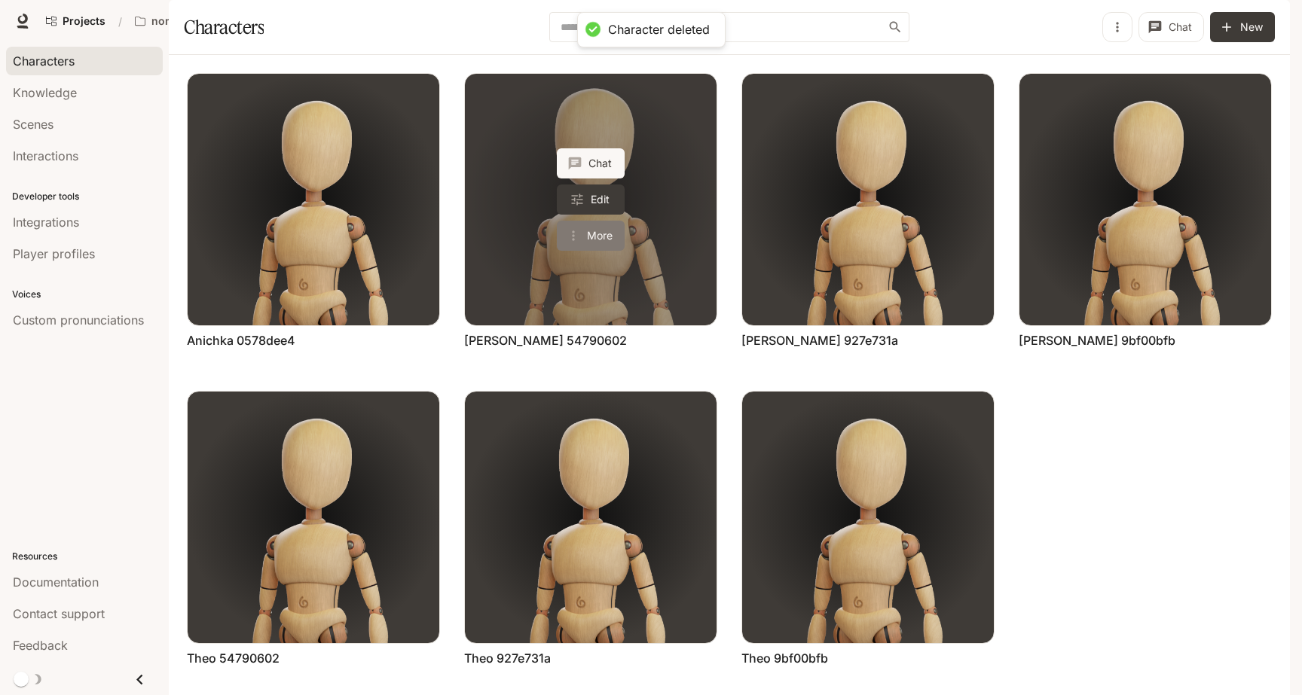
click at [597, 251] on button "More" at bounding box center [591, 236] width 68 height 30
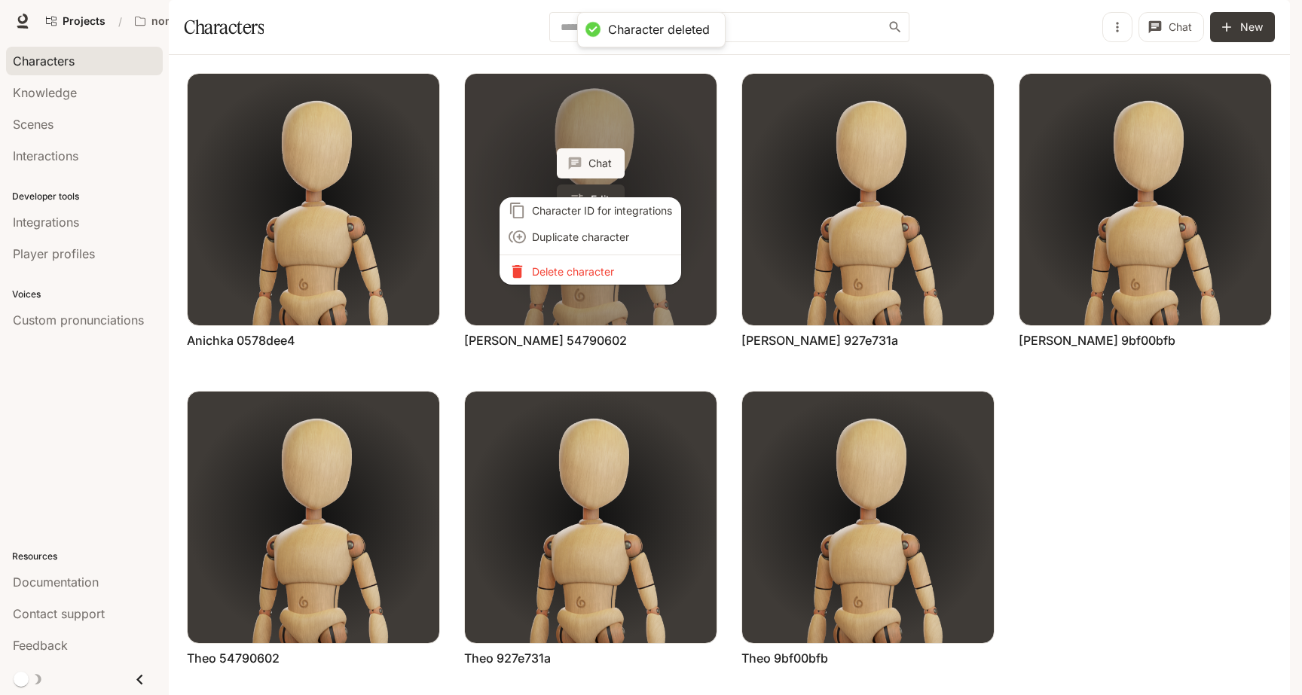
click at [597, 276] on p "Delete character" at bounding box center [602, 272] width 140 height 16
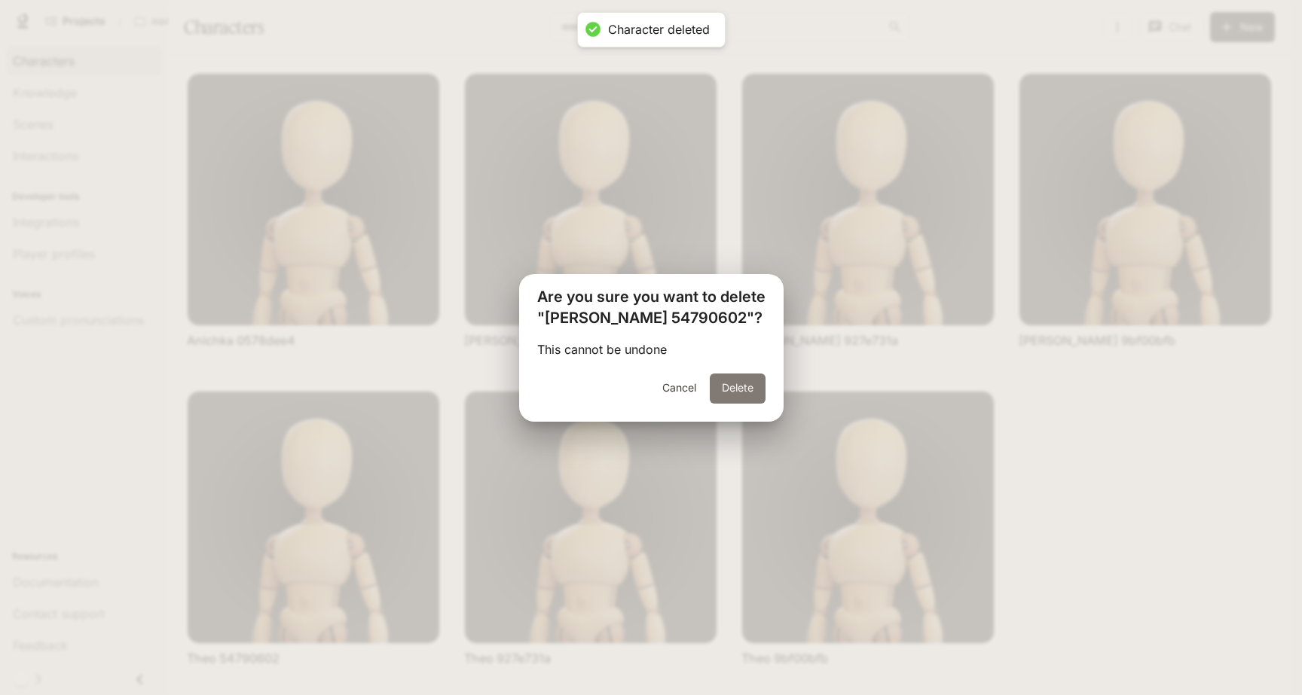
click at [727, 377] on button "Delete" at bounding box center [738, 389] width 56 height 30
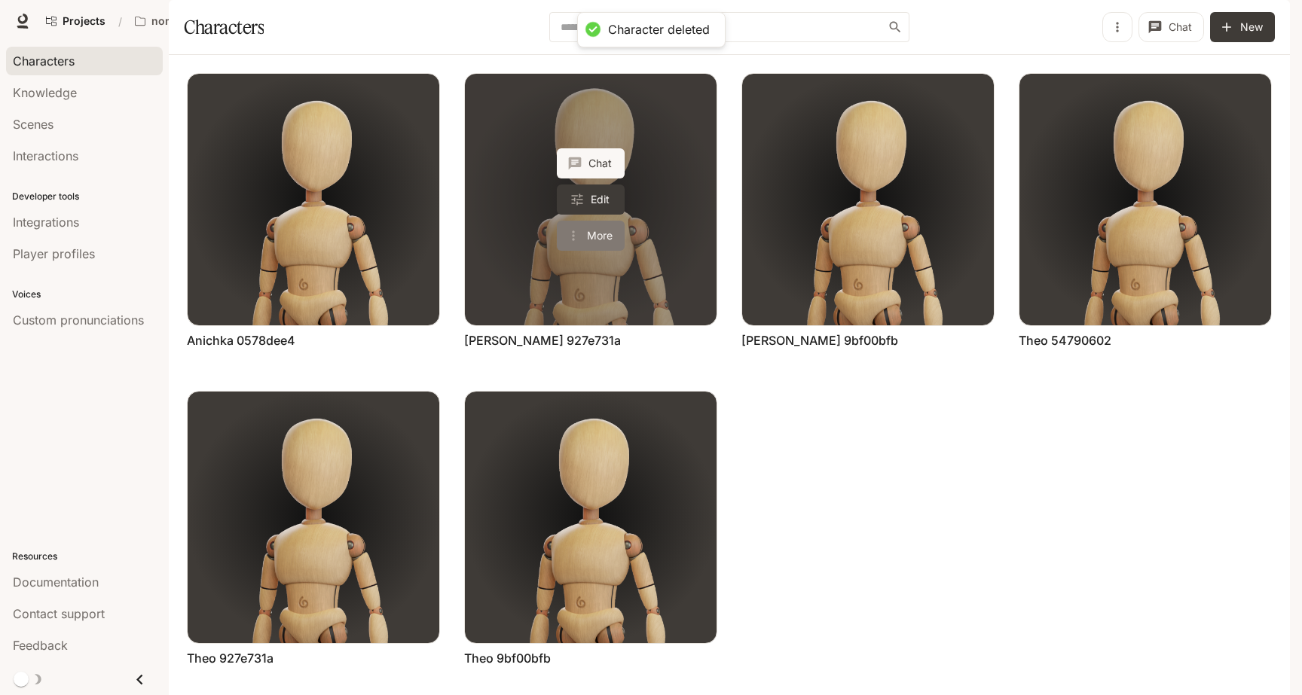
click at [586, 251] on button "More" at bounding box center [591, 236] width 68 height 30
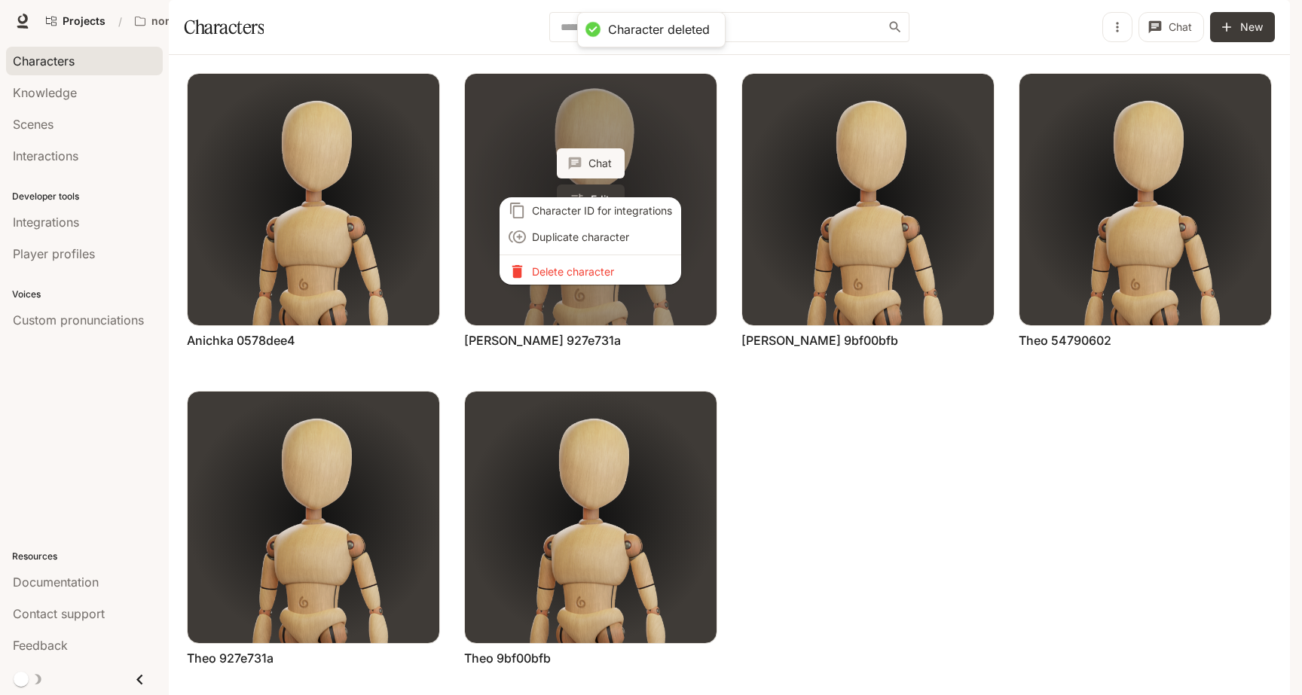
click at [586, 276] on li "Delete character" at bounding box center [590, 271] width 182 height 26
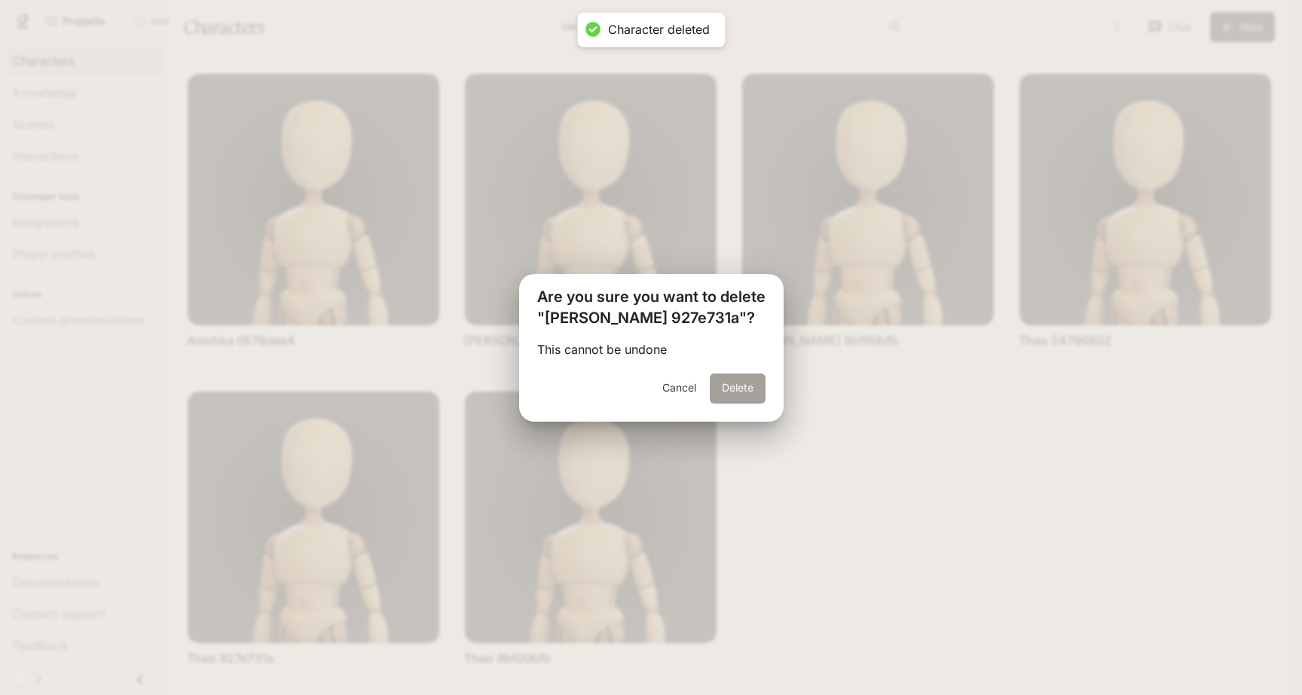
click at [735, 384] on button "Delete" at bounding box center [738, 389] width 56 height 30
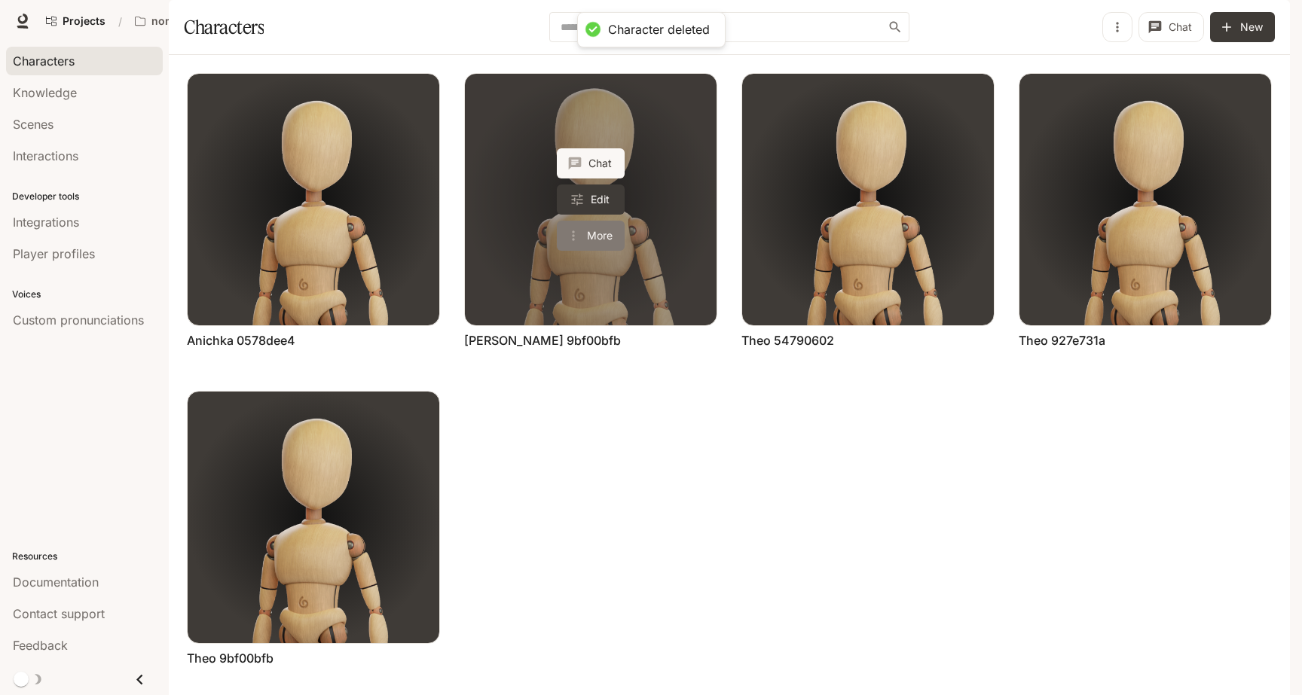
click at [588, 251] on button "More" at bounding box center [591, 236] width 68 height 30
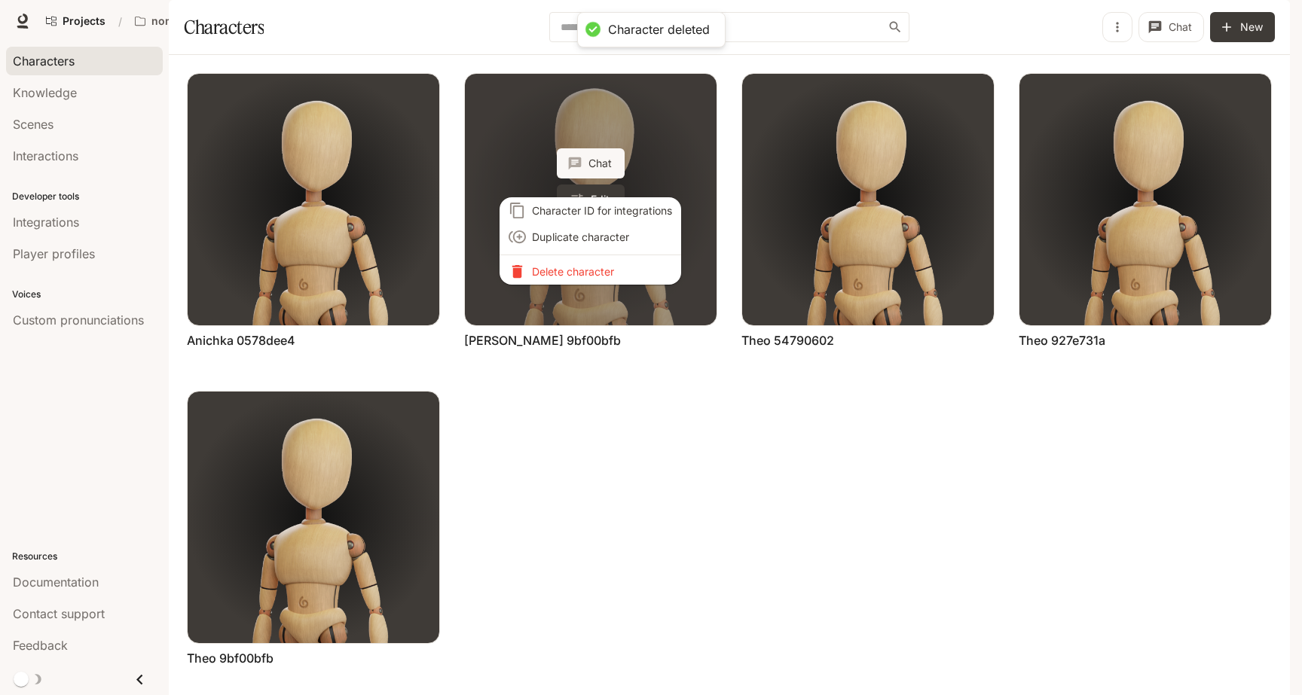
click at [588, 276] on p "Delete character" at bounding box center [602, 272] width 140 height 16
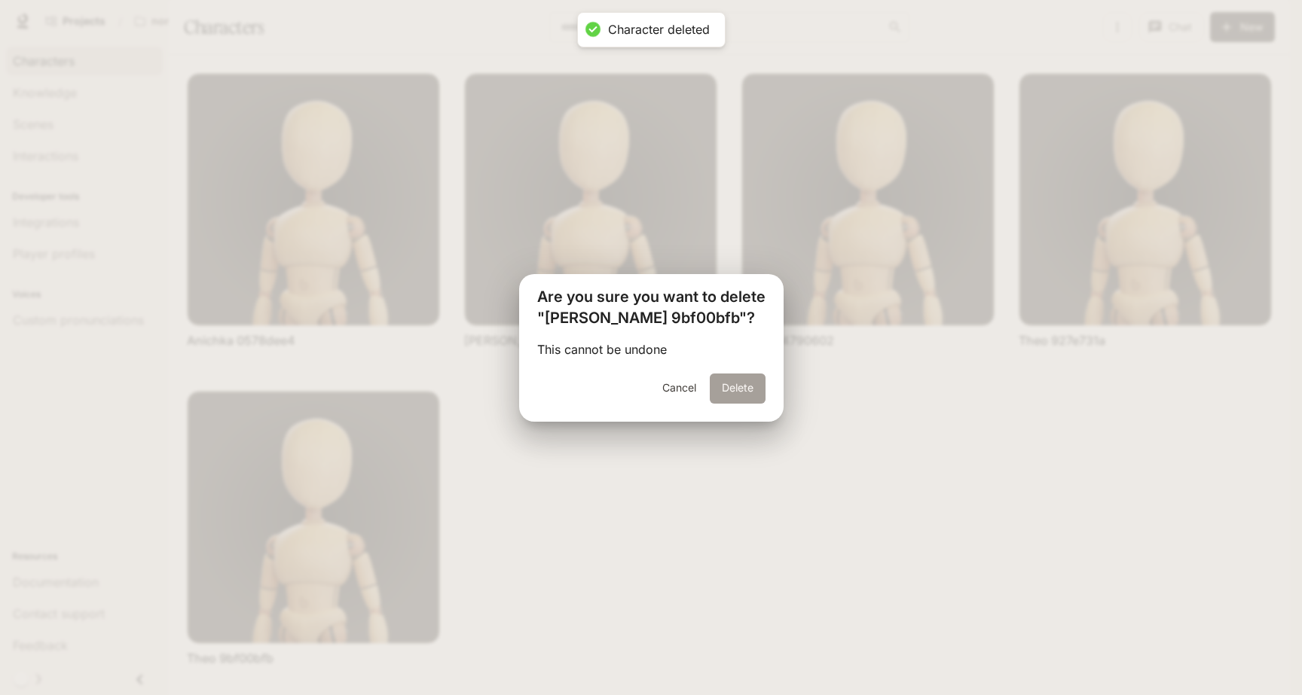
click at [721, 384] on button "Delete" at bounding box center [738, 389] width 56 height 30
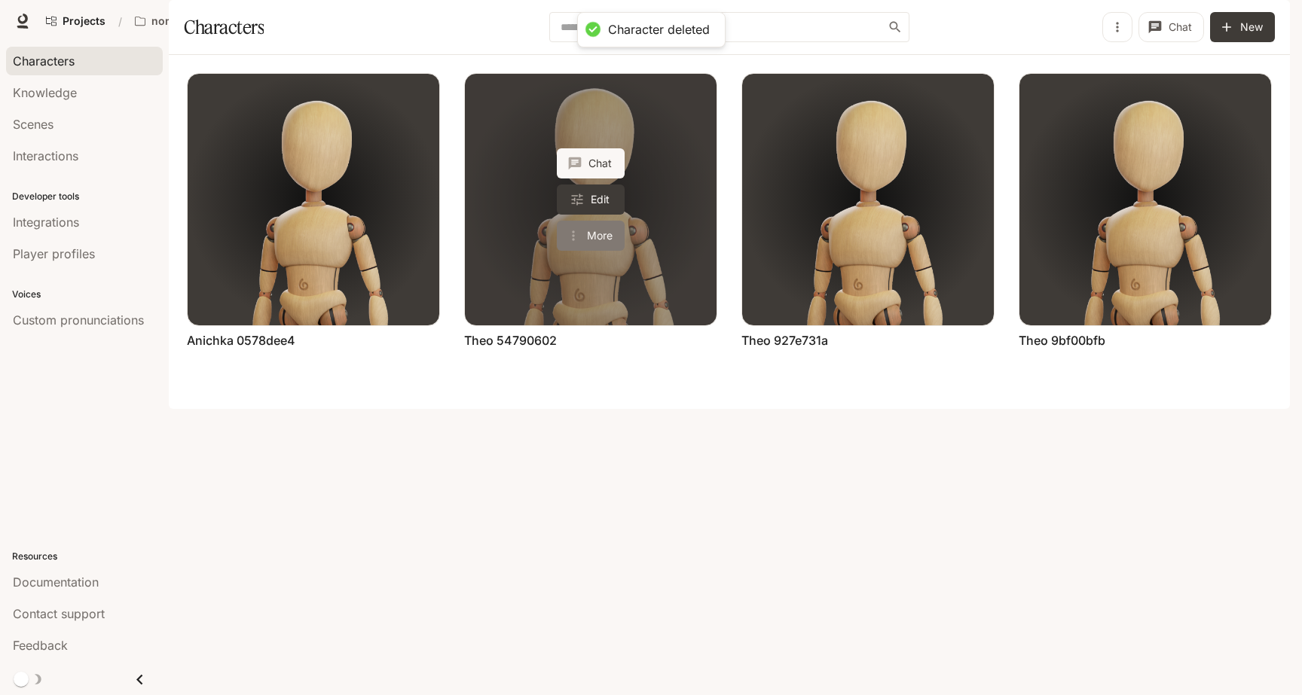
click at [592, 251] on button "More" at bounding box center [591, 236] width 68 height 30
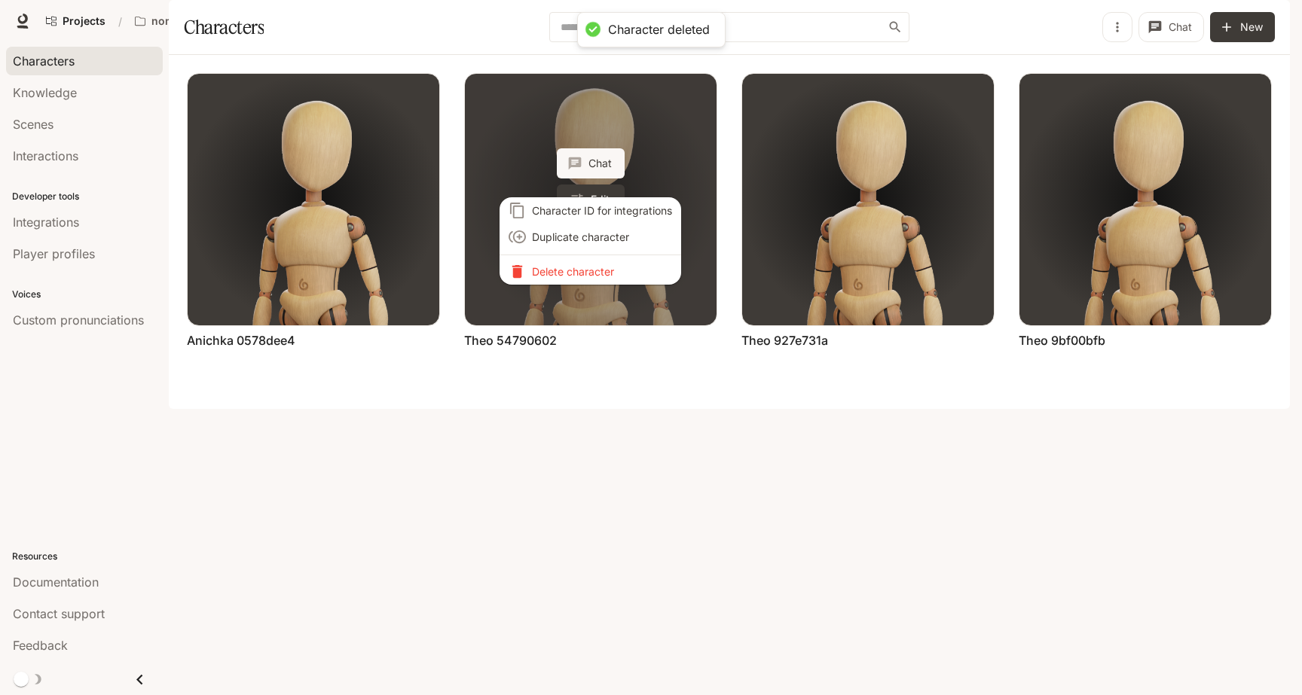
click at [592, 279] on li "Delete character" at bounding box center [590, 271] width 182 height 26
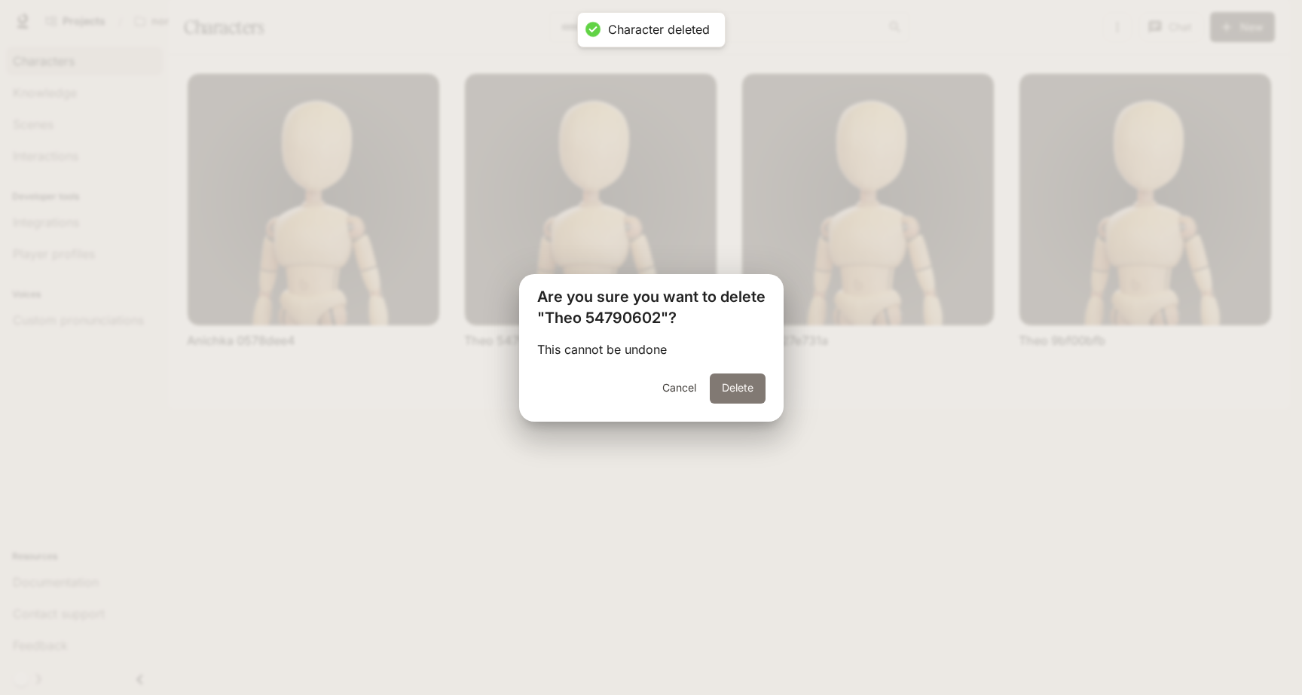
click at [738, 387] on button "Delete" at bounding box center [738, 389] width 56 height 30
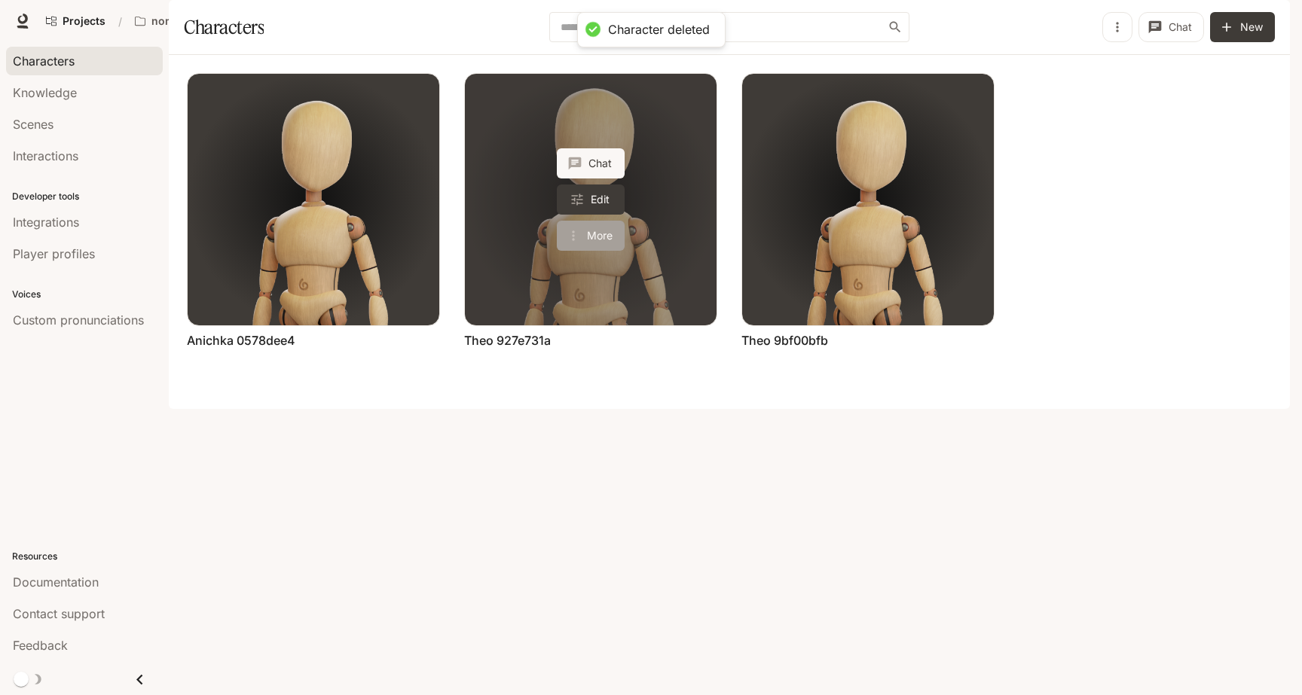
click at [587, 251] on button "More" at bounding box center [591, 236] width 68 height 30
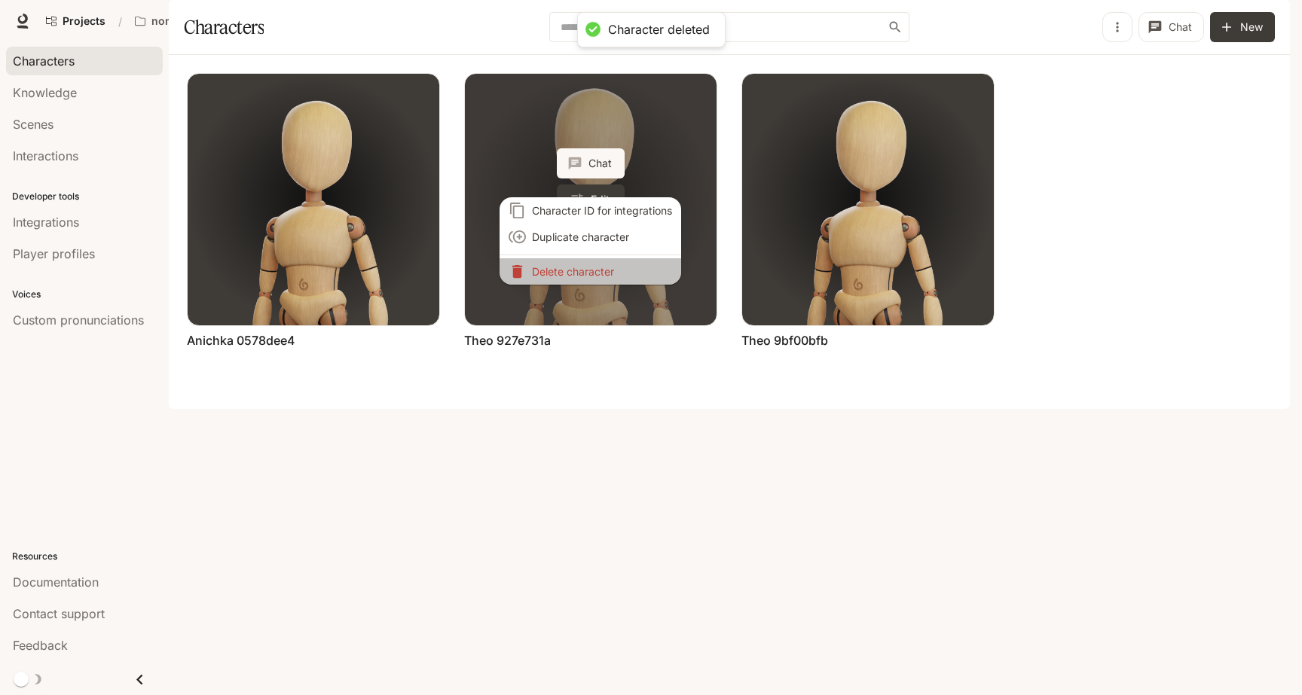
click at [587, 279] on li "Delete character" at bounding box center [590, 271] width 182 height 26
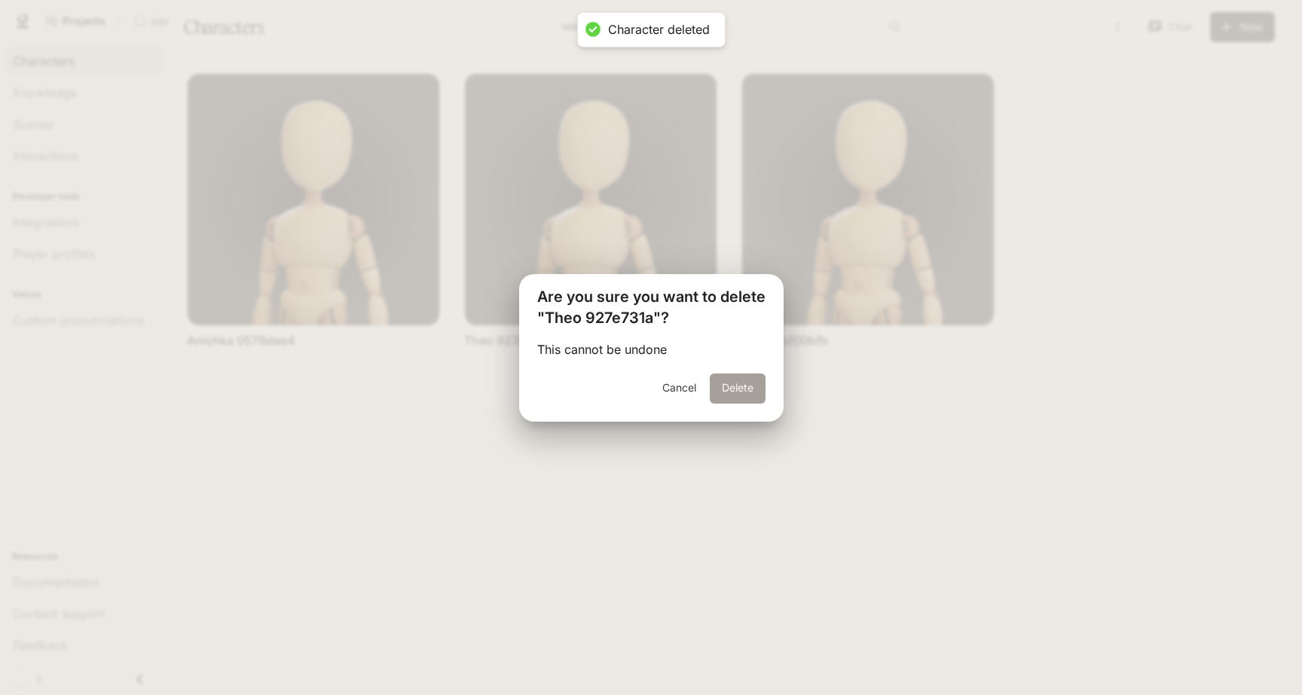
click at [725, 390] on button "Delete" at bounding box center [738, 389] width 56 height 30
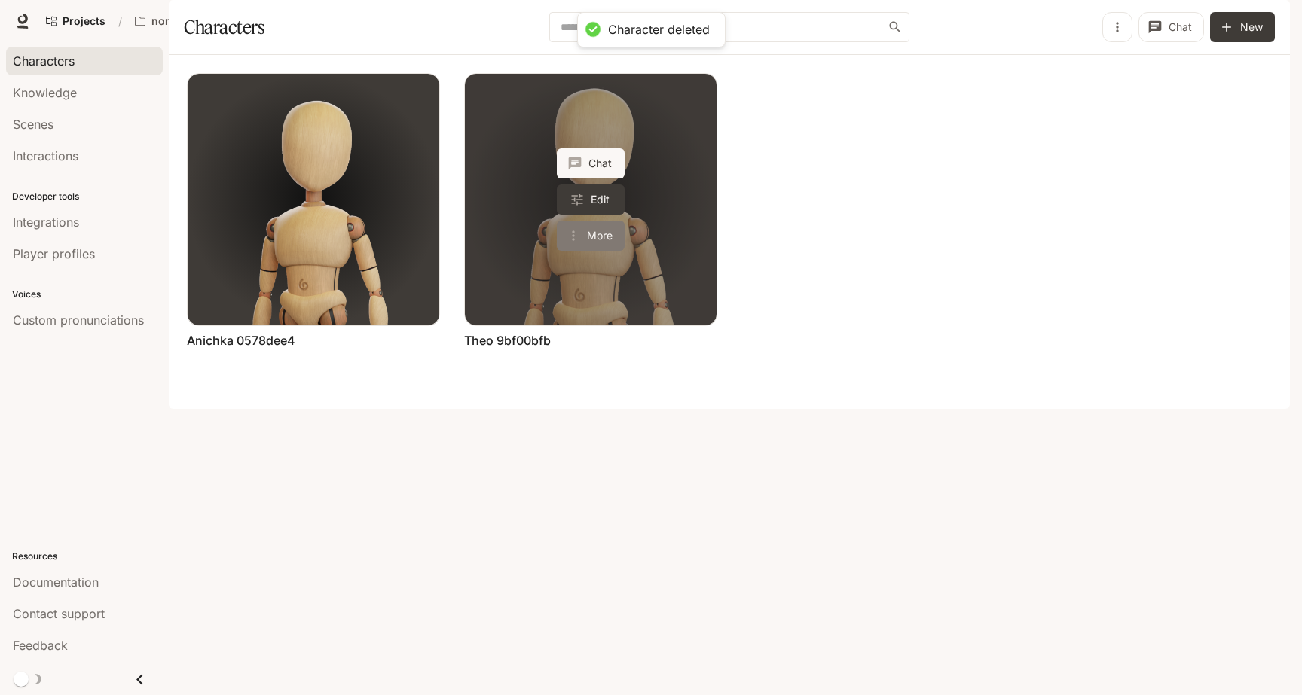
click at [567, 243] on icon "More actions" at bounding box center [573, 235] width 15 height 15
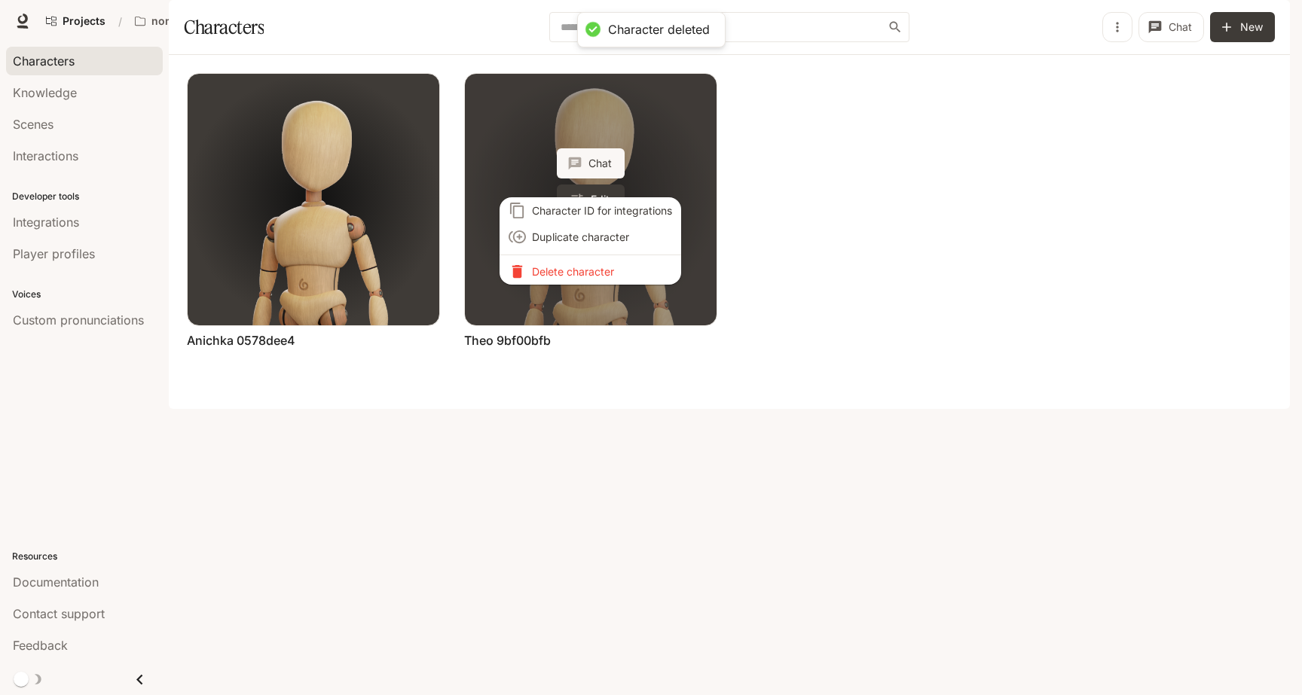
click at [567, 273] on p "Delete character" at bounding box center [602, 272] width 140 height 16
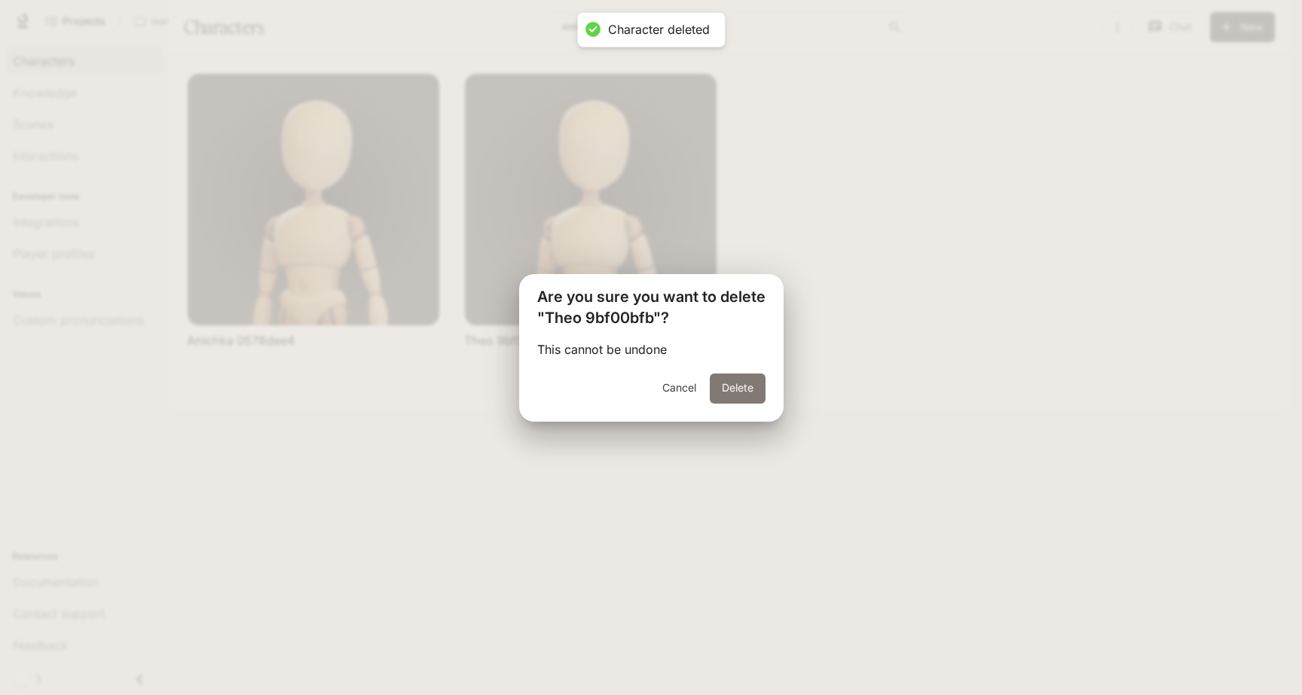
click at [716, 392] on button "Delete" at bounding box center [738, 389] width 56 height 30
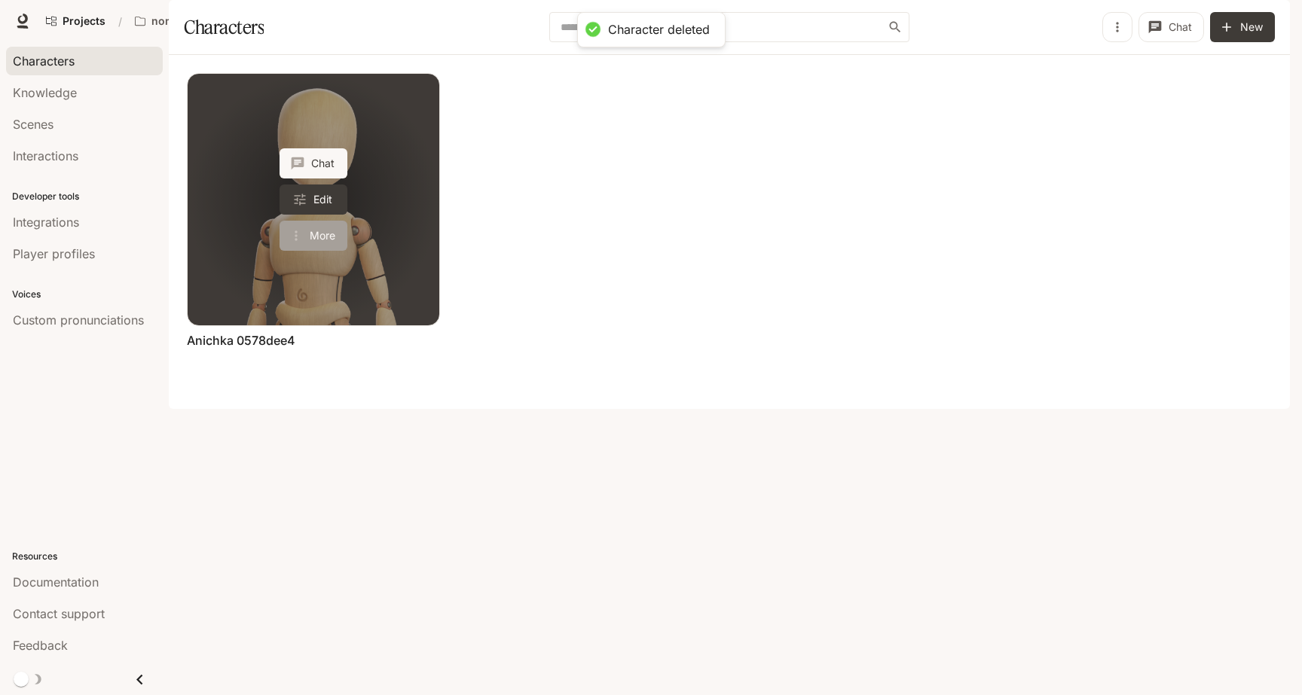
click at [310, 251] on button "More" at bounding box center [313, 236] width 68 height 30
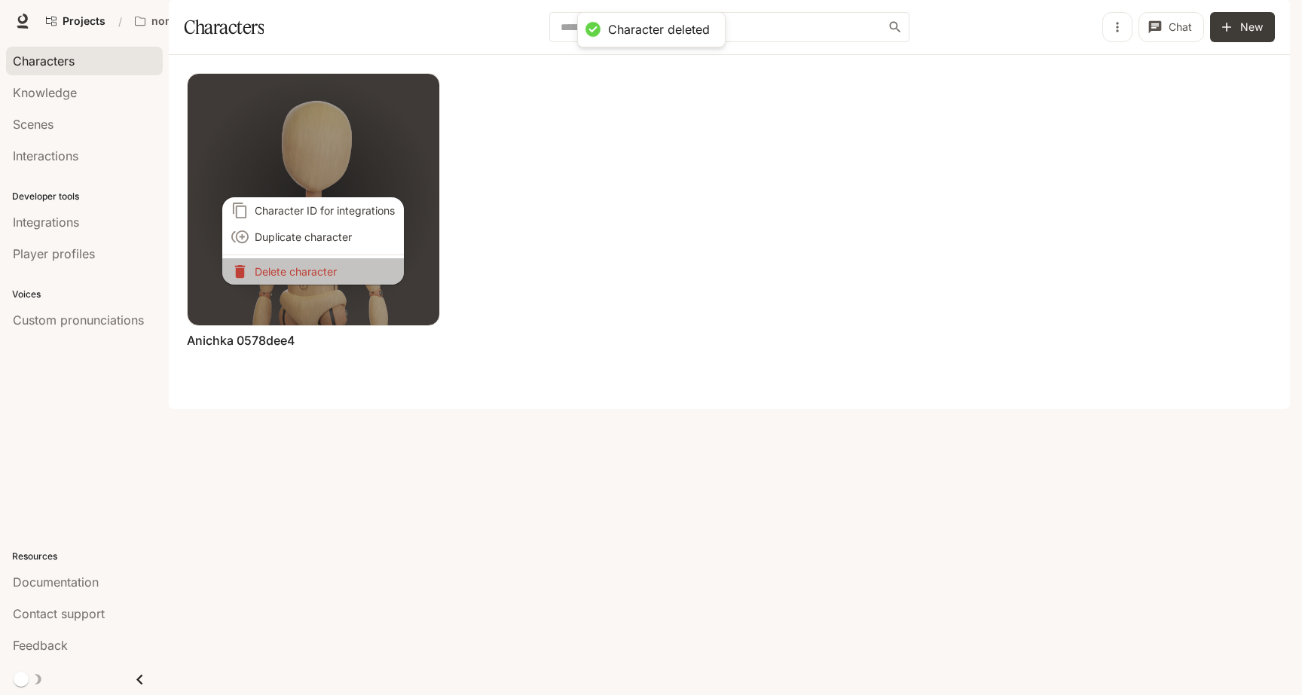
click at [330, 268] on p "Delete character" at bounding box center [325, 272] width 140 height 16
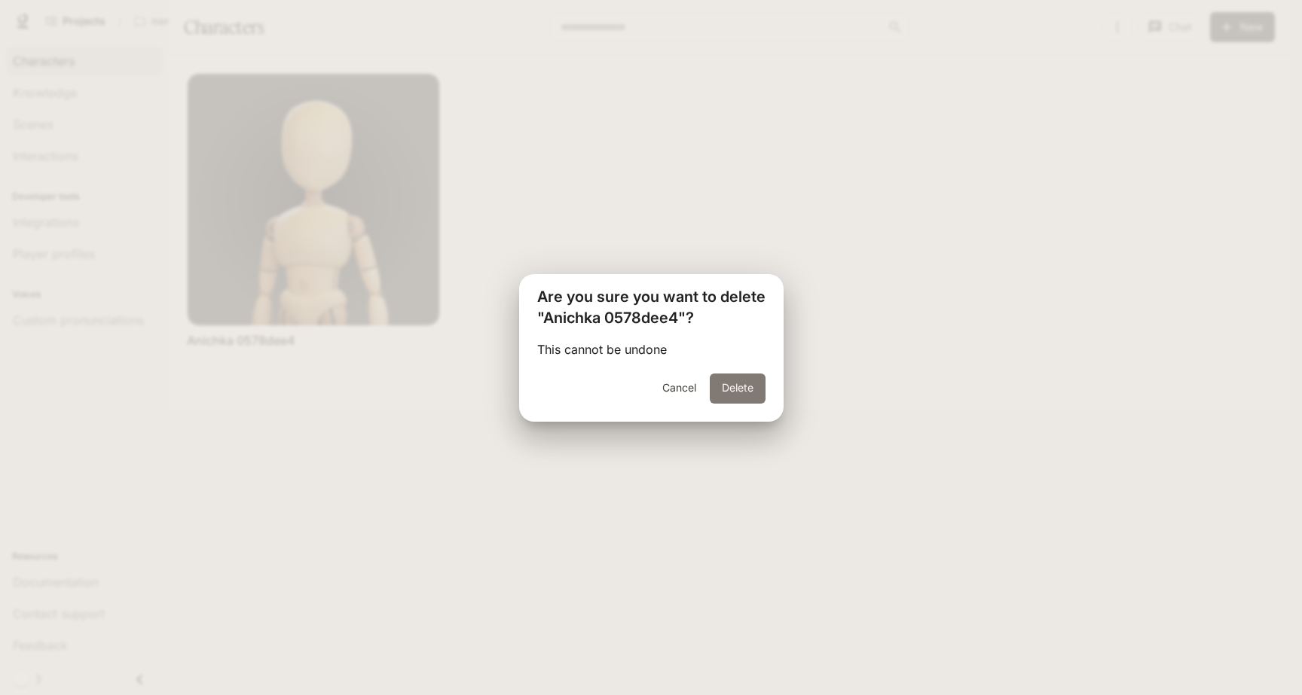
click at [734, 395] on button "Delete" at bounding box center [738, 389] width 56 height 30
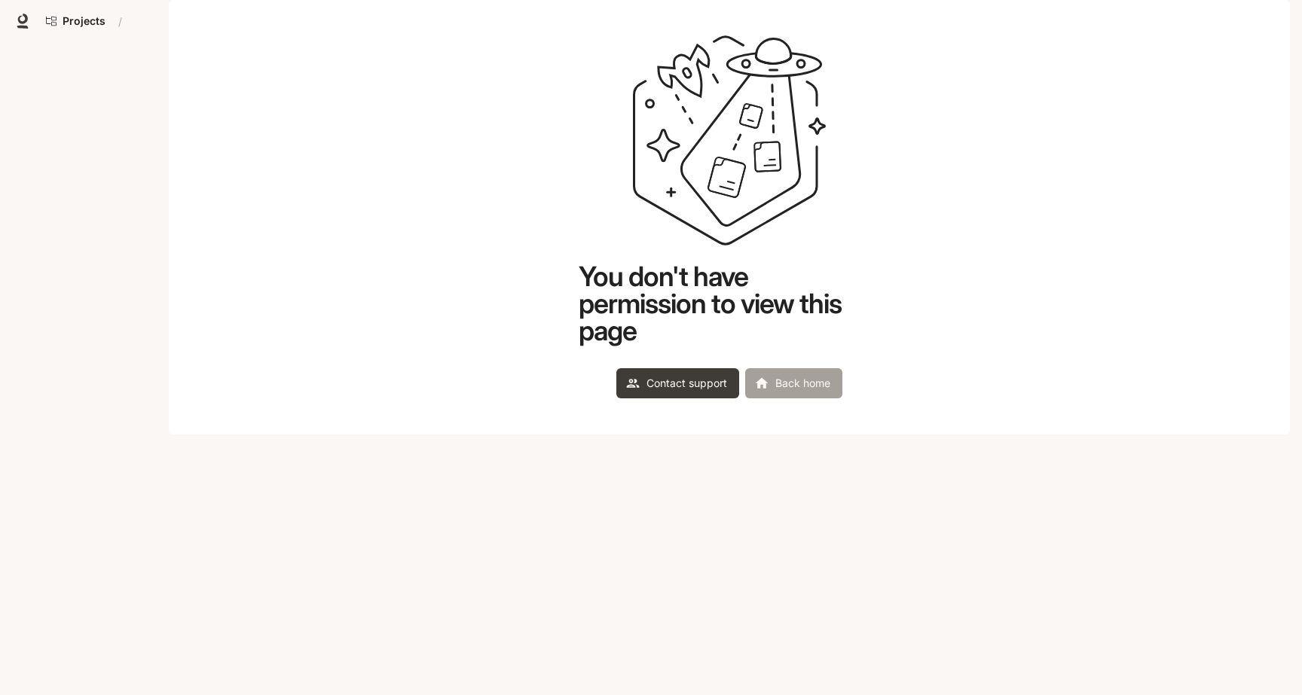
click at [786, 398] on link "Back home" at bounding box center [793, 383] width 97 height 30
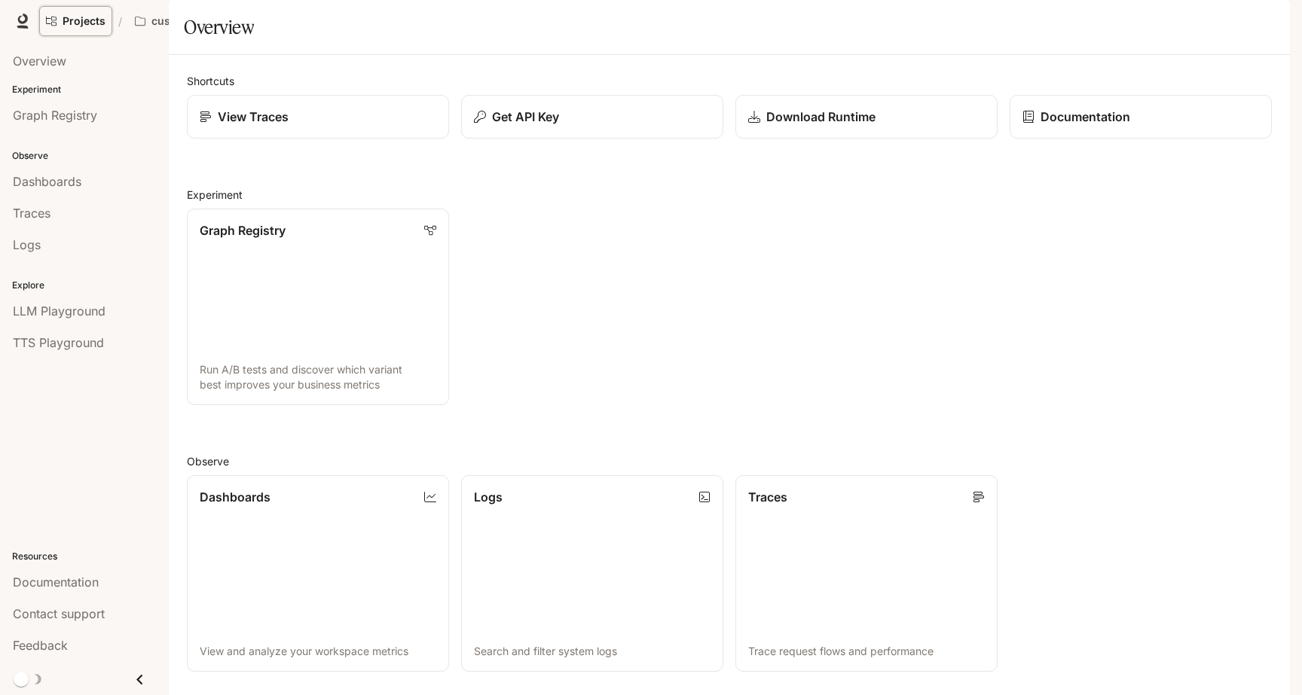
click at [81, 14] on link "Projects" at bounding box center [75, 21] width 73 height 30
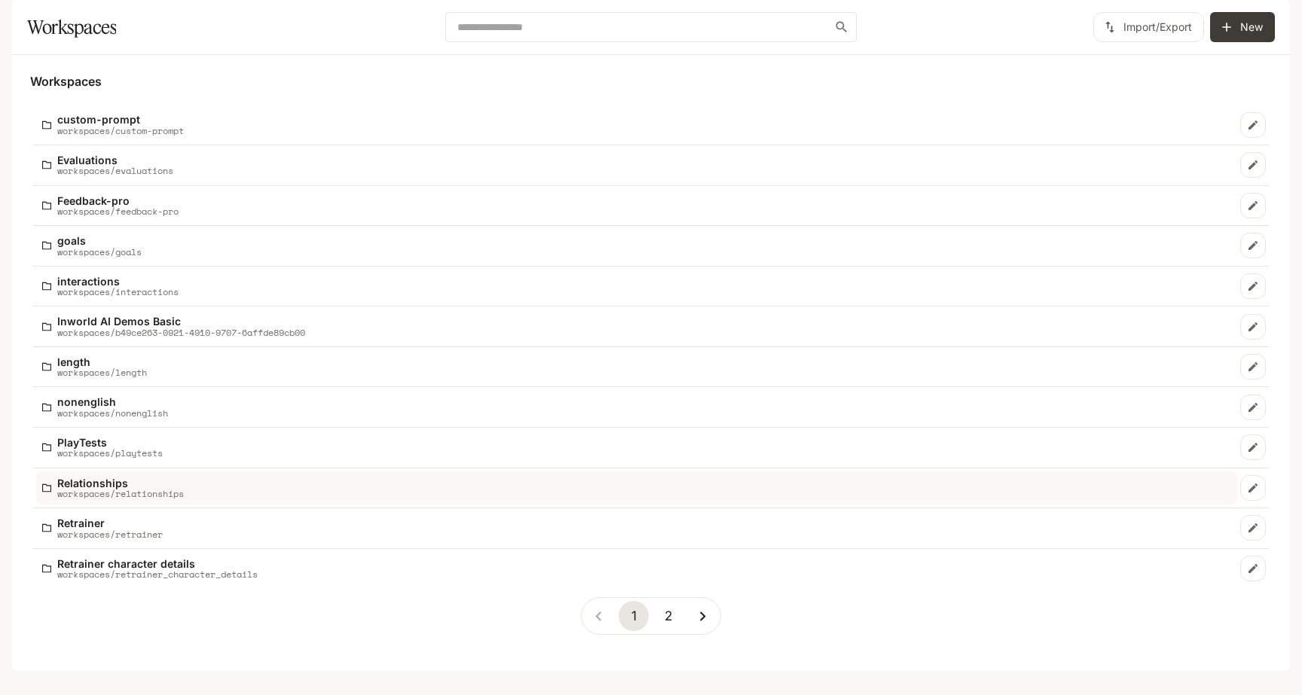
scroll to position [12, 0]
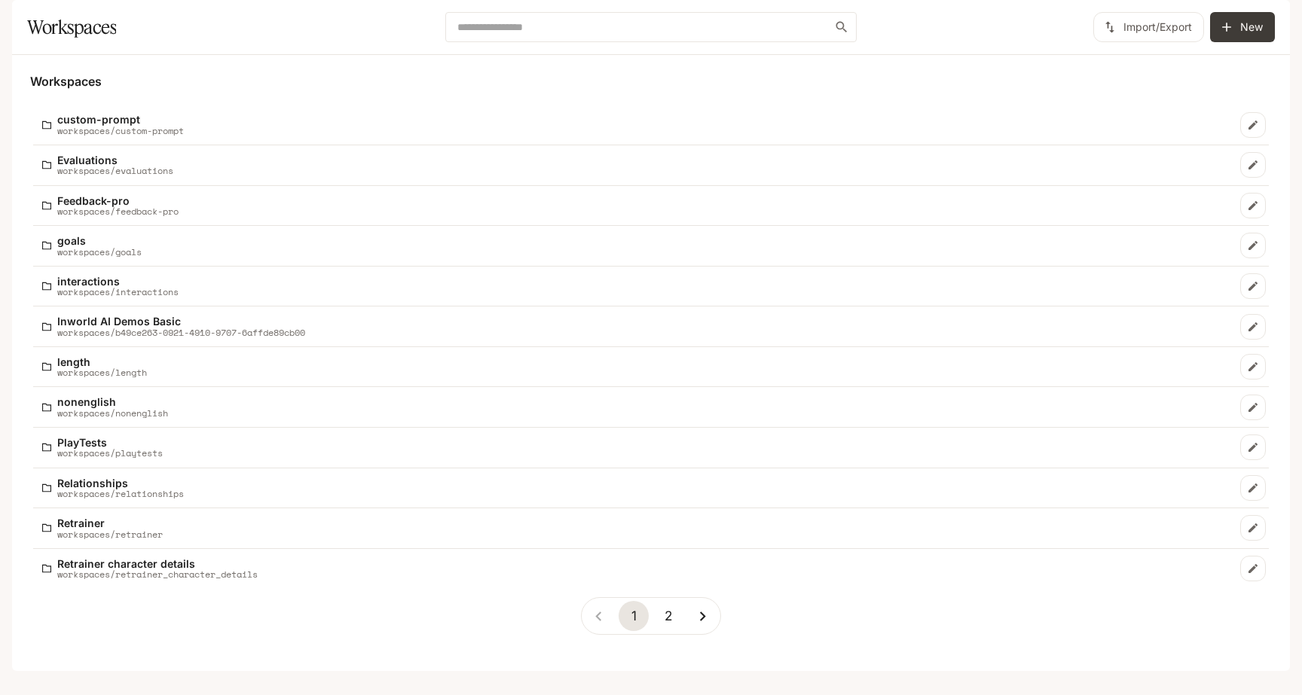
click at [666, 630] on button "2" at bounding box center [668, 616] width 30 height 30
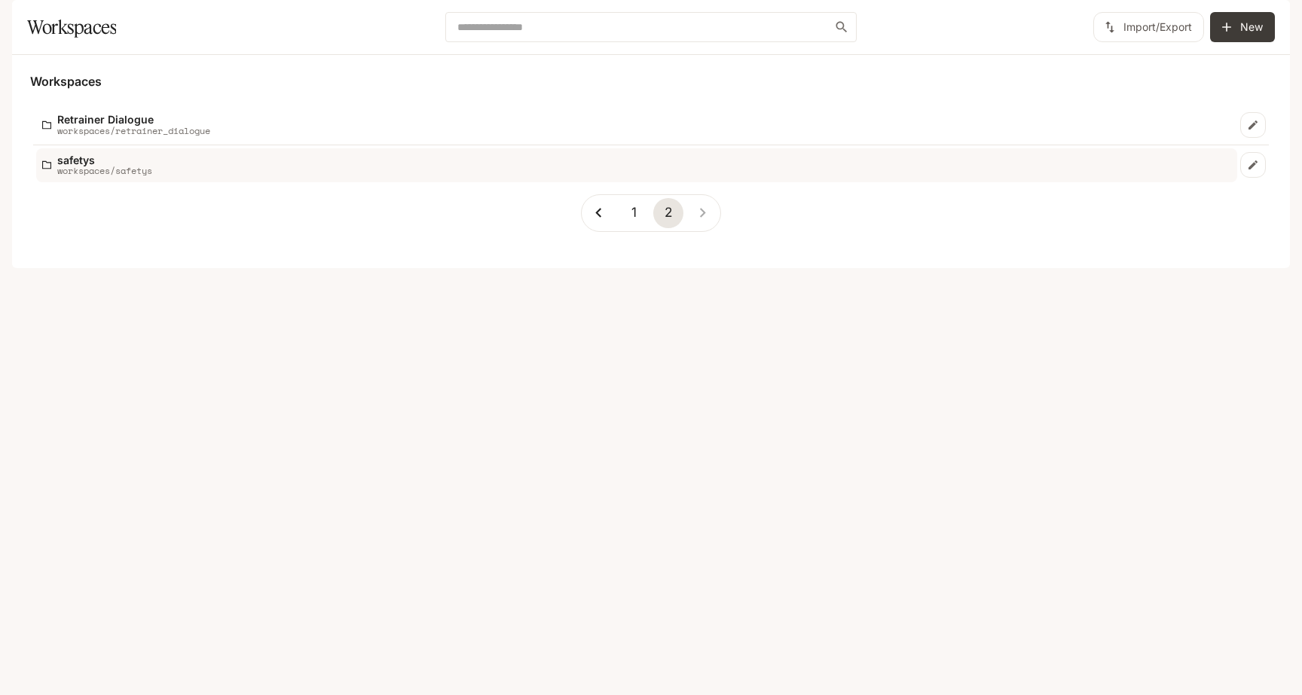
click at [484, 176] on div "safetys workspaces/safetys" at bounding box center [636, 165] width 1189 height 22
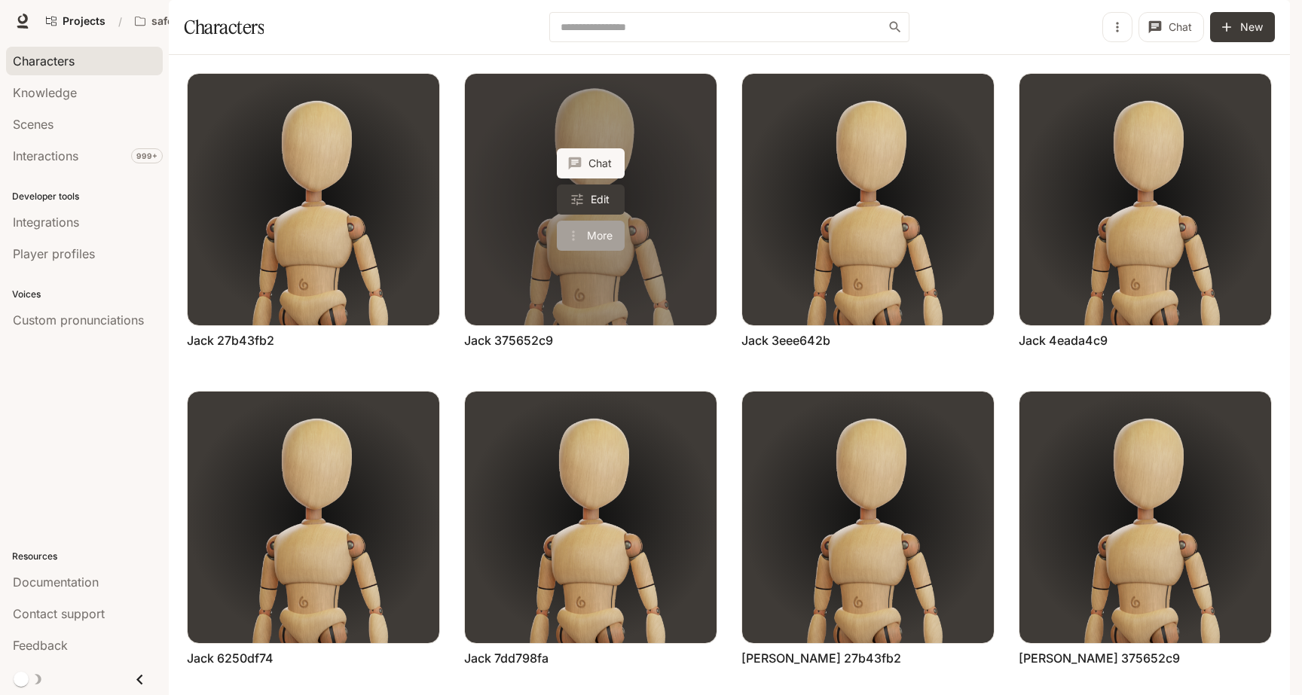
click at [585, 251] on button "More" at bounding box center [591, 236] width 68 height 30
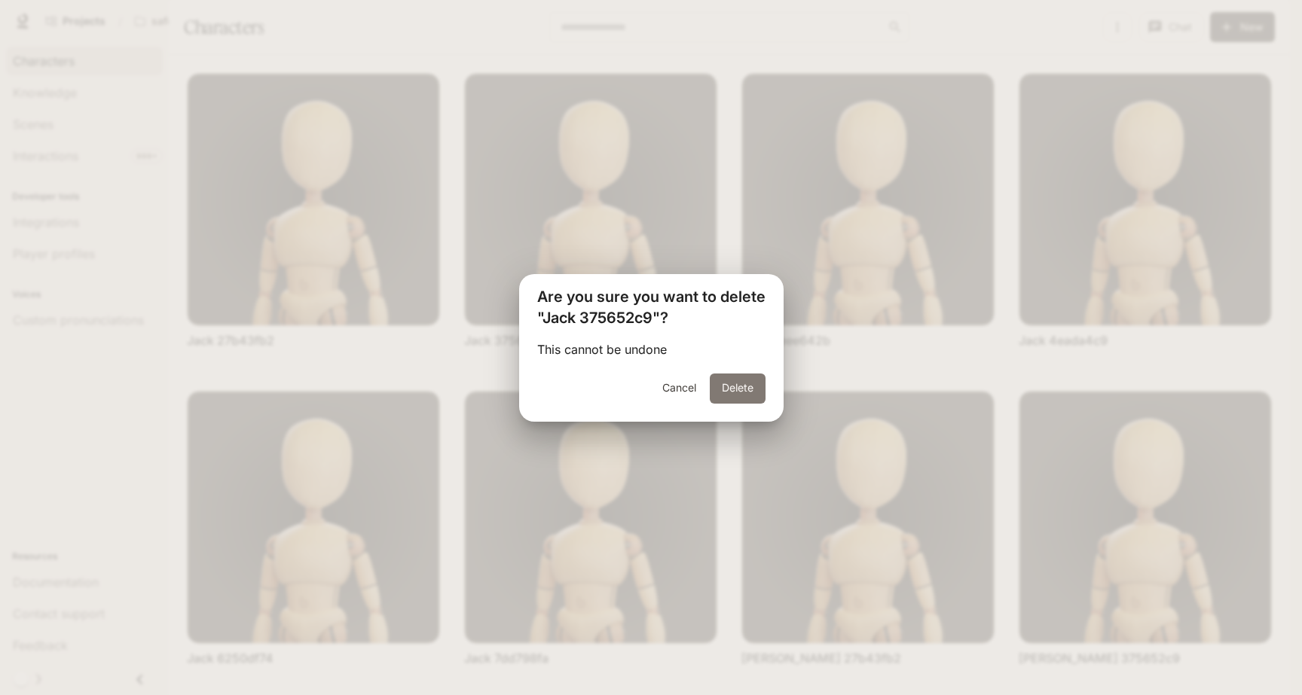
click at [728, 386] on button "Delete" at bounding box center [738, 389] width 56 height 30
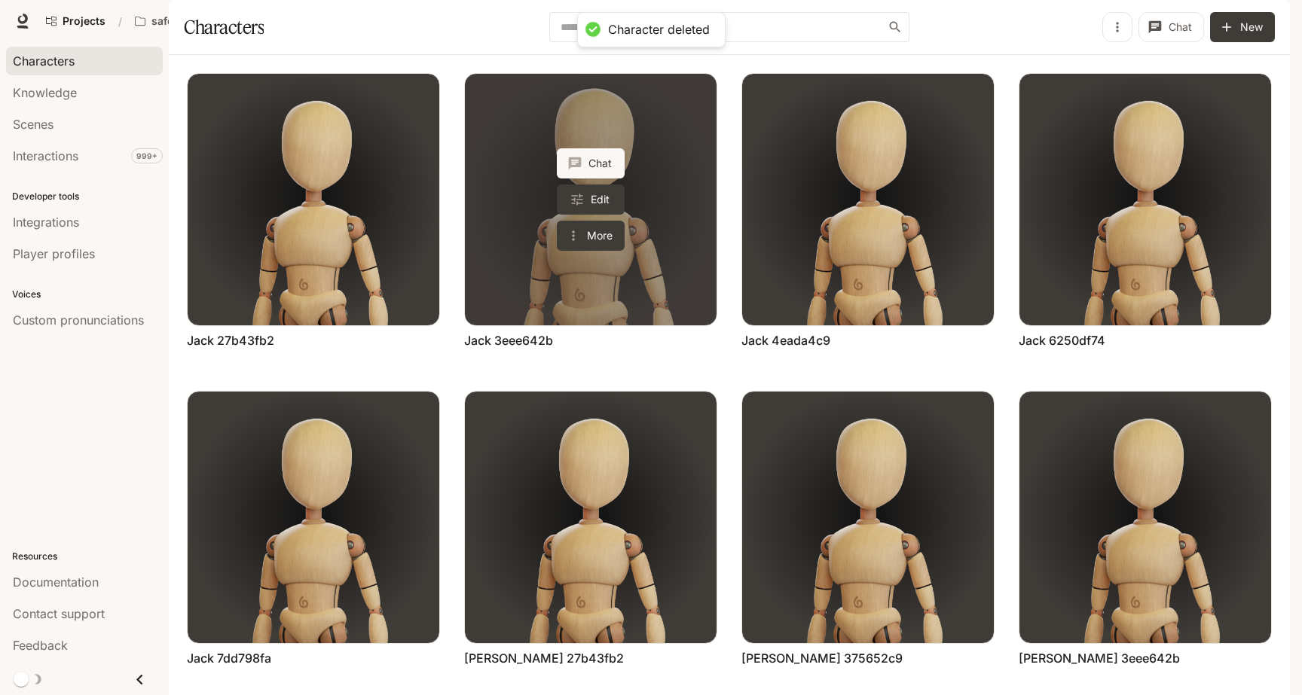
click at [594, 293] on link "Jack 3eee642b" at bounding box center [591, 200] width 252 height 252
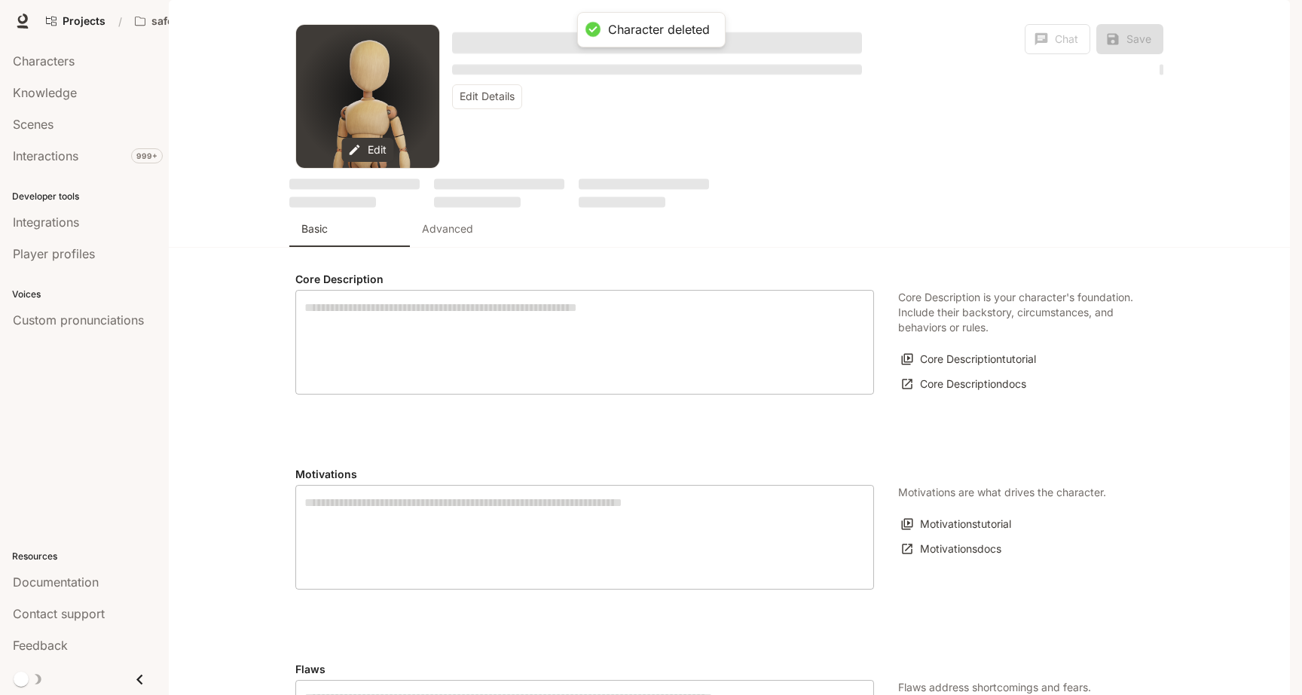
type input "*"
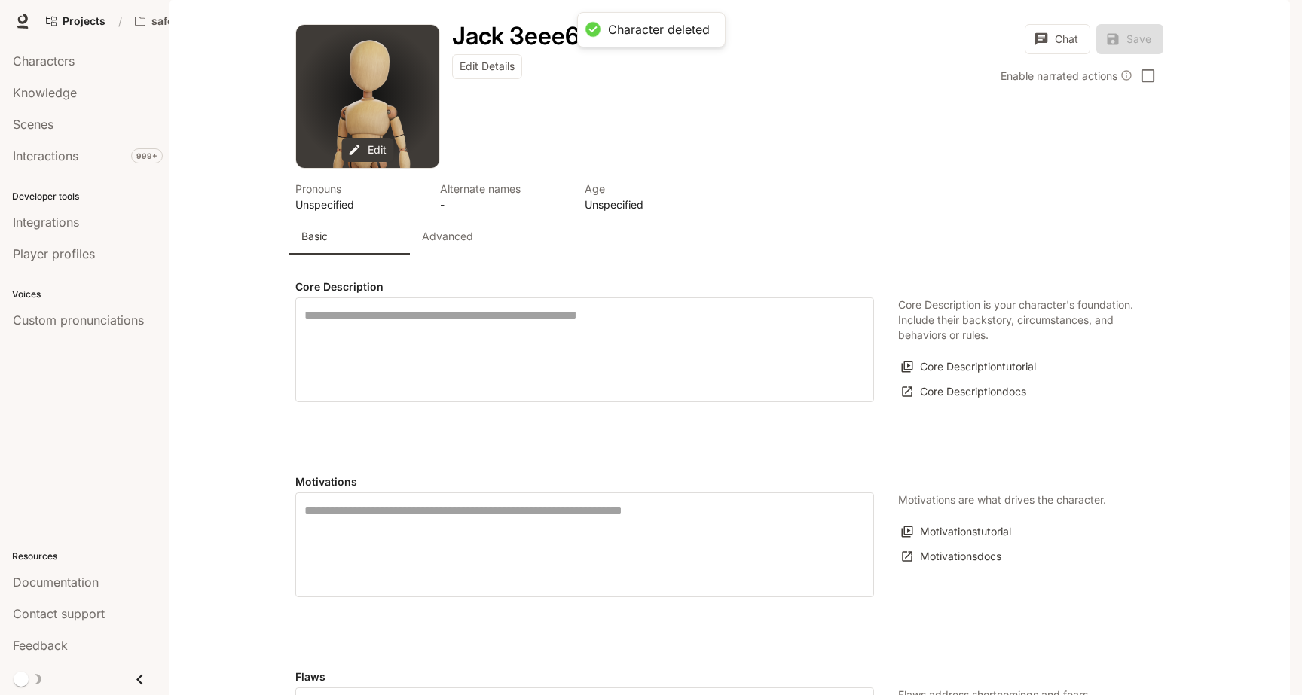
type input "**********"
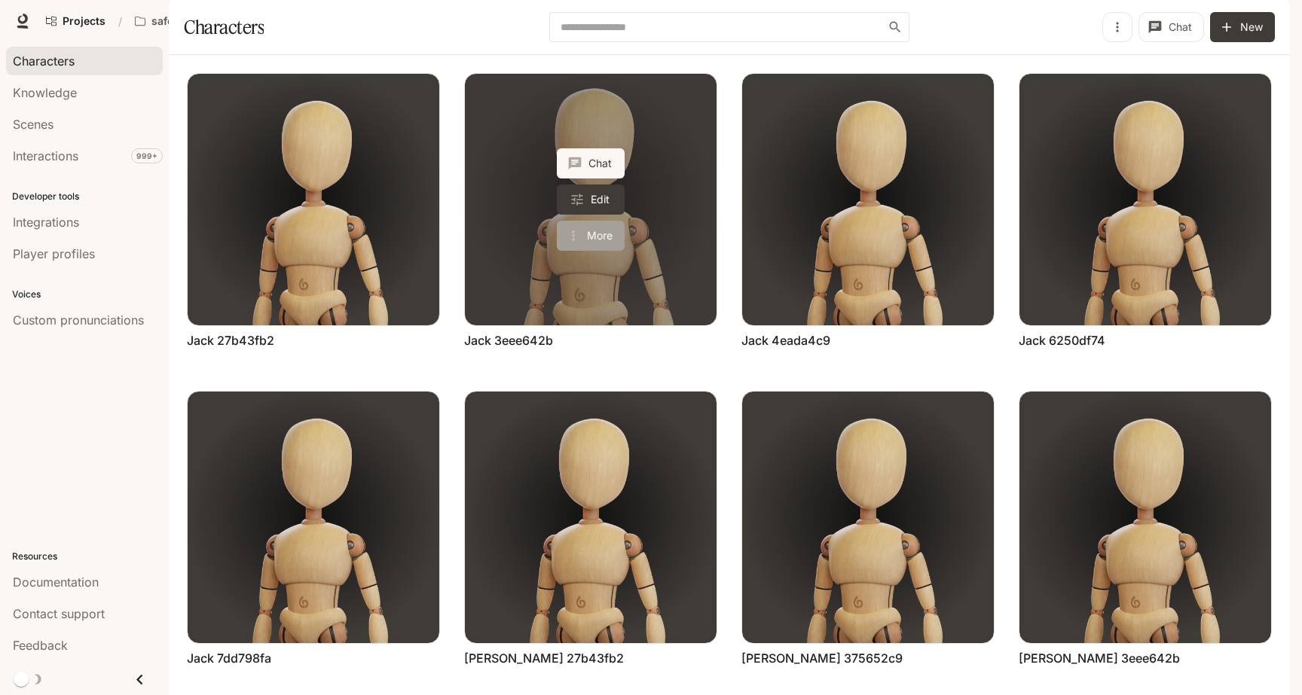
click at [603, 251] on button "More" at bounding box center [591, 236] width 68 height 30
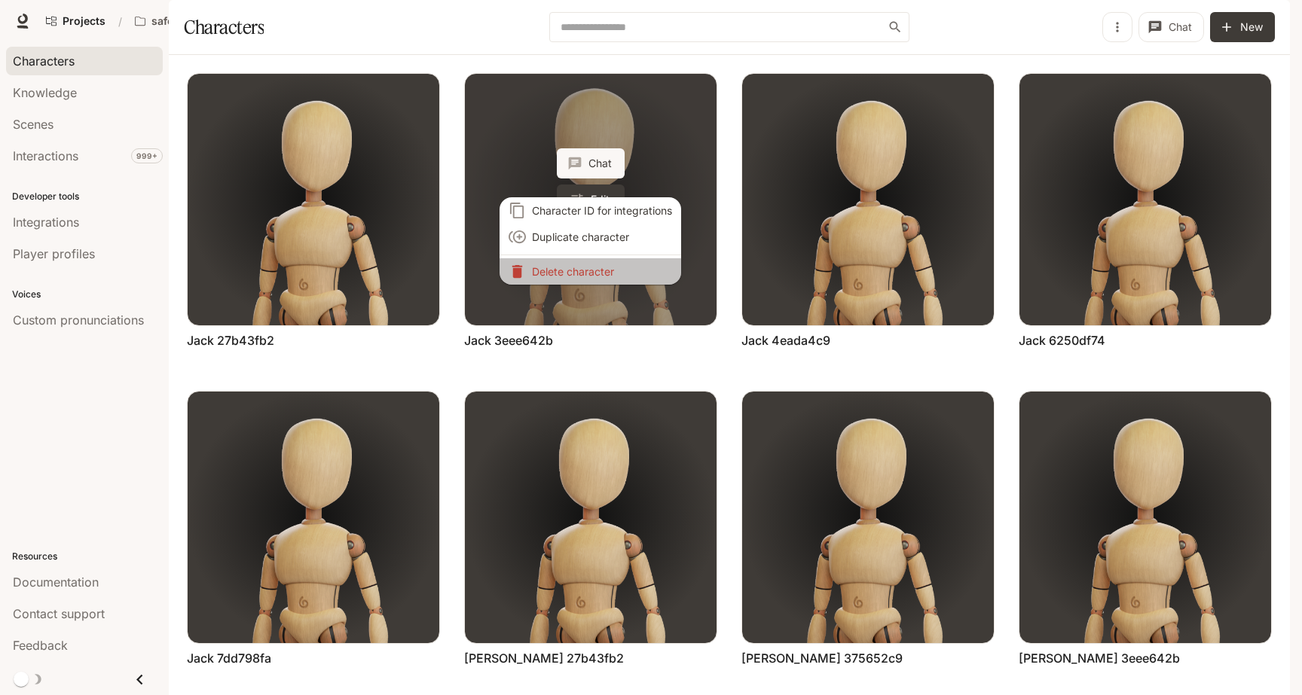
click at [603, 277] on p "Delete character" at bounding box center [602, 272] width 140 height 16
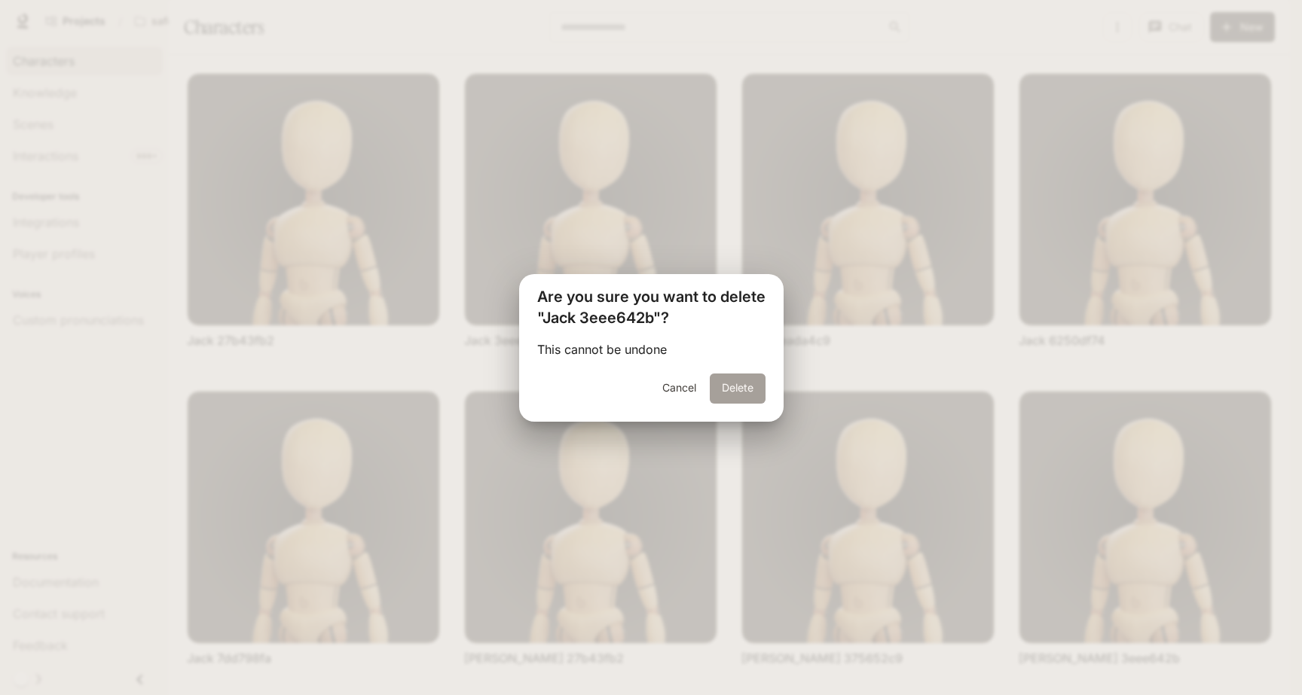
click at [736, 386] on button "Delete" at bounding box center [738, 389] width 56 height 30
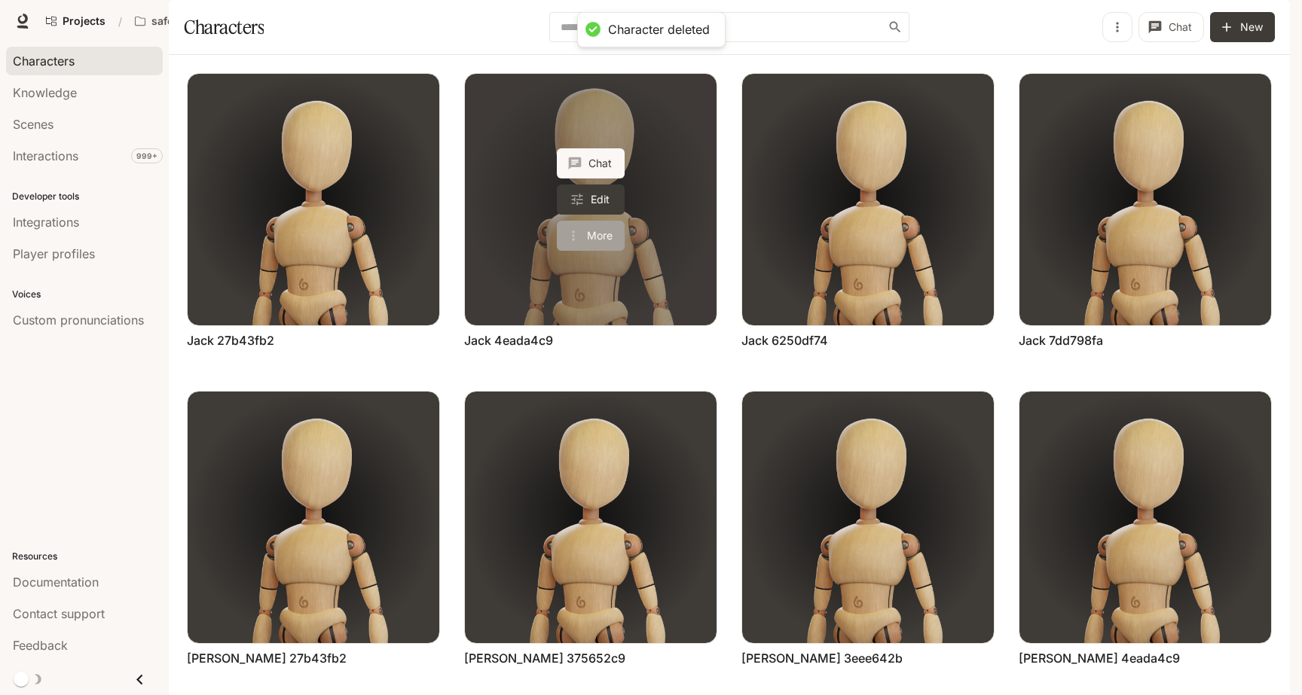
click at [602, 251] on button "More" at bounding box center [591, 236] width 68 height 30
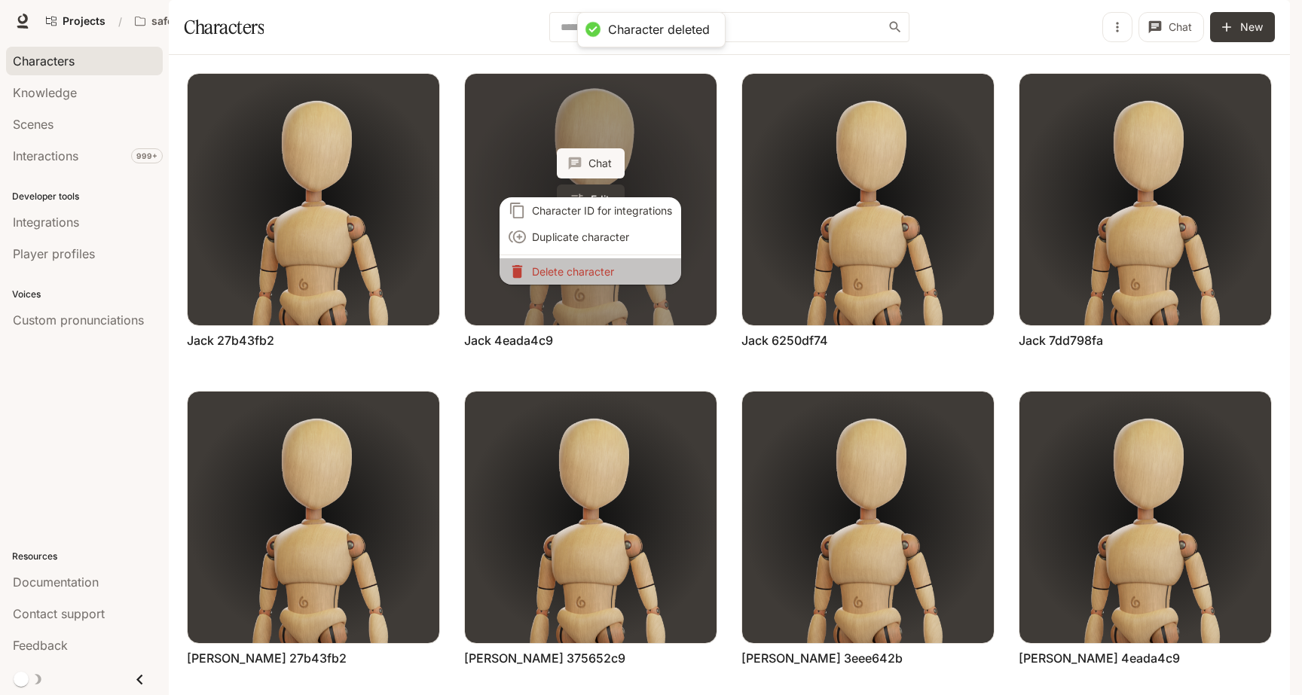
click at [602, 276] on li "Delete character" at bounding box center [590, 271] width 182 height 26
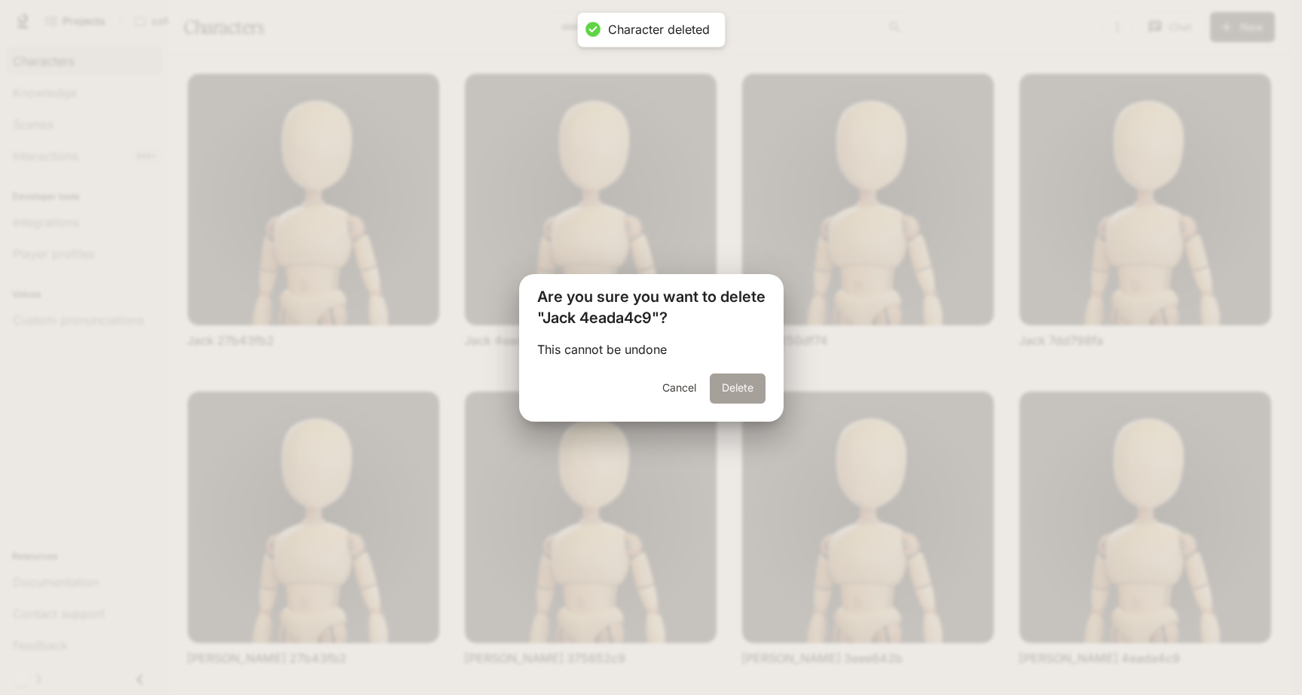
click at [733, 395] on button "Delete" at bounding box center [738, 389] width 56 height 30
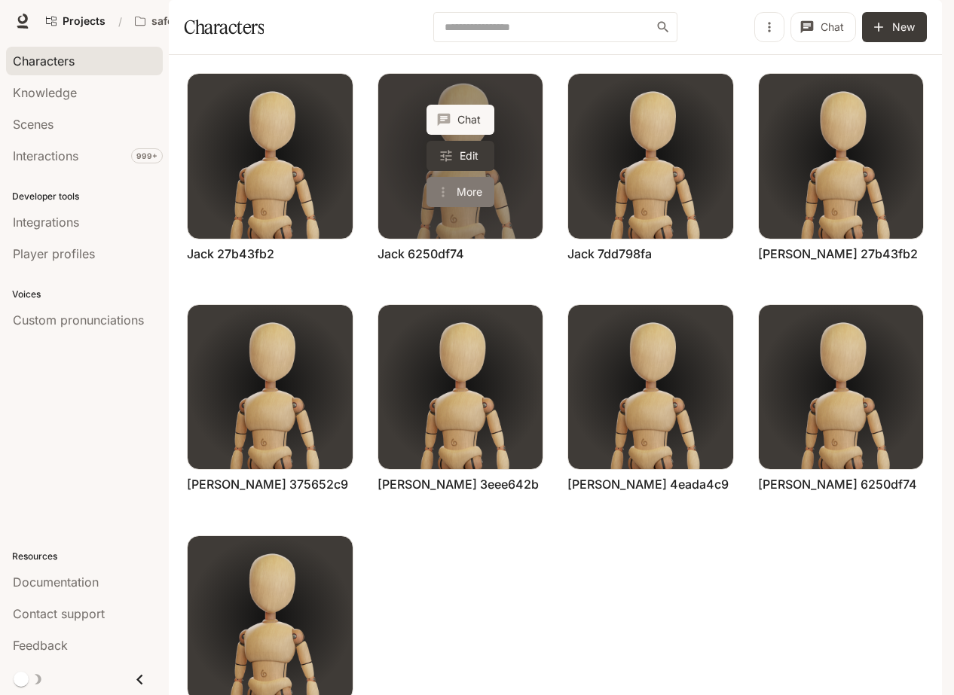
click at [457, 207] on button "More" at bounding box center [460, 192] width 68 height 30
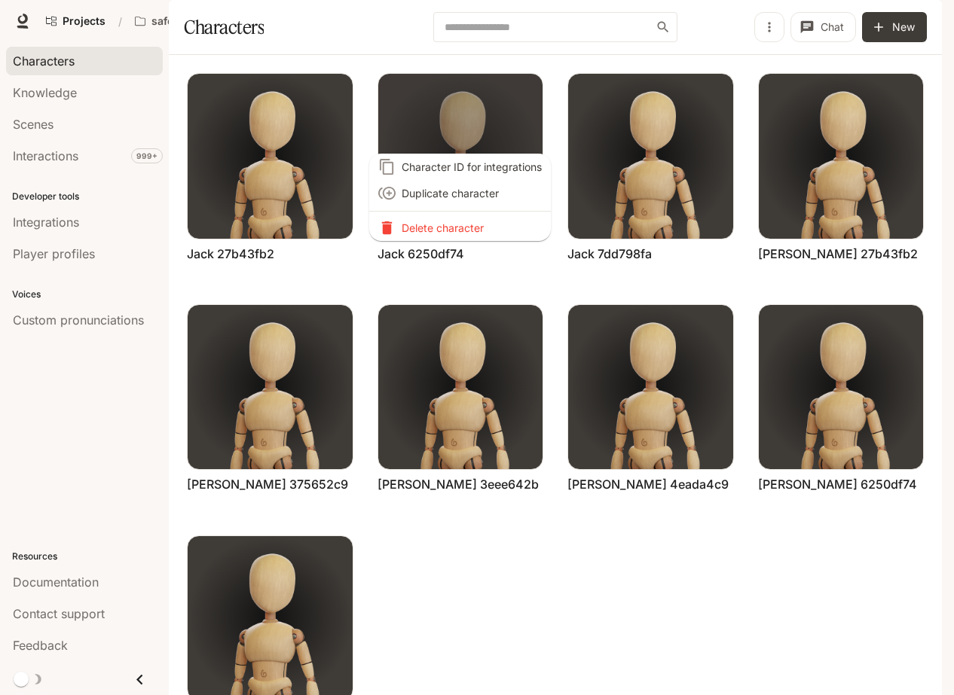
click at [456, 229] on p "Delete character" at bounding box center [472, 228] width 140 height 16
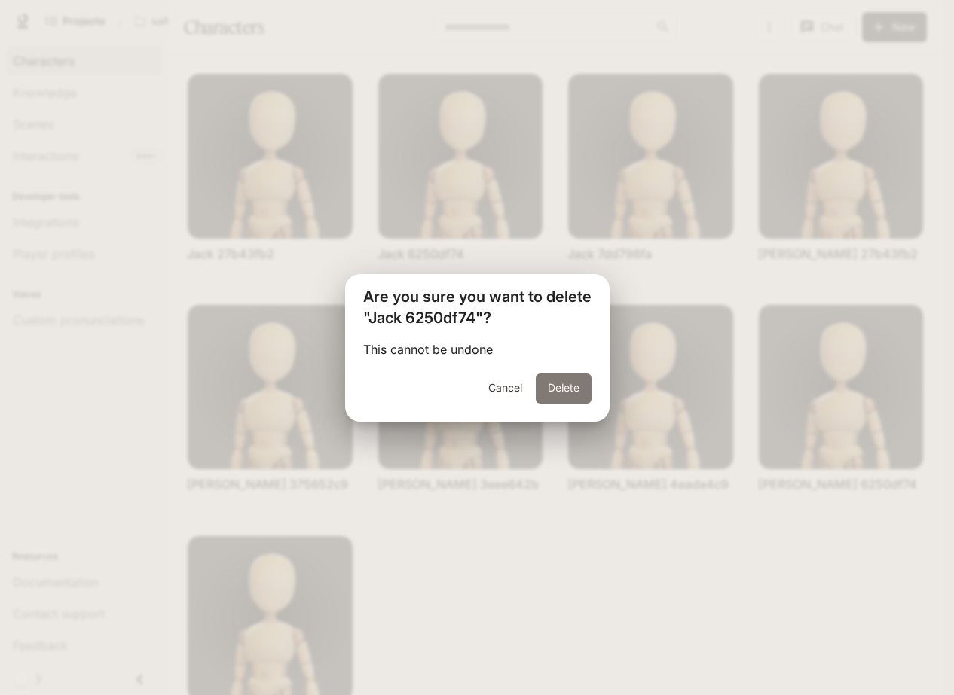
click at [551, 374] on button "Delete" at bounding box center [564, 389] width 56 height 30
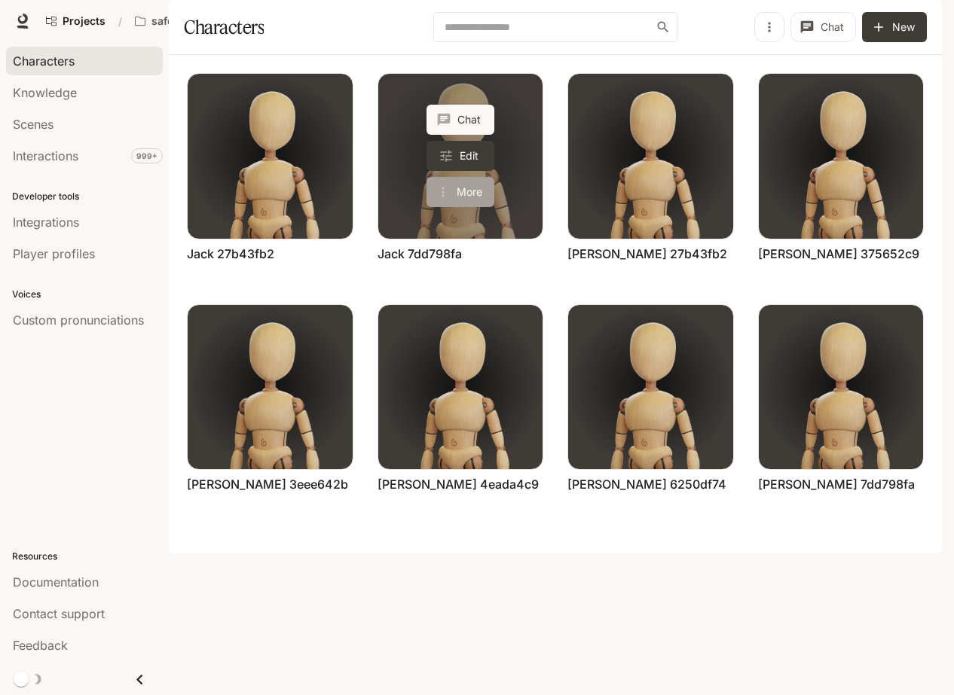
click at [475, 207] on button "More" at bounding box center [460, 192] width 68 height 30
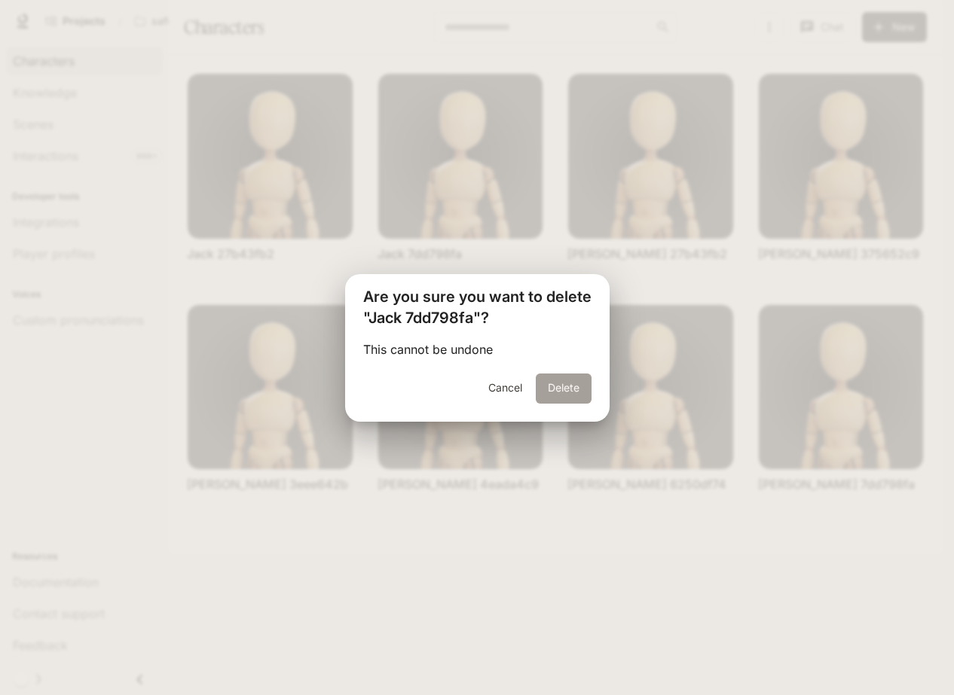
click at [569, 386] on button "Delete" at bounding box center [564, 389] width 56 height 30
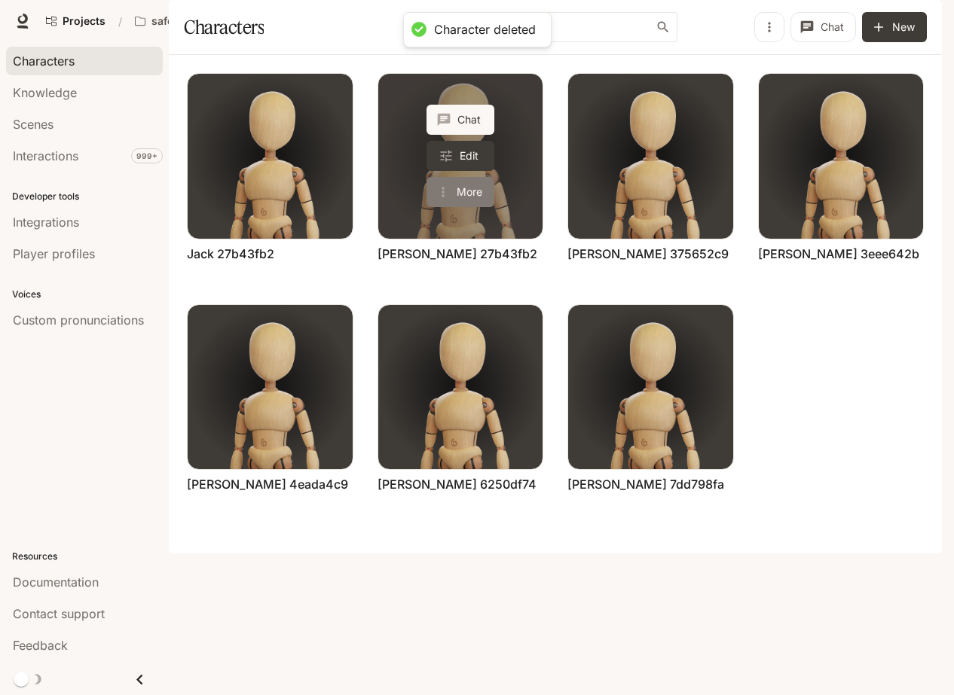
click at [468, 207] on button "More" at bounding box center [460, 192] width 68 height 30
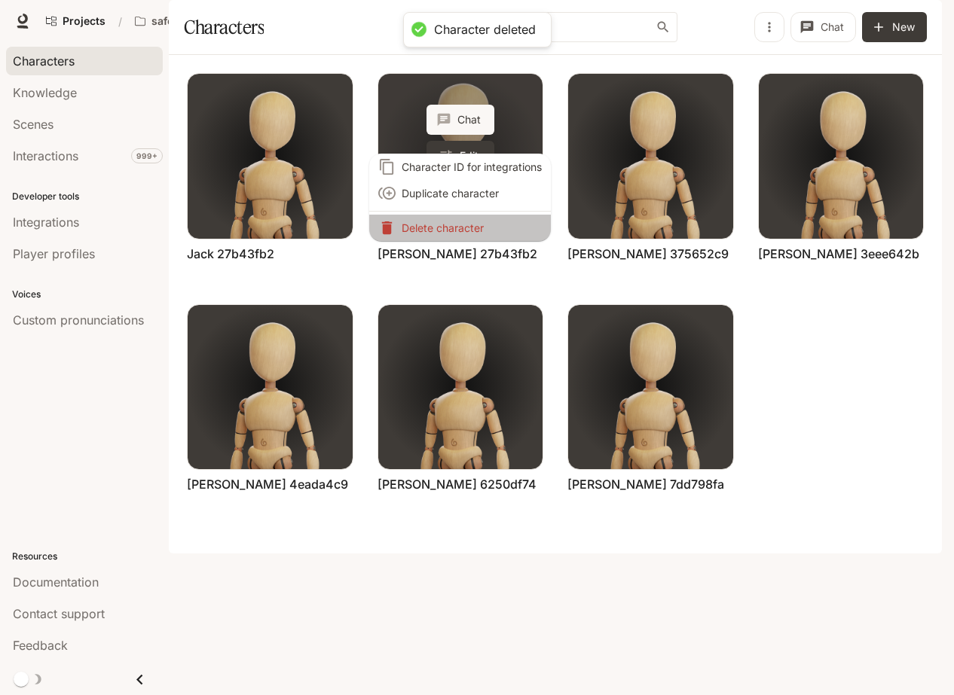
click at [468, 228] on p "Delete character" at bounding box center [472, 228] width 140 height 16
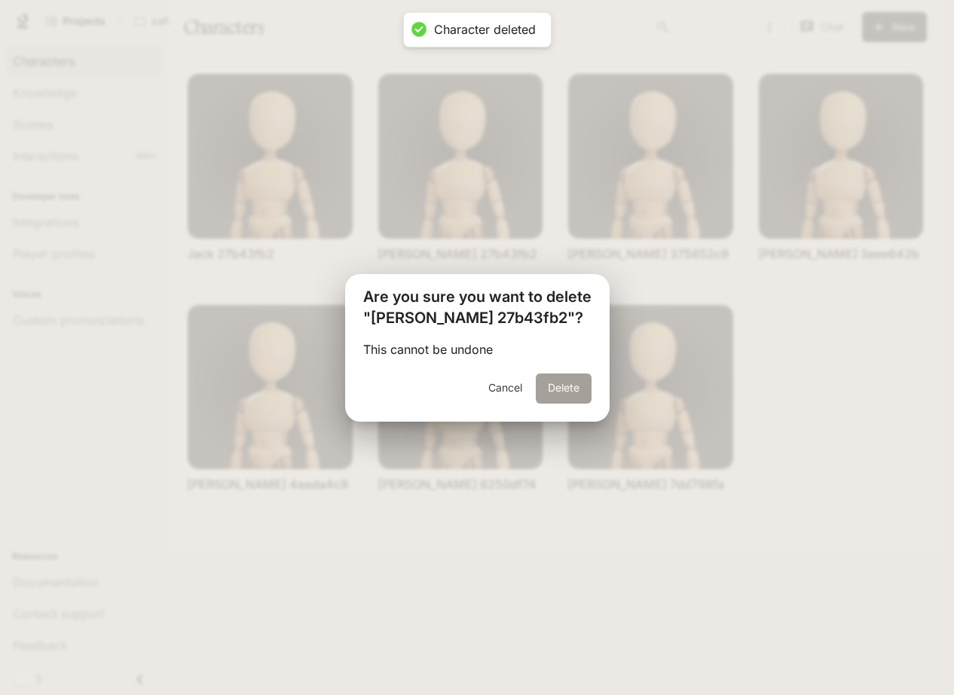
click at [563, 388] on button "Delete" at bounding box center [564, 389] width 56 height 30
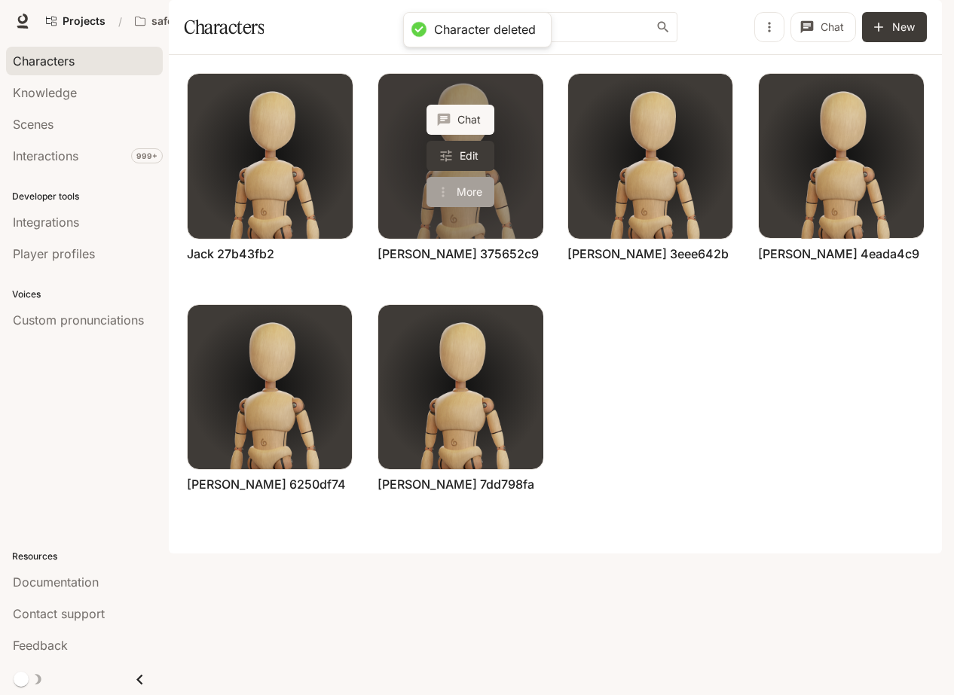
click at [463, 207] on button "More" at bounding box center [460, 192] width 68 height 30
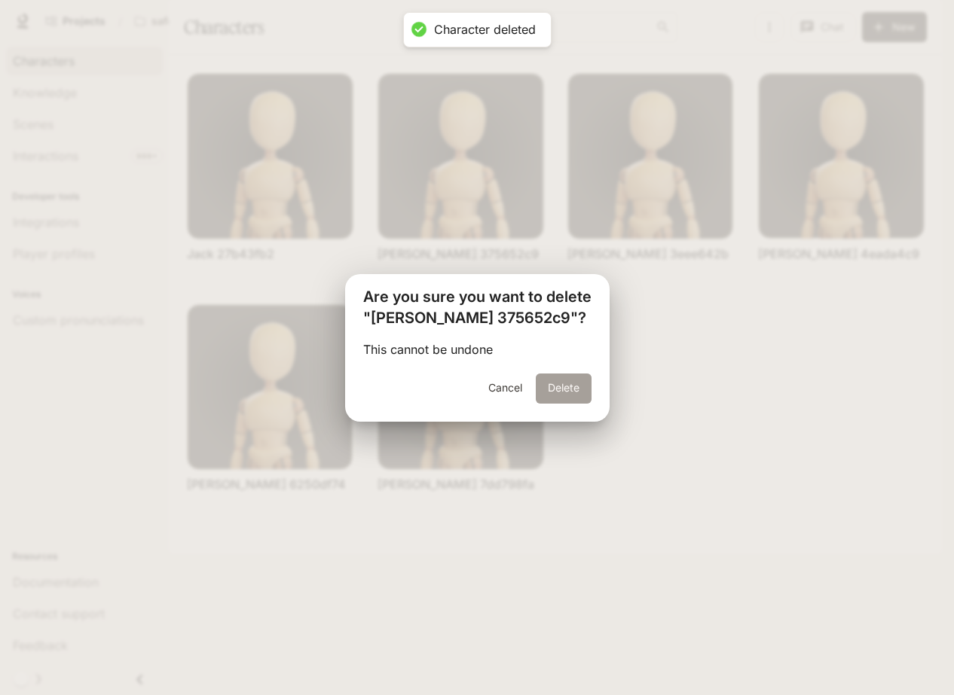
click at [549, 386] on button "Delete" at bounding box center [564, 389] width 56 height 30
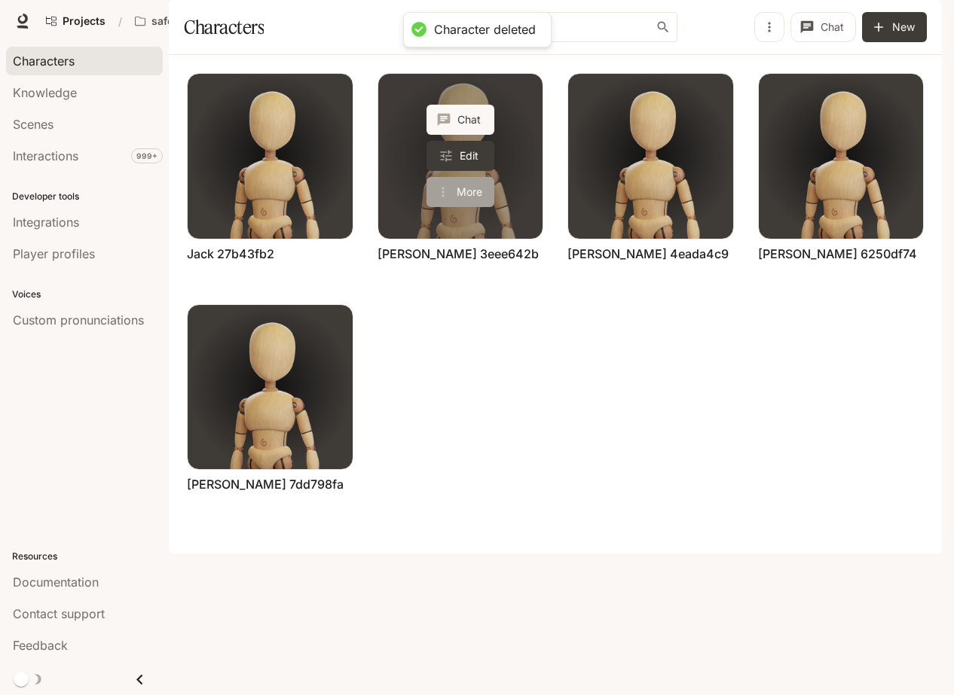
click at [466, 207] on button "More" at bounding box center [460, 192] width 68 height 30
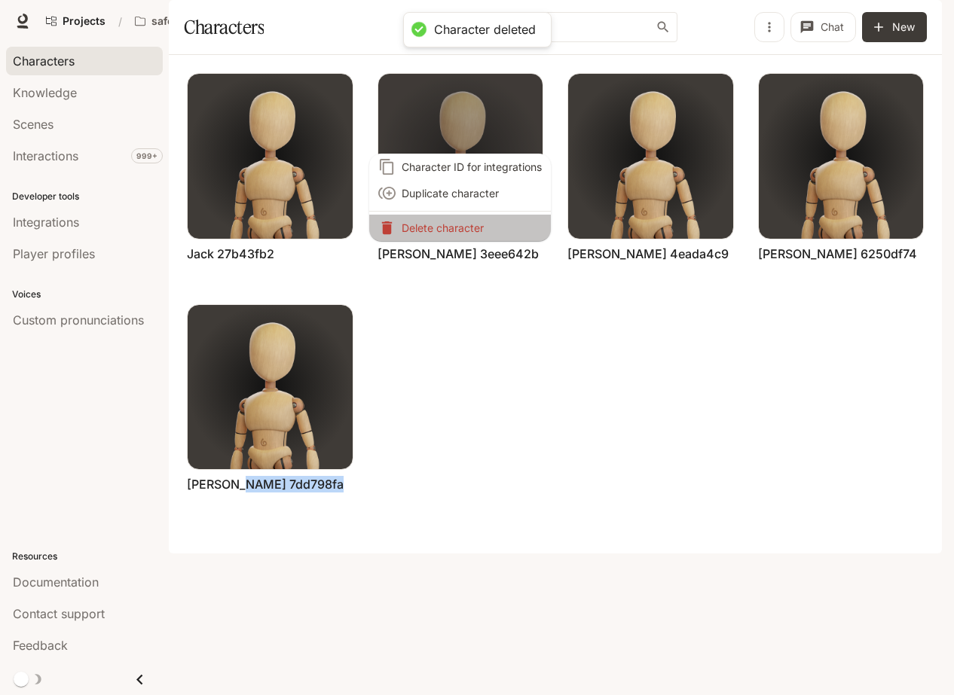
click at [466, 232] on p "Delete character" at bounding box center [472, 228] width 140 height 16
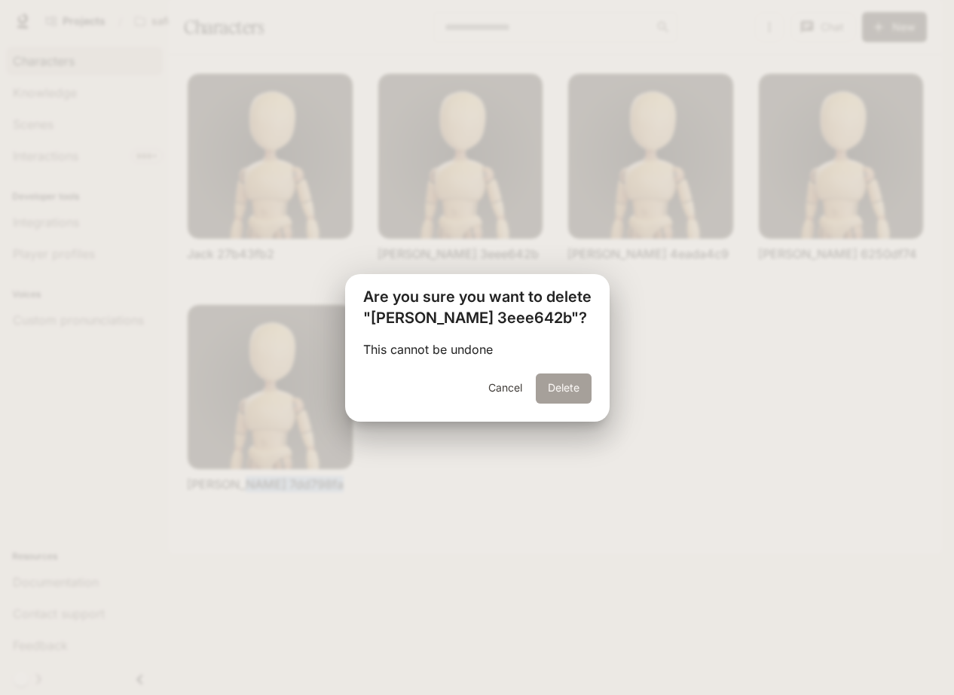
click at [553, 385] on button "Delete" at bounding box center [564, 389] width 56 height 30
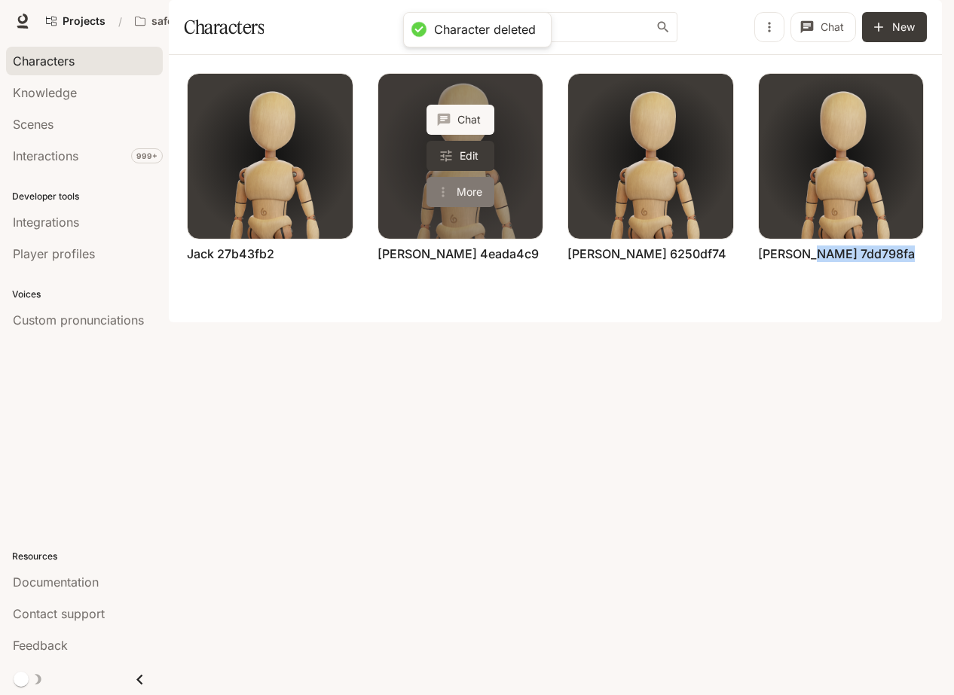
click at [469, 207] on button "More" at bounding box center [460, 192] width 68 height 30
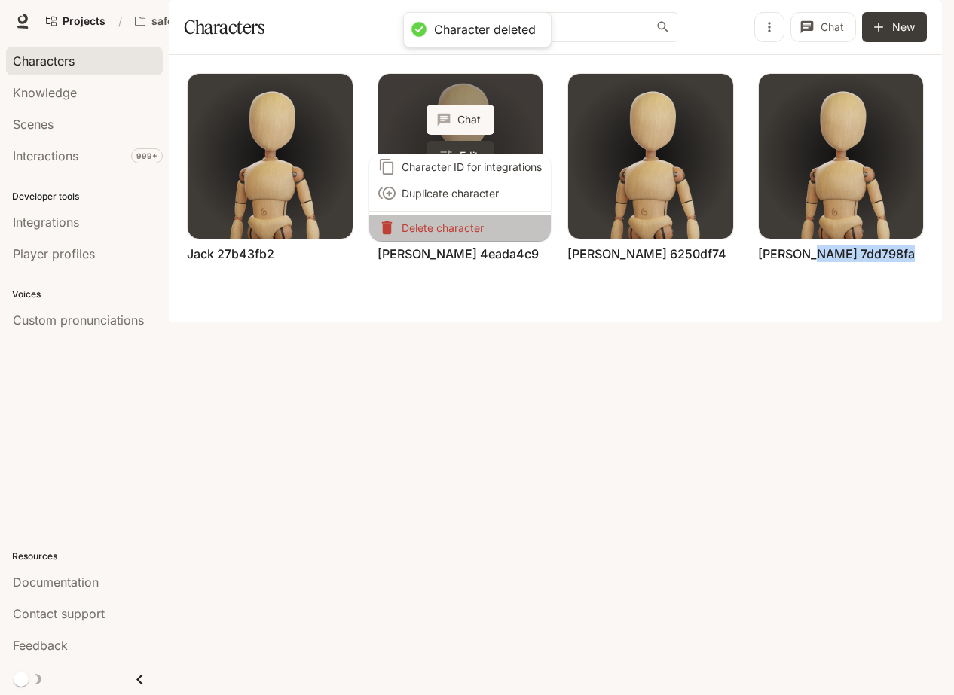
click at [469, 228] on p "Delete character" at bounding box center [472, 228] width 140 height 16
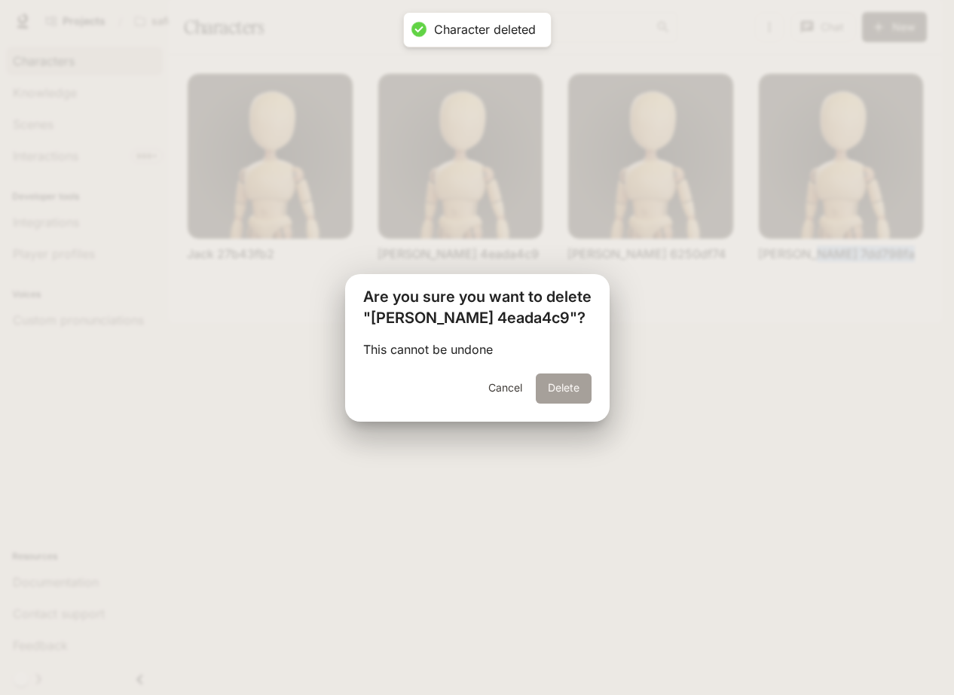
click at [560, 380] on button "Delete" at bounding box center [564, 389] width 56 height 30
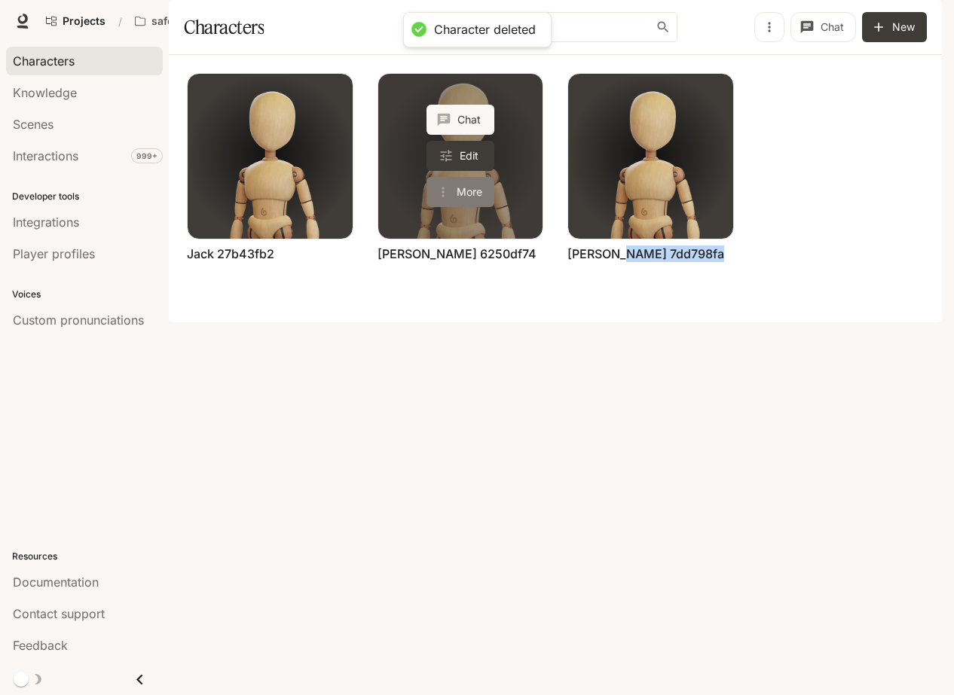
click at [453, 207] on button "More" at bounding box center [460, 192] width 68 height 30
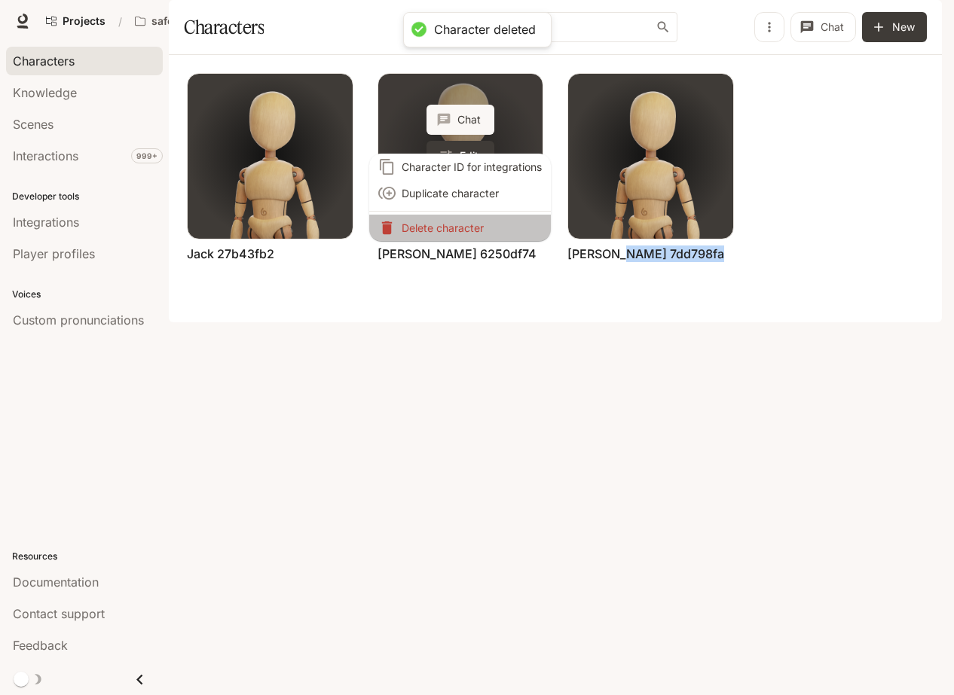
click at [453, 233] on p "Delete character" at bounding box center [472, 228] width 140 height 16
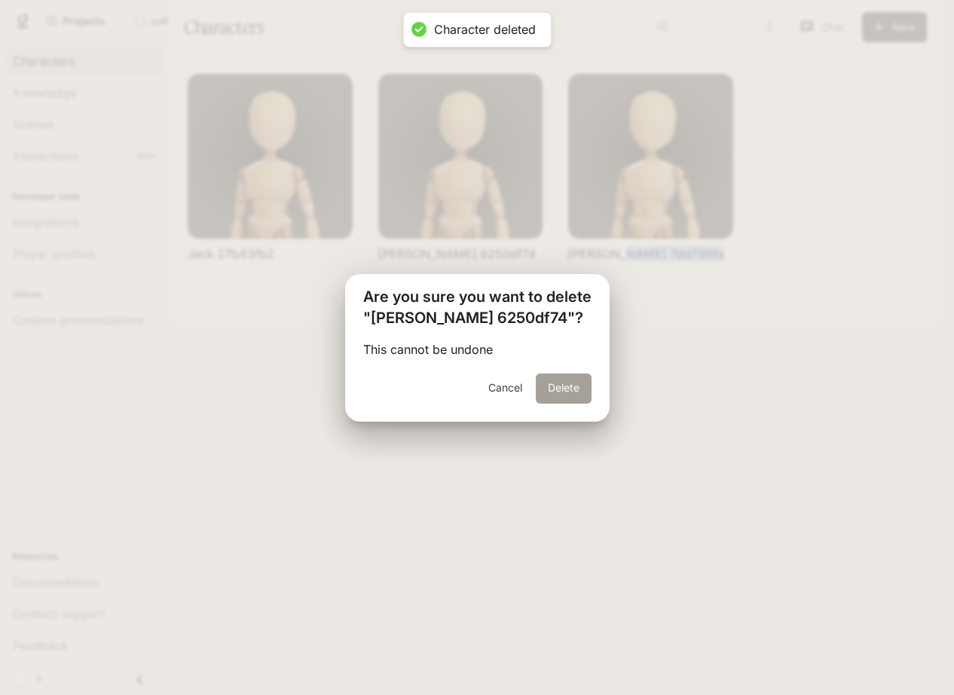
click at [557, 386] on button "Delete" at bounding box center [564, 389] width 56 height 30
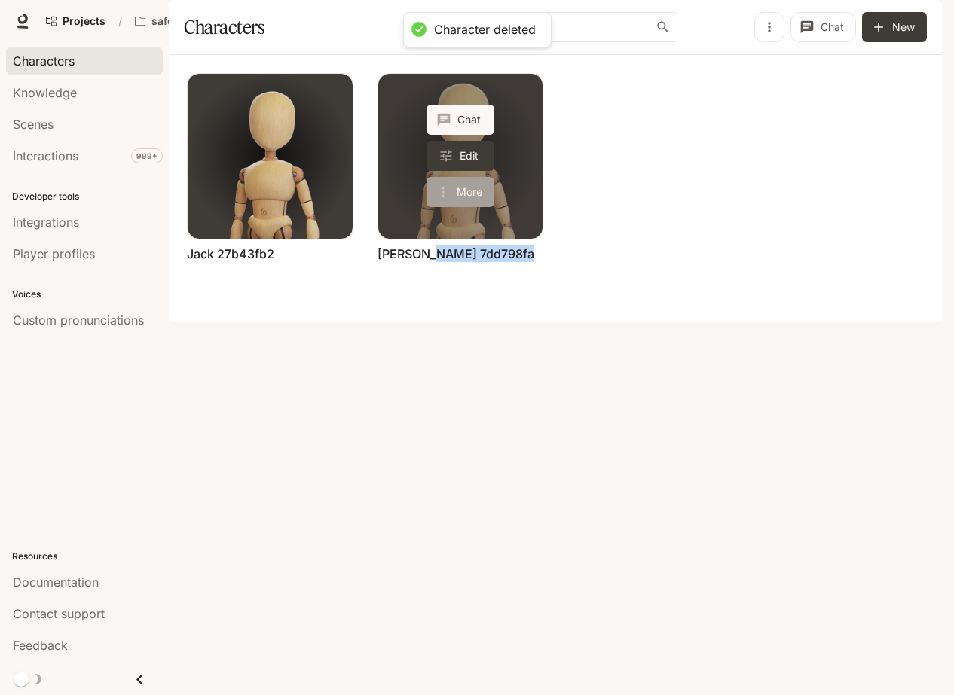
click at [456, 207] on button "More" at bounding box center [460, 192] width 68 height 30
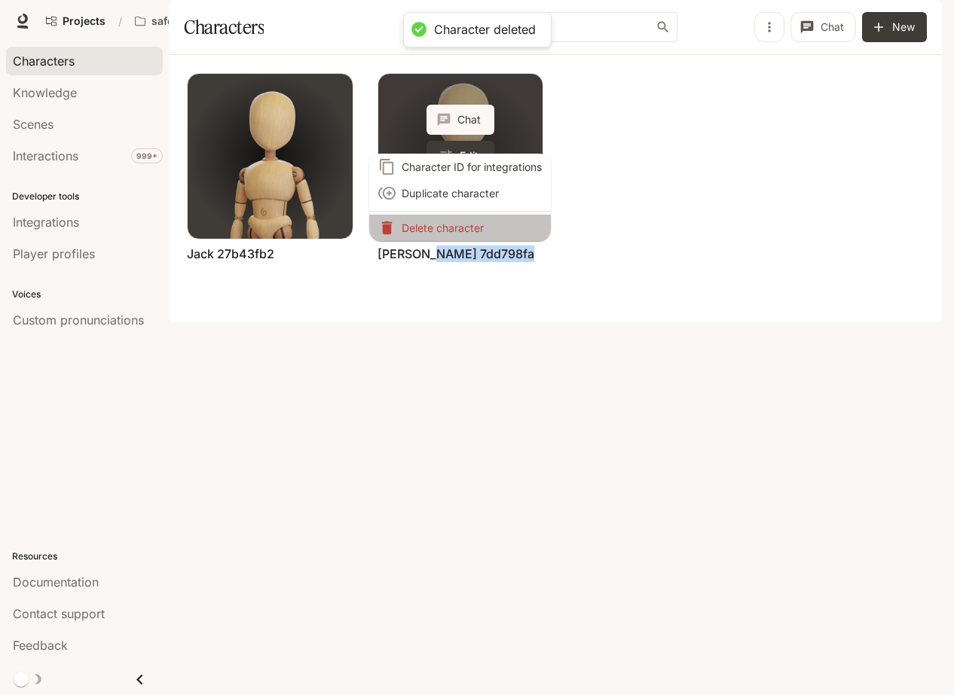
click at [456, 228] on p "Delete character" at bounding box center [472, 228] width 140 height 16
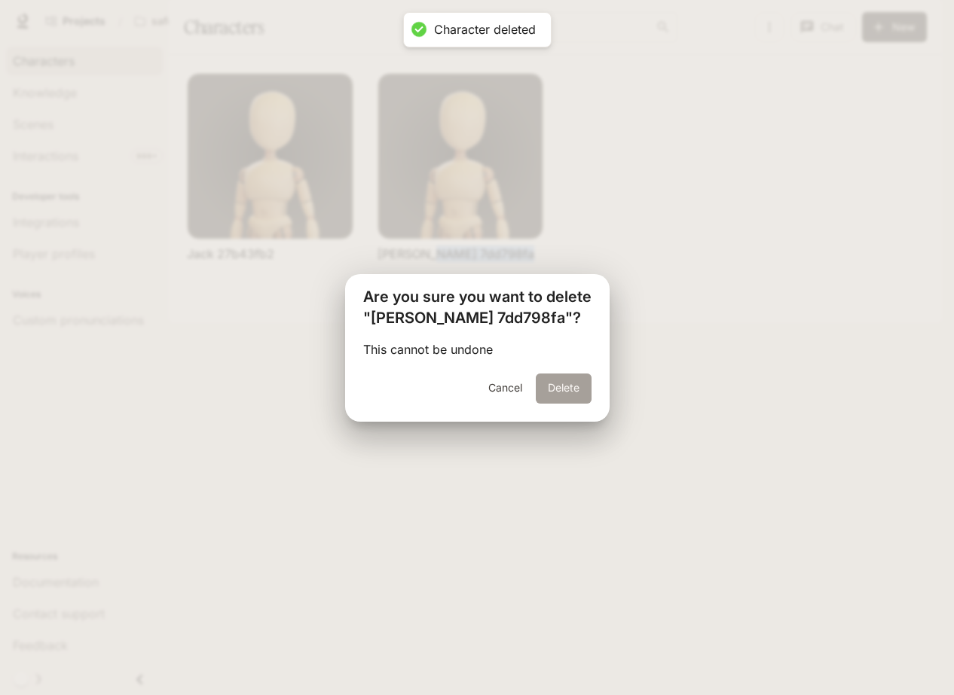
click at [557, 389] on button "Delete" at bounding box center [564, 389] width 56 height 30
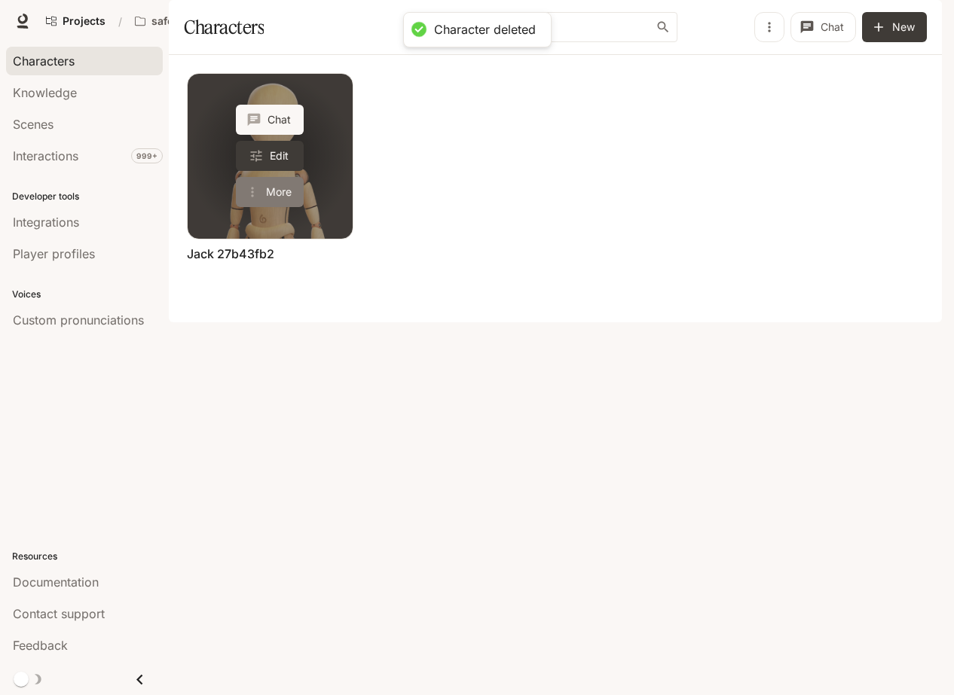
click at [268, 207] on button "More" at bounding box center [270, 192] width 68 height 30
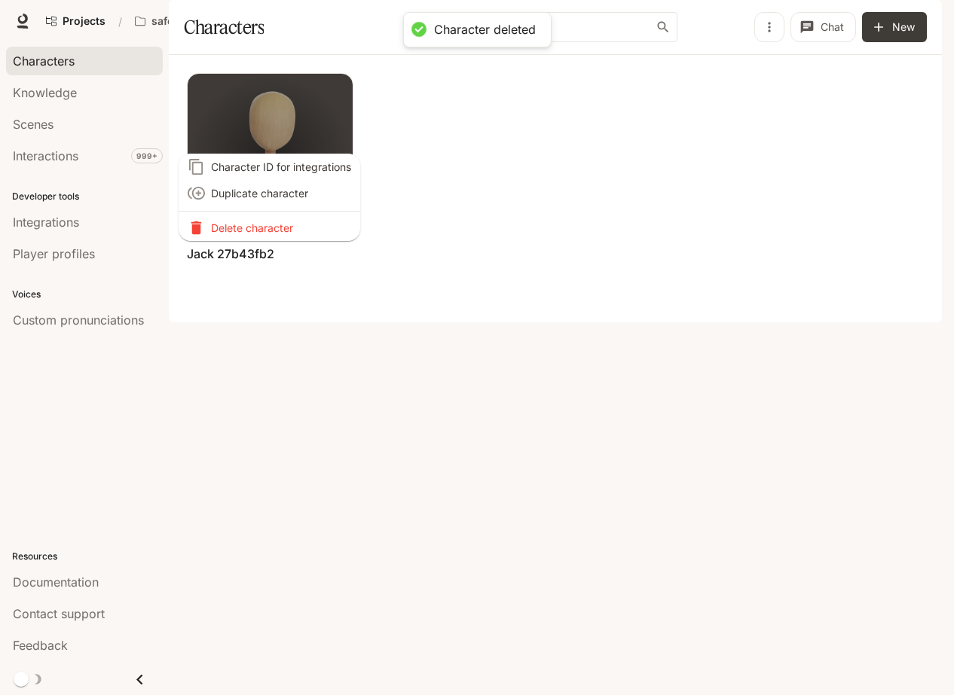
click at [268, 223] on p "Delete character" at bounding box center [281, 228] width 140 height 16
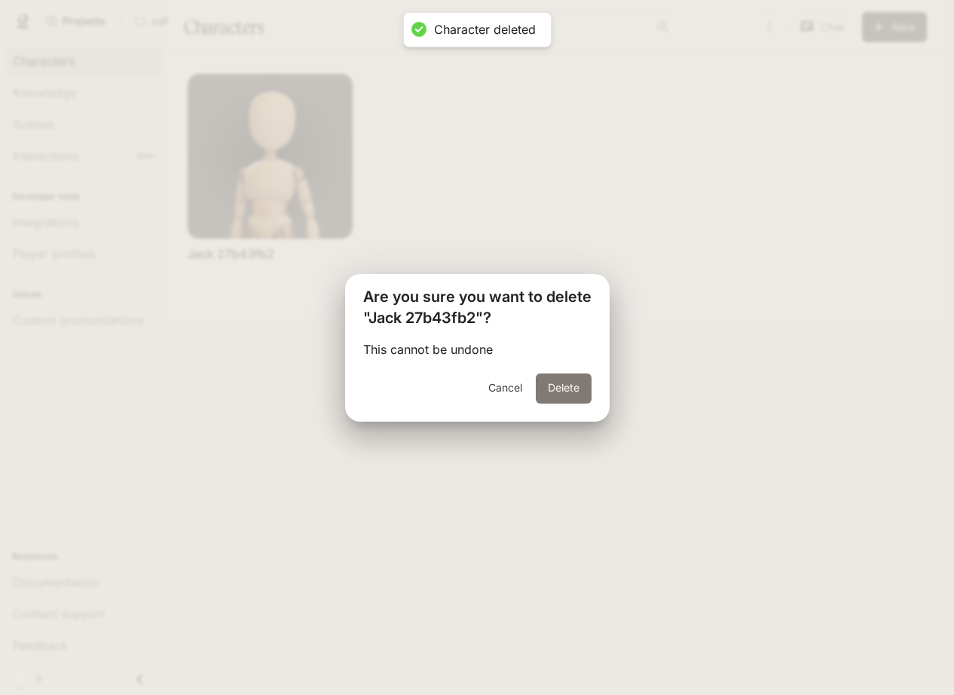
click at [559, 390] on button "Delete" at bounding box center [564, 389] width 56 height 30
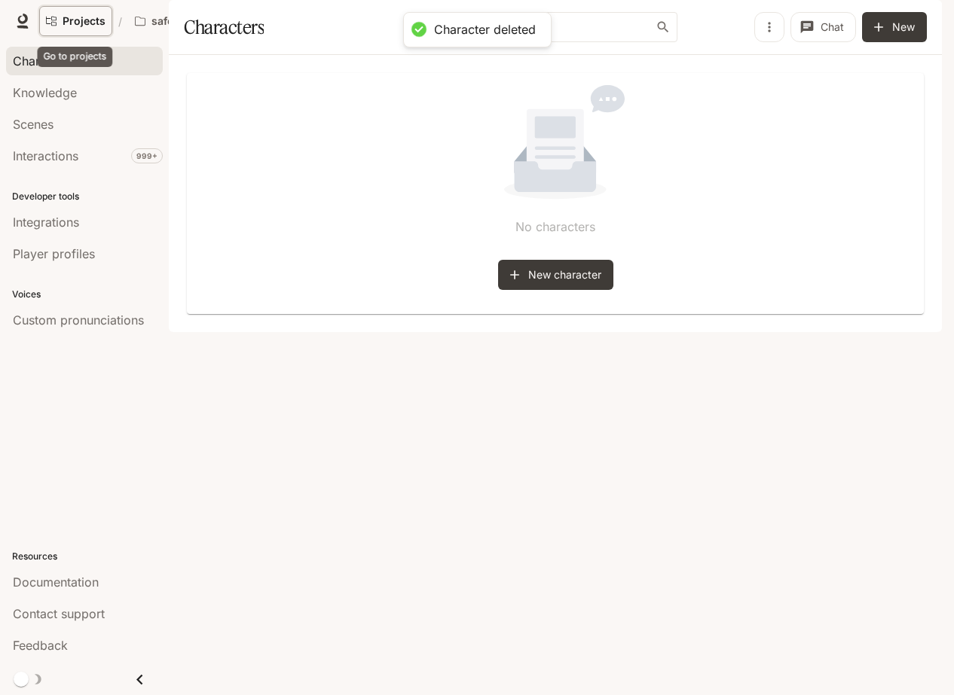
click at [73, 20] on span "Projects" at bounding box center [84, 21] width 43 height 13
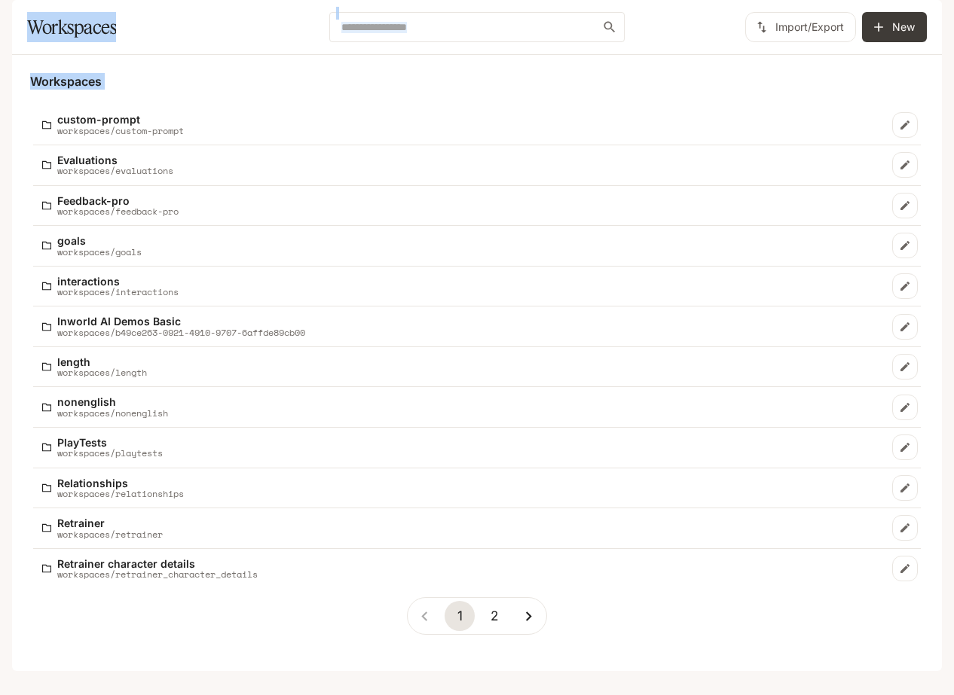
click at [501, 629] on button "2" at bounding box center [494, 616] width 30 height 30
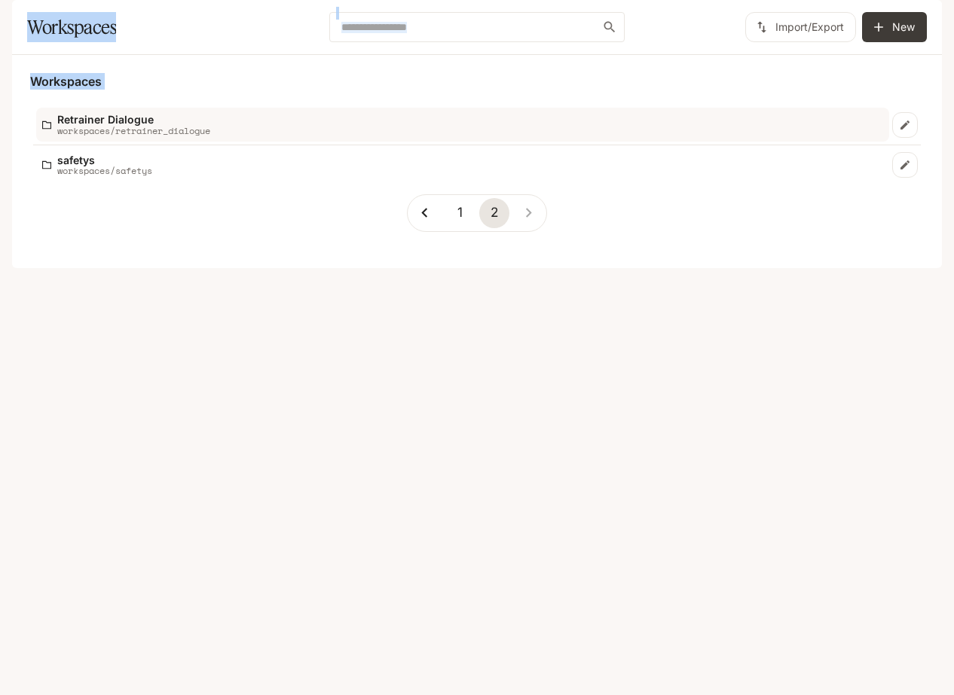
click at [324, 136] on div "Retrainer Dialogue workspaces/retrainer_dialogue" at bounding box center [462, 125] width 841 height 22
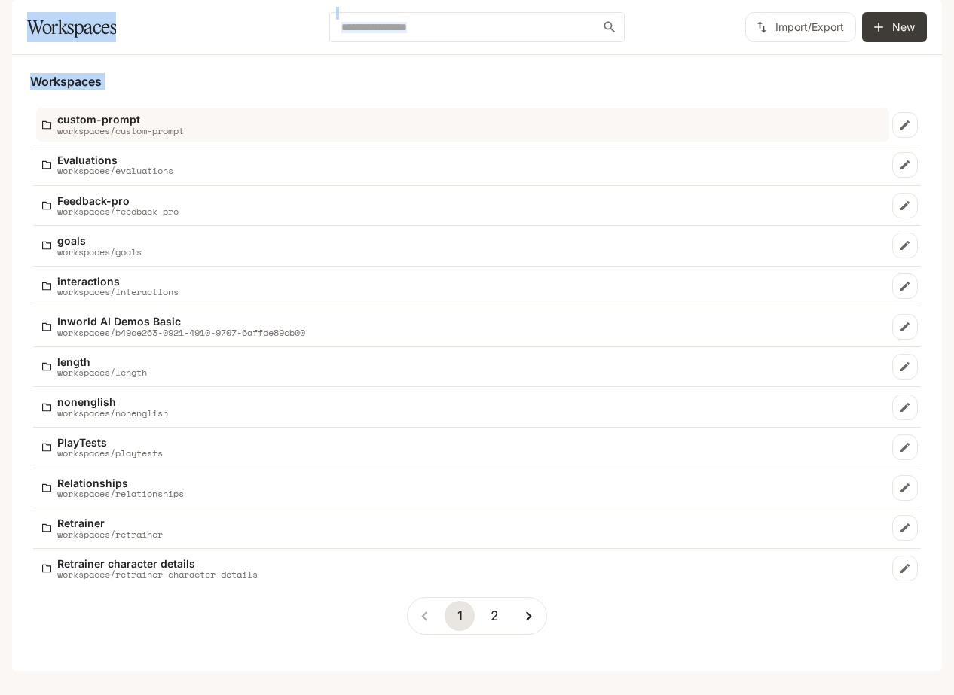
click at [286, 136] on div "custom-prompt workspaces/custom-prompt" at bounding box center [462, 125] width 841 height 22
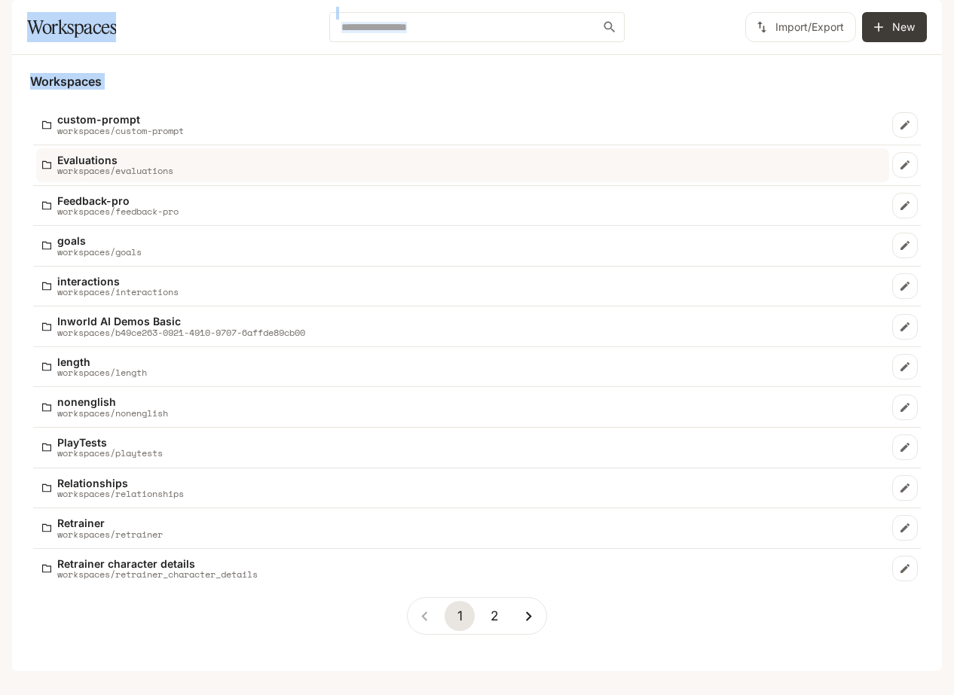
click at [197, 176] on div "Evaluations workspaces/evaluations" at bounding box center [462, 165] width 841 height 22
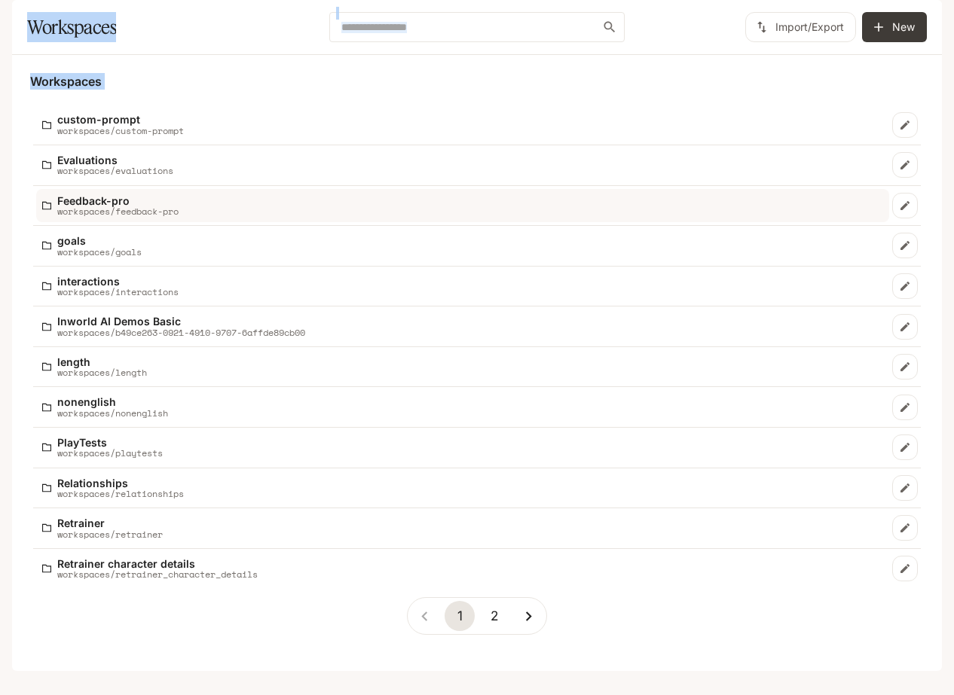
click at [200, 217] on div "Feedback-pro workspaces/feedback-pro" at bounding box center [462, 206] width 841 height 22
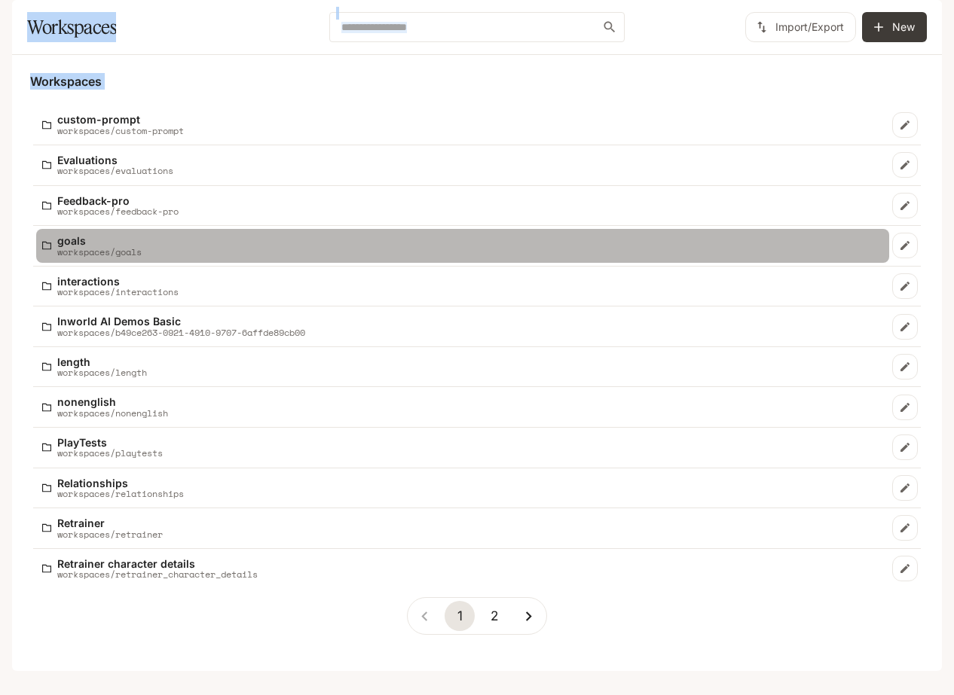
click at [185, 257] on div "goals workspaces/goals" at bounding box center [462, 246] width 841 height 22
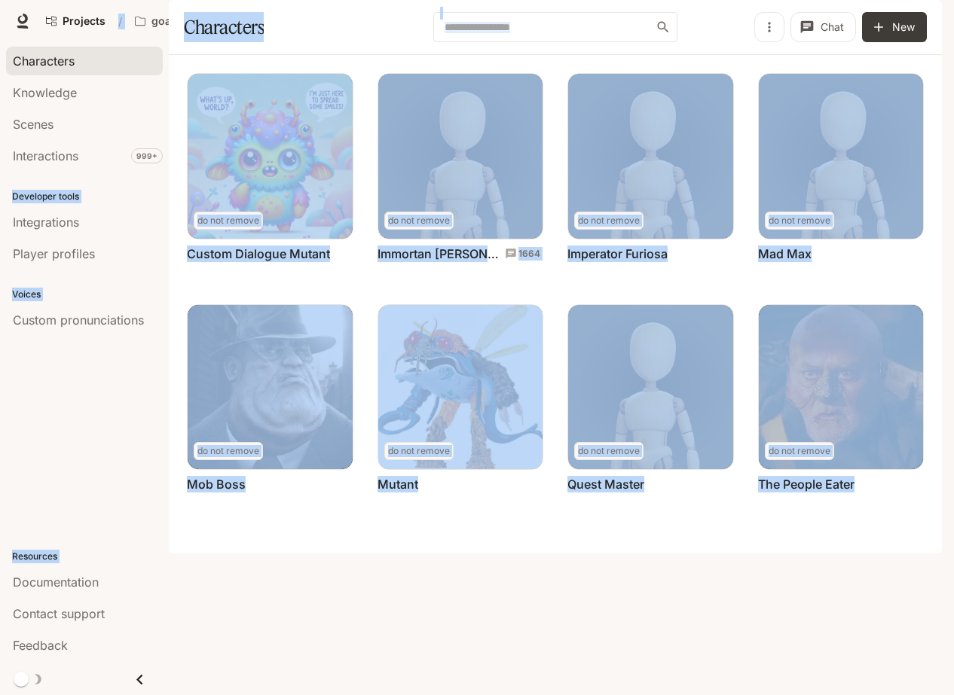
click at [243, 19] on div "Projects / goals" at bounding box center [322, 21] width 566 height 30
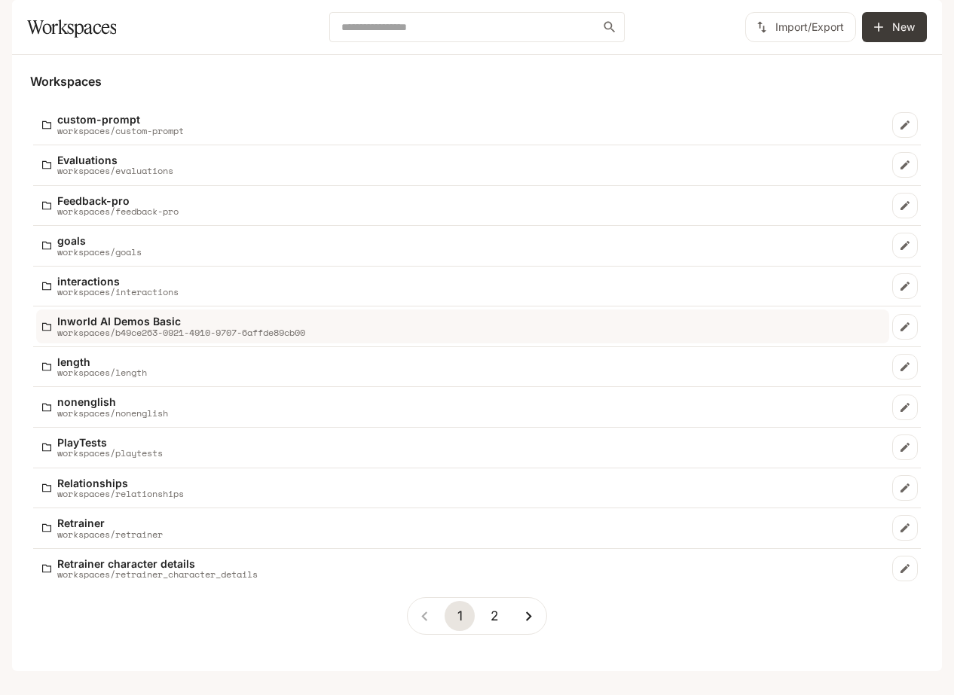
click at [181, 337] on p "workspaces/b49ce263-0921-4910-9707-6affde89cb00" at bounding box center [181, 333] width 248 height 10
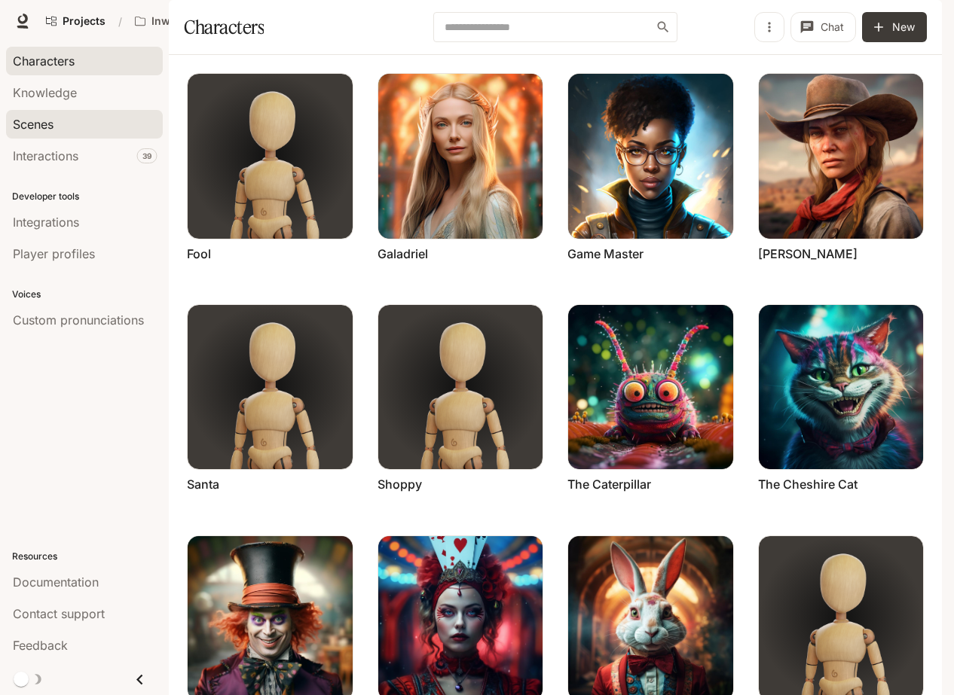
click at [80, 124] on div "Scenes" at bounding box center [84, 124] width 143 height 18
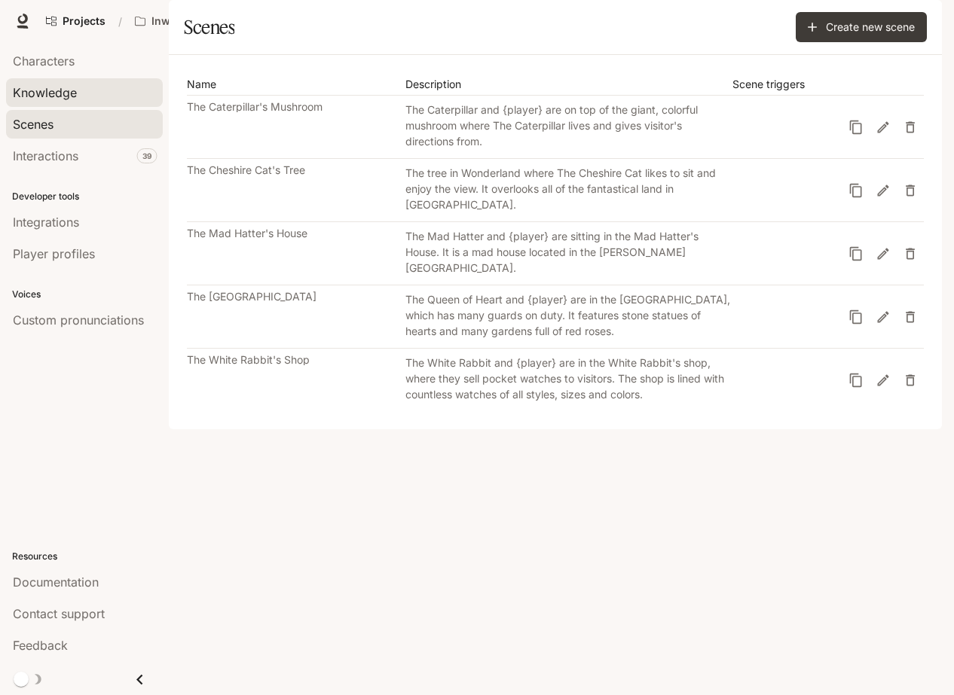
click at [87, 95] on div "Knowledge" at bounding box center [84, 93] width 143 height 18
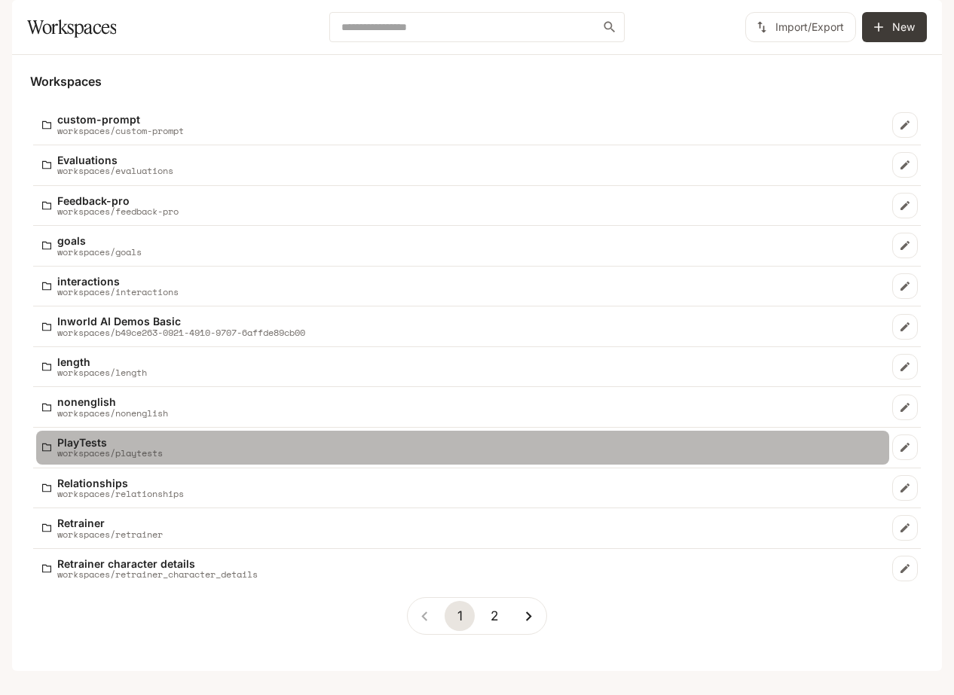
click at [160, 448] on p "PlayTests" at bounding box center [109, 442] width 105 height 11
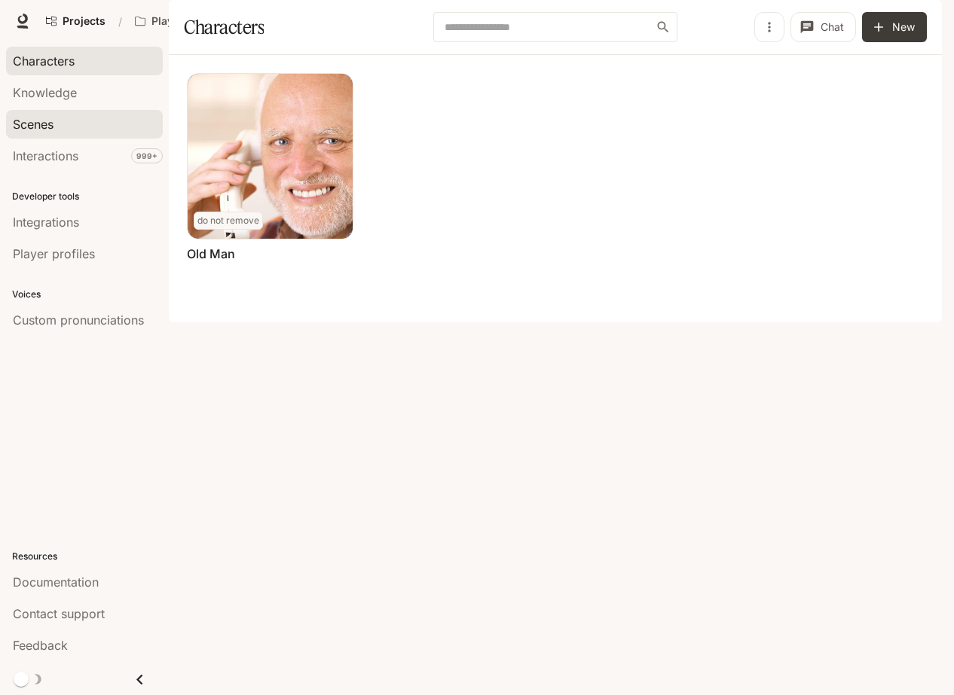
click at [102, 120] on div "Scenes" at bounding box center [84, 124] width 143 height 18
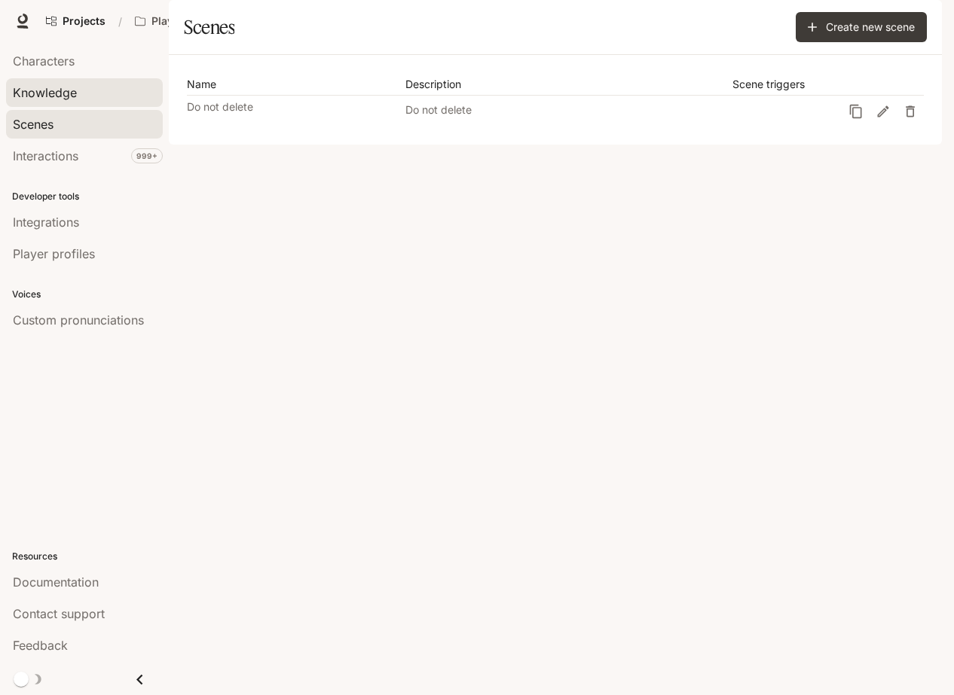
click at [99, 81] on link "Knowledge" at bounding box center [84, 92] width 157 height 29
